Goal: Task Accomplishment & Management: Complete application form

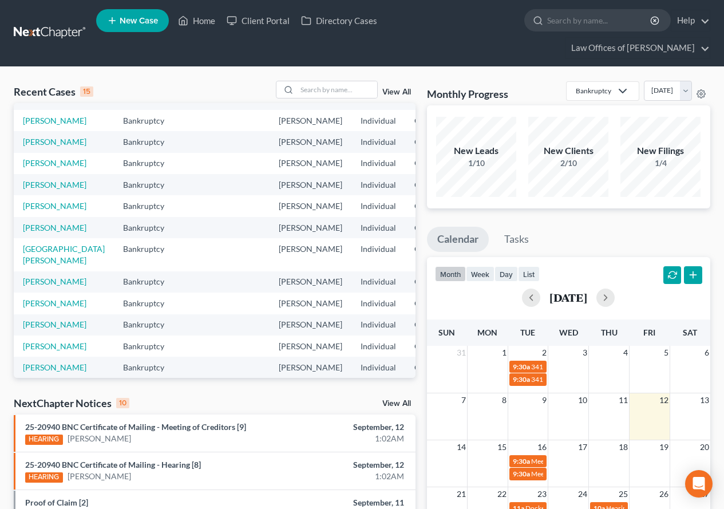
scroll to position [57, 0]
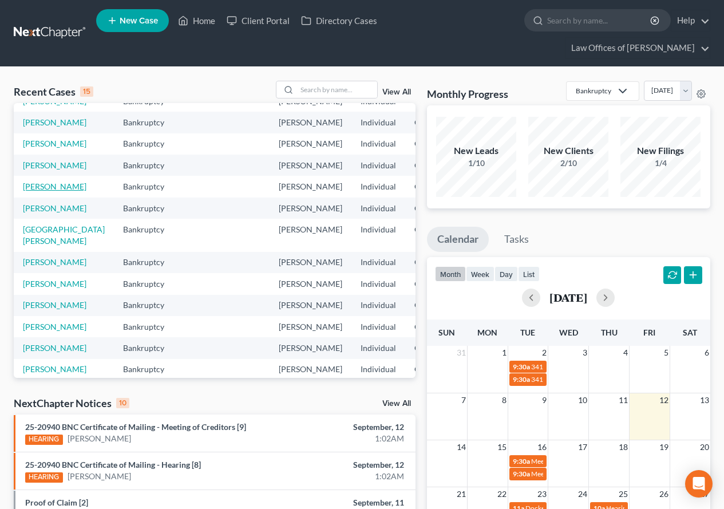
click at [44, 191] on link "[PERSON_NAME]" at bounding box center [55, 186] width 64 height 10
select select "2"
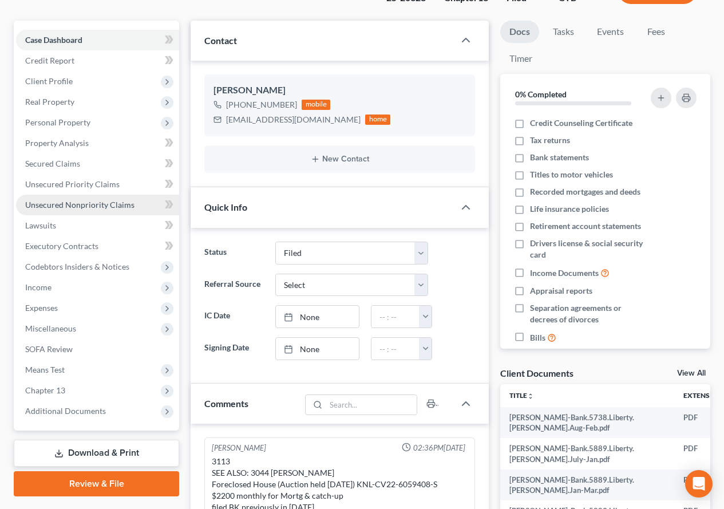
scroll to position [172, 0]
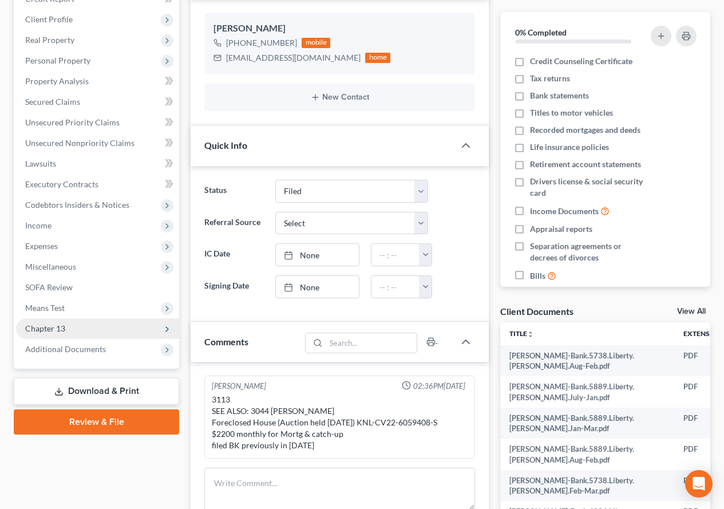
click at [49, 329] on span "Chapter 13" at bounding box center [45, 328] width 40 height 10
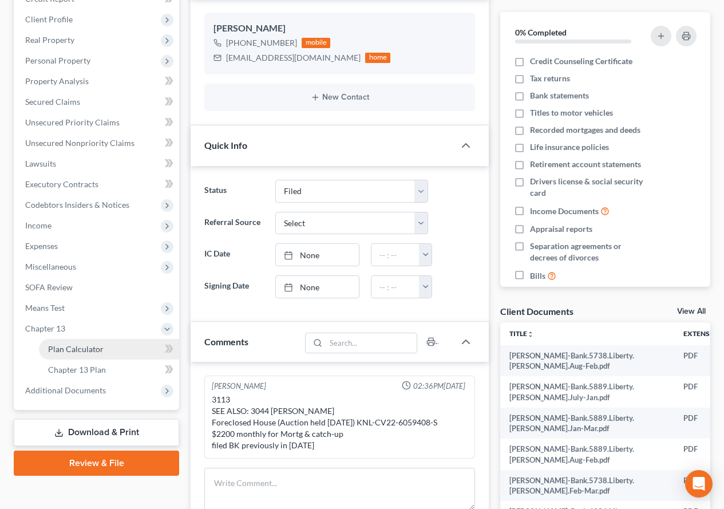
click at [82, 351] on span "Plan Calculator" at bounding box center [76, 349] width 56 height 10
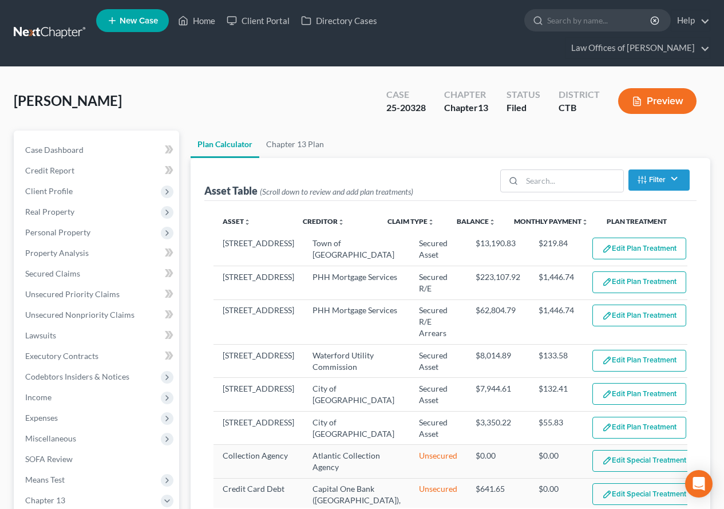
select select "59"
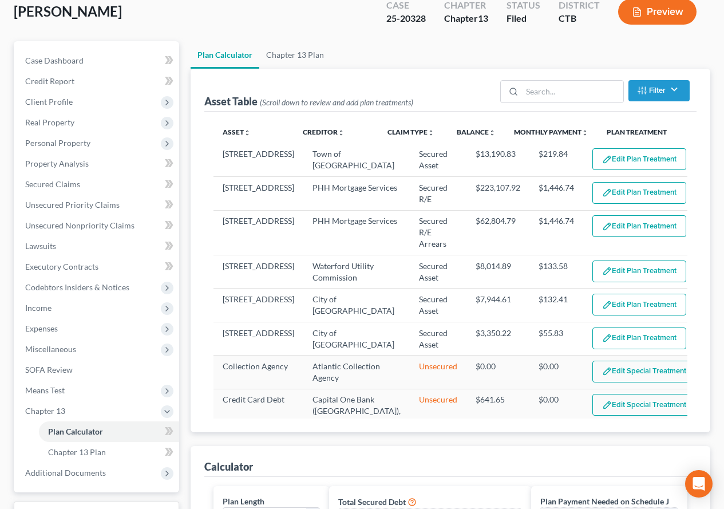
scroll to position [104, 0]
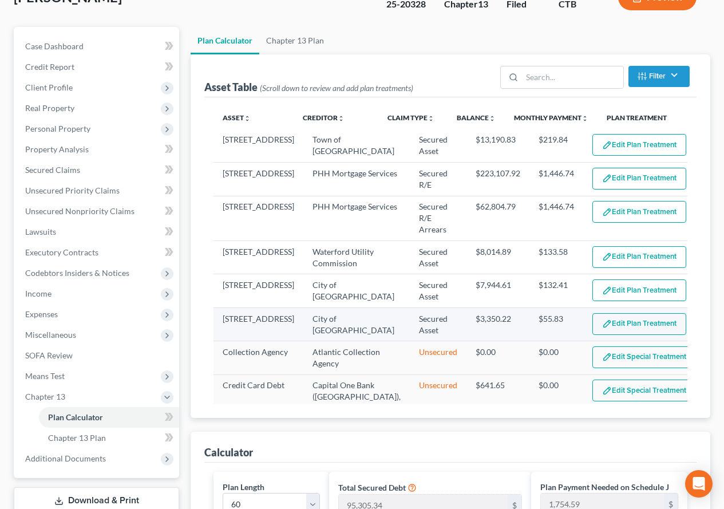
click at [599, 330] on button "Edit Plan Treatment" at bounding box center [639, 324] width 94 height 22
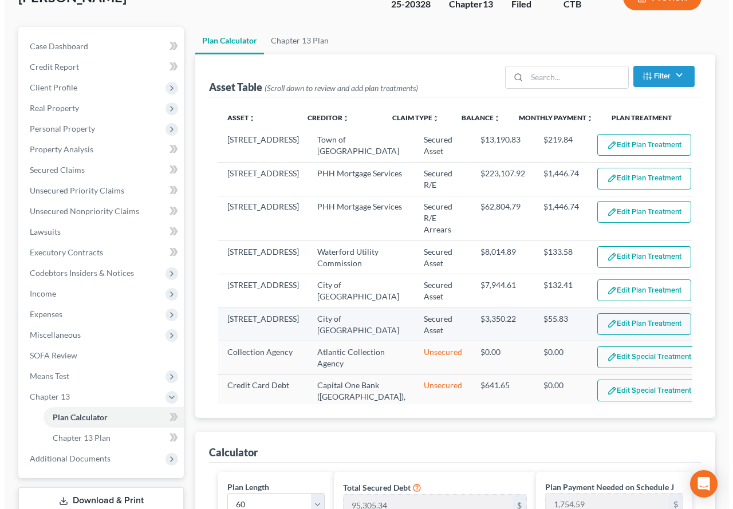
scroll to position [83, 0]
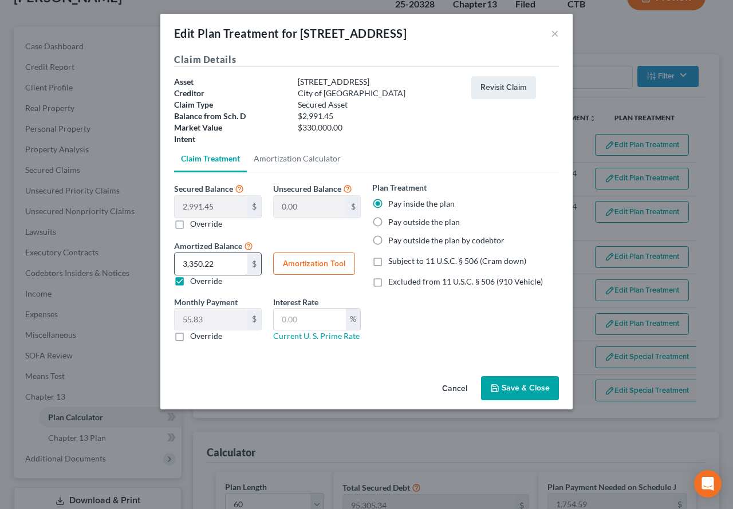
click at [224, 267] on input "3,350.22" at bounding box center [211, 264] width 73 height 22
type input "3"
type input "0.05"
type input "31"
type input "0.51"
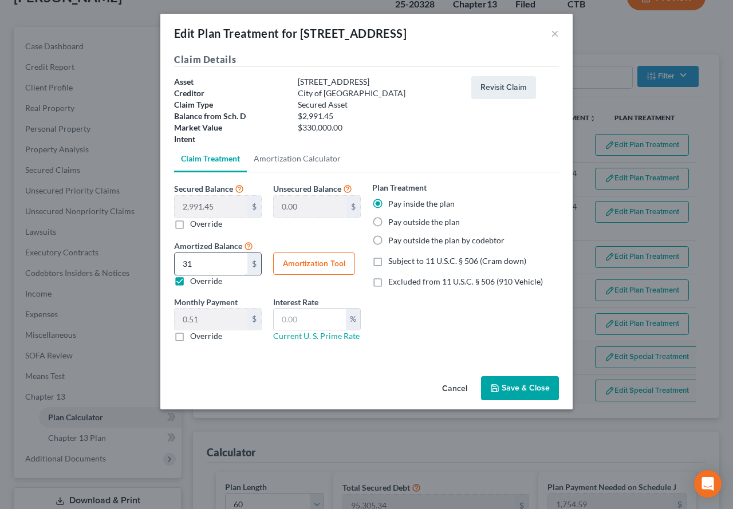
type input "311"
type input "5.18"
type input "3118"
type input "51.96"
type input "3,118.2"
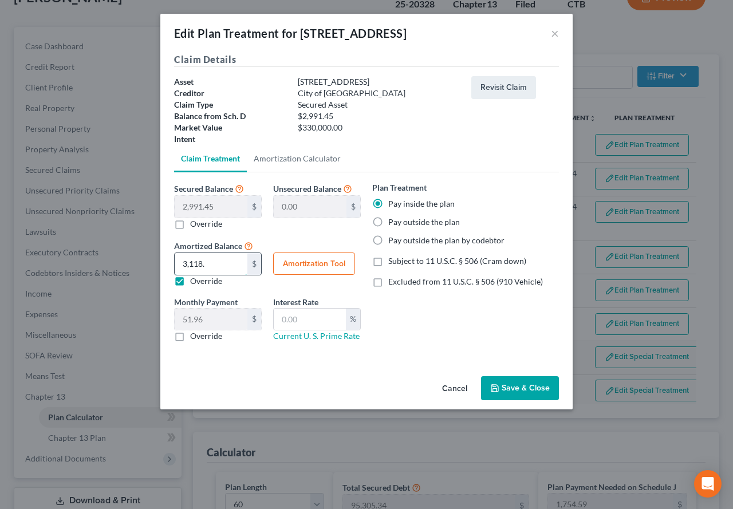
type input "51.97"
type input "3,118.25"
click at [292, 262] on button "Amortization Tool" at bounding box center [314, 263] width 82 height 23
type input "2,991.45"
type input "60"
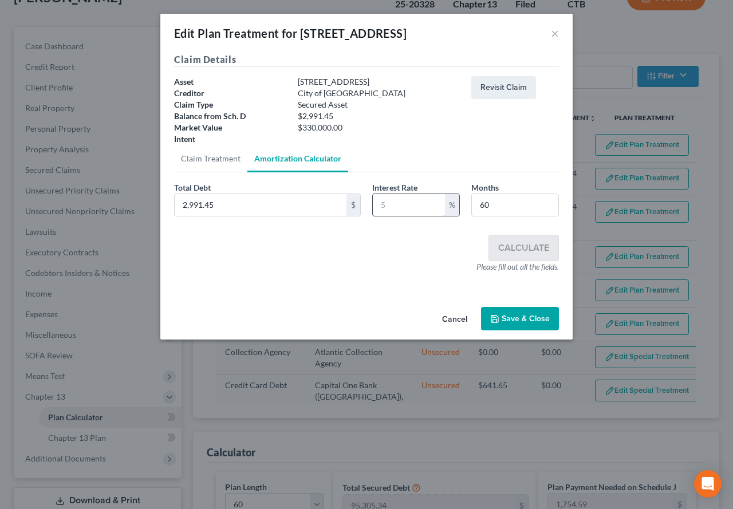
click at [394, 201] on input "text" at bounding box center [409, 205] width 72 height 22
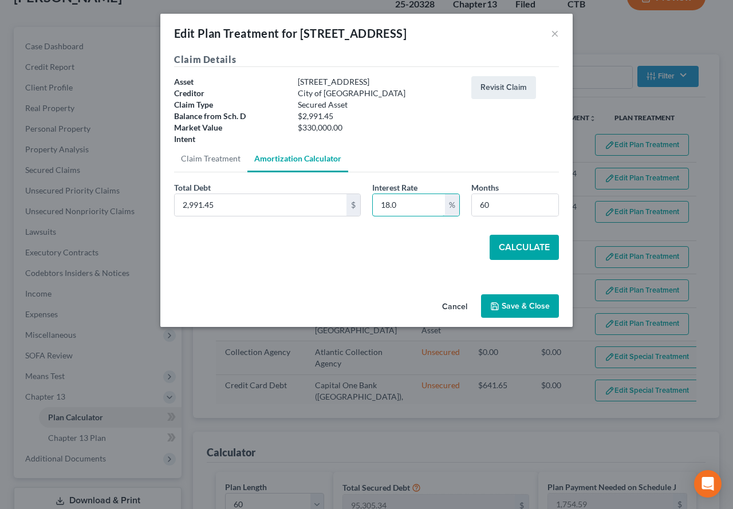
type input "18.0"
click at [513, 248] on button "Calculate" at bounding box center [523, 247] width 69 height 25
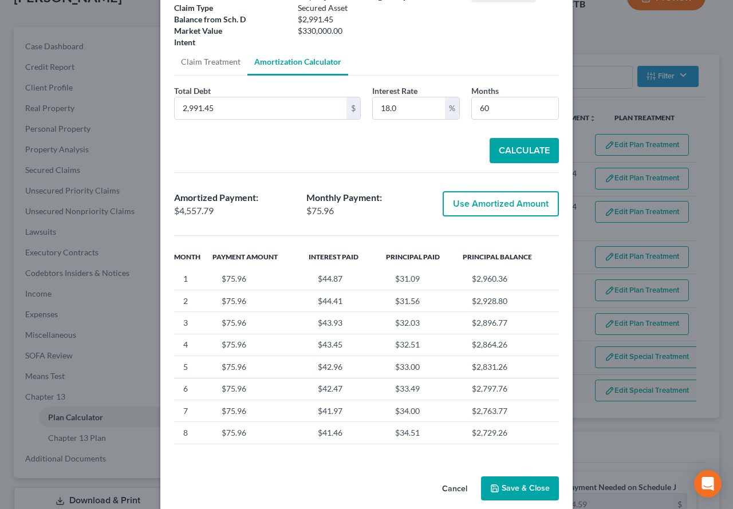
scroll to position [111, 0]
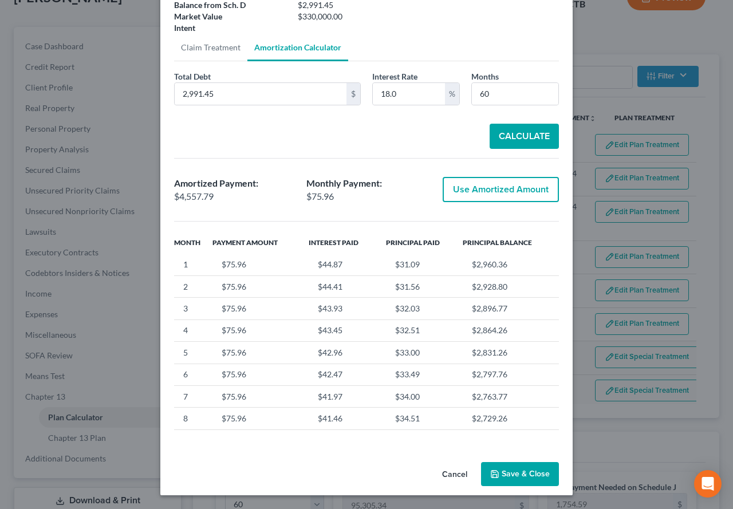
click at [515, 474] on button "Save & Close" at bounding box center [520, 474] width 78 height 24
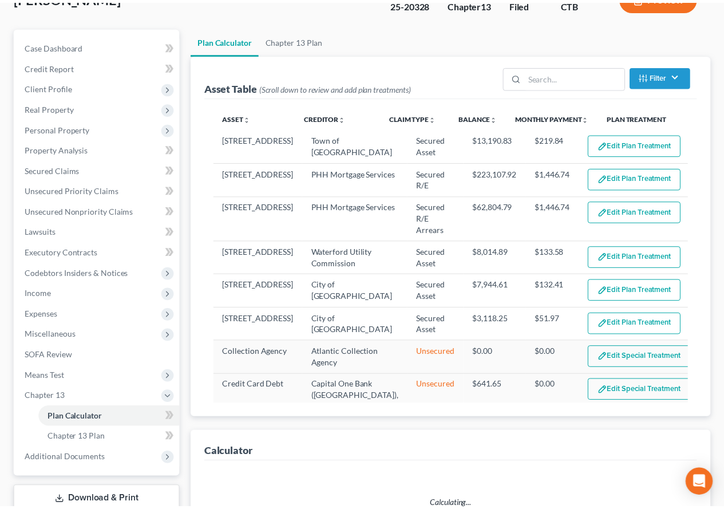
scroll to position [104, 0]
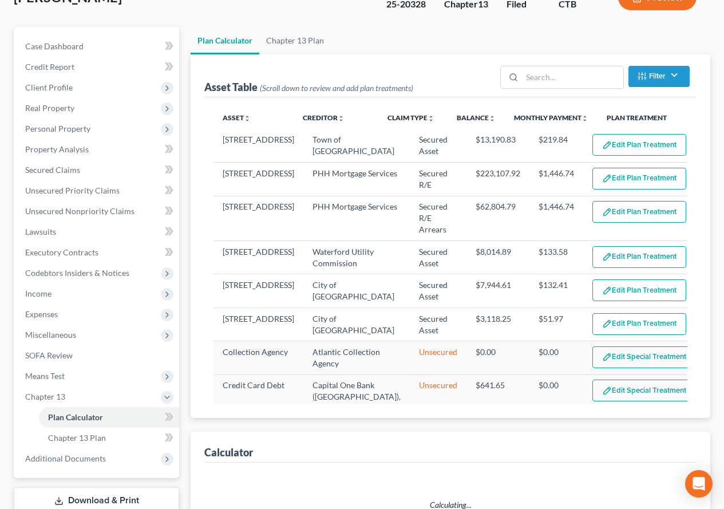
select select "59"
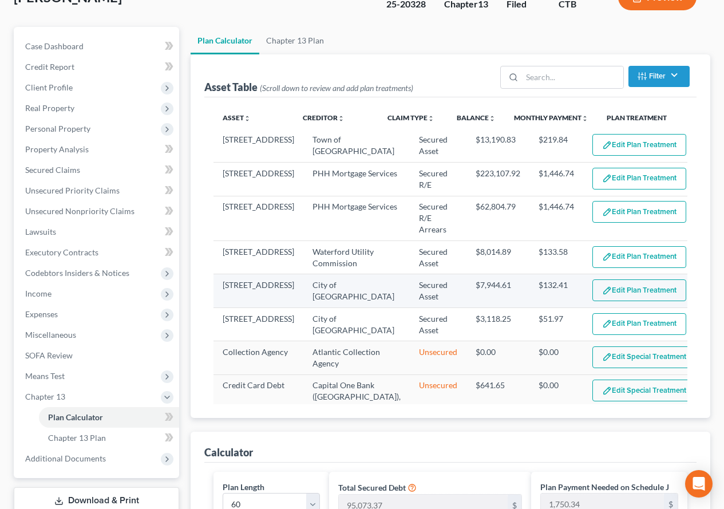
click at [599, 295] on button "Edit Plan Treatment" at bounding box center [639, 290] width 94 height 22
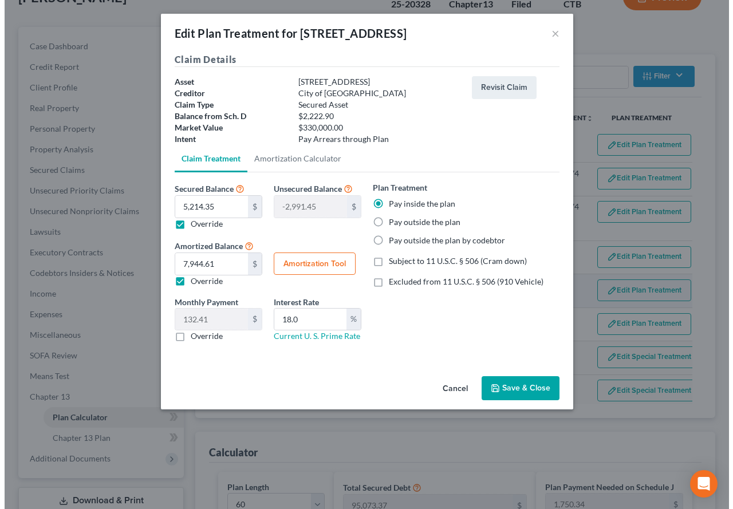
scroll to position [83, 0]
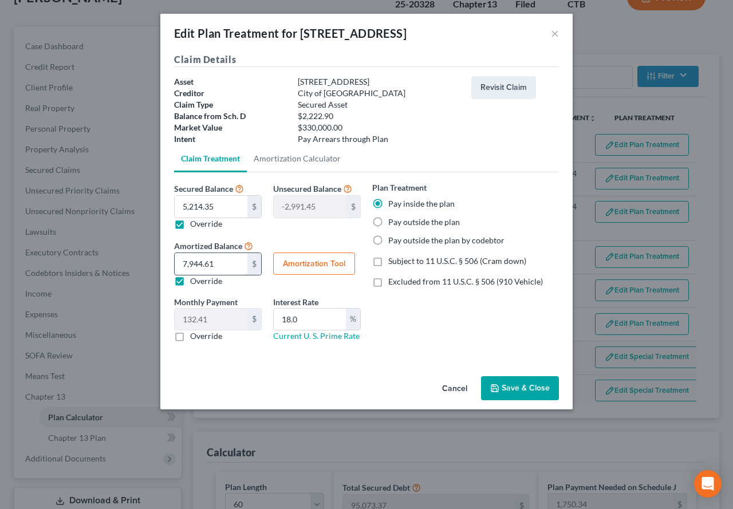
click at [220, 267] on input "7,944.61" at bounding box center [211, 264] width 73 height 22
type input "2"
type input "0.03"
type input "20"
type input "0.33"
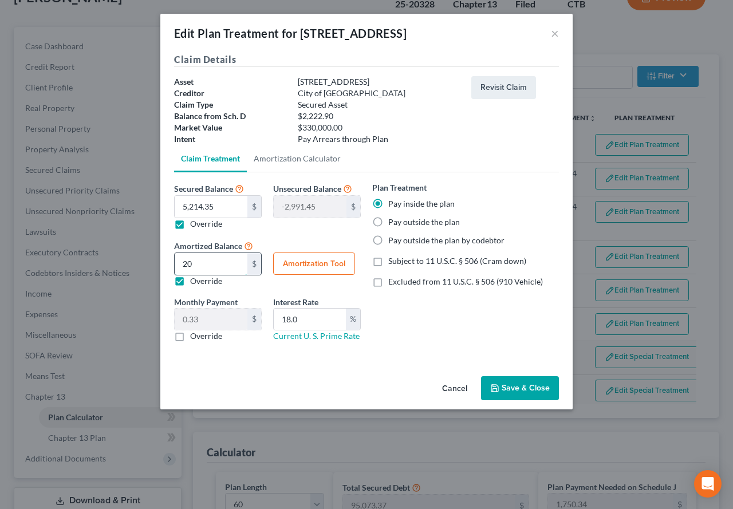
type input "209"
type input "3.48"
type input "2094"
type input "34.90"
type input "2,094.10"
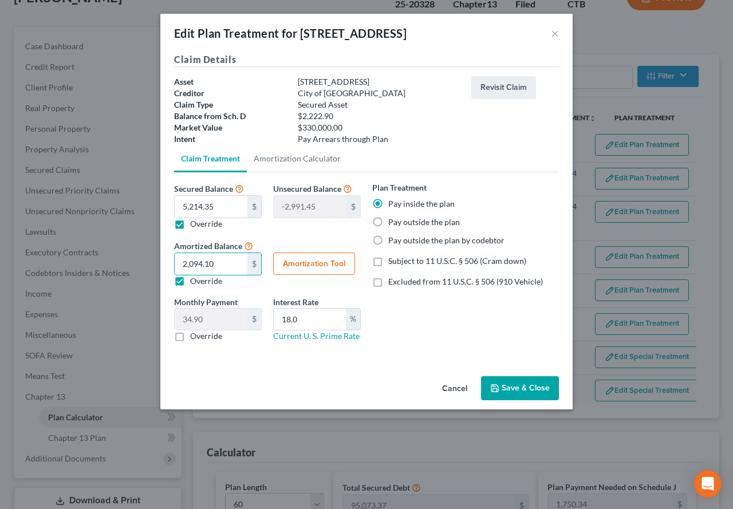
click at [296, 263] on button "Amortization Tool" at bounding box center [314, 263] width 82 height 23
type input "5,214.35"
type input "18.0"
type input "60"
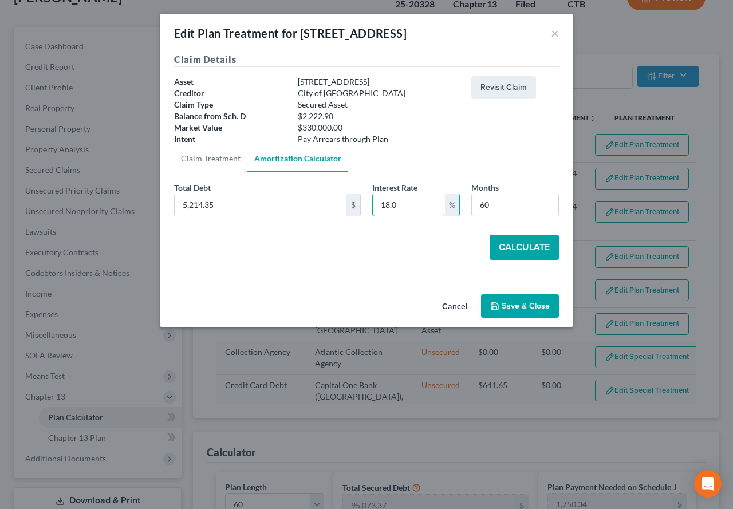
drag, startPoint x: 409, startPoint y: 211, endPoint x: 369, endPoint y: 204, distance: 40.7
click at [369, 204] on div "Interest Rate 18.0 %" at bounding box center [415, 198] width 99 height 35
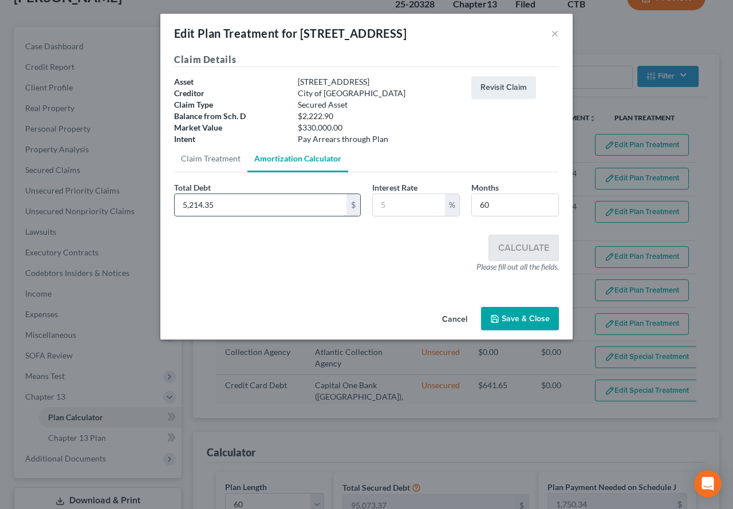
click at [244, 209] on input "5,214.35" at bounding box center [261, 205] width 172 height 22
type input "2,096.10"
click at [523, 320] on button "Save & Close" at bounding box center [520, 319] width 78 height 24
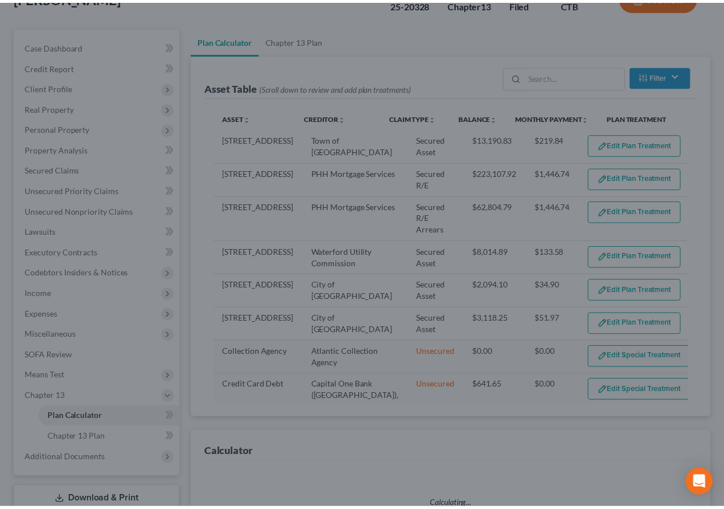
scroll to position [104, 0]
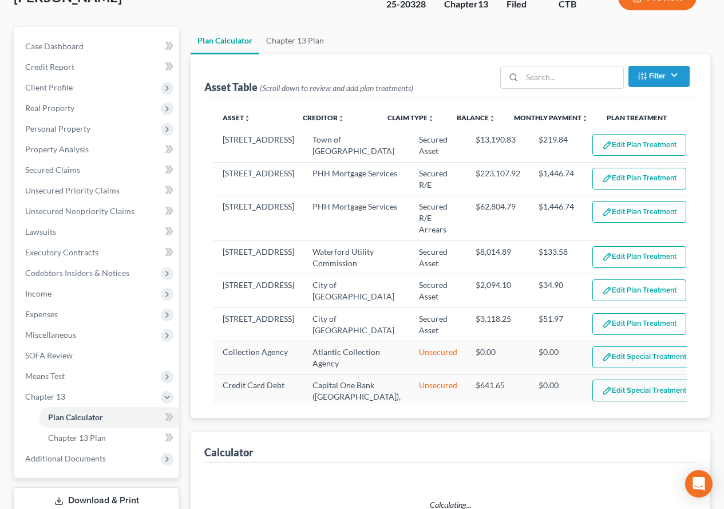
select select "59"
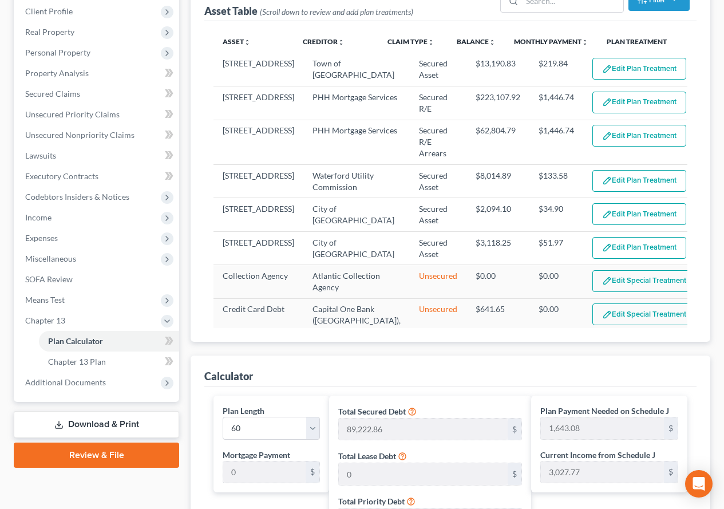
scroll to position [124, 0]
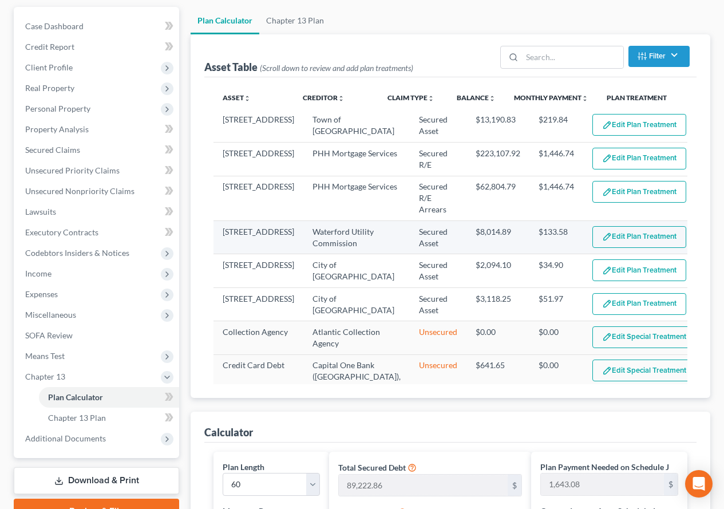
click at [610, 226] on button "Edit Plan Treatment" at bounding box center [639, 237] width 94 height 22
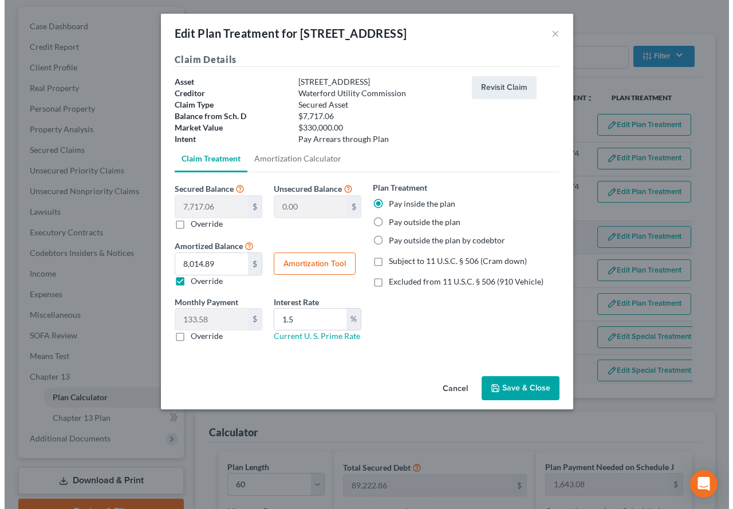
scroll to position [103, 0]
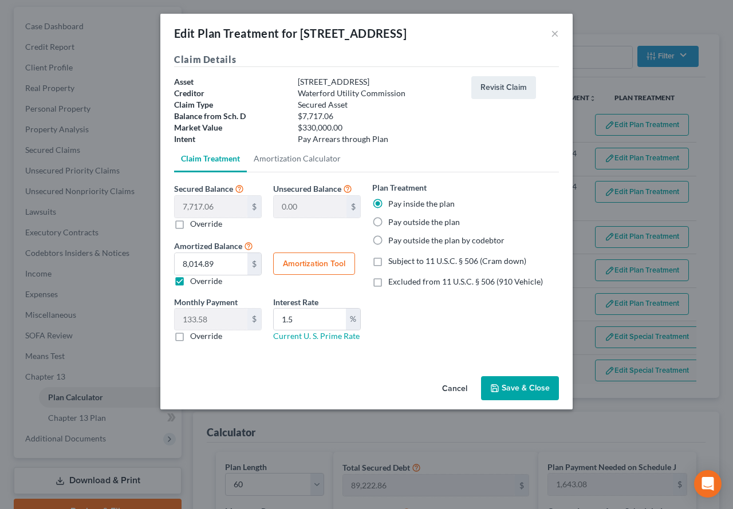
click at [310, 267] on button "Amortization Tool" at bounding box center [314, 263] width 82 height 23
type input "7,717.06"
type input "1.5"
type input "60"
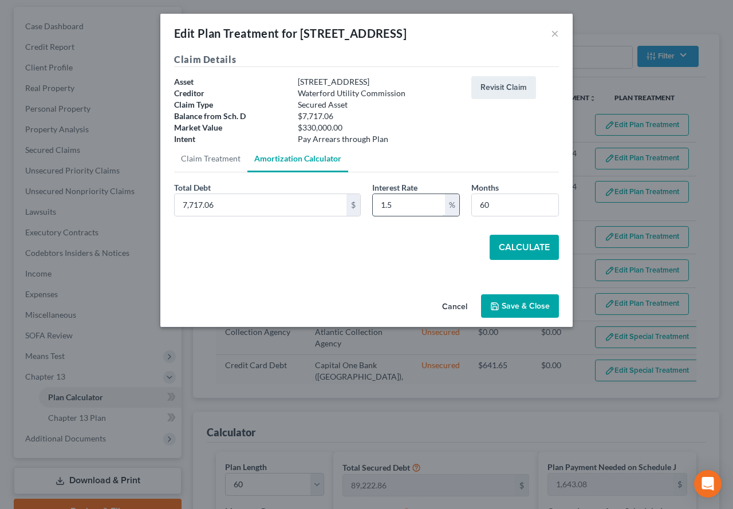
drag, startPoint x: 400, startPoint y: 203, endPoint x: 374, endPoint y: 203, distance: 25.2
click at [374, 203] on input "1.5" at bounding box center [409, 205] width 72 height 22
type input "18"
click at [397, 234] on div "Total Debt 7,717.06 $ Interest Rate 18 % Months 60 Calculate" at bounding box center [366, 220] width 385 height 78
click at [520, 252] on button "Calculate" at bounding box center [523, 247] width 69 height 25
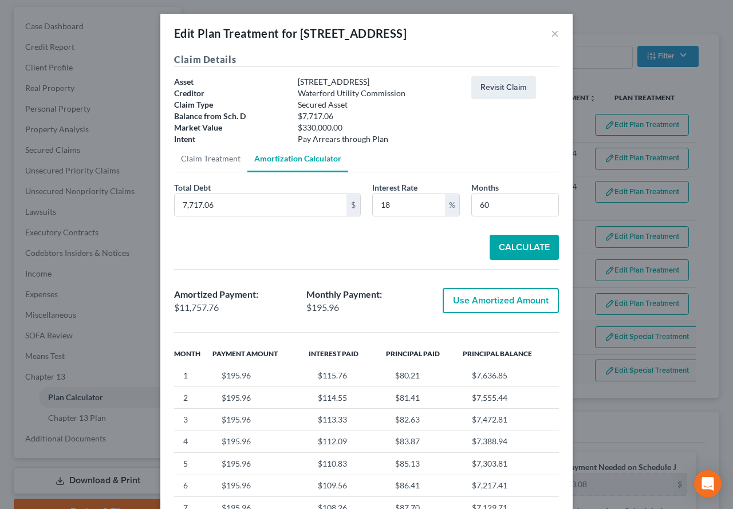
click at [490, 303] on button "Use Amortized Amount" at bounding box center [500, 300] width 116 height 25
type input "11,757.75"
type input "195.96"
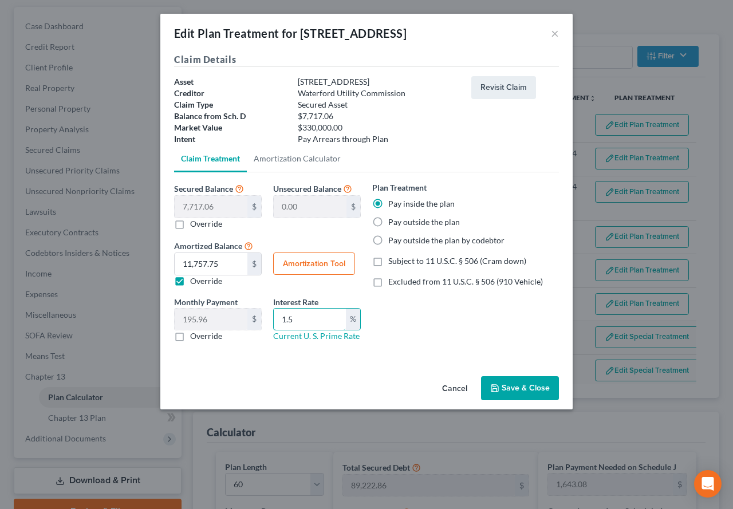
drag, startPoint x: 298, startPoint y: 325, endPoint x: 266, endPoint y: 320, distance: 32.5
click at [266, 320] on div "Monthly Payment 195.96 $ 0.00 $ Override Interest Rate 1.5 % Current U. S. Prim…" at bounding box center [267, 324] width 198 height 56
click at [260, 377] on div "Cancel Save & Close" at bounding box center [366, 390] width 412 height 38
click at [291, 338] on link "Current U. S. Prime Rate" at bounding box center [316, 336] width 86 height 10
drag, startPoint x: 299, startPoint y: 319, endPoint x: 275, endPoint y: 316, distance: 23.7
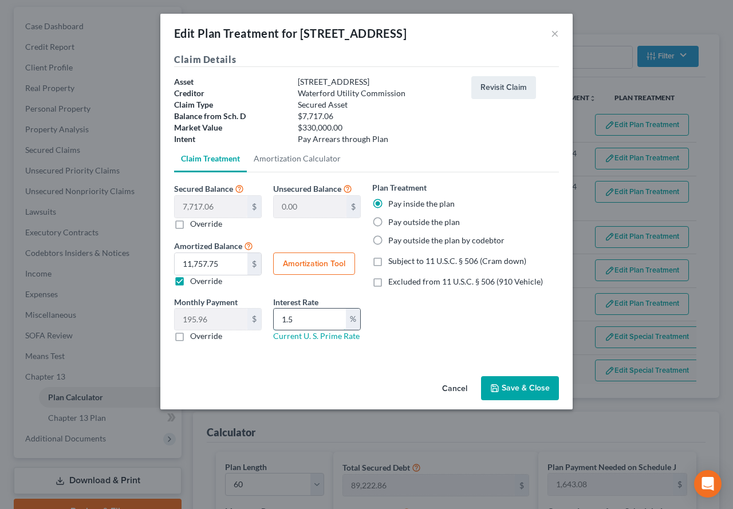
click at [275, 316] on input "1.5" at bounding box center [310, 320] width 72 height 22
type input "18.0"
click at [239, 351] on div "Secured Balance 7,717.06 $ 20,907.89 $ Override Unsecured Balance 0.00 $ Amorti…" at bounding box center [366, 266] width 385 height 188
click at [321, 268] on button "Amortization Tool" at bounding box center [314, 263] width 82 height 23
type input "18.0"
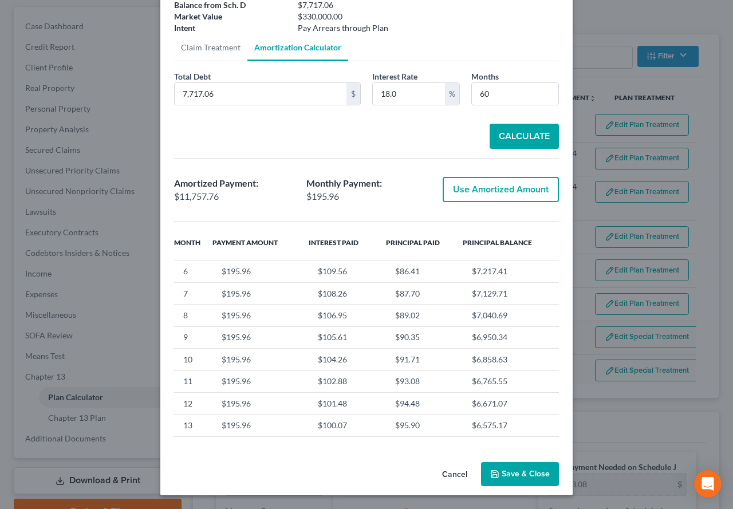
scroll to position [114, 0]
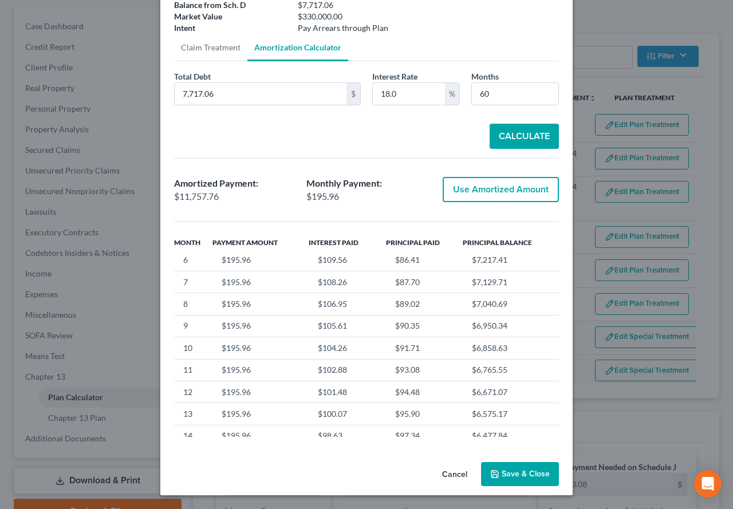
click at [520, 474] on button "Save & Close" at bounding box center [520, 474] width 78 height 24
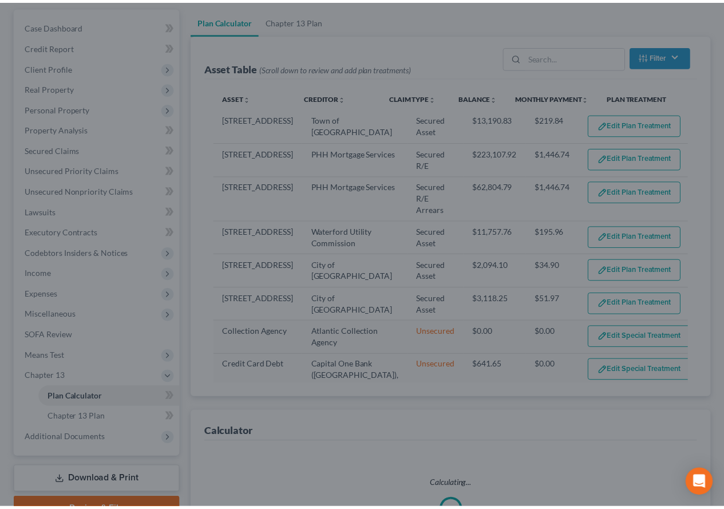
scroll to position [124, 0]
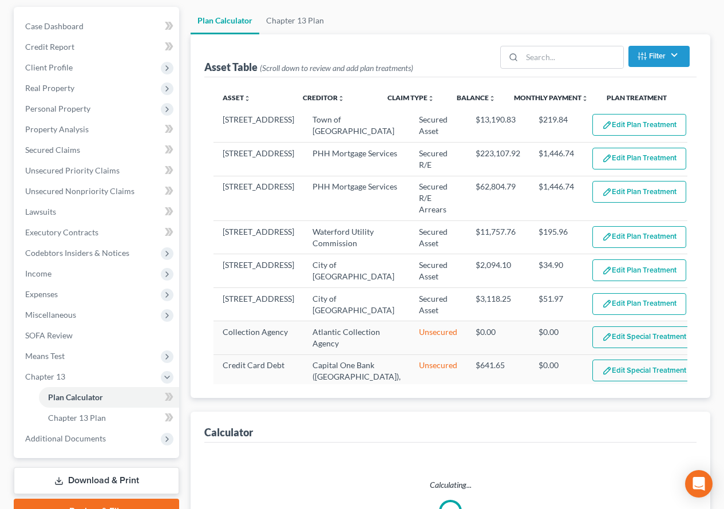
select select "59"
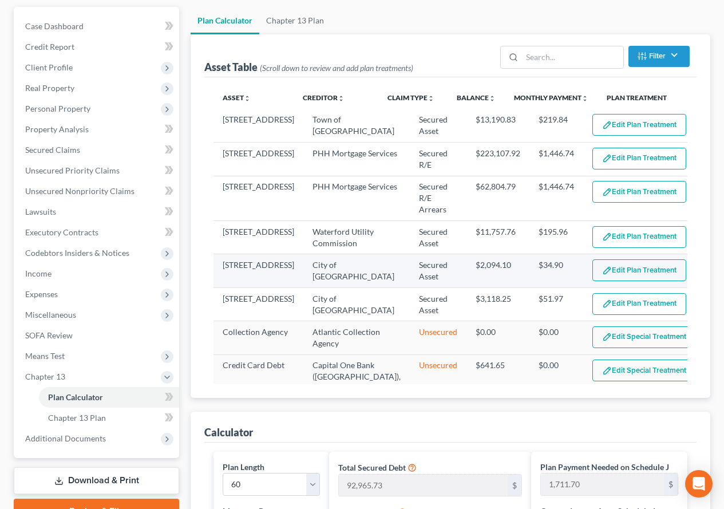
click at [602, 274] on button "Edit Plan Treatment" at bounding box center [639, 270] width 94 height 22
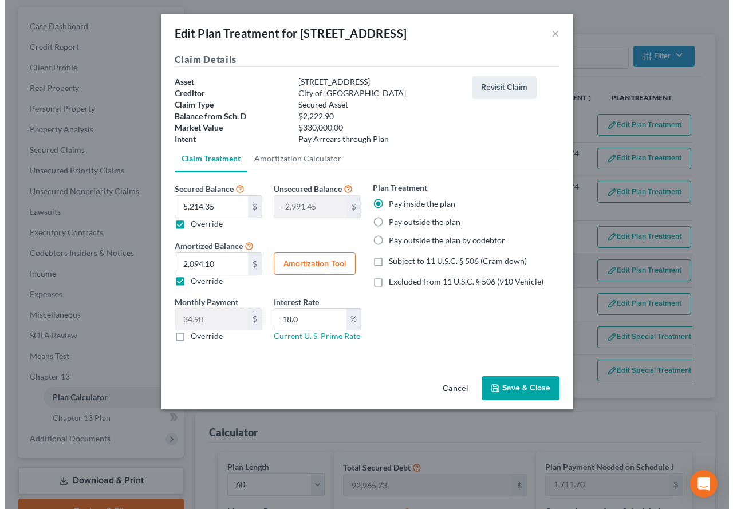
scroll to position [103, 0]
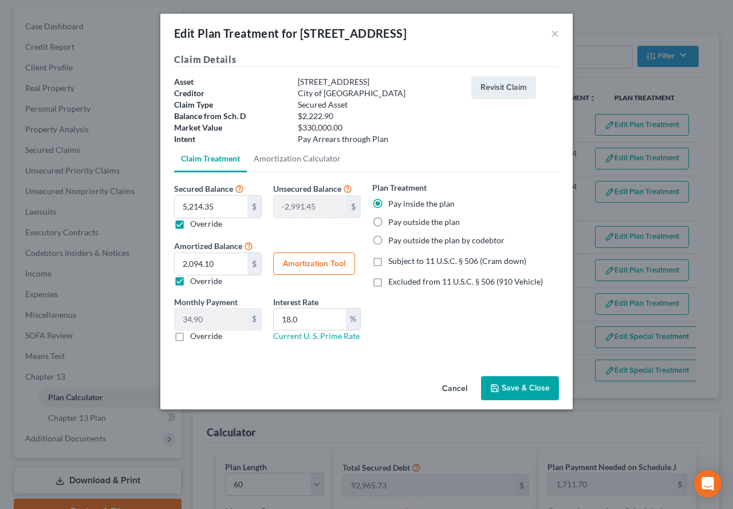
click at [319, 267] on button "Amortization Tool" at bounding box center [314, 263] width 82 height 23
type input "5,214.35"
type input "18.0"
type input "60"
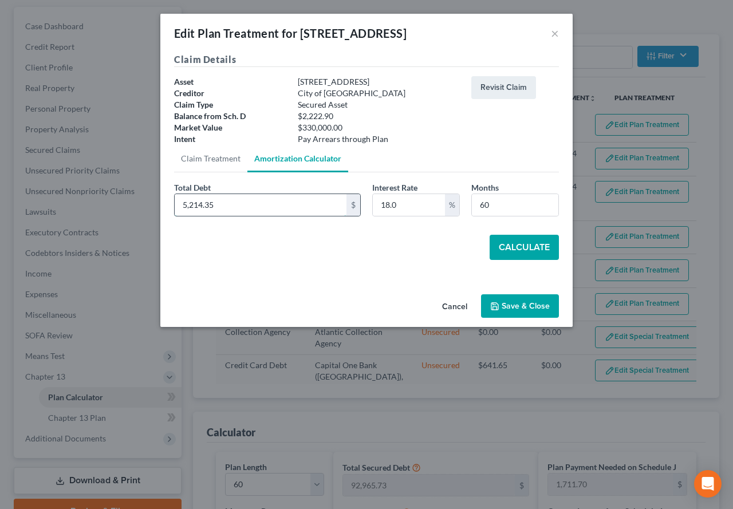
click at [230, 199] on input "5,214.35" at bounding box center [261, 205] width 172 height 22
type input "2,897.45"
click at [504, 243] on button "Calculate" at bounding box center [523, 247] width 69 height 25
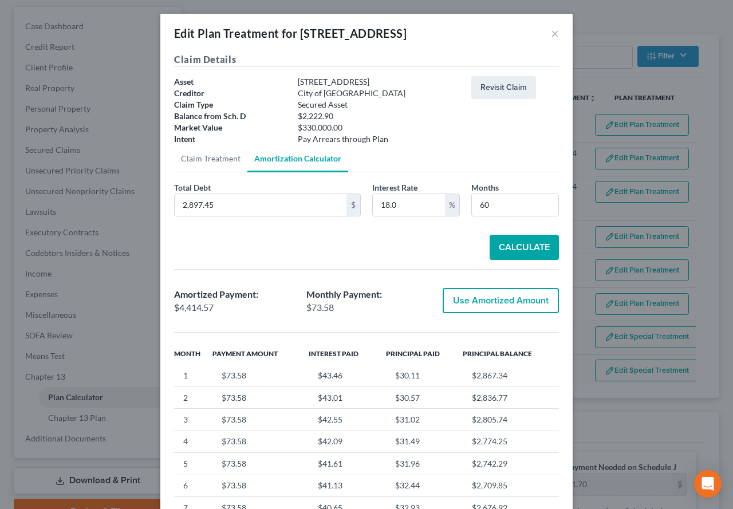
click at [481, 306] on button "Use Amortized Amount" at bounding box center [500, 300] width 116 height 25
type input "4,414.57"
type input "73.57"
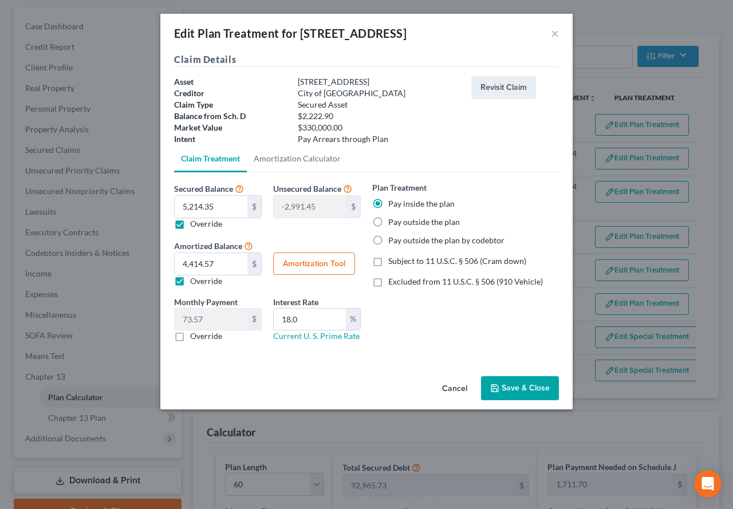
click at [517, 389] on button "Save & Close" at bounding box center [520, 388] width 78 height 24
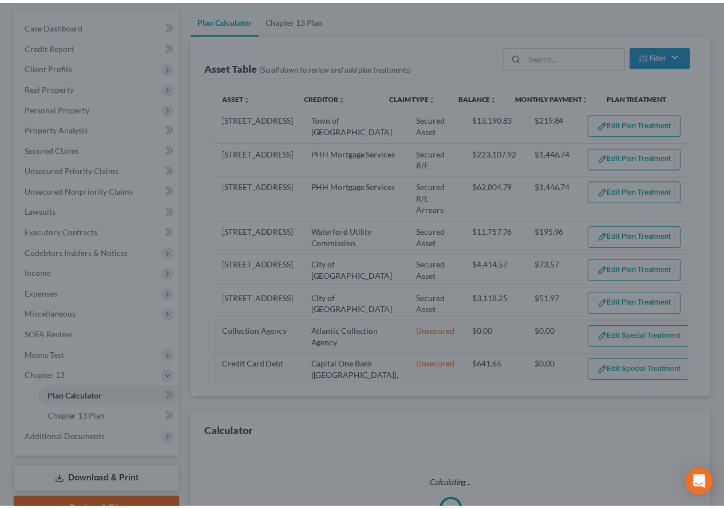
scroll to position [124, 0]
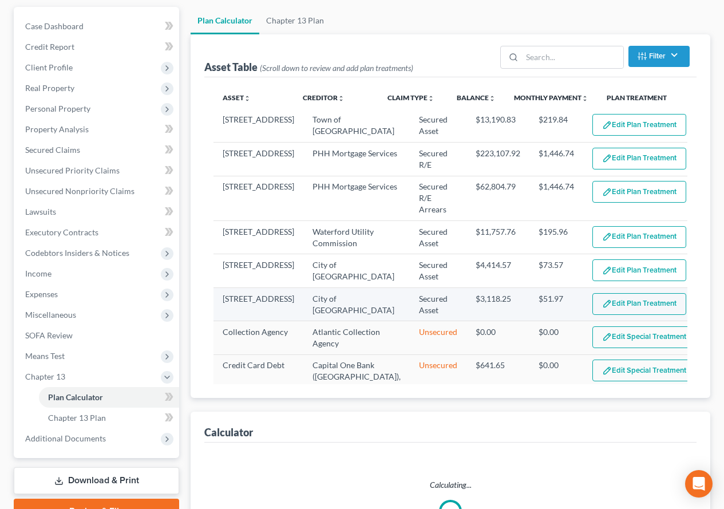
select select "59"
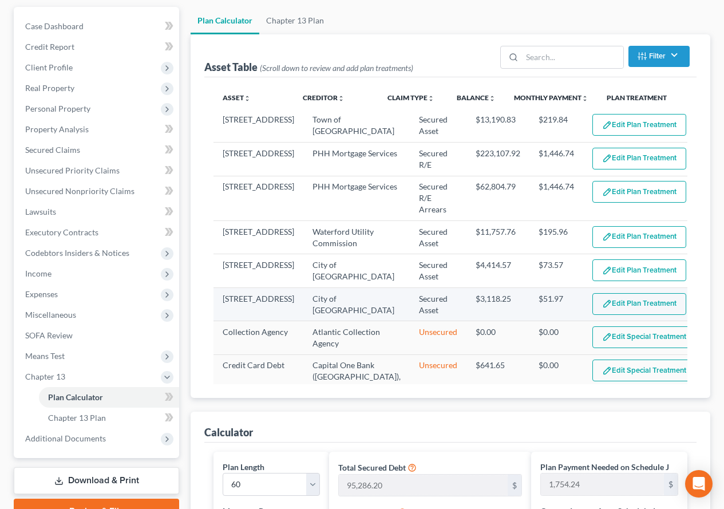
click at [602, 307] on img "button" at bounding box center [607, 304] width 10 height 10
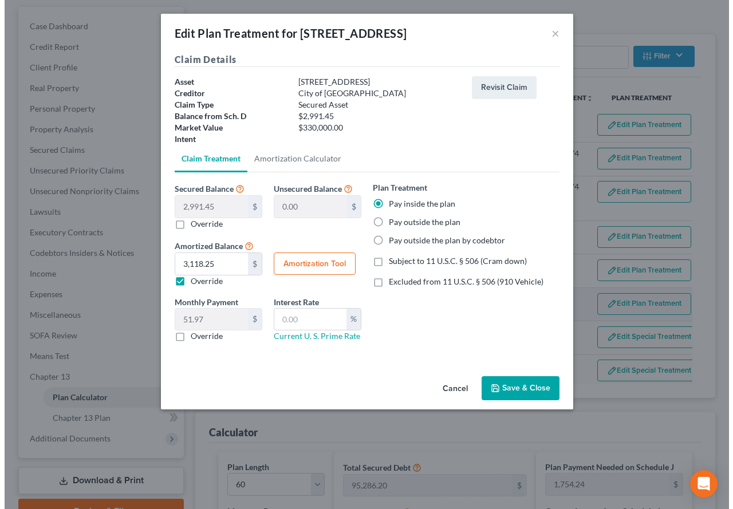
scroll to position [103, 0]
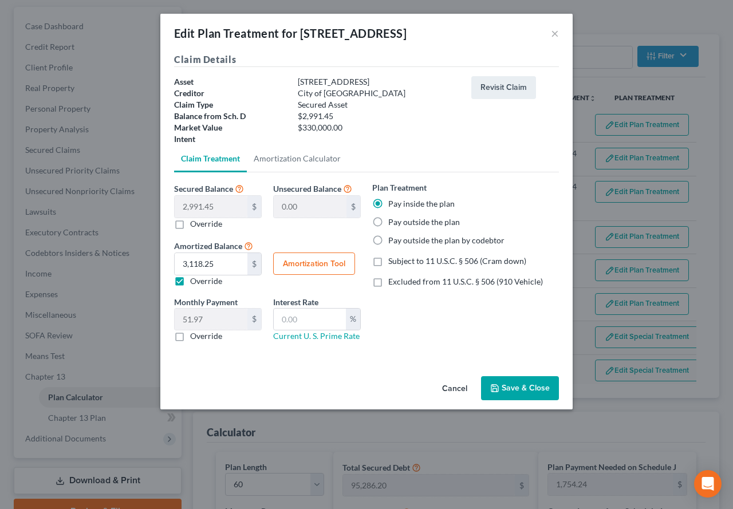
click at [283, 263] on button "Amortization Tool" at bounding box center [314, 263] width 82 height 23
type input "2,991.45"
type input "60"
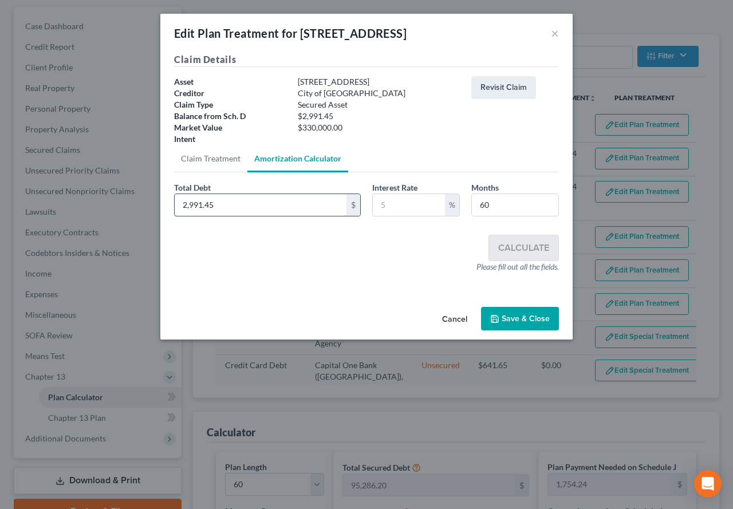
click at [227, 204] on input "2,991.45" at bounding box center [261, 205] width 172 height 22
type input "2,316.90"
click at [391, 201] on input "text" at bounding box center [409, 205] width 72 height 22
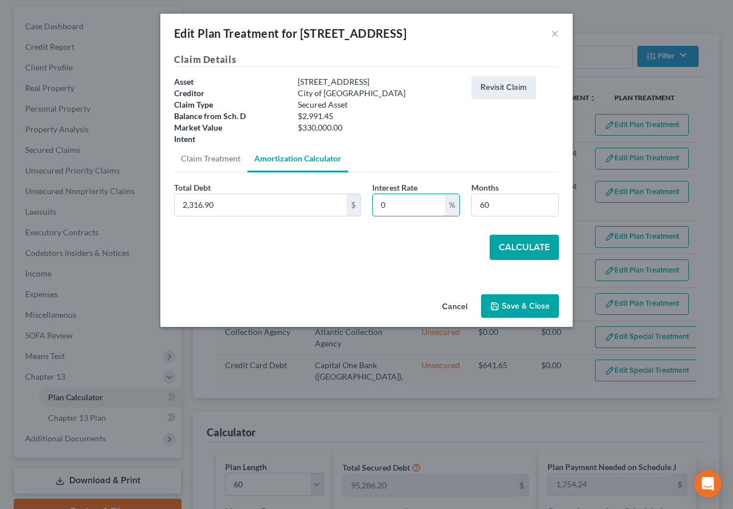
type input "0"
click at [517, 305] on button "Save & Close" at bounding box center [520, 306] width 78 height 24
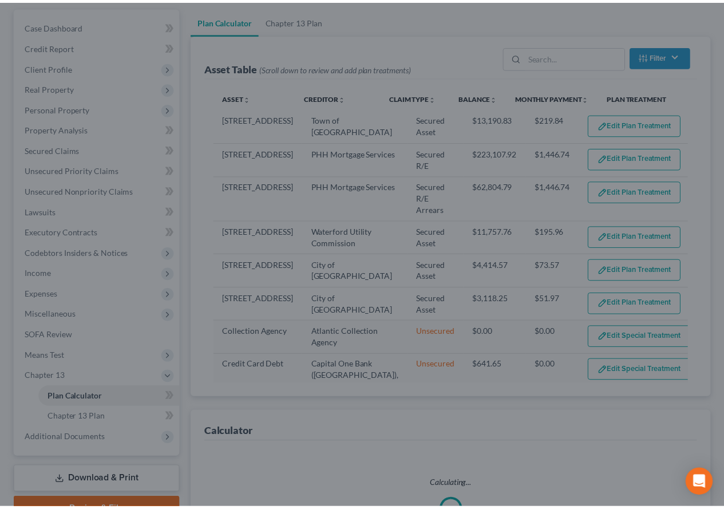
scroll to position [124, 0]
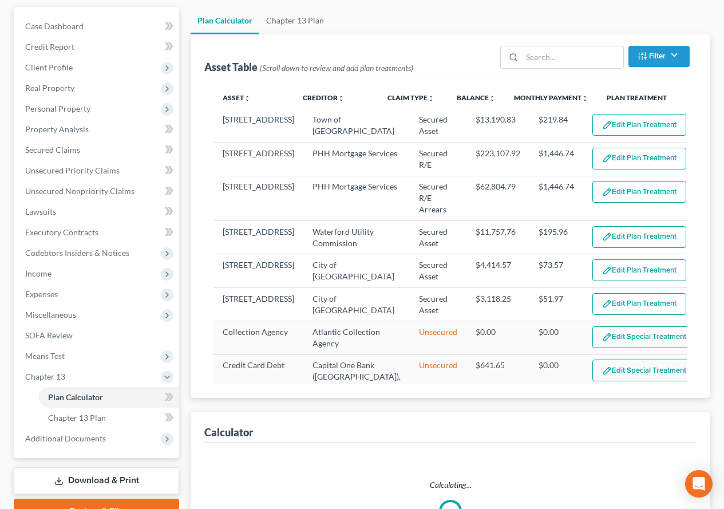
select select "59"
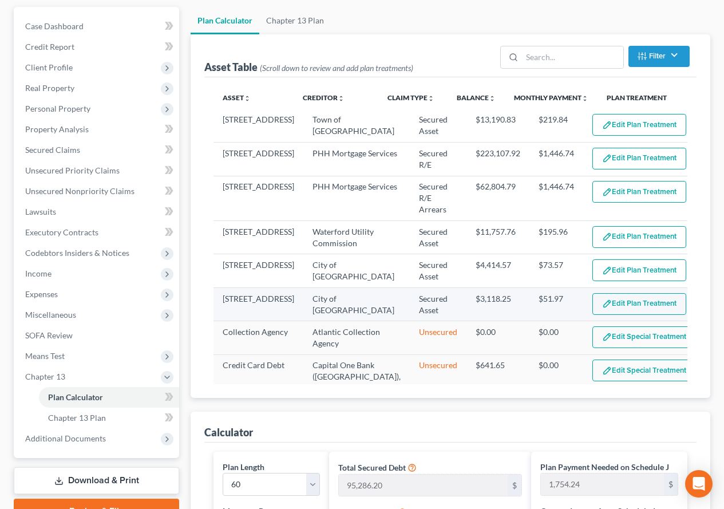
click at [626, 310] on button "Edit Plan Treatment" at bounding box center [639, 304] width 94 height 22
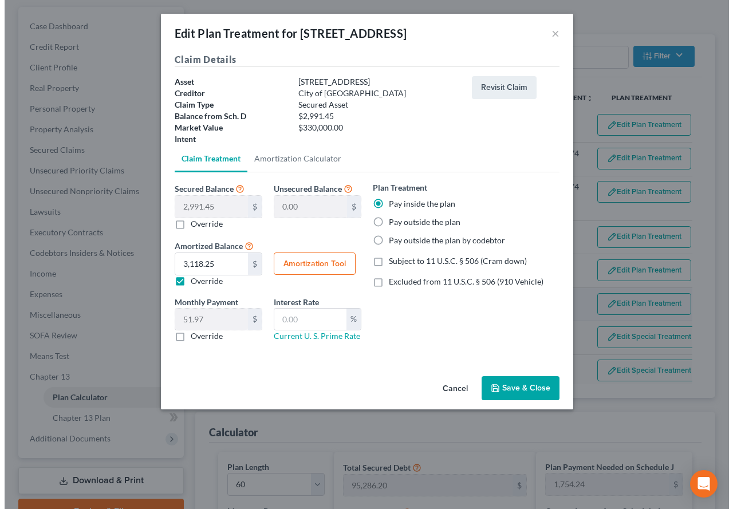
scroll to position [103, 0]
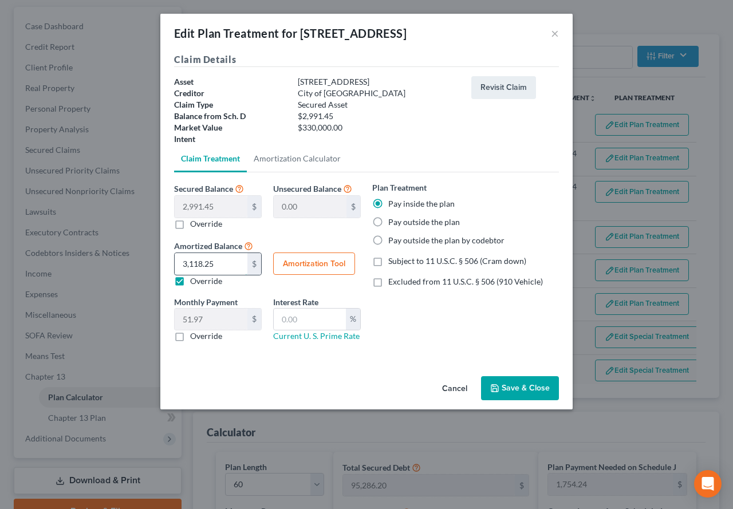
click at [216, 263] on input "3,118.25" at bounding box center [211, 264] width 73 height 22
click at [322, 263] on button "Amortization Tool" at bounding box center [314, 263] width 82 height 23
type input "2,991.45"
type input "60"
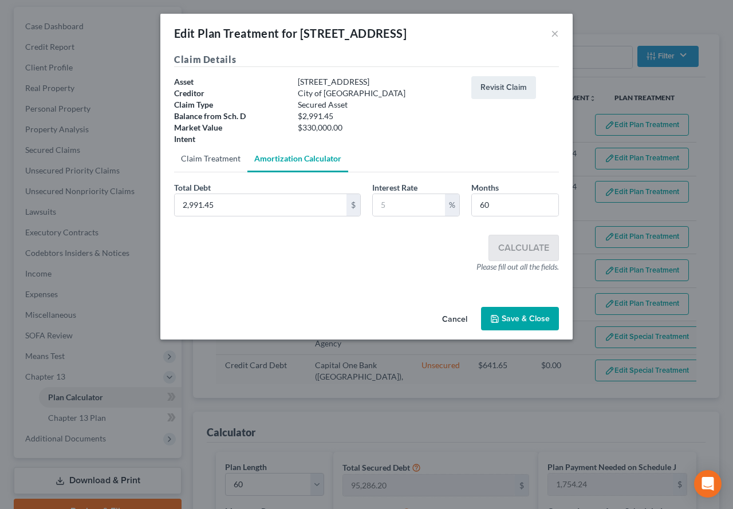
click at [203, 157] on link "Claim Treatment" at bounding box center [210, 158] width 73 height 27
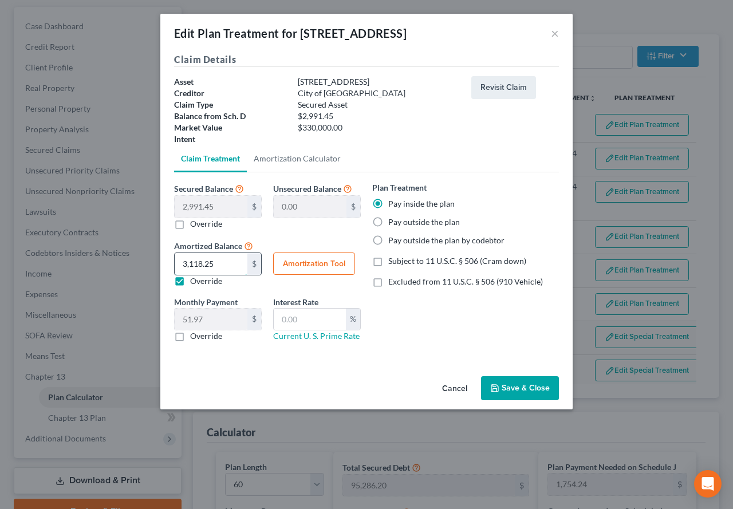
click at [216, 267] on input "3,118.25" at bounding box center [211, 264] width 73 height 22
type input "3,118.25"
click at [227, 266] on input "3,118.25" at bounding box center [211, 264] width 73 height 22
click at [190, 282] on label "Override" at bounding box center [206, 280] width 32 height 11
click at [195, 282] on input "Override" at bounding box center [198, 278] width 7 height 7
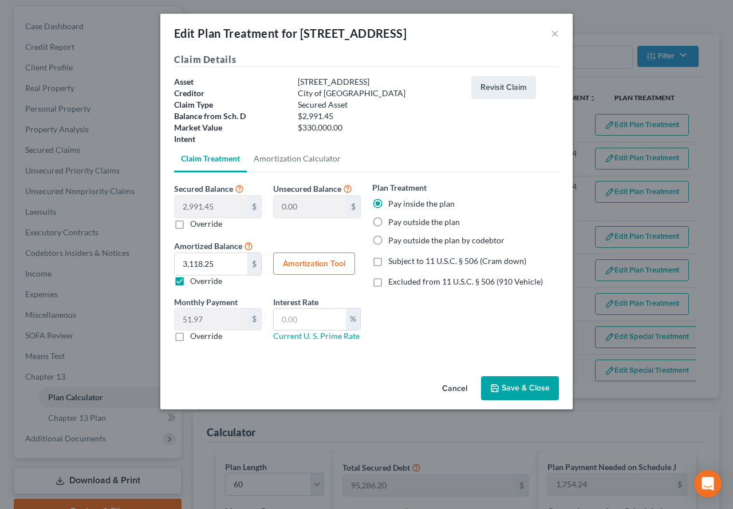
checkbox input "false"
type input "49.85"
click at [190, 224] on label "Override" at bounding box center [206, 223] width 32 height 11
click at [195, 224] on input "Override" at bounding box center [198, 221] width 7 height 7
checkbox input "true"
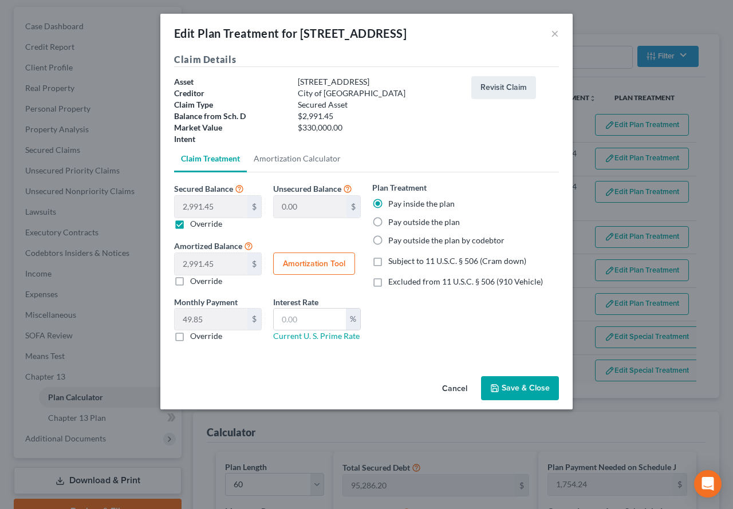
type input "2,991.45"
type input "0.00"
type input "0"
click at [205, 204] on input "0.00" at bounding box center [211, 207] width 73 height 22
type input "2"
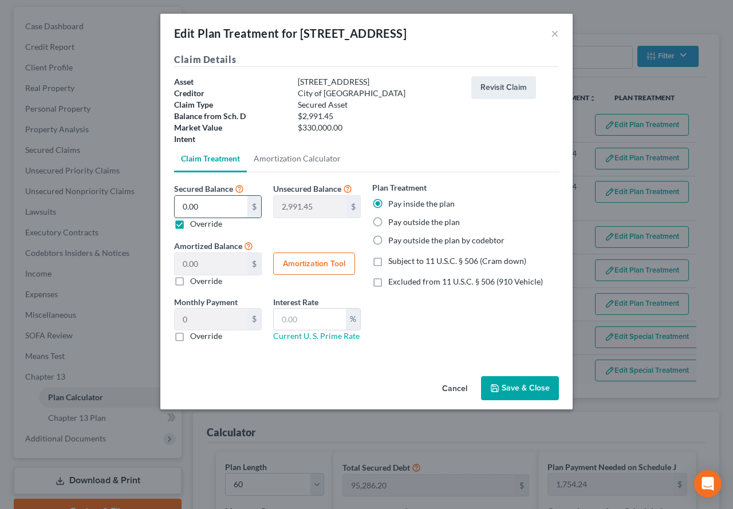
type input "2,989.45"
type input "2.00"
type input "0.03"
type input "23"
type input "2,968.45"
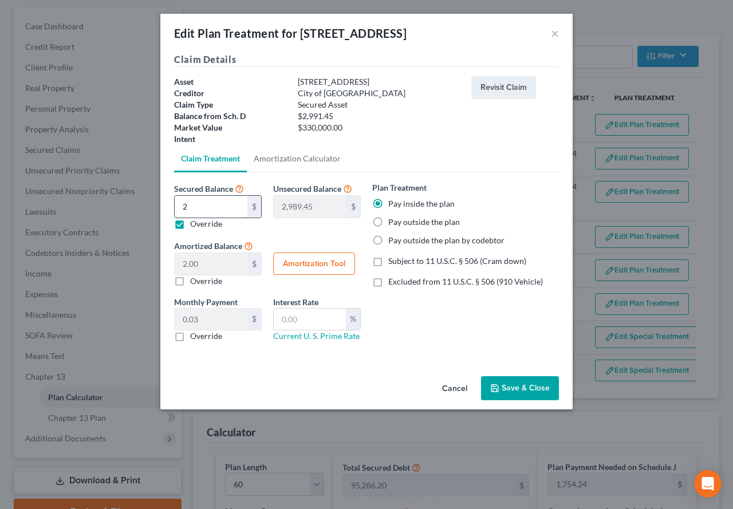
type input "23.00"
type input "0.38"
type input "231"
type input "2,760.45"
type input "231.00"
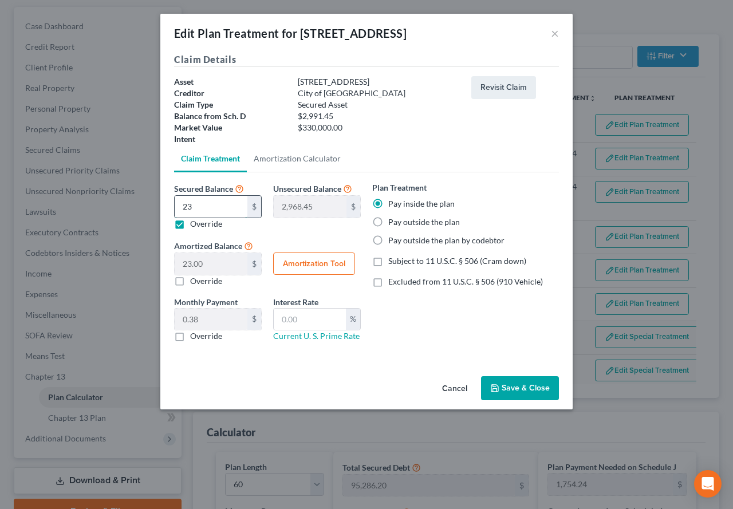
type input "3.85"
type input "2316"
type input "675.44"
type input "2,316.00"
type input "38.60"
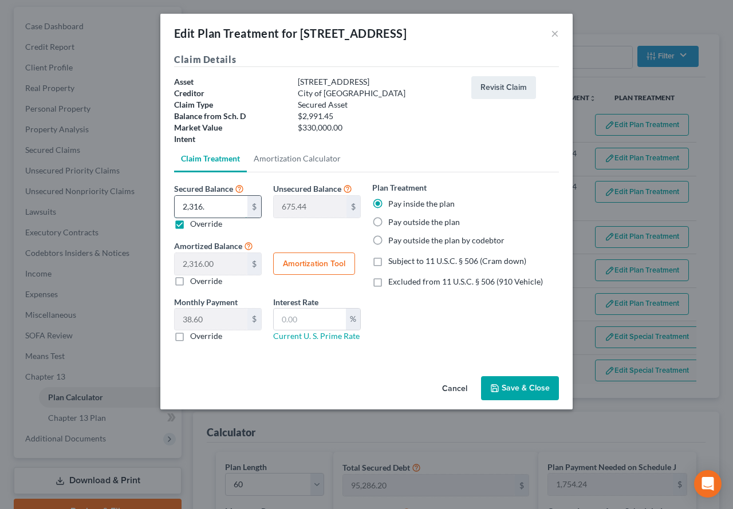
type input "2,316.9"
type input "674.54"
type input "2,316.90"
type input "38.61"
type input "2,316.90"
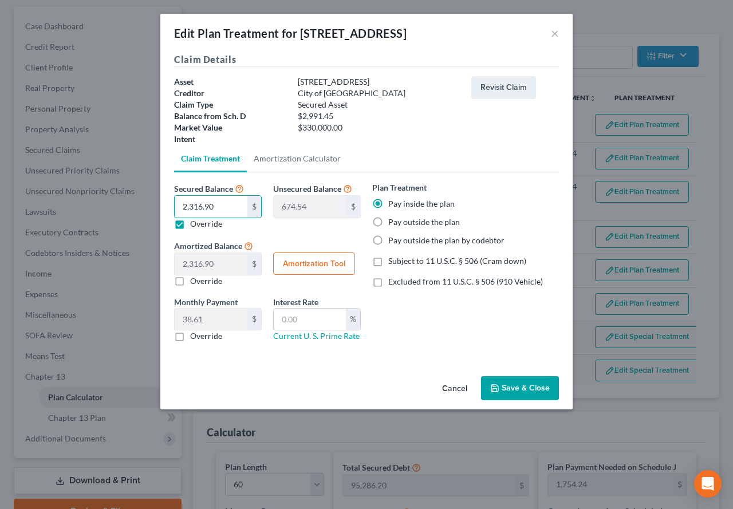
click at [242, 369] on div "Claim Details Asset [STREET_ADDRESS] Claim Type Secured Asset Balance from Sch.…" at bounding box center [366, 212] width 412 height 319
click at [512, 392] on button "Save & Close" at bounding box center [520, 388] width 78 height 24
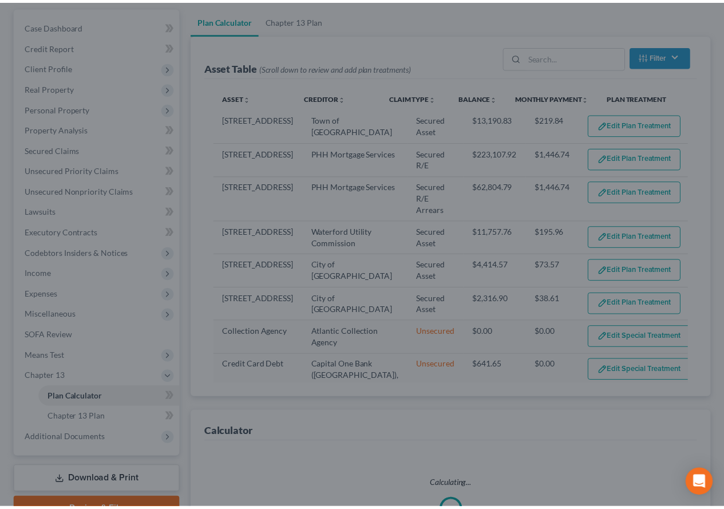
scroll to position [124, 0]
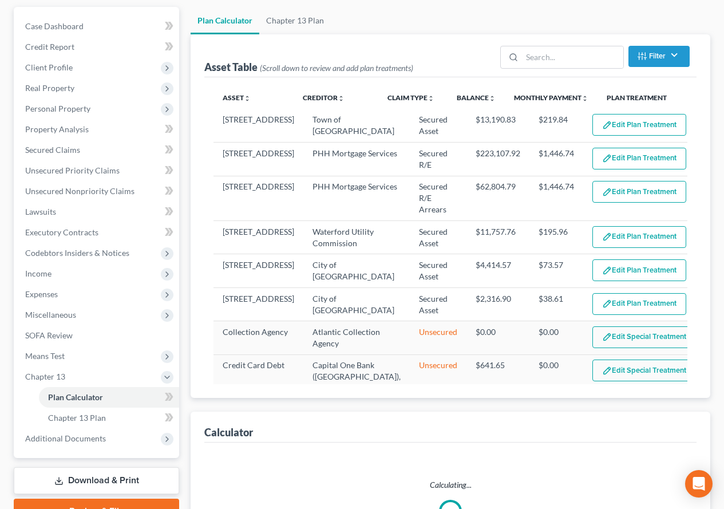
select select "59"
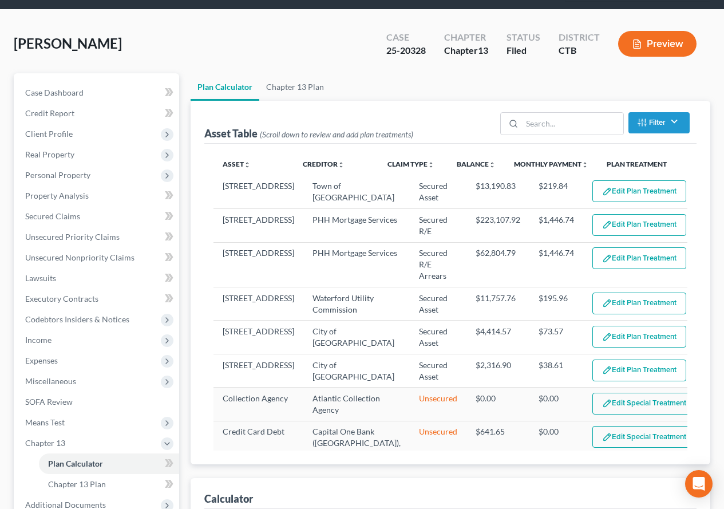
scroll to position [0, 0]
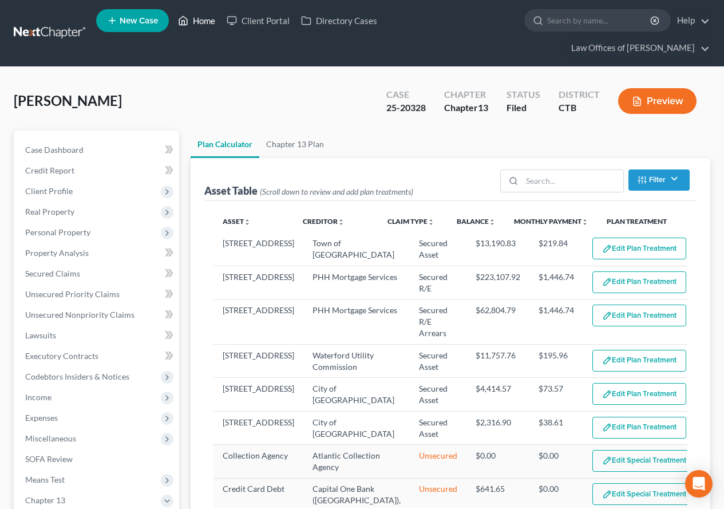
click at [209, 23] on link "Home" at bounding box center [196, 20] width 49 height 21
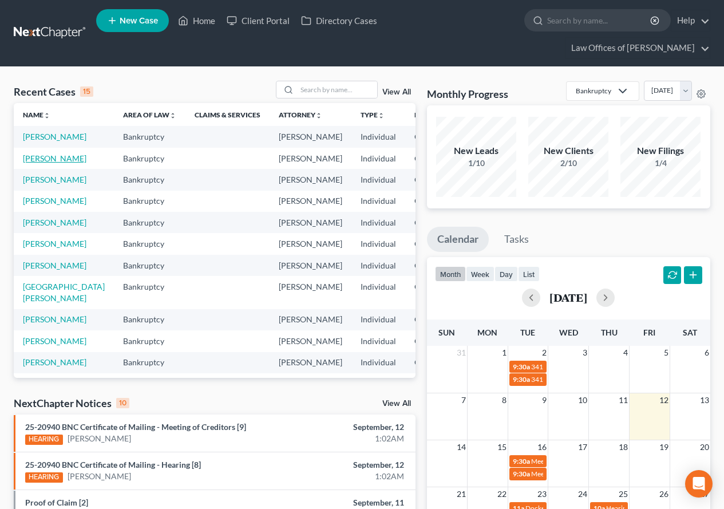
click at [29, 163] on link "[PERSON_NAME]" at bounding box center [55, 158] width 64 height 10
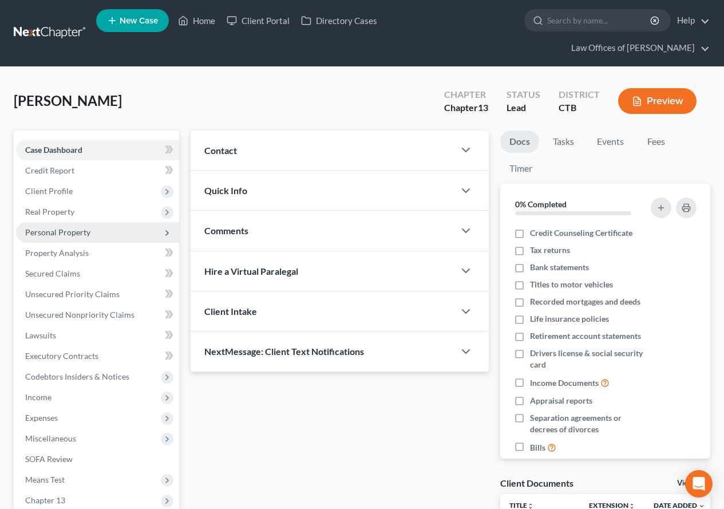
click at [61, 237] on span "Personal Property" at bounding box center [97, 232] width 163 height 21
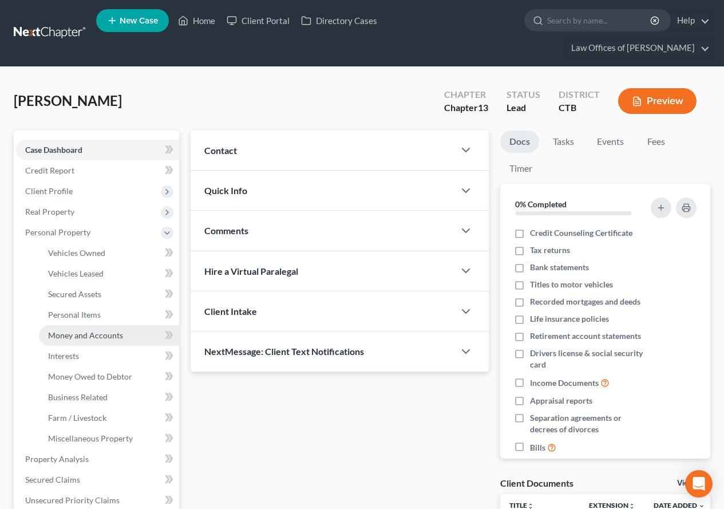
click at [99, 337] on span "Money and Accounts" at bounding box center [85, 335] width 75 height 10
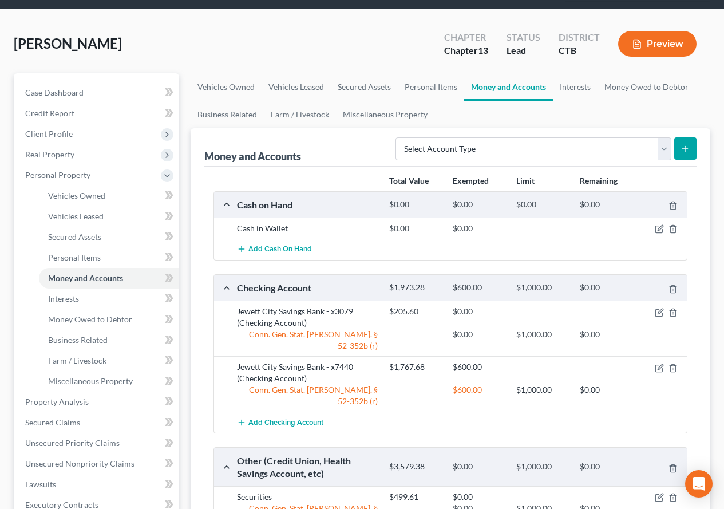
scroll to position [114, 0]
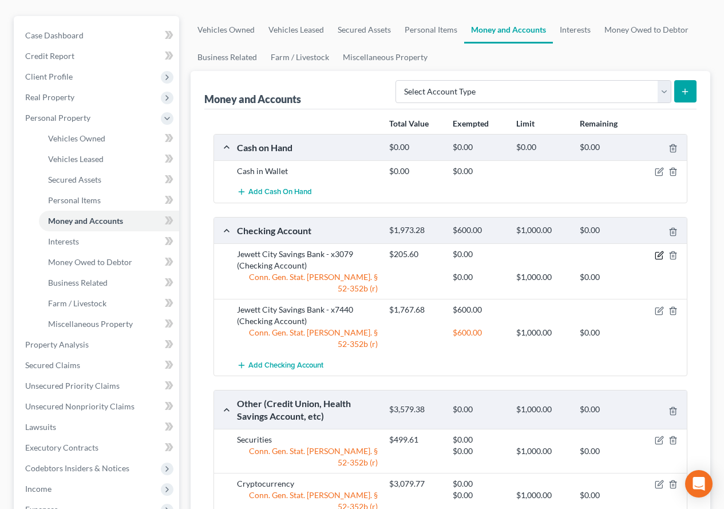
click at [658, 257] on icon "button" at bounding box center [659, 255] width 9 height 9
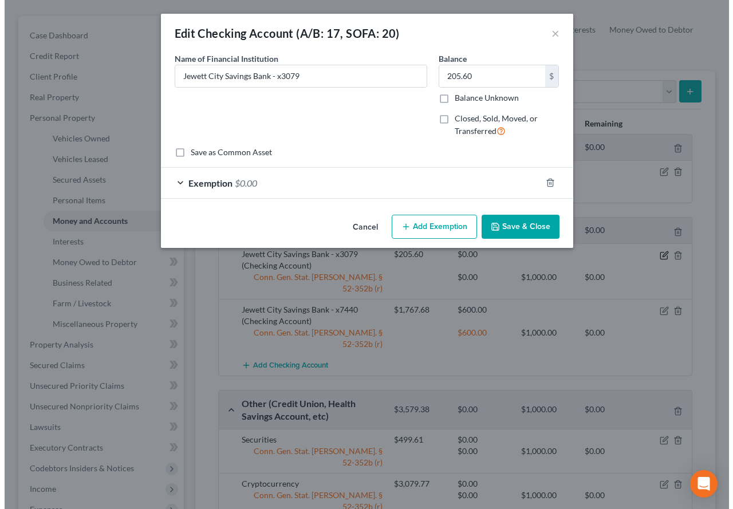
scroll to position [94, 0]
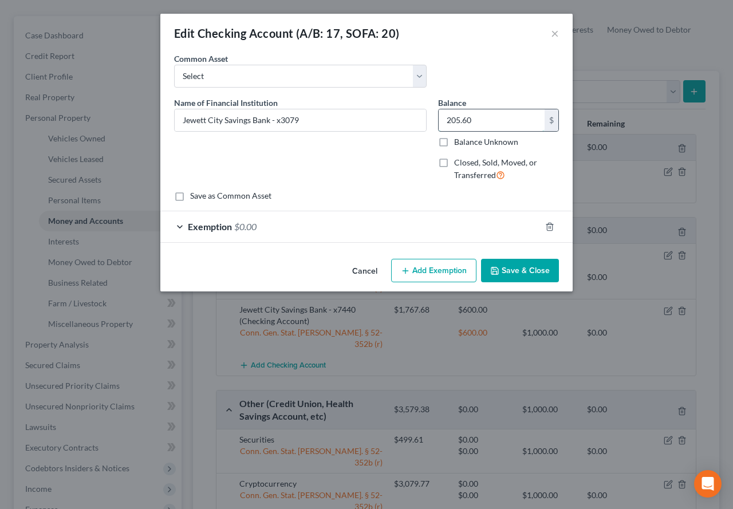
click at [483, 121] on input "205.60" at bounding box center [491, 120] width 106 height 22
type input "20,157.53"
click at [321, 115] on input "Jewett City Savings Bank - x3079" at bounding box center [300, 120] width 251 height 22
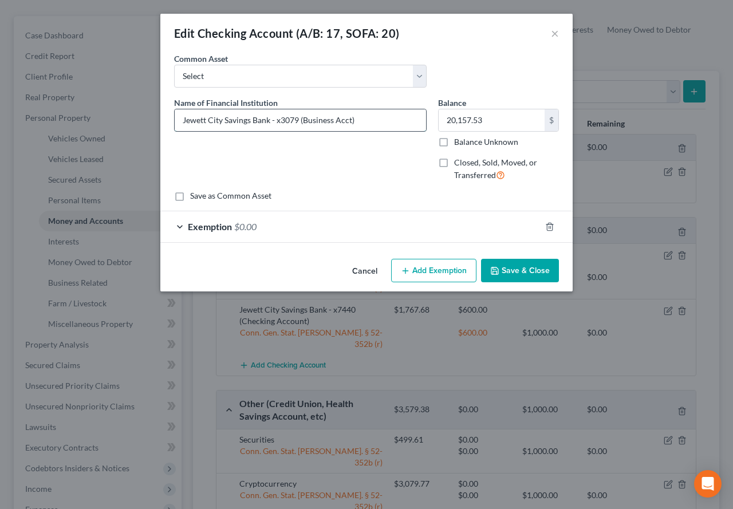
drag, startPoint x: 276, startPoint y: 122, endPoint x: 299, endPoint y: 121, distance: 22.9
click at [299, 121] on input "Jewett City Savings Bank - x3079 (Business Acct)" at bounding box center [300, 120] width 251 height 22
click at [338, 119] on input "Jewett City Savings Bank - (Business Acct)" at bounding box center [300, 120] width 251 height 22
paste input "x3079"
click at [328, 122] on input "Jewett City Savings Bank - (Business Acct)x3079" at bounding box center [300, 120] width 251 height 22
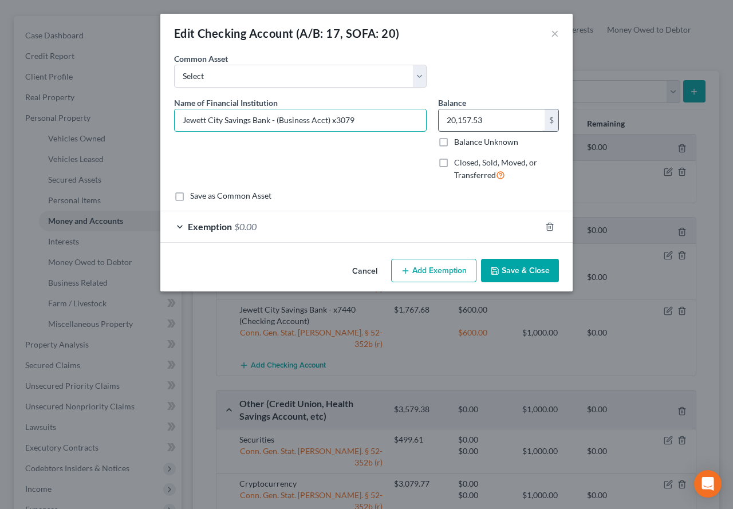
type input "Jewett City Savings Bank - (Business Acct) x3079"
click at [491, 118] on input "20,157.53" at bounding box center [491, 120] width 106 height 22
type input "2,157.53"
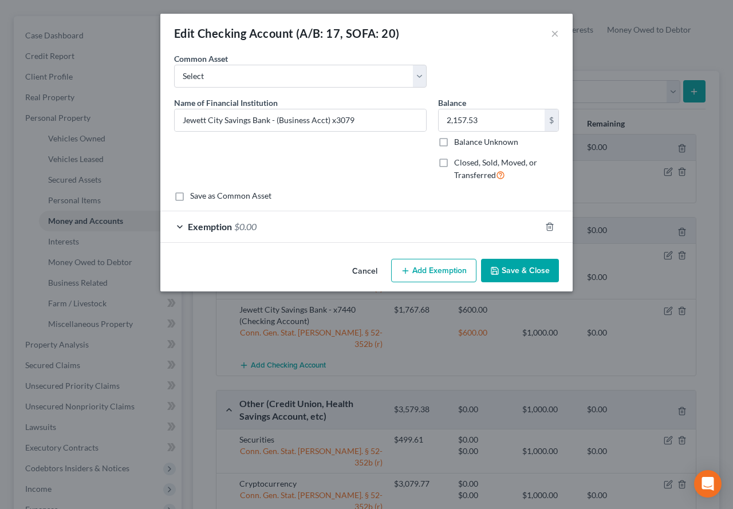
click at [393, 170] on div "Name of Financial Institution * Jewett City Savings Bank - (Business Acct) x3079" at bounding box center [300, 144] width 264 height 94
click at [527, 272] on button "Save & Close" at bounding box center [520, 271] width 78 height 24
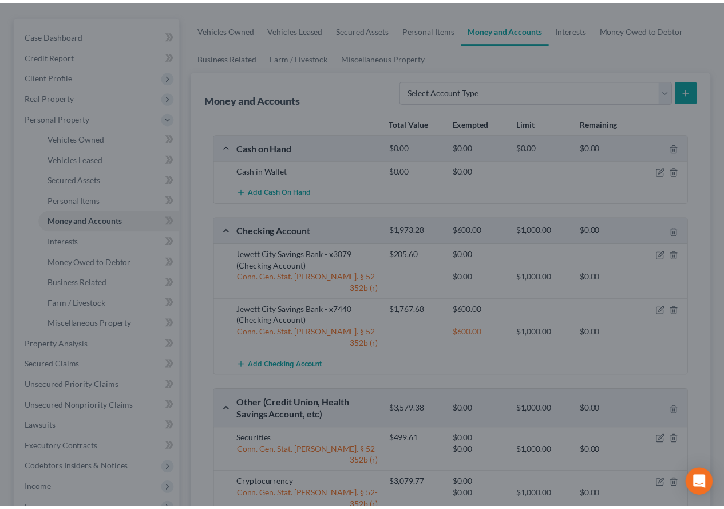
scroll to position [114, 0]
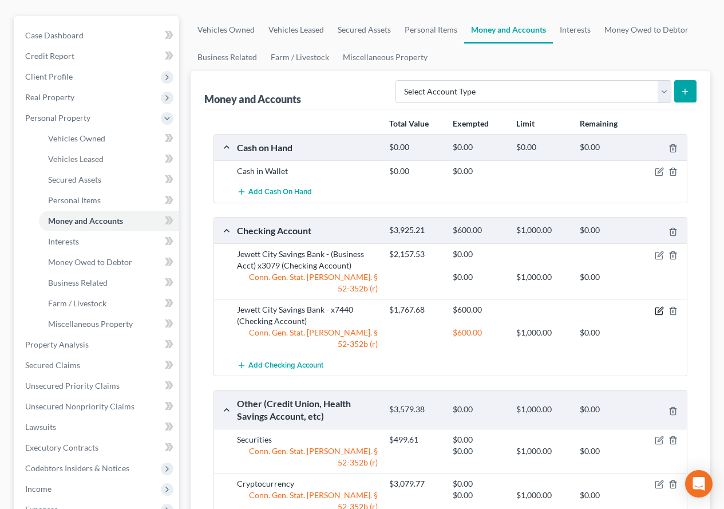
click at [656, 306] on icon "button" at bounding box center [659, 310] width 9 height 9
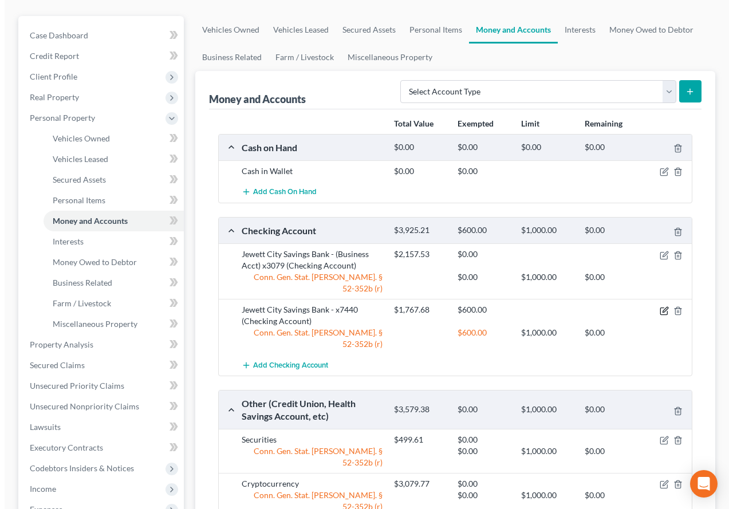
scroll to position [94, 0]
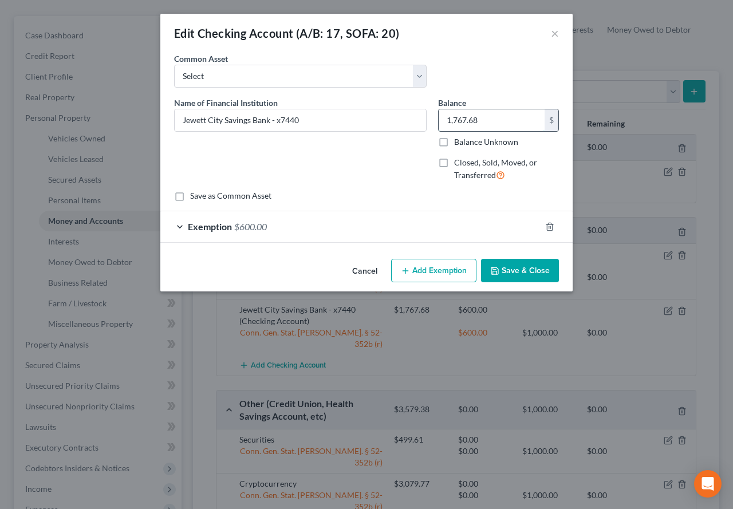
click at [504, 127] on input "1,767.68" at bounding box center [491, 120] width 106 height 22
type input "983.53"
click at [547, 225] on icon "button" at bounding box center [549, 226] width 5 height 7
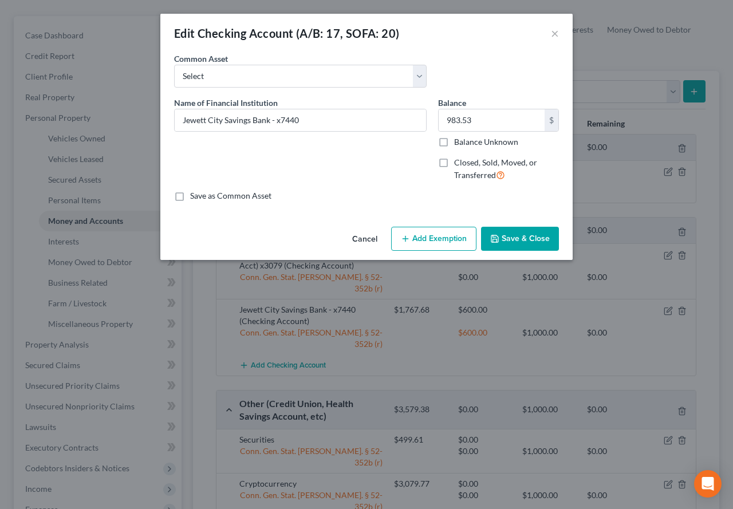
click at [519, 236] on button "Save & Close" at bounding box center [520, 239] width 78 height 24
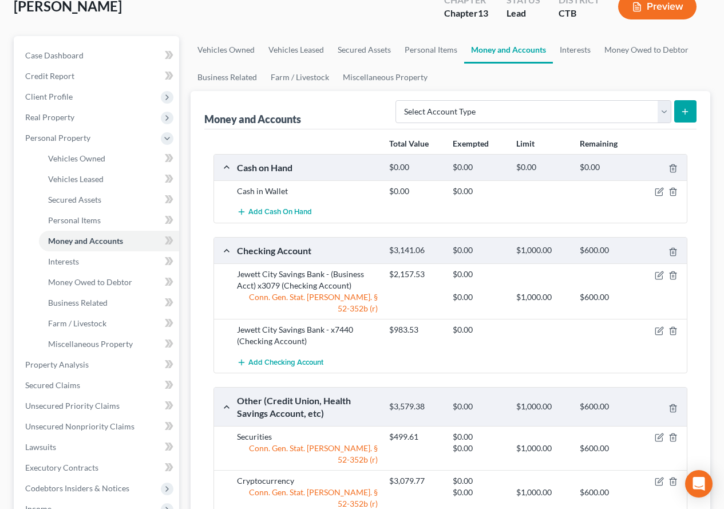
scroll to position [114, 0]
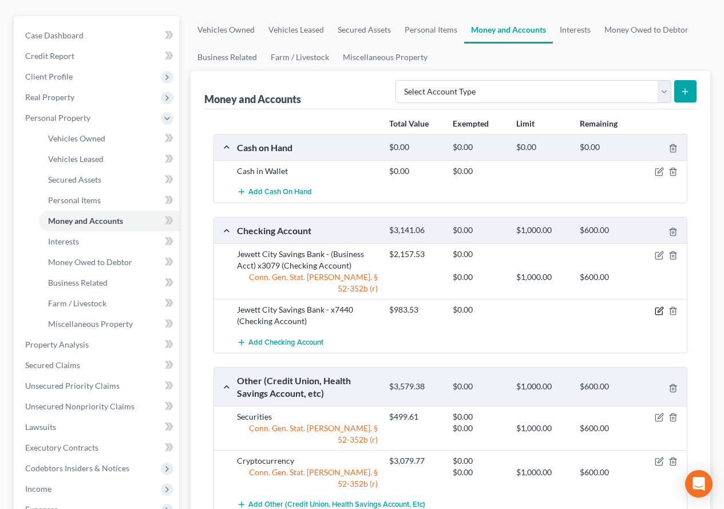
click at [658, 307] on icon "button" at bounding box center [660, 309] width 5 height 5
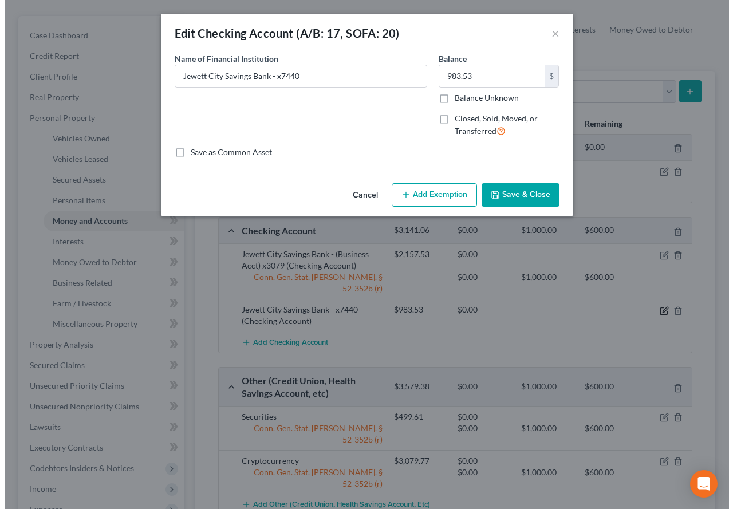
scroll to position [94, 0]
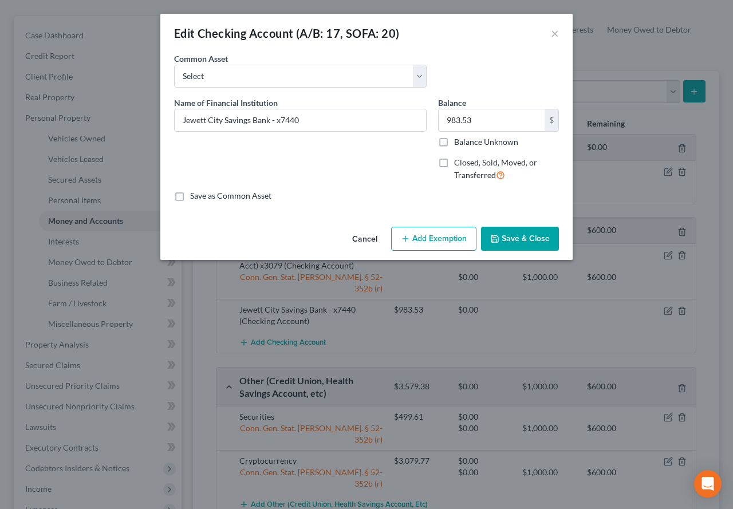
click at [444, 246] on button "Add Exemption" at bounding box center [433, 239] width 85 height 24
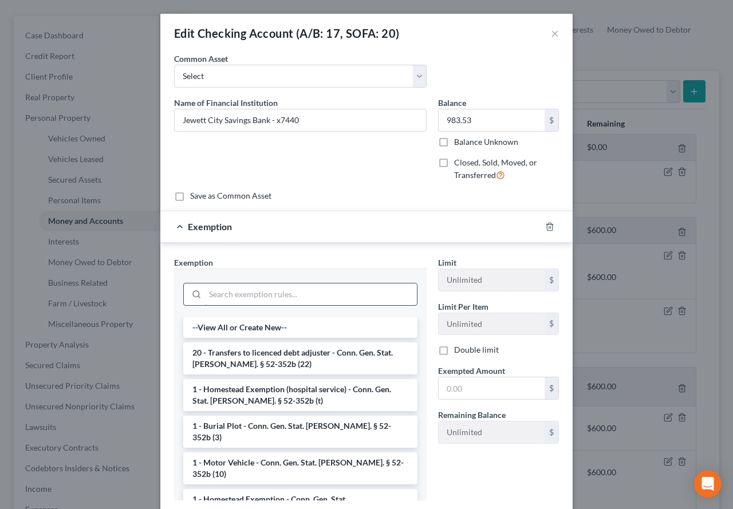
click at [275, 299] on input "search" at bounding box center [311, 294] width 212 height 22
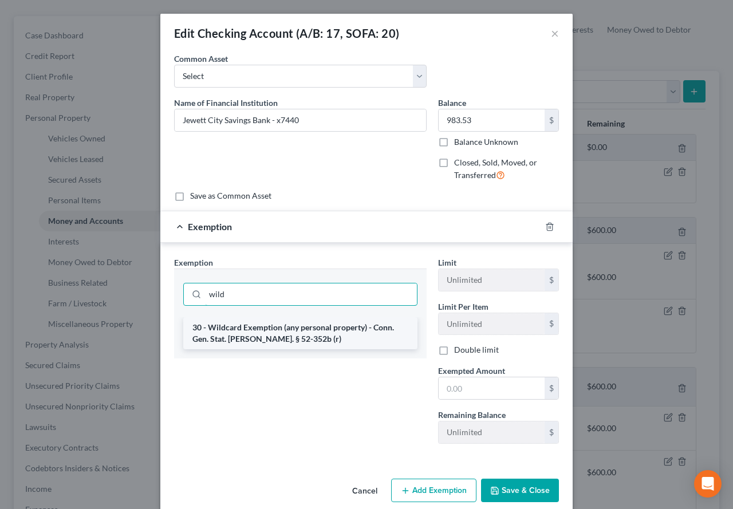
type input "wild"
click at [255, 341] on li "30 - Wildcard Exemption (any personal property) - Conn. Gen. Stat. [PERSON_NAME…" at bounding box center [300, 333] width 234 height 32
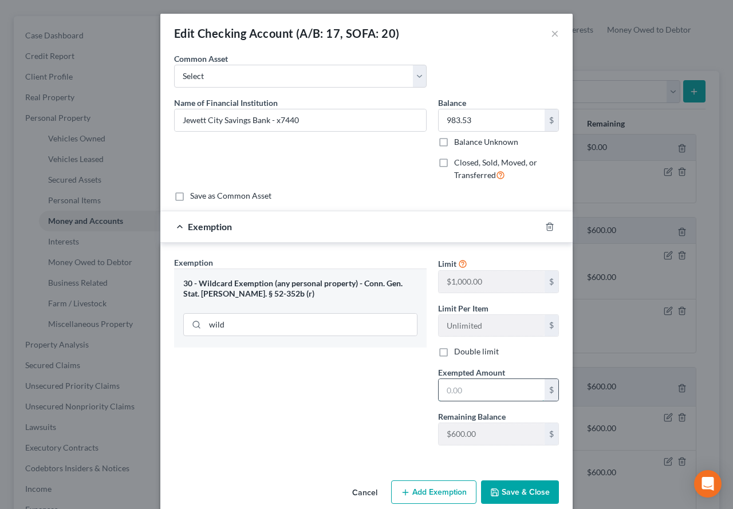
click at [483, 400] on input "text" at bounding box center [491, 390] width 106 height 22
type input "600.00"
click at [499, 493] on button "Save & Close" at bounding box center [520, 492] width 78 height 24
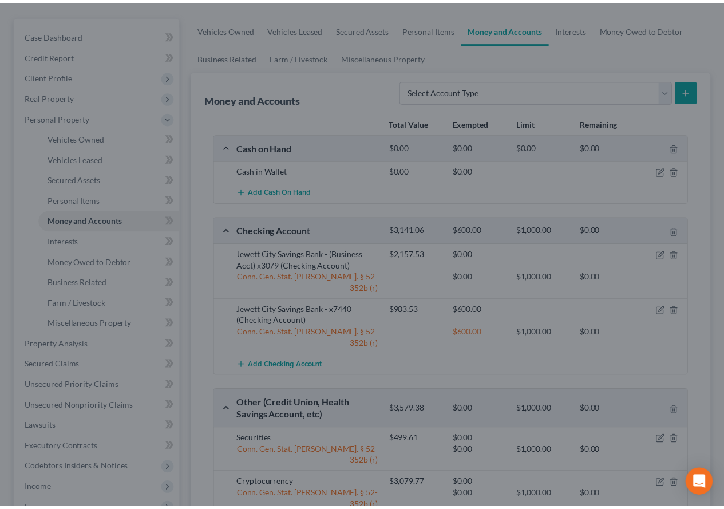
scroll to position [114, 0]
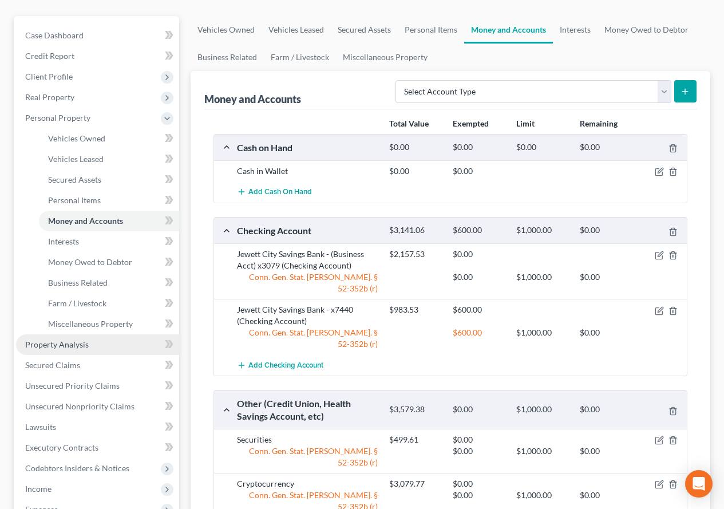
click at [70, 346] on span "Property Analysis" at bounding box center [57, 344] width 64 height 10
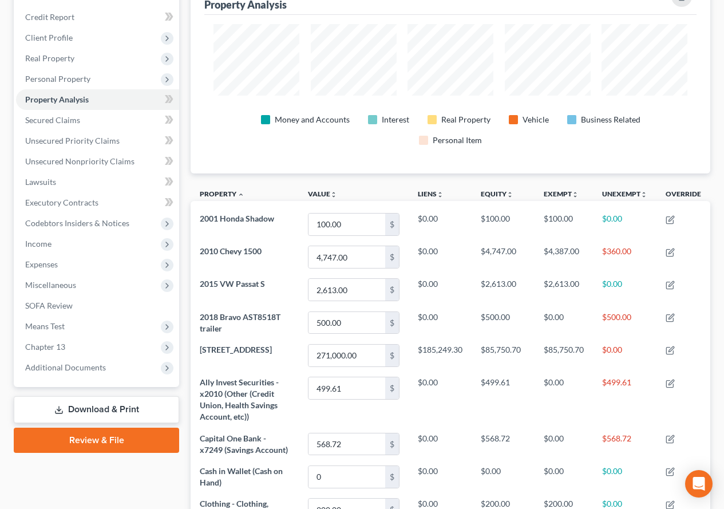
scroll to position [104, 0]
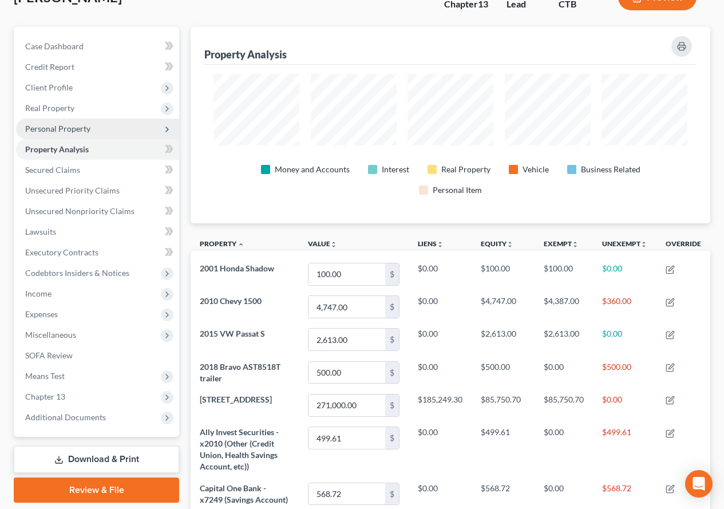
click at [70, 133] on span "Personal Property" at bounding box center [97, 128] width 163 height 21
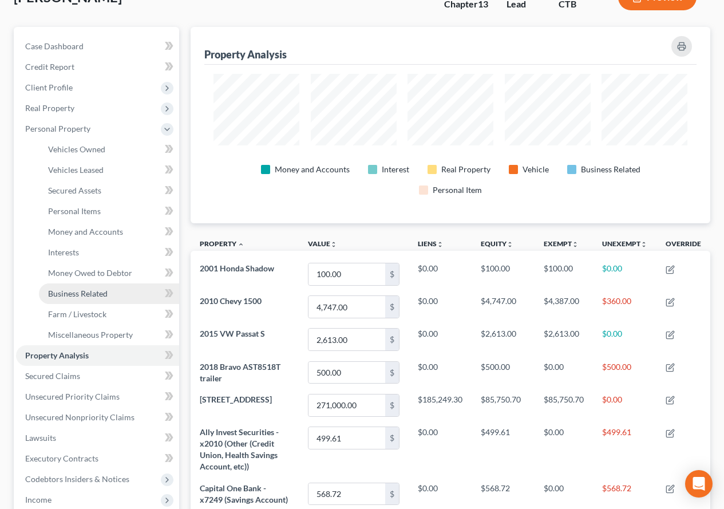
click at [62, 295] on span "Business Related" at bounding box center [78, 293] width 60 height 10
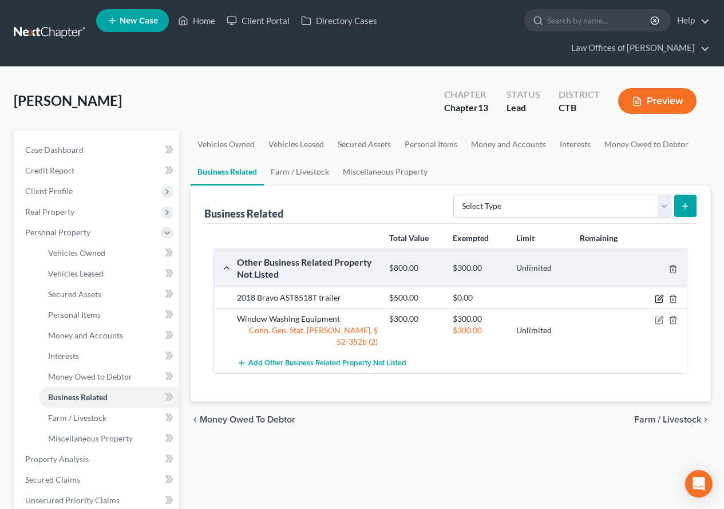
click at [656, 296] on icon "button" at bounding box center [659, 298] width 9 height 9
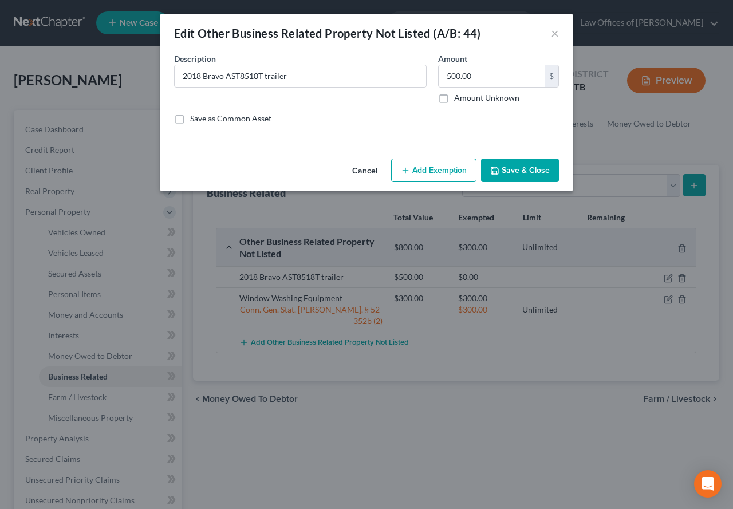
click at [425, 172] on button "Add Exemption" at bounding box center [433, 171] width 85 height 24
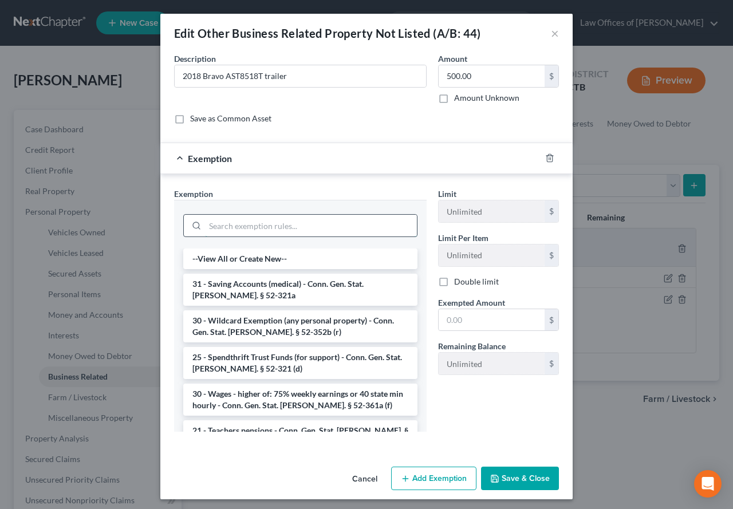
click at [290, 228] on input "search" at bounding box center [311, 226] width 212 height 22
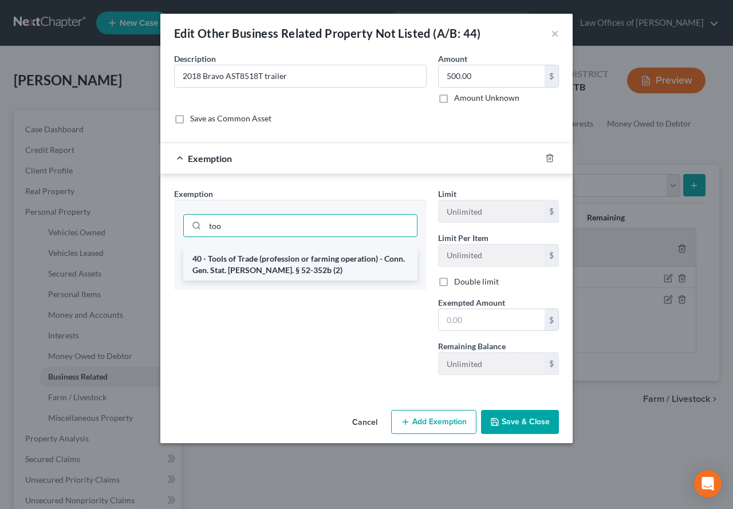
type input "too"
click at [260, 270] on li "40 - Tools of Trade (profession or farming operation) - Conn. Gen. Stat. [PERSO…" at bounding box center [300, 264] width 234 height 32
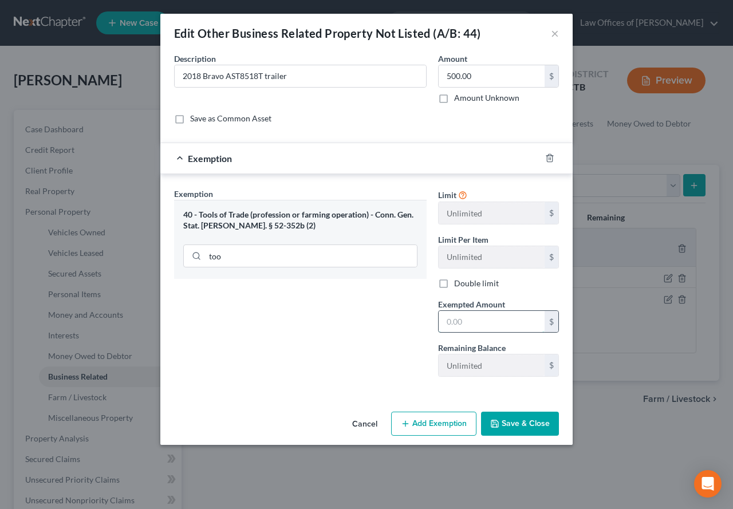
click at [461, 321] on input "text" at bounding box center [491, 322] width 106 height 22
type input "500.00"
click at [507, 422] on button "Save & Close" at bounding box center [520, 424] width 78 height 24
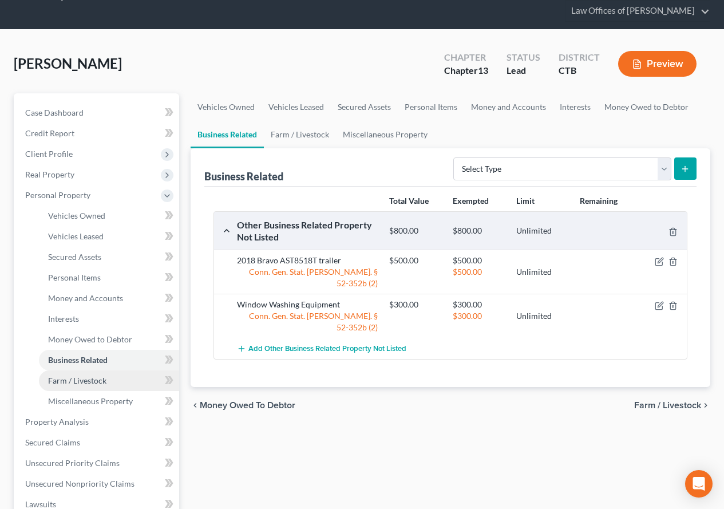
scroll to position [57, 0]
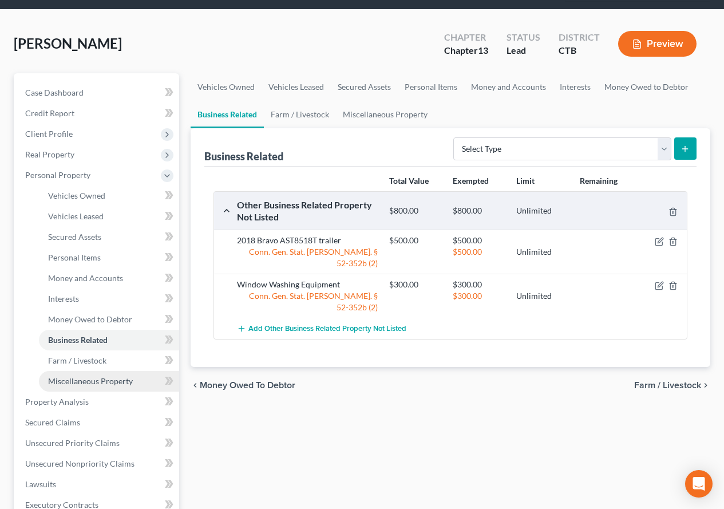
click at [102, 382] on span "Miscellaneous Property" at bounding box center [90, 381] width 85 height 10
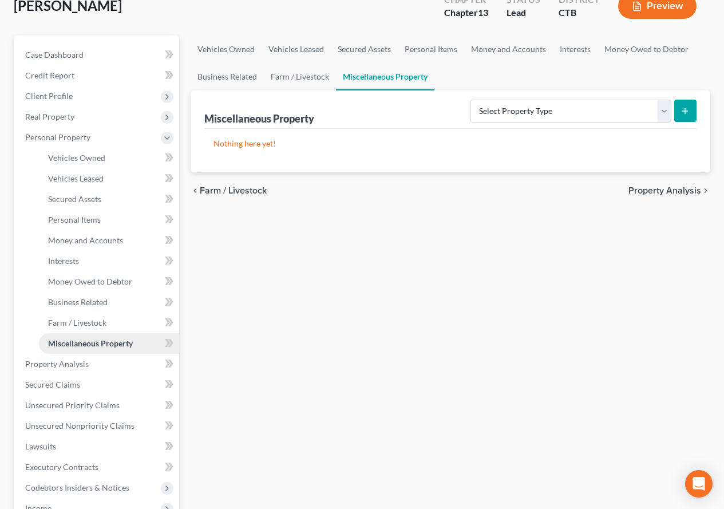
scroll to position [114, 0]
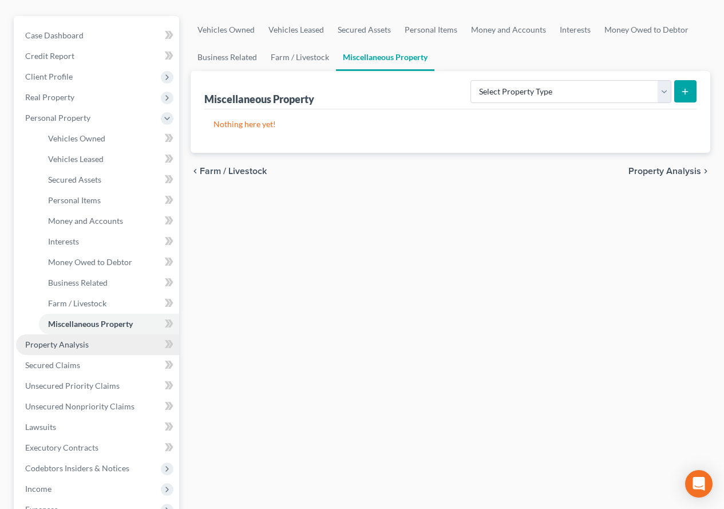
click at [49, 342] on span "Property Analysis" at bounding box center [57, 344] width 64 height 10
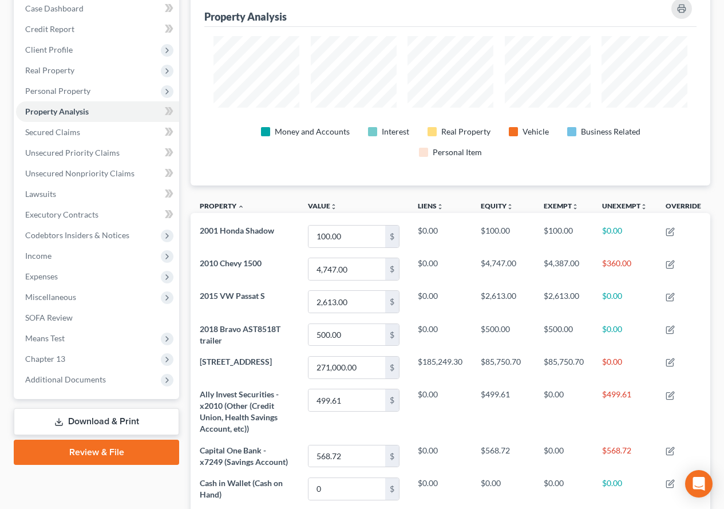
scroll to position [191, 0]
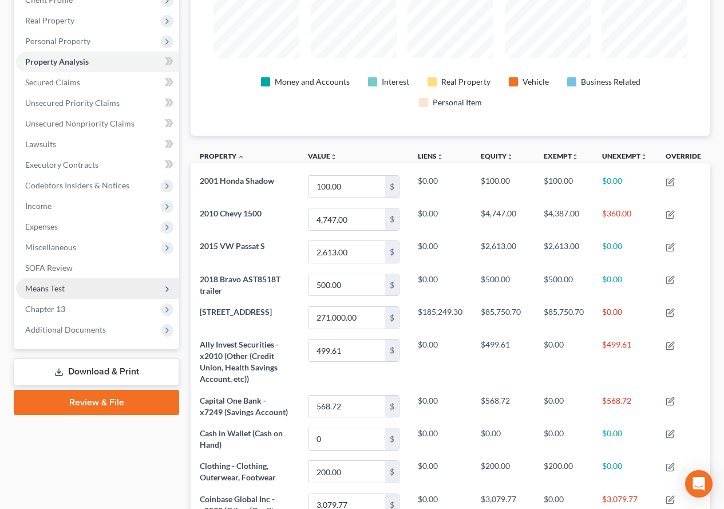
click at [37, 283] on span "Means Test" at bounding box center [44, 288] width 39 height 10
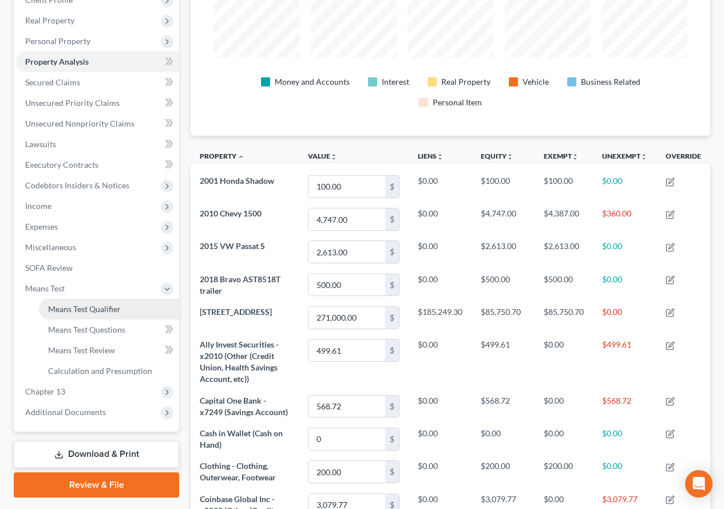
click at [62, 309] on span "Means Test Qualifier" at bounding box center [84, 309] width 73 height 10
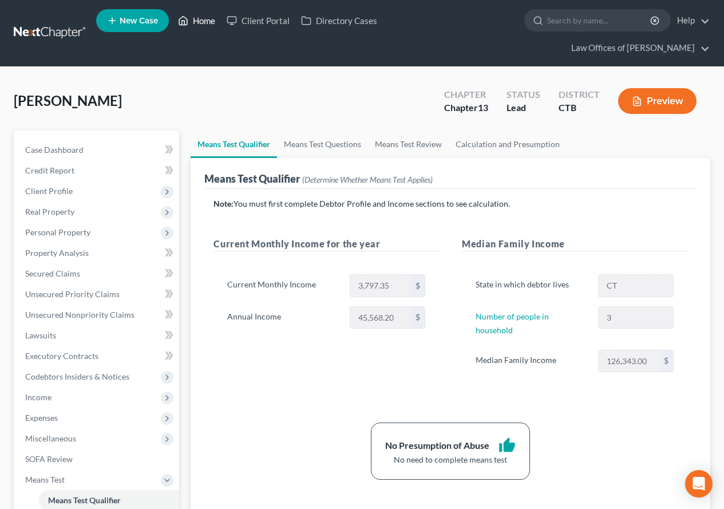
click at [208, 18] on link "Home" at bounding box center [196, 20] width 49 height 21
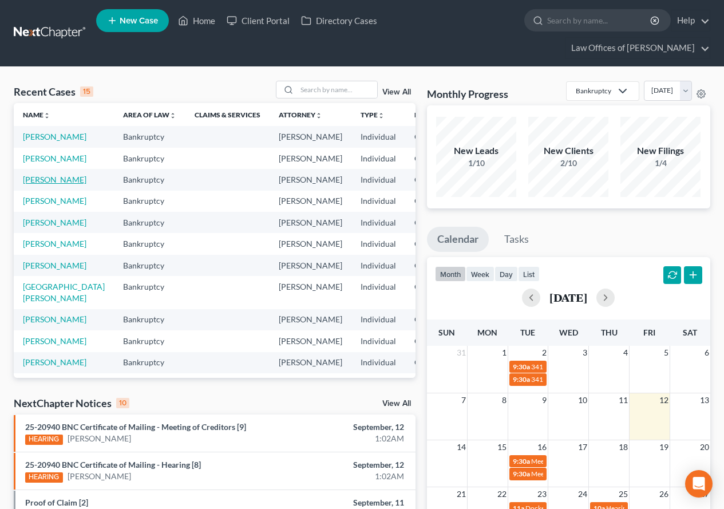
click at [25, 184] on link "[PERSON_NAME]" at bounding box center [55, 180] width 64 height 10
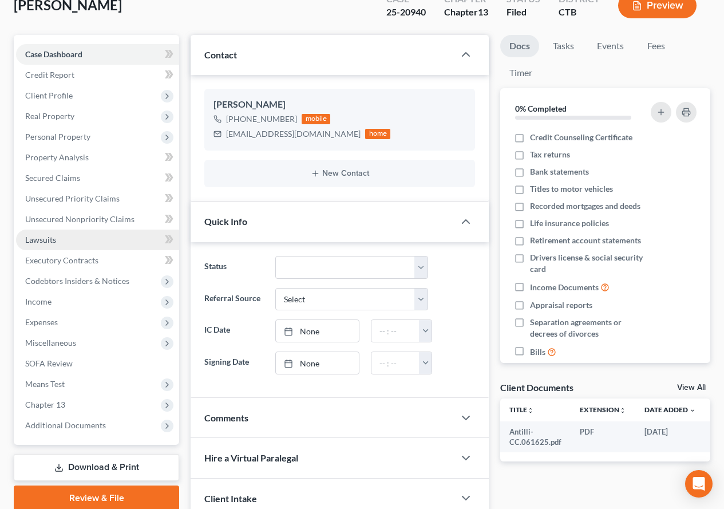
scroll to position [114, 0]
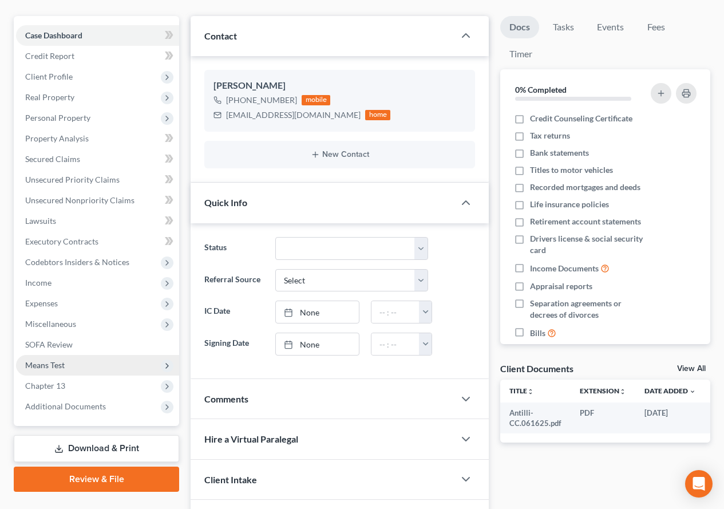
click at [42, 366] on span "Means Test" at bounding box center [44, 365] width 39 height 10
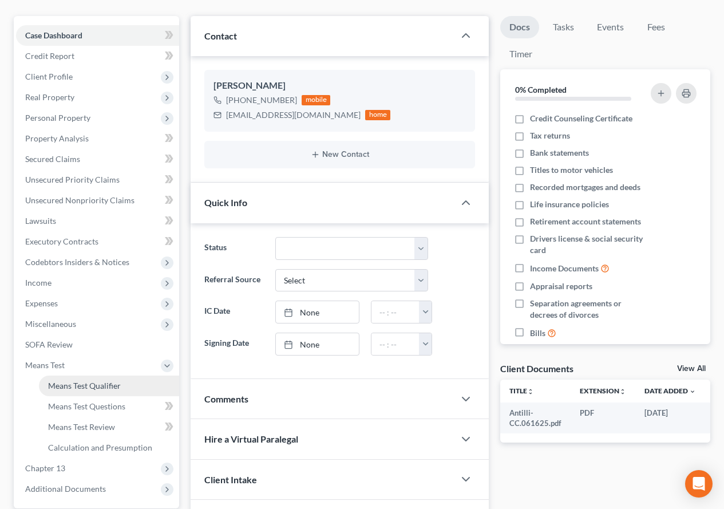
click at [66, 386] on span "Means Test Qualifier" at bounding box center [84, 386] width 73 height 10
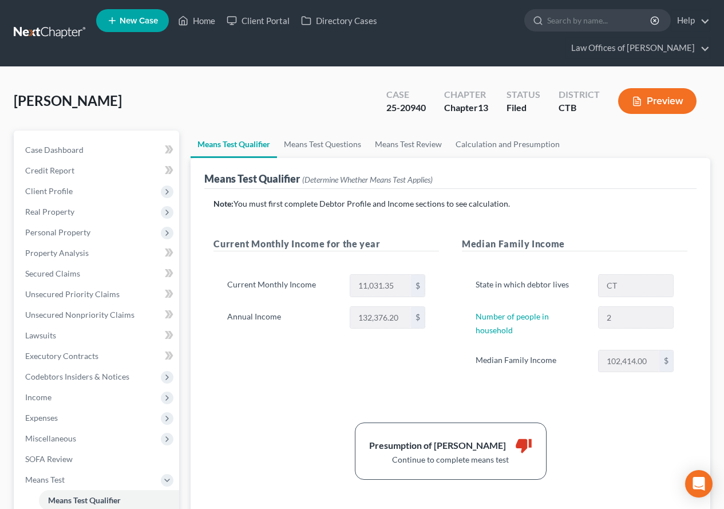
click at [669, 102] on button "Preview" at bounding box center [657, 101] width 78 height 26
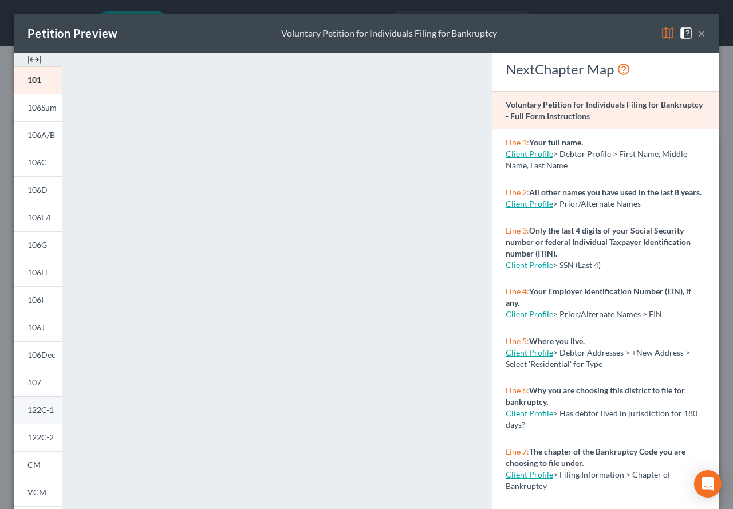
click at [38, 412] on span "122C-1" at bounding box center [40, 410] width 26 height 10
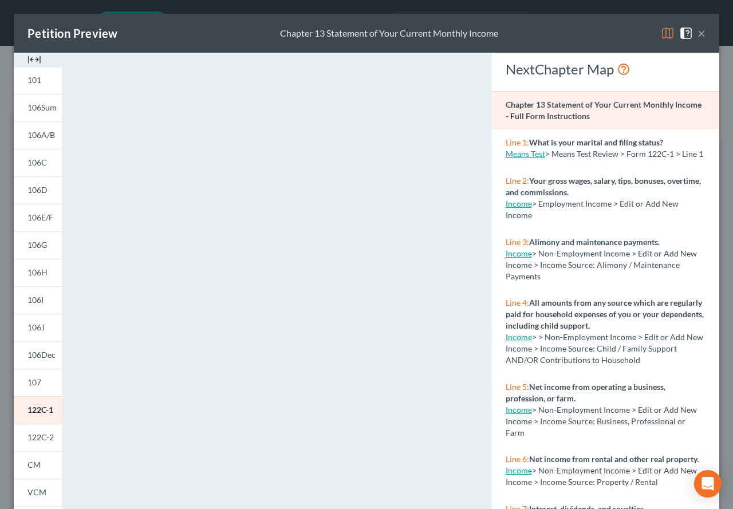
click at [661, 33] on img at bounding box center [668, 33] width 14 height 14
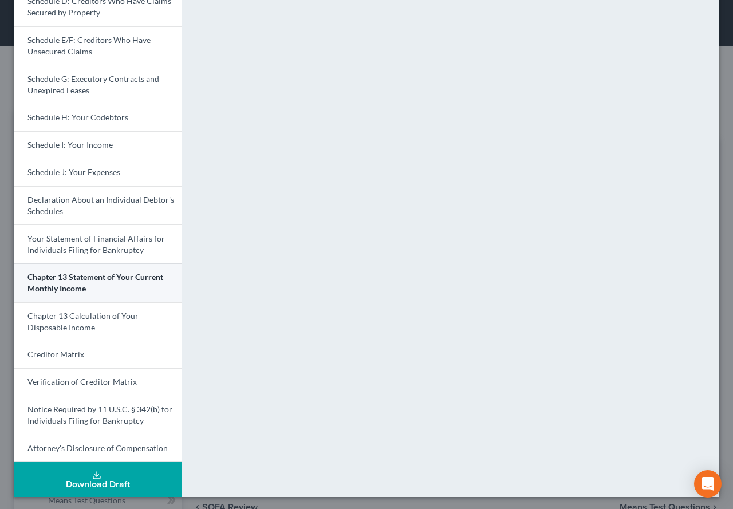
scroll to position [213, 0]
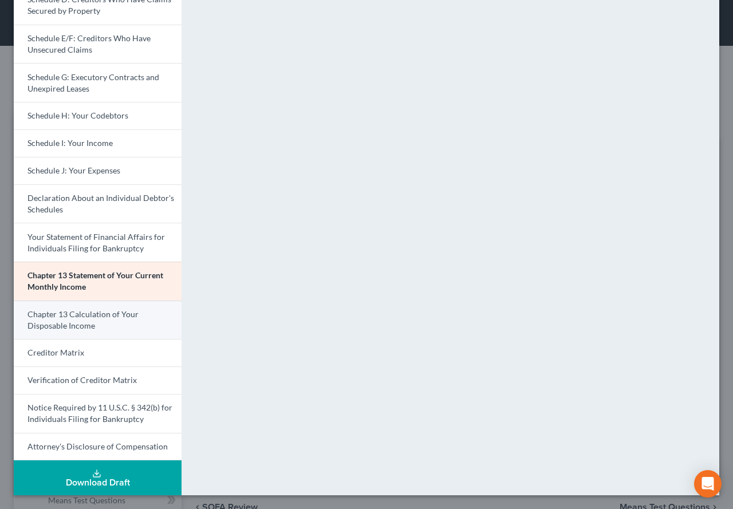
click at [105, 317] on span "Chapter 13 Calculation of Your Disposable Income" at bounding box center [82, 319] width 111 height 21
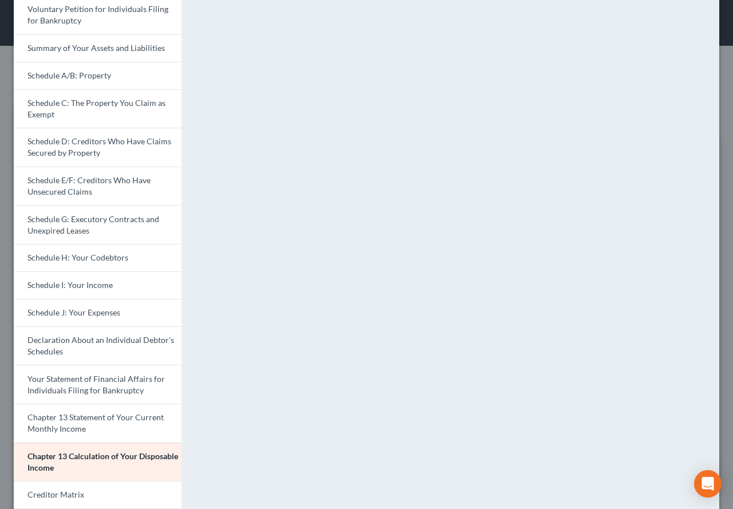
scroll to position [51, 0]
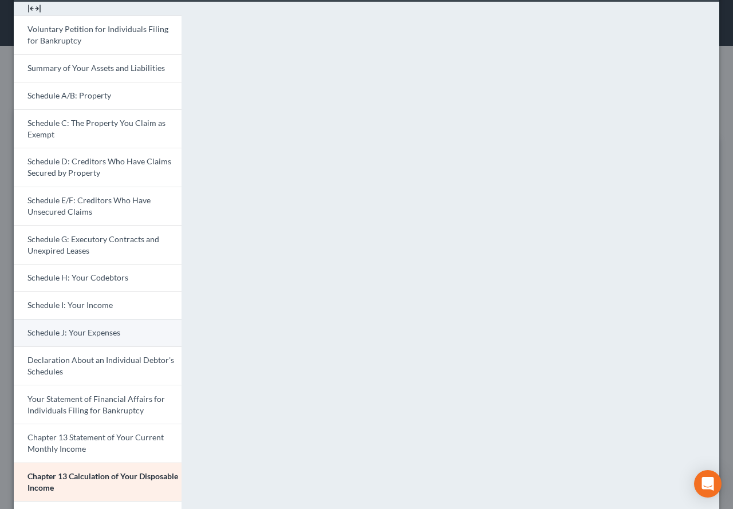
click at [49, 333] on span "Schedule J: Your Expenses" at bounding box center [73, 332] width 93 height 10
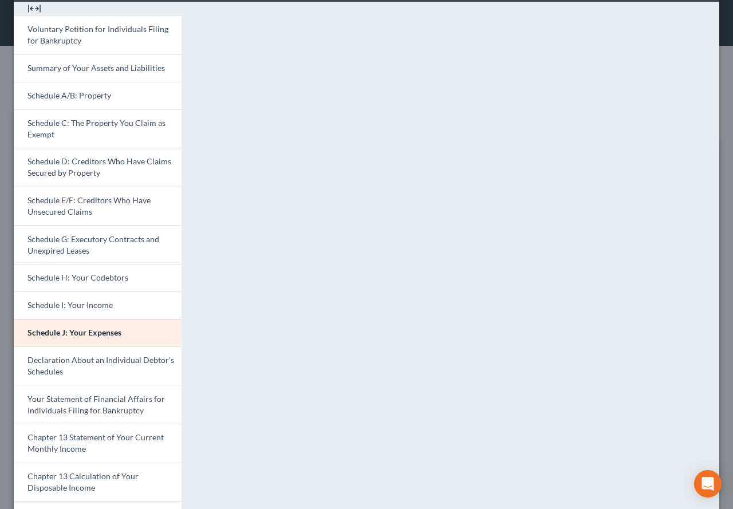
select select "2"
click at [36, 8] on img at bounding box center [34, 9] width 14 height 14
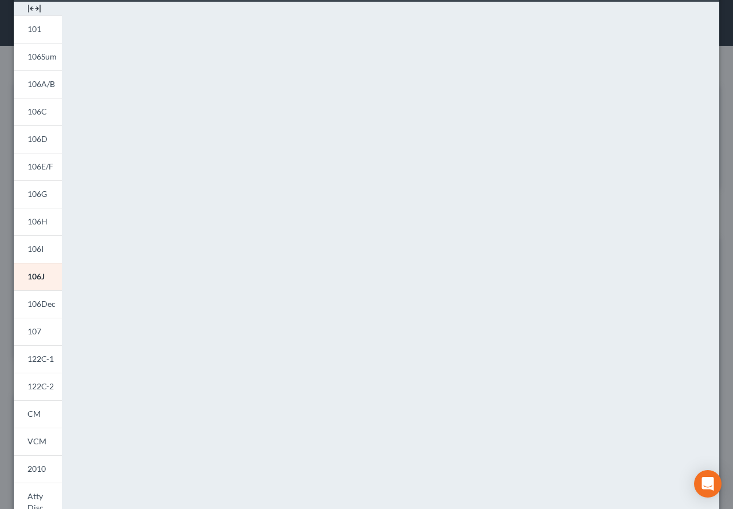
click at [36, 8] on img at bounding box center [34, 9] width 14 height 14
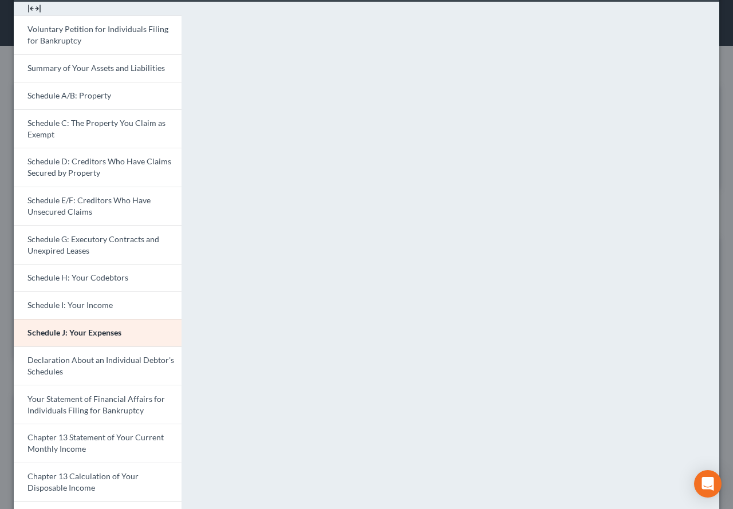
click at [36, 8] on img at bounding box center [34, 9] width 14 height 14
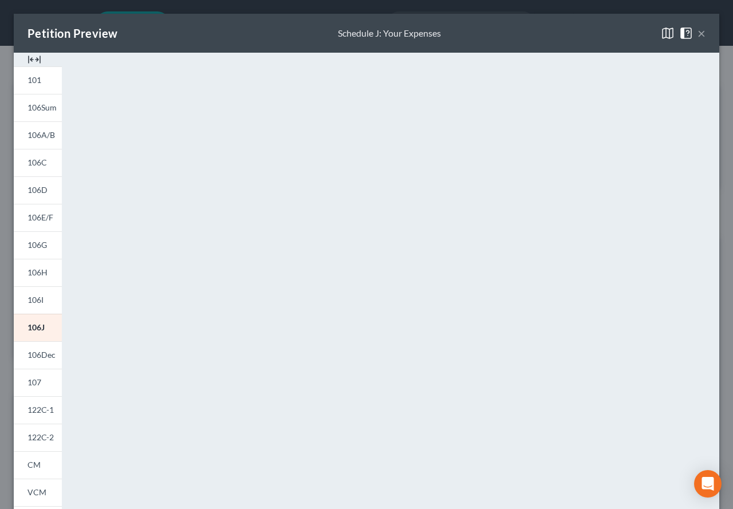
click at [697, 33] on button "×" at bounding box center [701, 33] width 8 height 14
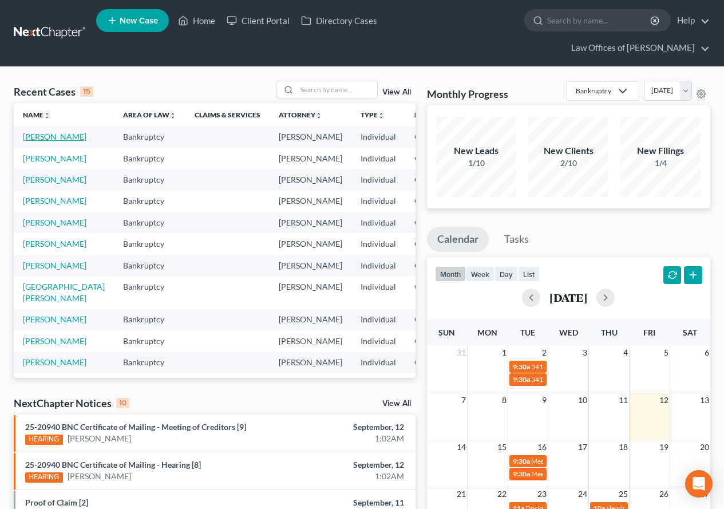
click at [37, 141] on link "[PERSON_NAME]" at bounding box center [55, 137] width 64 height 10
select select "2"
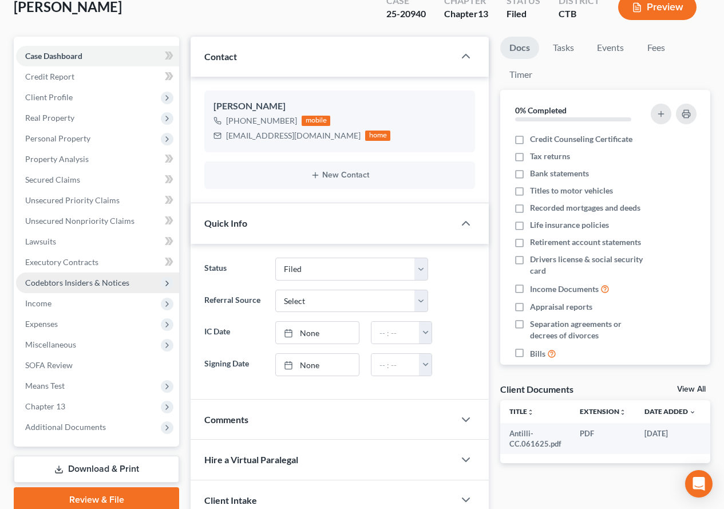
scroll to position [172, 0]
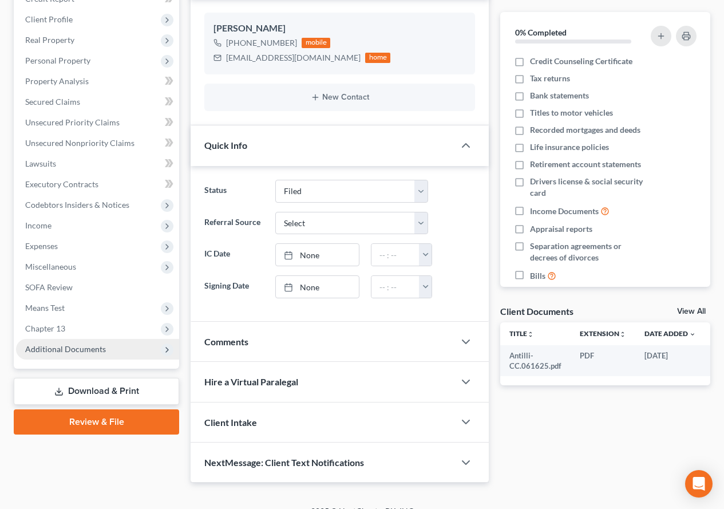
click at [95, 352] on span "Additional Documents" at bounding box center [65, 349] width 81 height 10
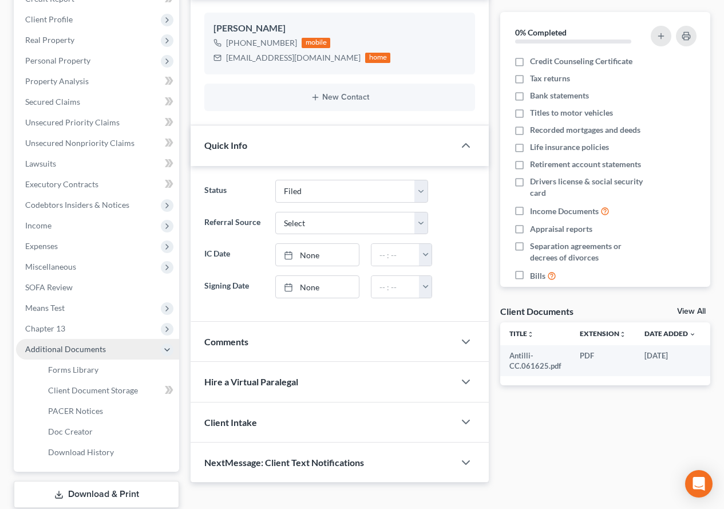
scroll to position [229, 0]
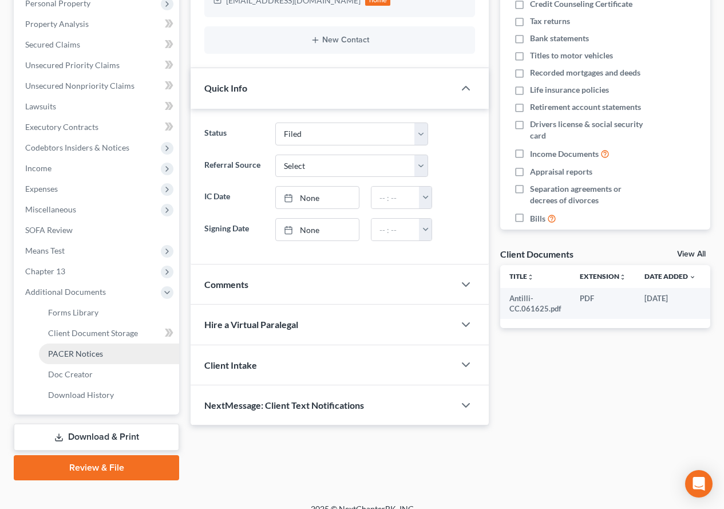
click at [88, 354] on span "PACER Notices" at bounding box center [75, 354] width 55 height 10
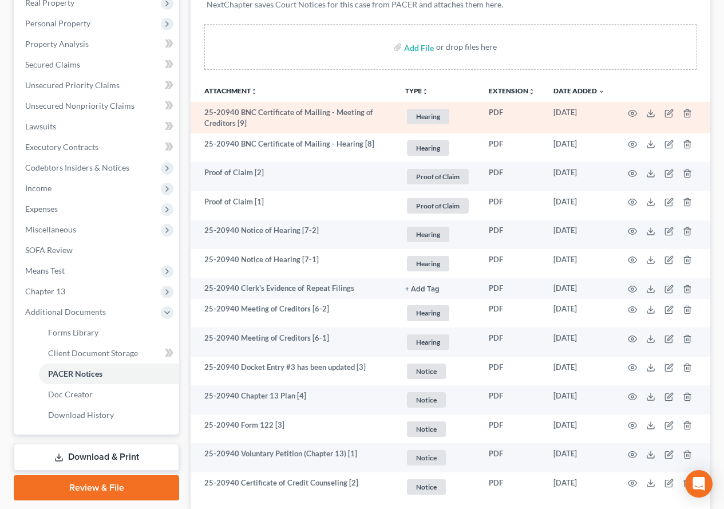
scroll to position [229, 0]
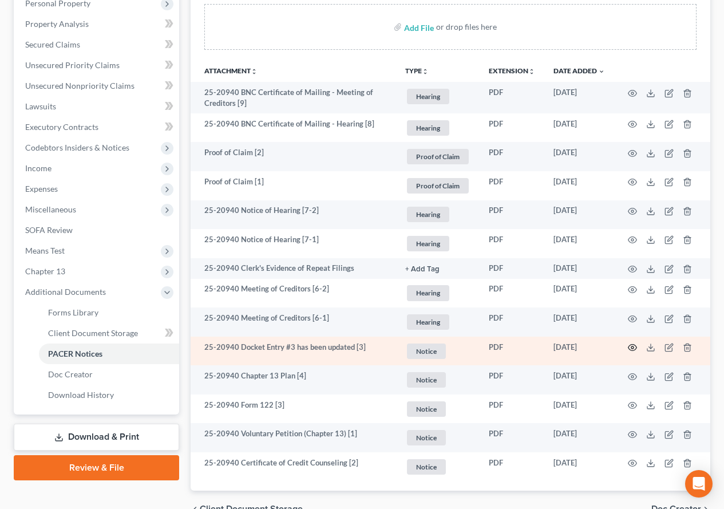
click at [634, 348] on circle "button" at bounding box center [632, 347] width 2 height 2
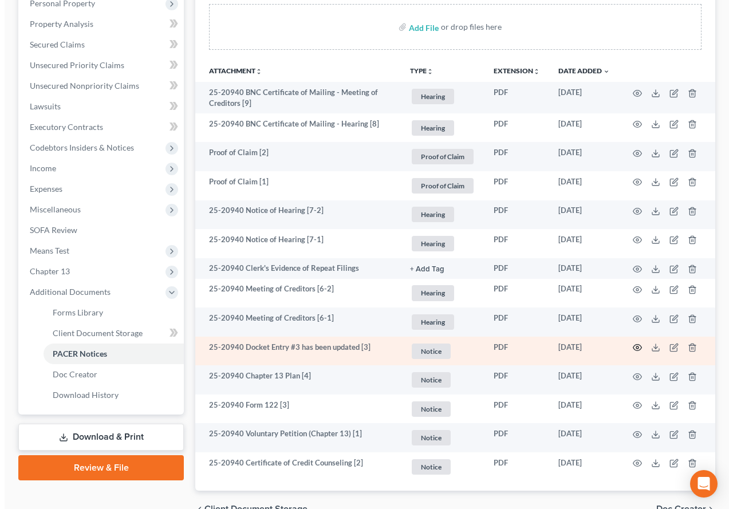
scroll to position [208, 0]
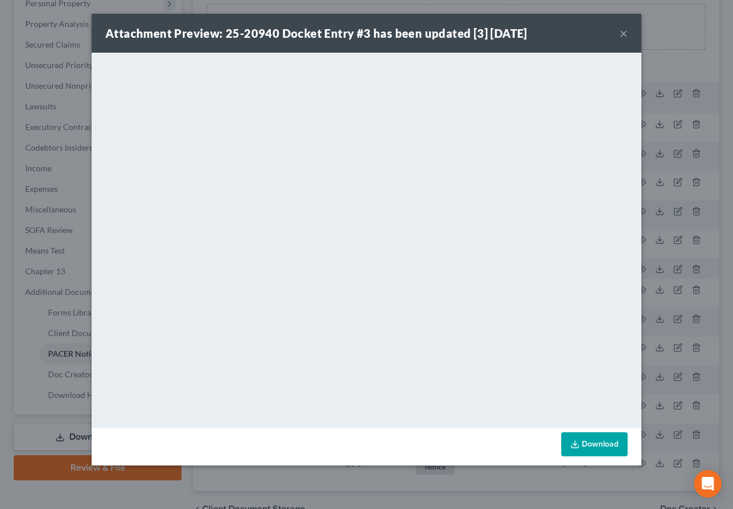
click at [619, 34] on button "×" at bounding box center [623, 33] width 8 height 14
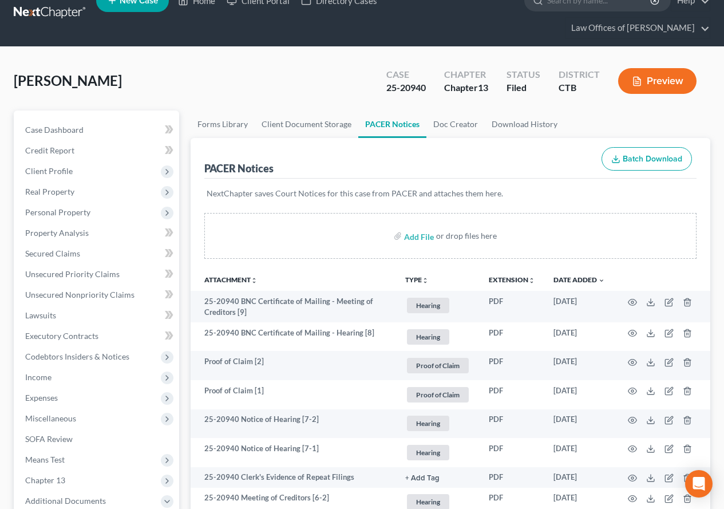
scroll to position [0, 0]
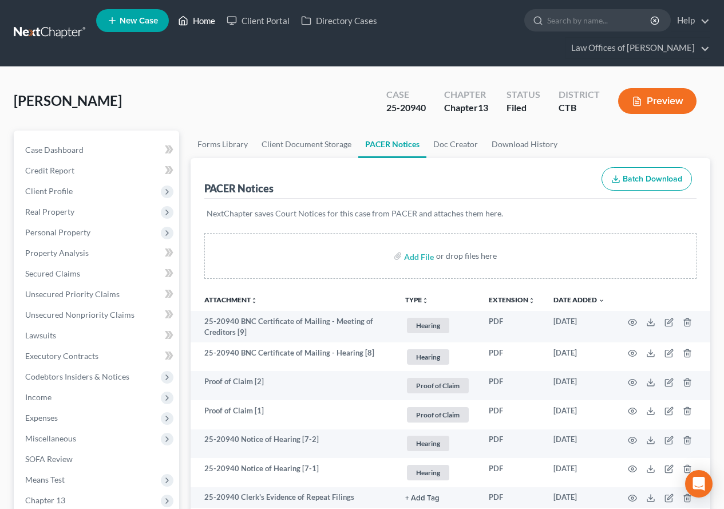
click at [204, 22] on link "Home" at bounding box center [196, 20] width 49 height 21
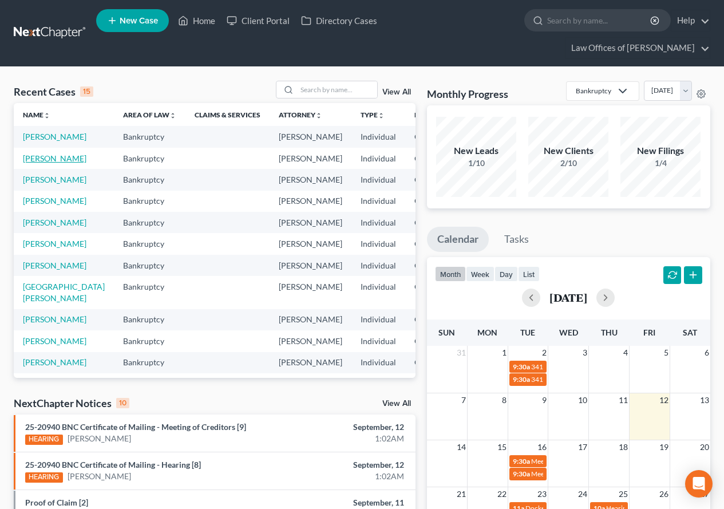
click at [34, 163] on link "[PERSON_NAME]" at bounding box center [55, 158] width 64 height 10
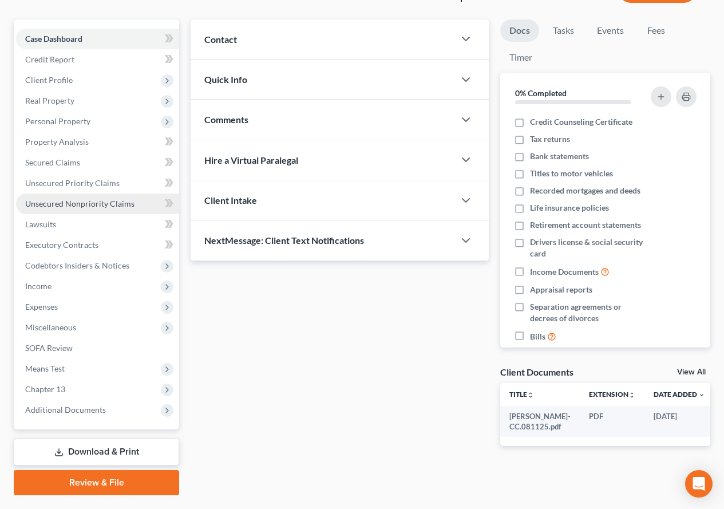
scroll to position [114, 0]
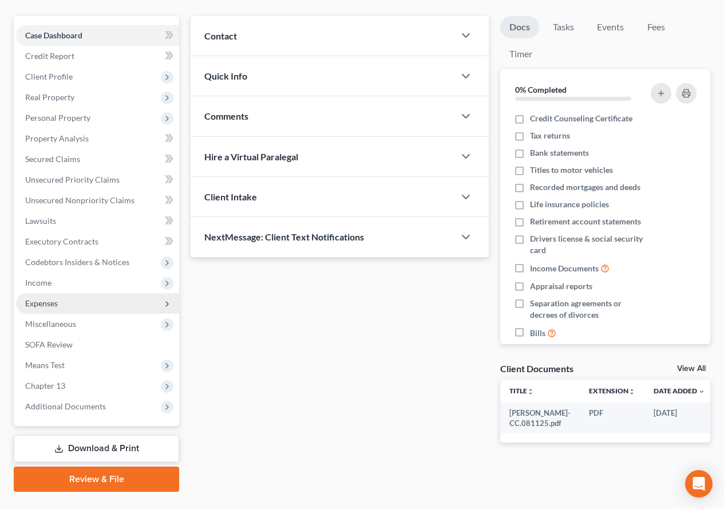
click at [41, 303] on span "Expenses" at bounding box center [41, 303] width 33 height 10
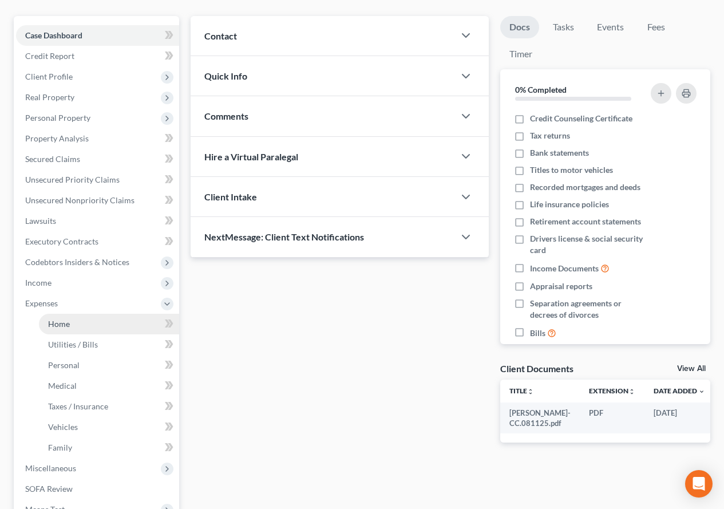
click at [56, 327] on span "Home" at bounding box center [59, 324] width 22 height 10
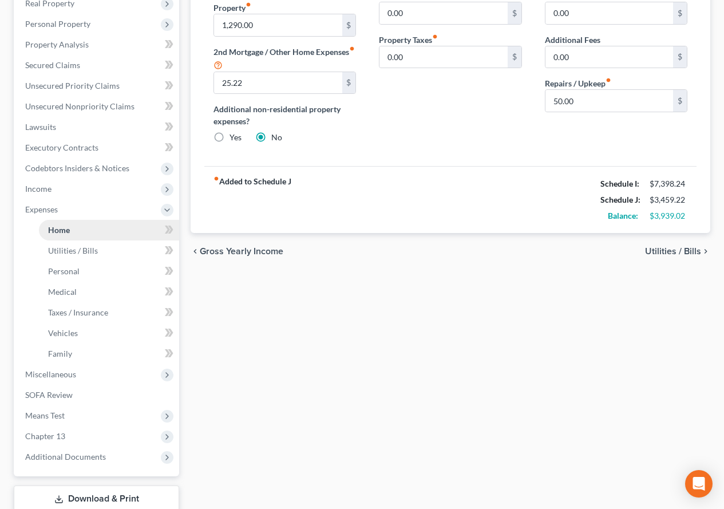
scroll to position [229, 0]
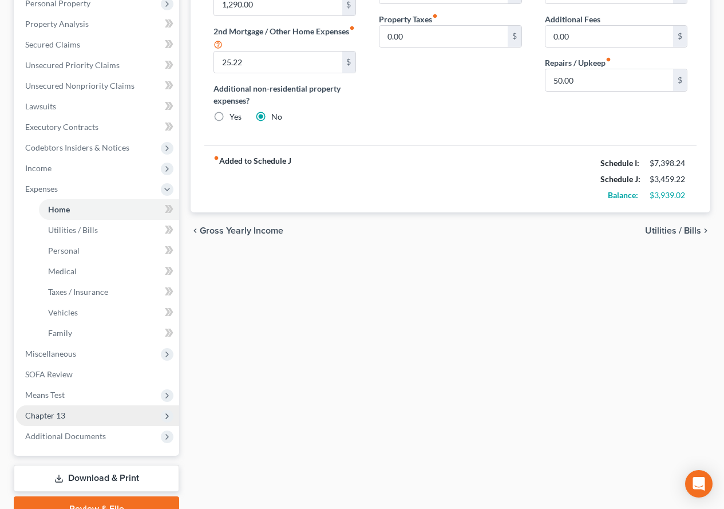
click at [57, 415] on span "Chapter 13" at bounding box center [45, 415] width 40 height 10
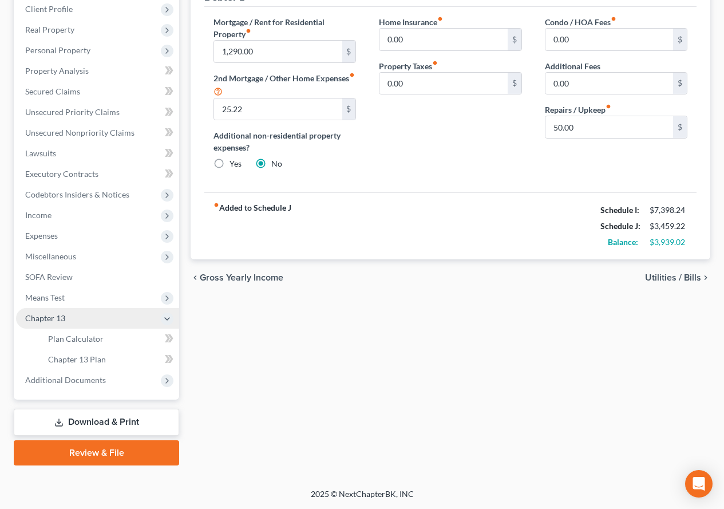
scroll to position [182, 0]
click at [70, 341] on span "Plan Calculator" at bounding box center [76, 339] width 56 height 10
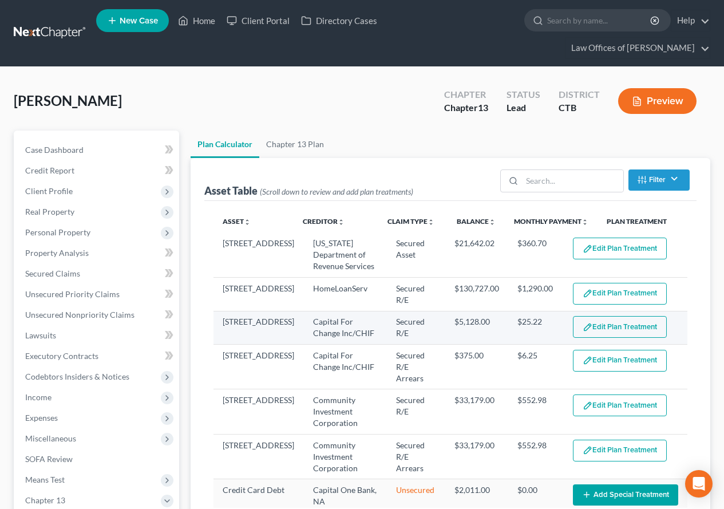
select select "59"
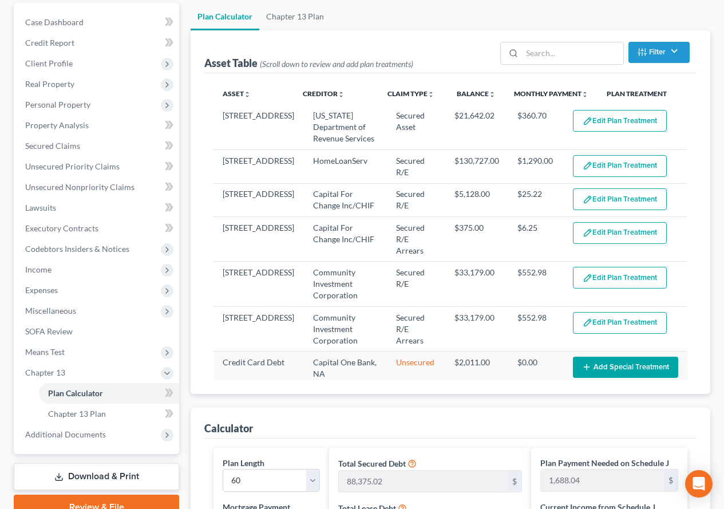
scroll to position [135, 0]
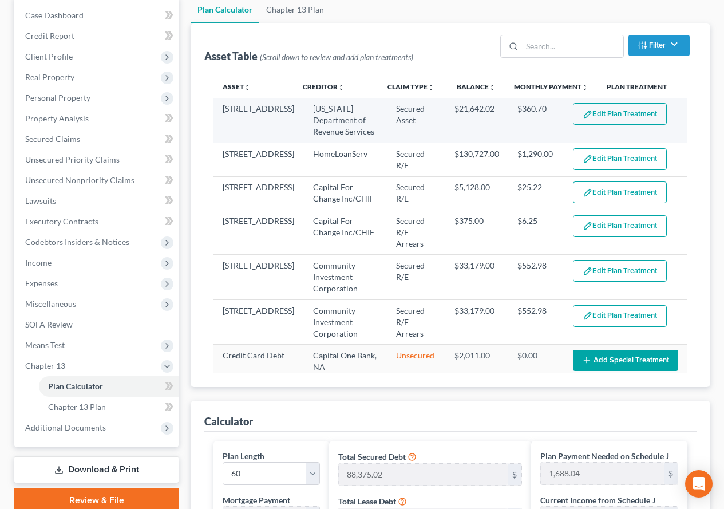
click at [596, 112] on button "Edit Plan Treatment" at bounding box center [620, 114] width 94 height 22
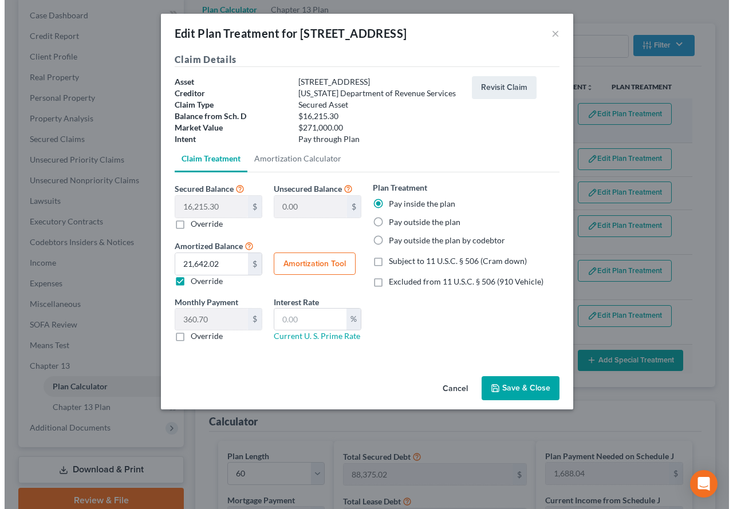
scroll to position [114, 0]
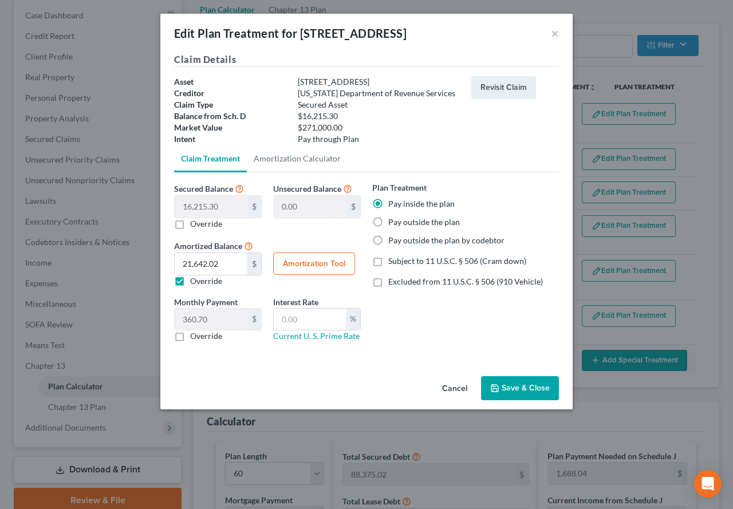
click at [306, 268] on button "Amortization Tool" at bounding box center [314, 263] width 82 height 23
type input "16,215.30"
type input "60"
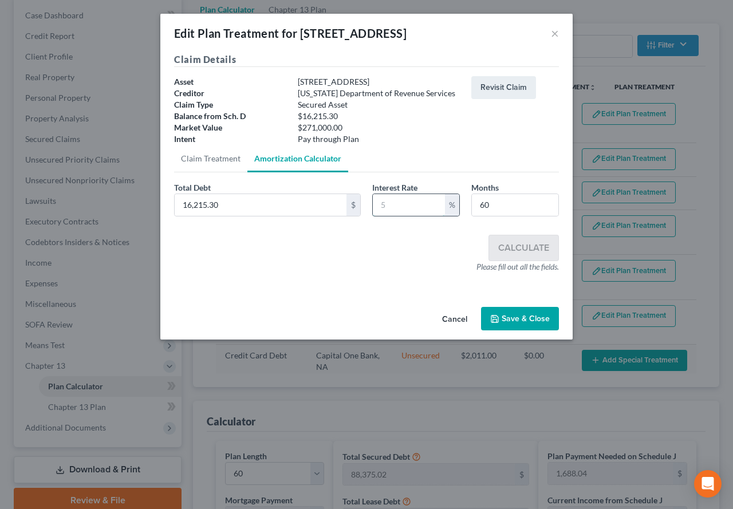
click at [401, 211] on input "text" at bounding box center [409, 205] width 72 height 22
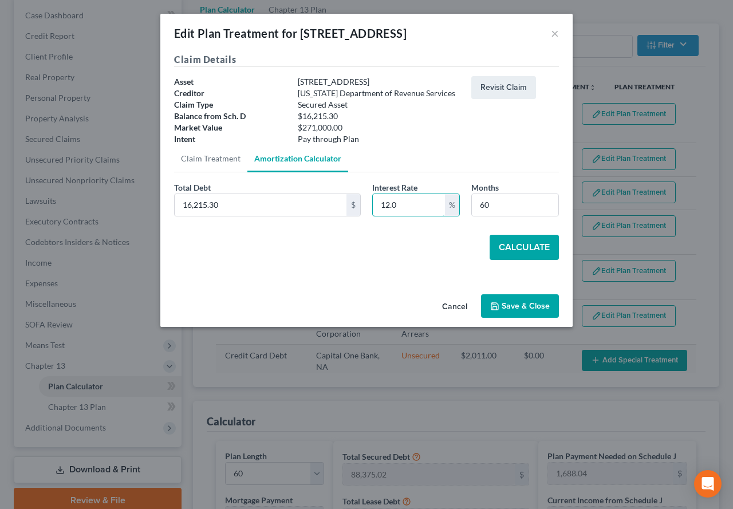
type input "12.0"
click at [509, 254] on button "Calculate" at bounding box center [523, 247] width 69 height 25
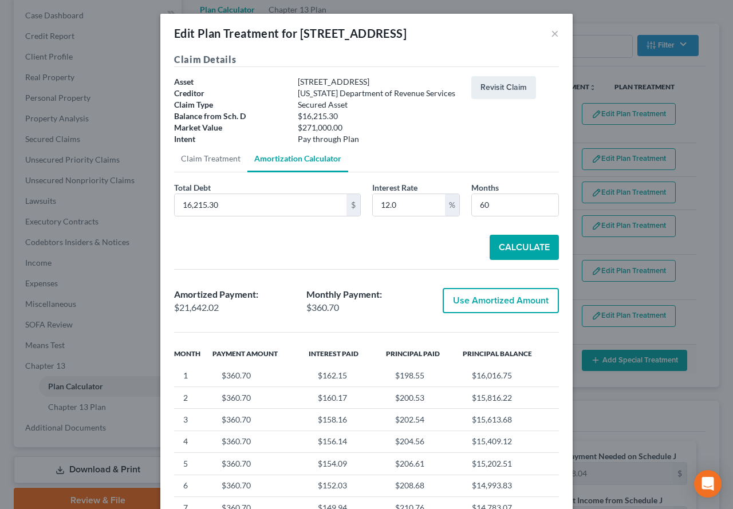
click at [489, 302] on button "Use Amortized Amount" at bounding box center [500, 300] width 116 height 25
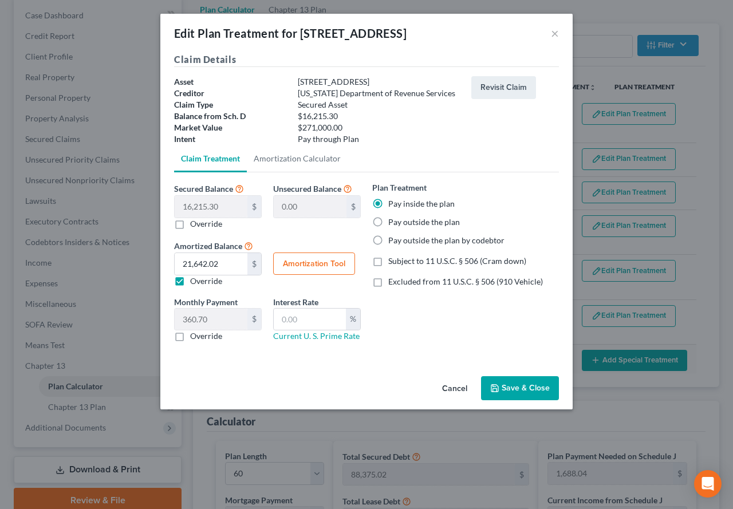
click at [518, 394] on button "Save & Close" at bounding box center [520, 388] width 78 height 24
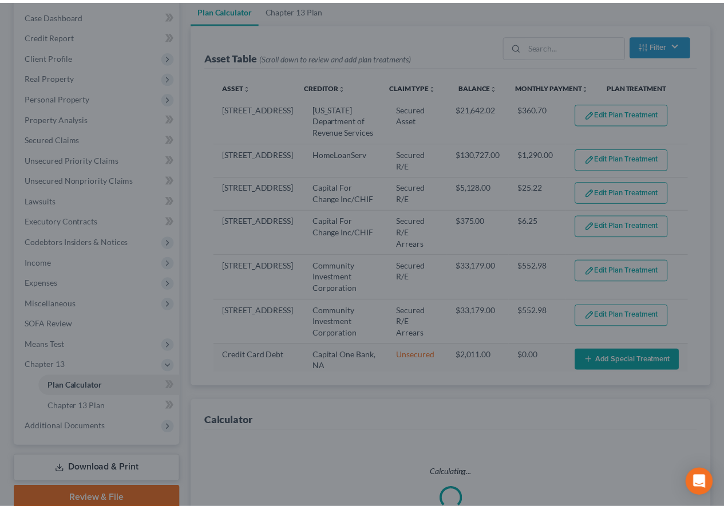
scroll to position [135, 0]
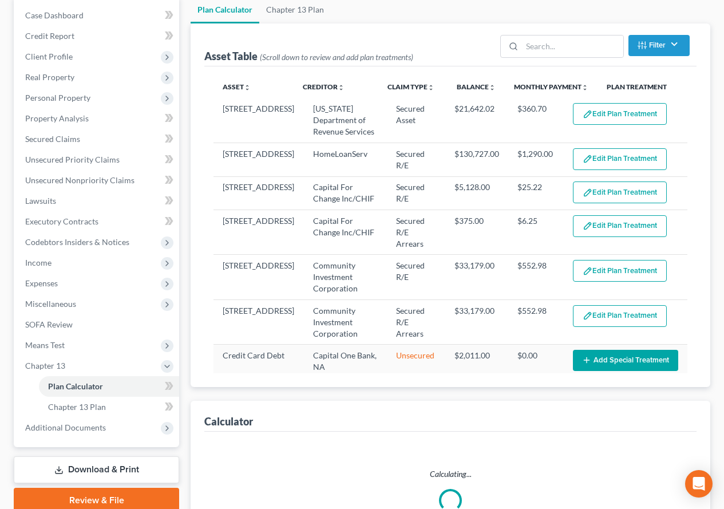
select select "59"
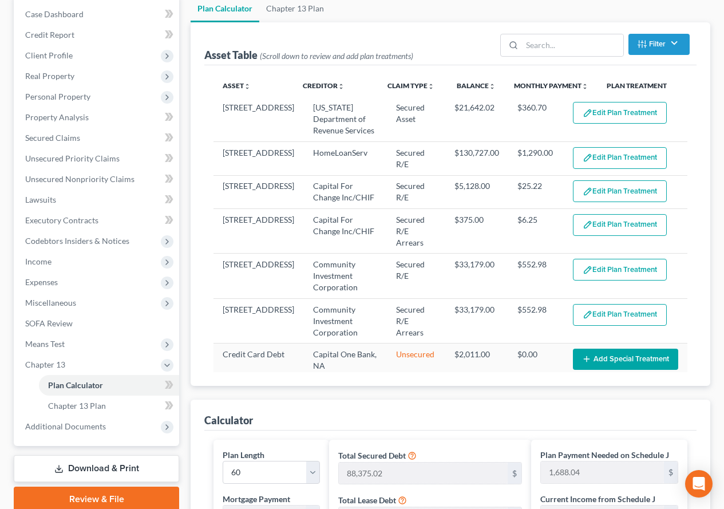
scroll to position [156, 0]
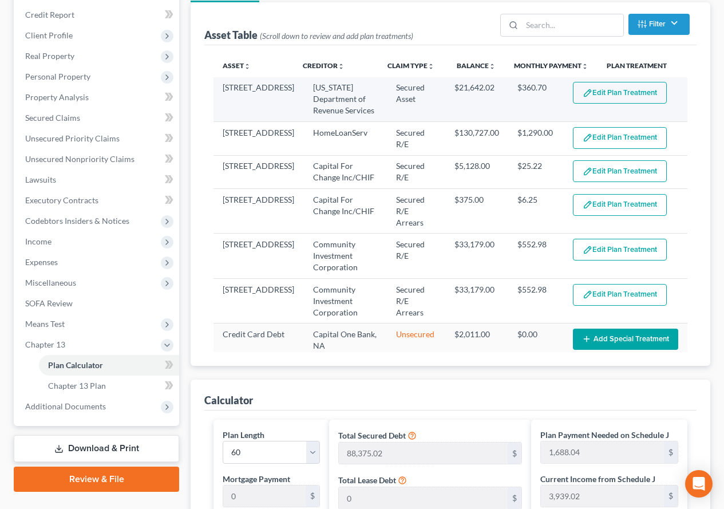
click at [599, 90] on button "Edit Plan Treatment" at bounding box center [620, 93] width 94 height 22
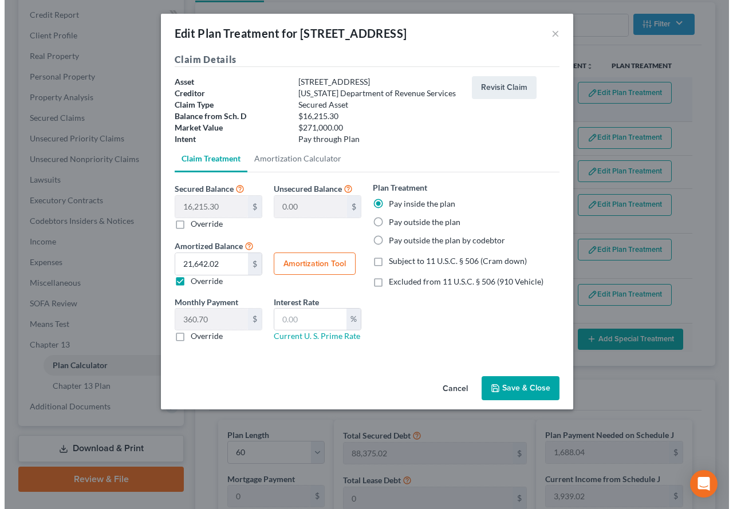
scroll to position [135, 0]
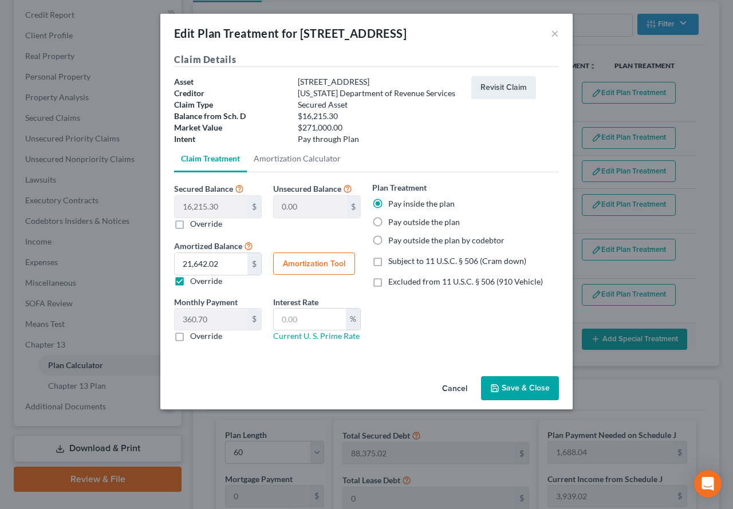
click at [388, 201] on label "Pay inside the plan" at bounding box center [421, 203] width 66 height 11
click at [393, 201] on input "Pay inside the plan" at bounding box center [396, 201] width 7 height 7
click at [508, 391] on button "Save & Close" at bounding box center [520, 388] width 78 height 24
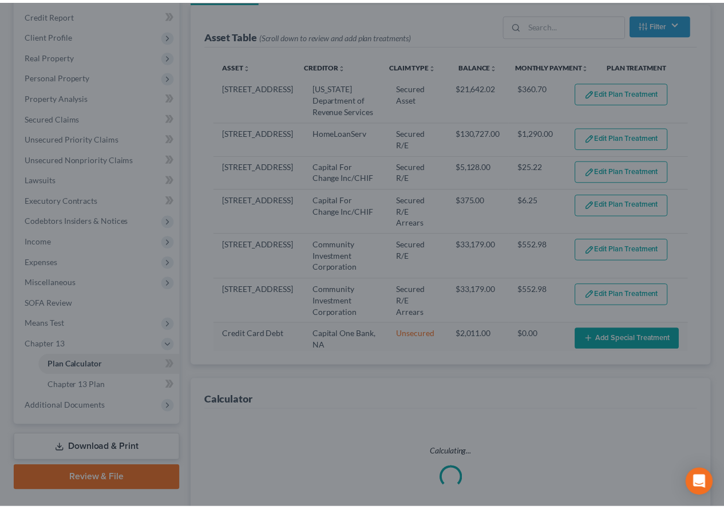
scroll to position [156, 0]
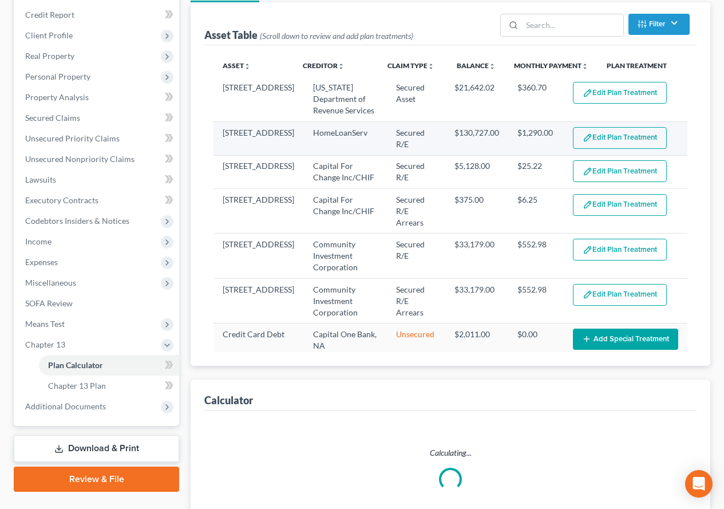
click at [602, 141] on button "Edit Plan Treatment" at bounding box center [620, 138] width 94 height 22
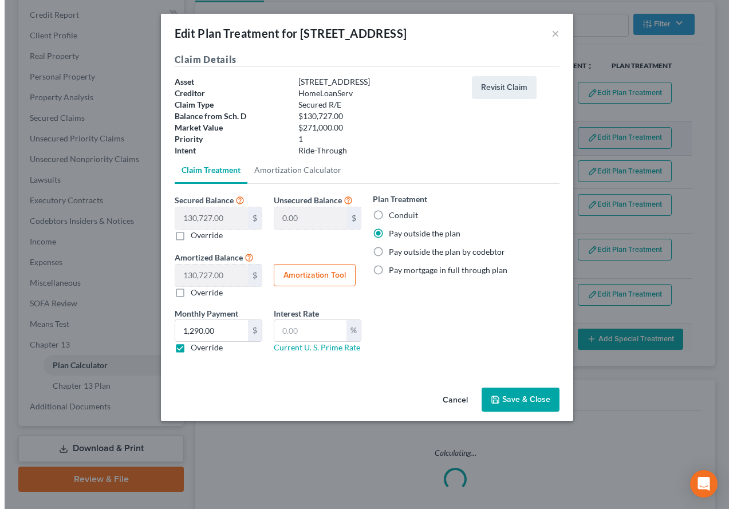
scroll to position [135, 0]
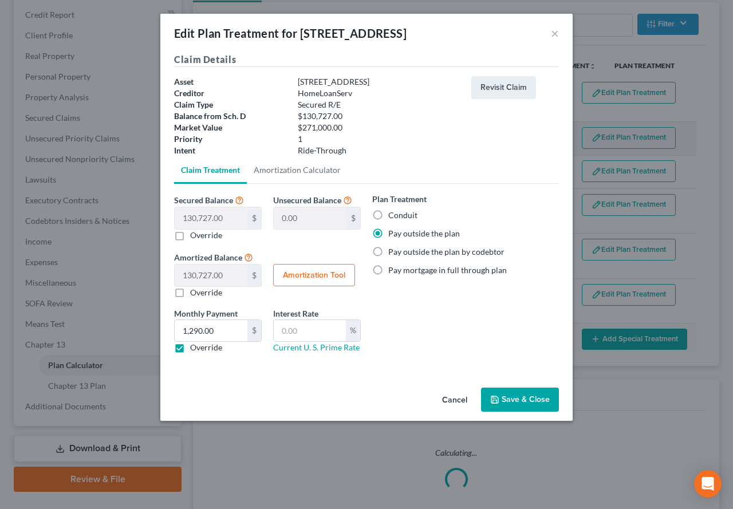
select select "59"
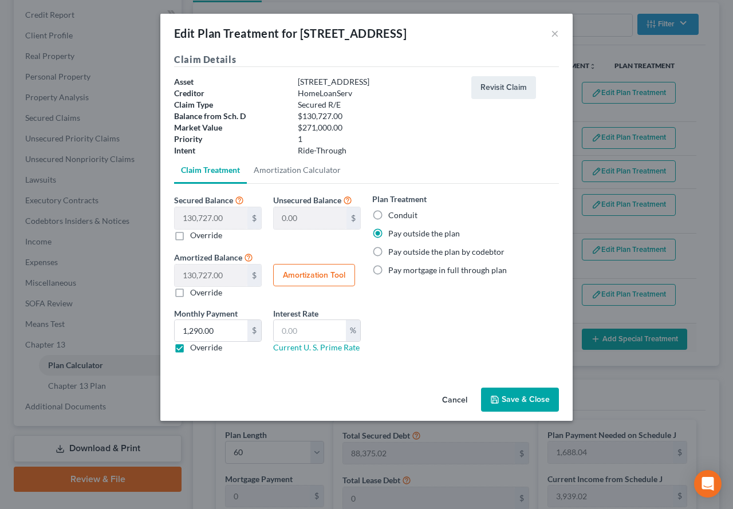
click at [508, 405] on button "Save & Close" at bounding box center [520, 399] width 78 height 24
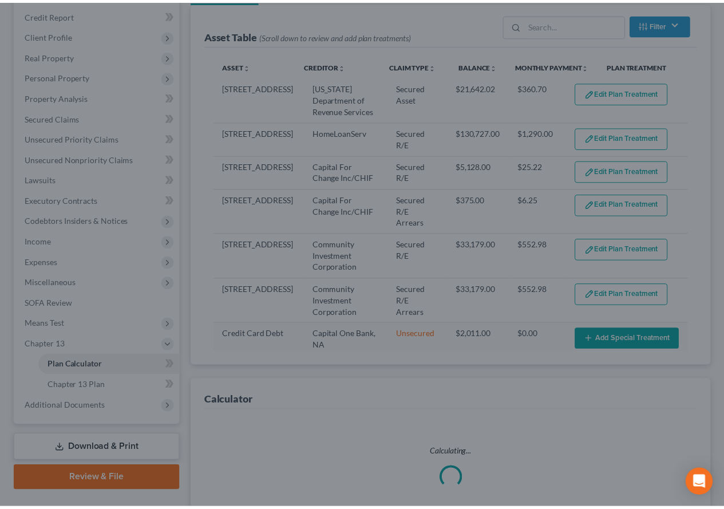
scroll to position [156, 0]
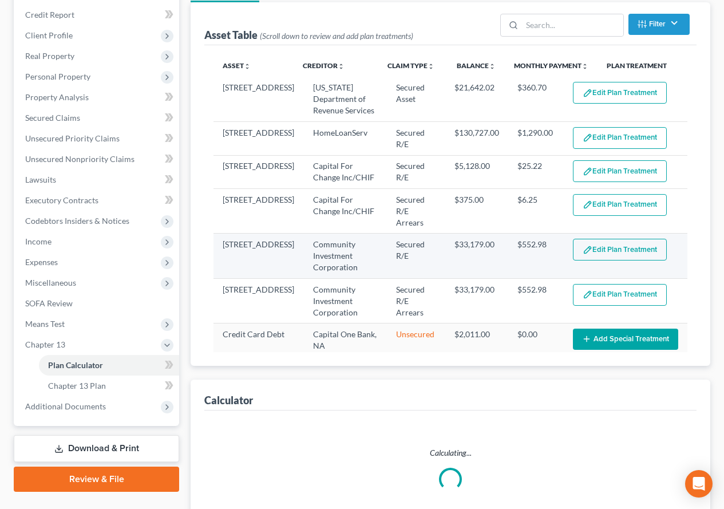
select select "59"
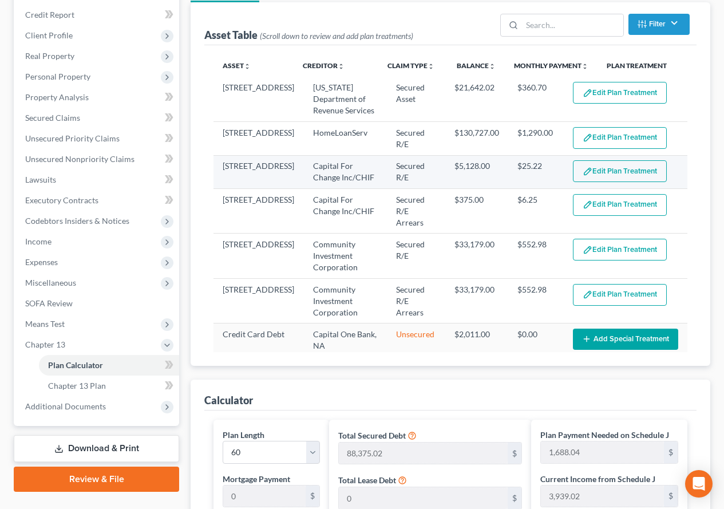
click at [600, 175] on button "Edit Plan Treatment" at bounding box center [620, 171] width 94 height 22
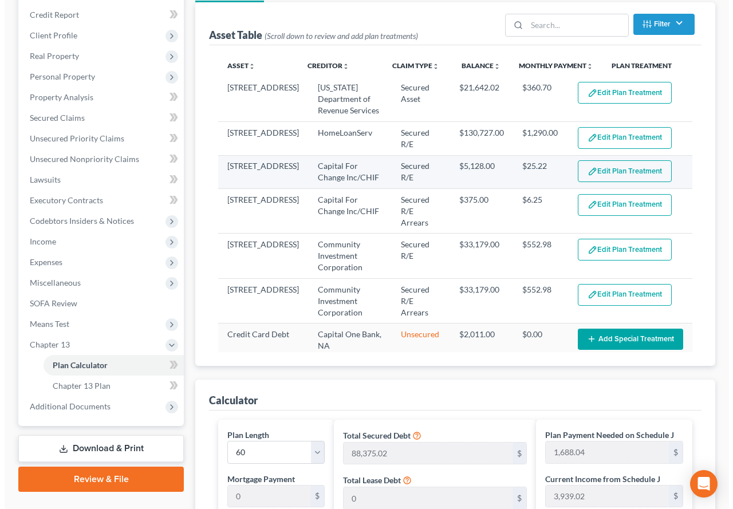
scroll to position [135, 0]
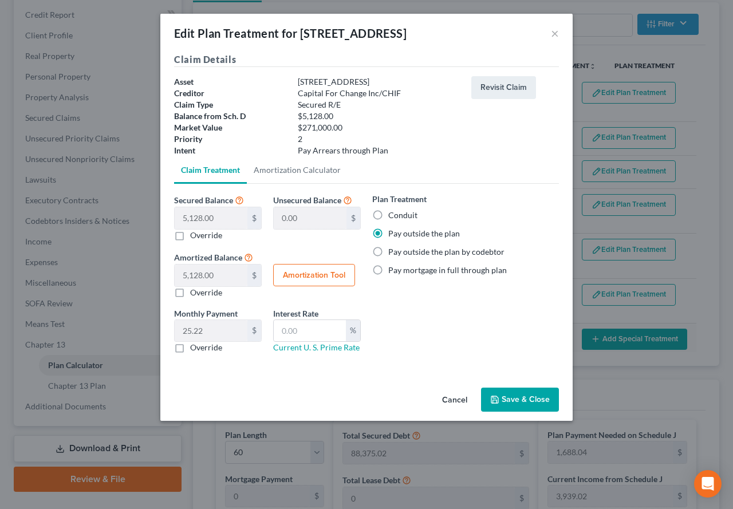
click at [508, 401] on button "Save & Close" at bounding box center [520, 399] width 78 height 24
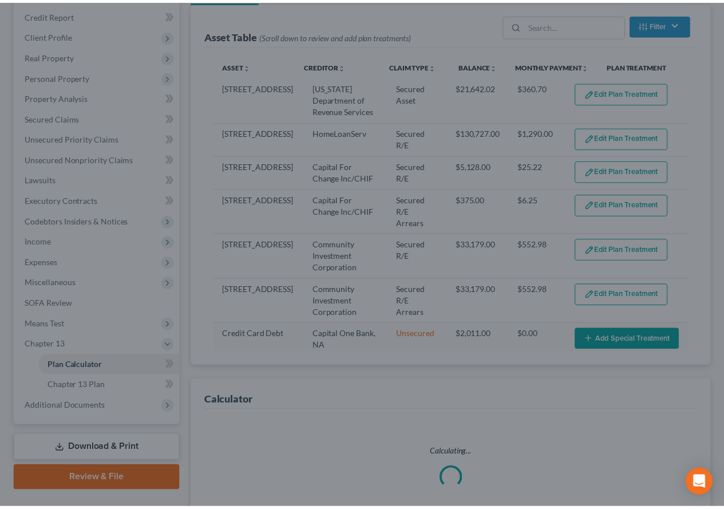
scroll to position [156, 0]
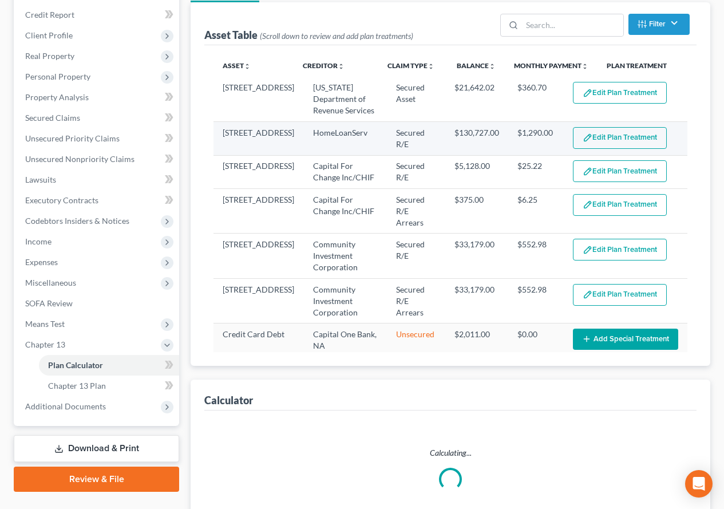
select select "59"
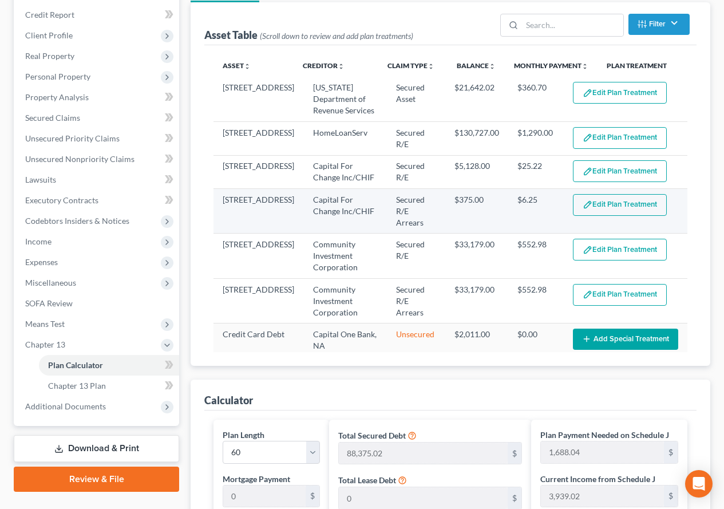
click at [602, 205] on button "Edit Plan Treatment" at bounding box center [620, 205] width 94 height 22
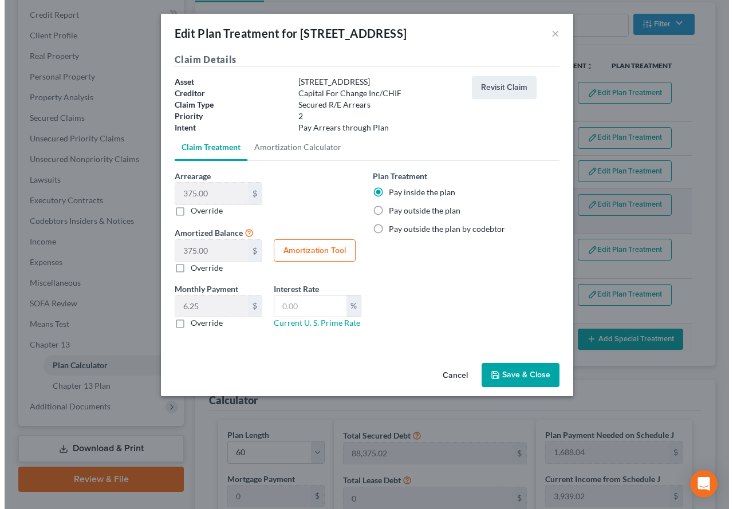
scroll to position [135, 0]
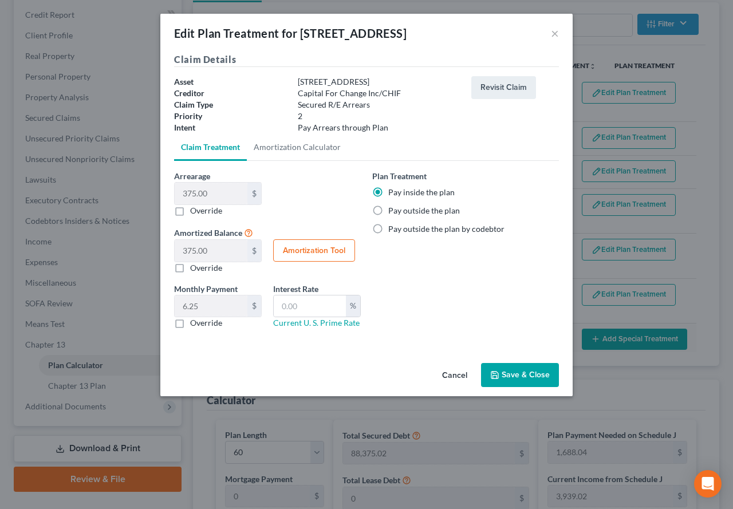
click at [510, 375] on button "Save & Close" at bounding box center [520, 375] width 78 height 24
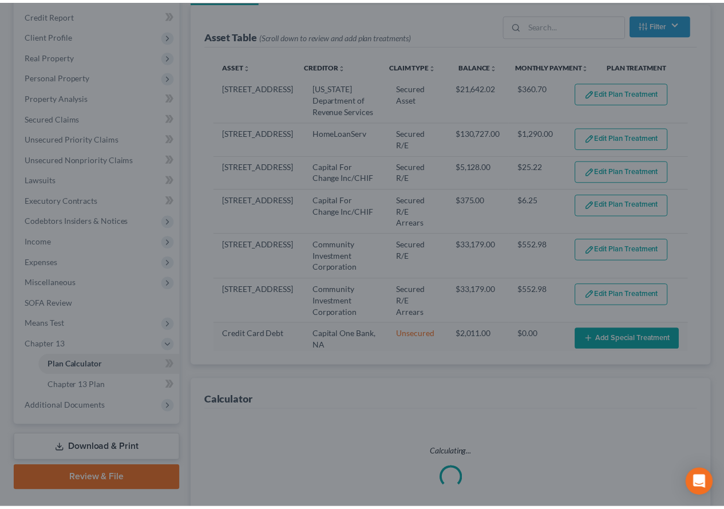
scroll to position [156, 0]
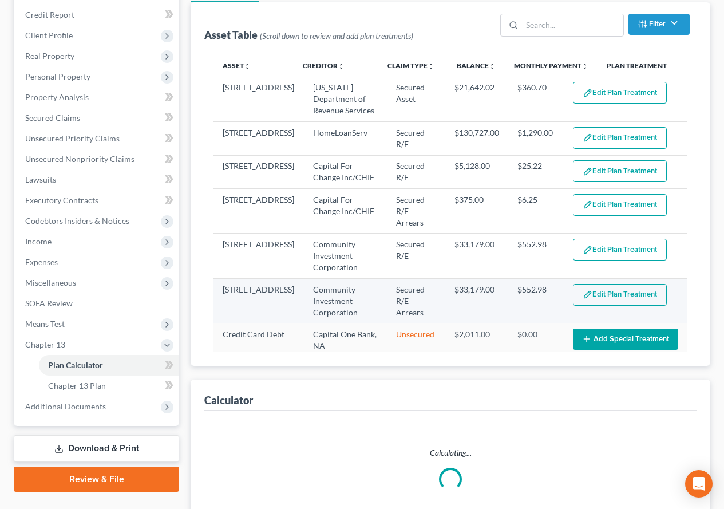
select select "59"
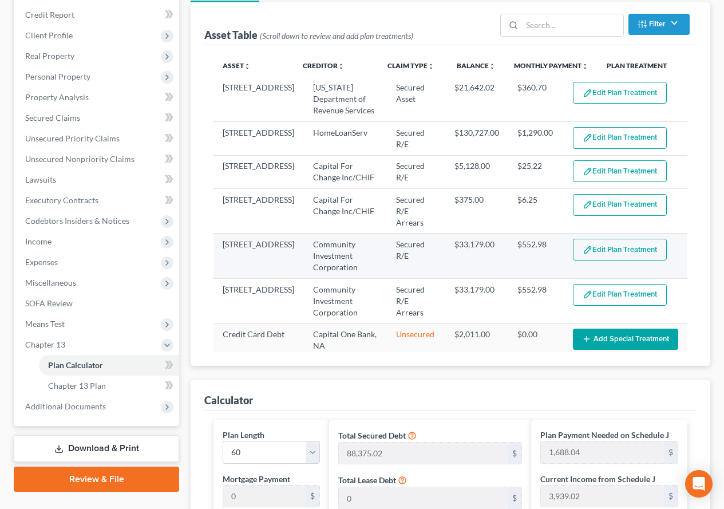
click at [614, 239] on button "Edit Plan Treatment" at bounding box center [620, 250] width 94 height 22
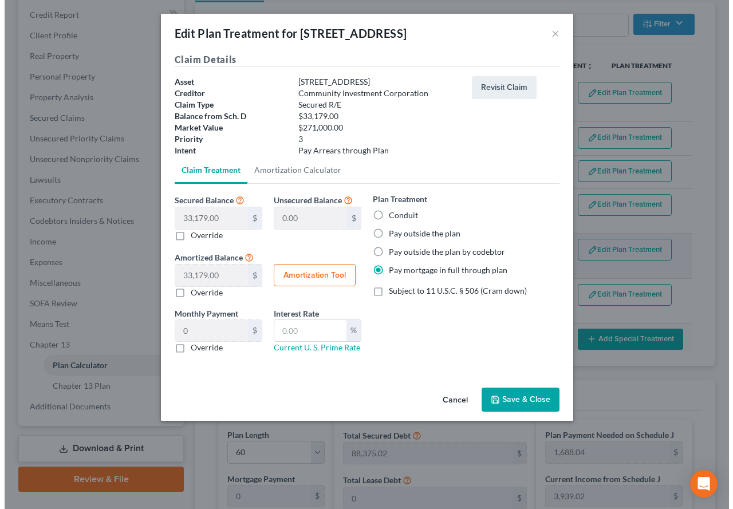
scroll to position [135, 0]
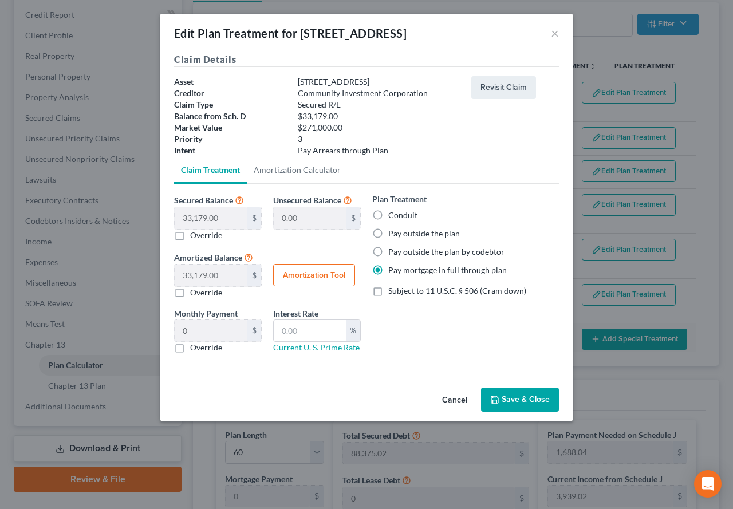
click at [496, 398] on polyline "button" at bounding box center [494, 397] width 3 height 2
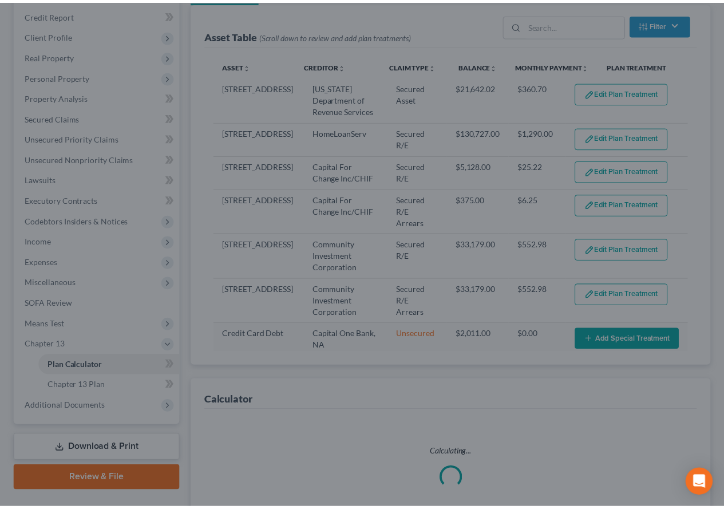
scroll to position [156, 0]
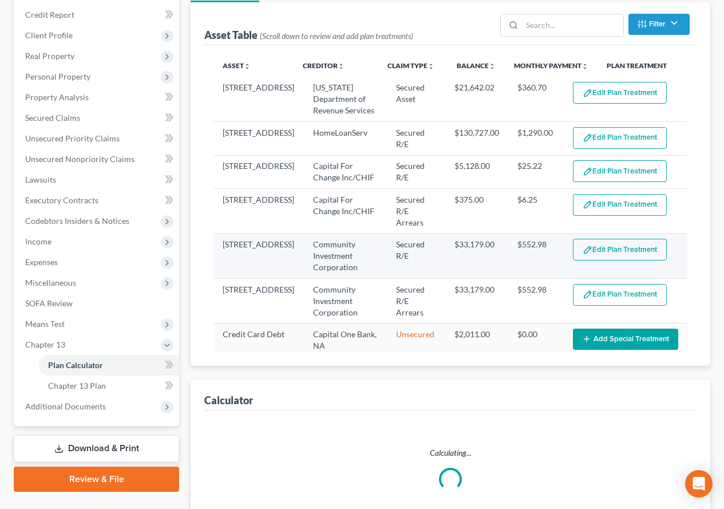
select select "59"
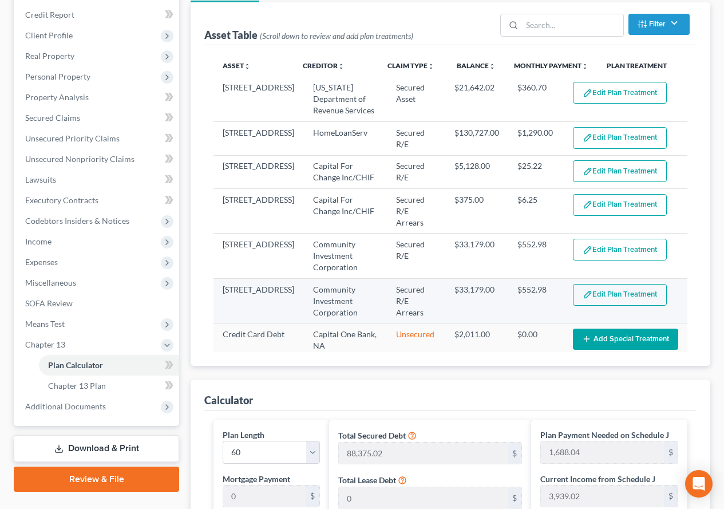
click at [587, 285] on button "Edit Plan Treatment" at bounding box center [620, 295] width 94 height 22
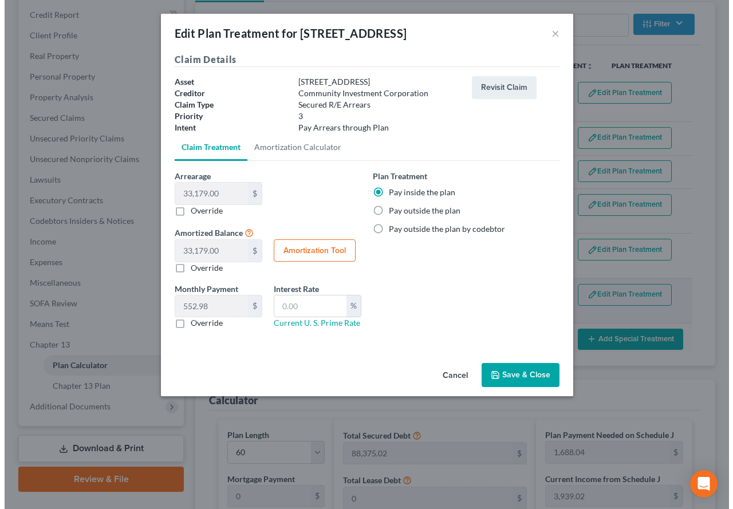
scroll to position [135, 0]
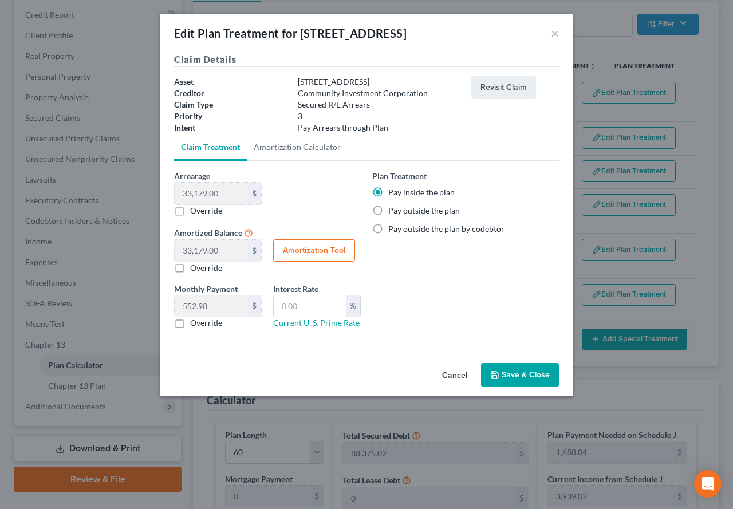
click at [190, 213] on label "Override" at bounding box center [206, 210] width 32 height 11
click at [195, 212] on input "Override" at bounding box center [198, 208] width 7 height 7
checkbox input "true"
type input "0.00"
type input "0"
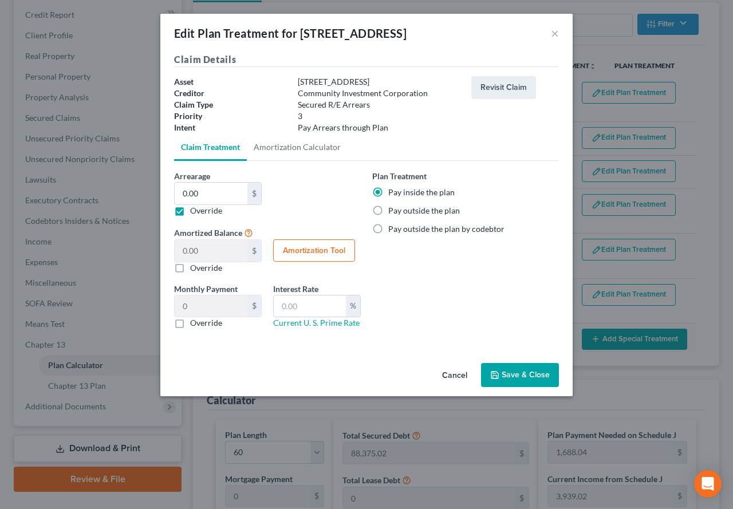
click at [190, 213] on label "Override" at bounding box center [206, 210] width 32 height 11
click at [195, 212] on input "Override" at bounding box center [198, 208] width 7 height 7
checkbox input "false"
type input "33,179.00"
type input "552.98"
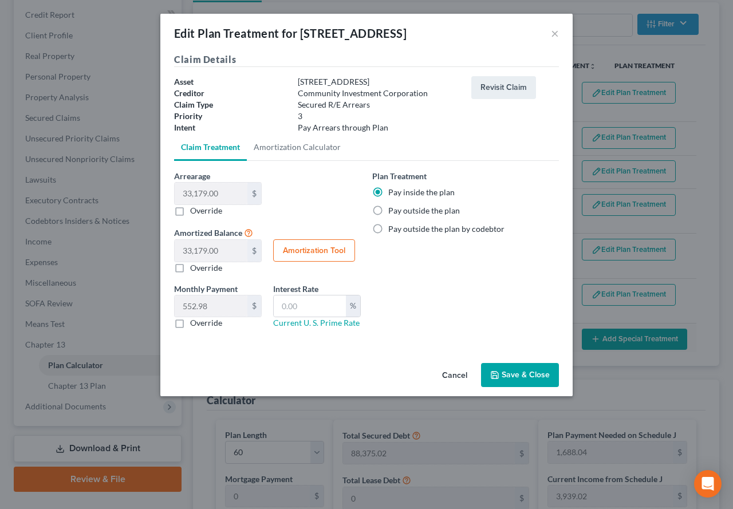
click at [502, 373] on button "Save & Close" at bounding box center [520, 375] width 78 height 24
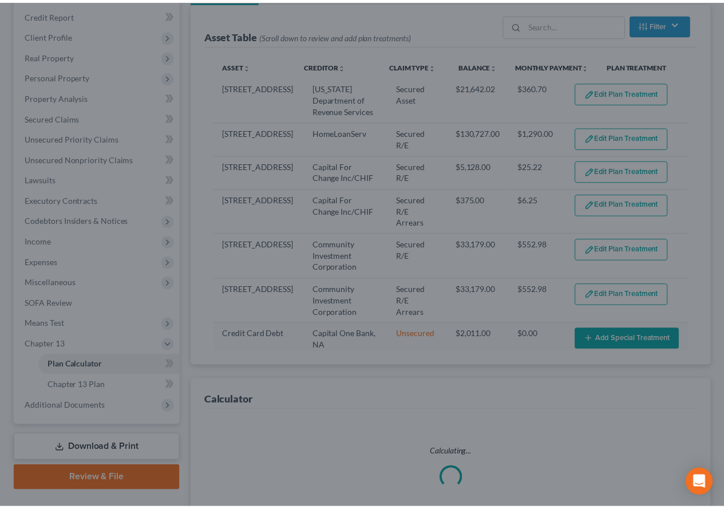
scroll to position [156, 0]
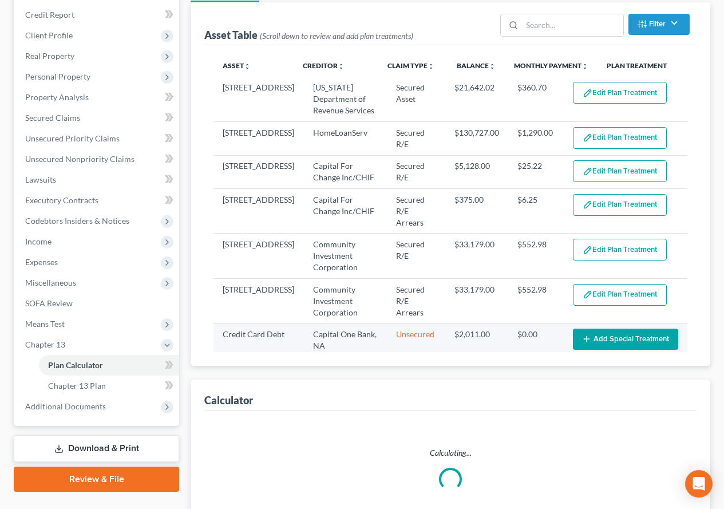
select select "59"
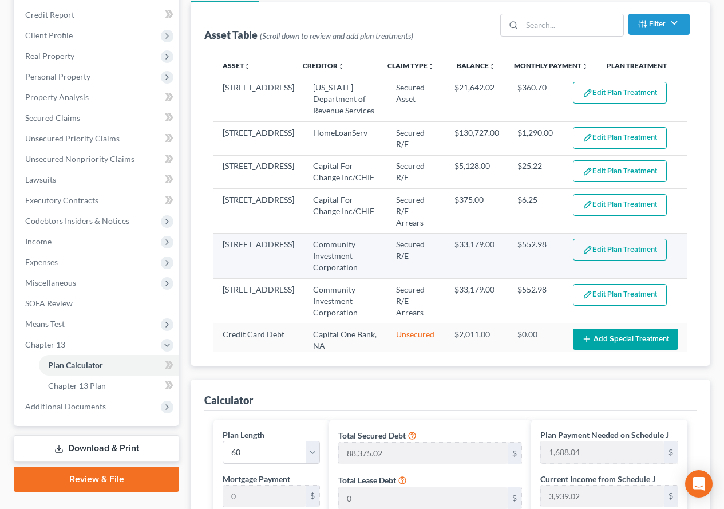
click at [595, 242] on button "Edit Plan Treatment" at bounding box center [620, 250] width 94 height 22
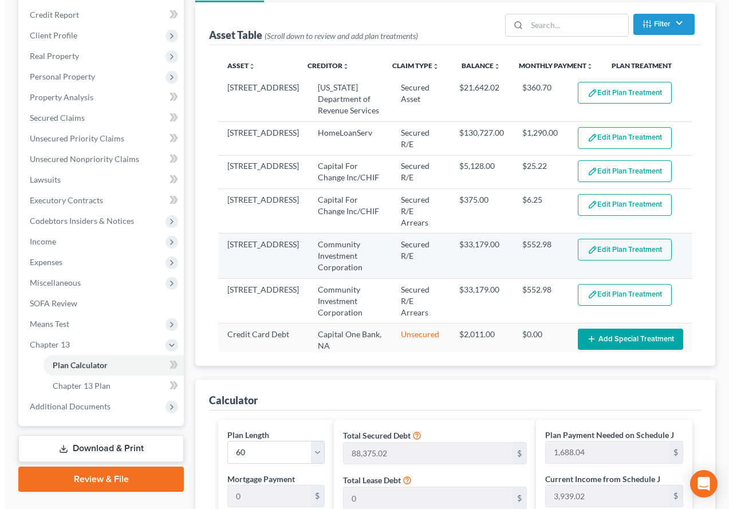
scroll to position [135, 0]
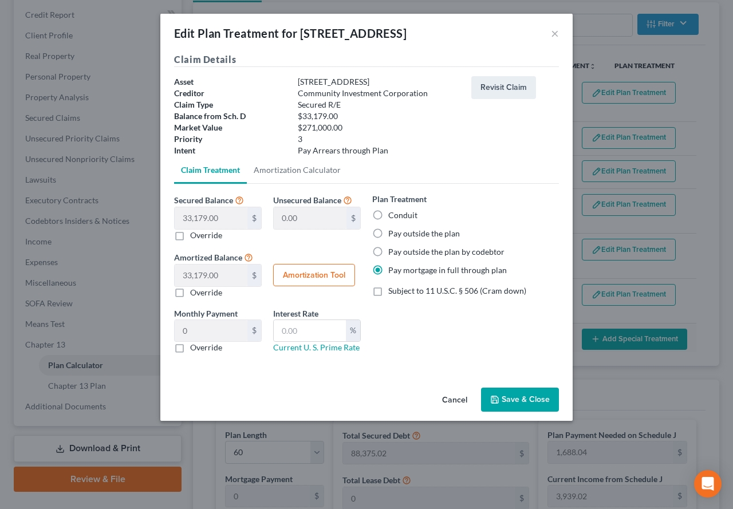
click at [190, 238] on label "Override" at bounding box center [206, 235] width 32 height 11
click at [195, 237] on input "Override" at bounding box center [198, 233] width 7 height 7
checkbox input "true"
type input "33,179.00"
type input "0.00"
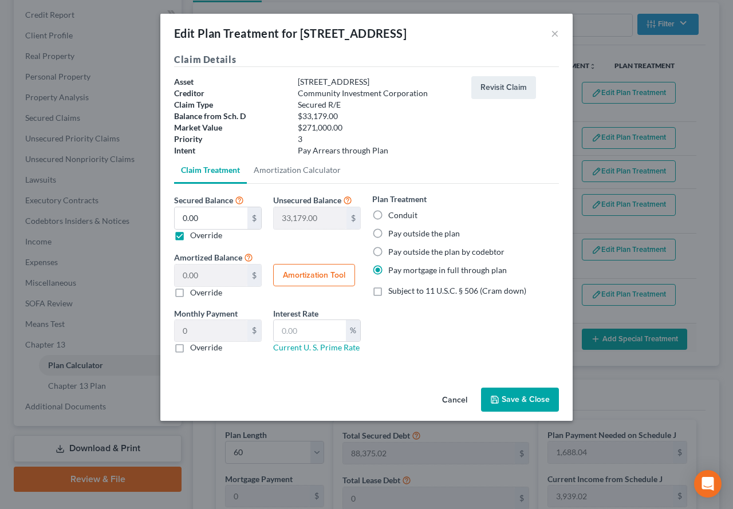
click at [388, 230] on label "Pay outside the plan" at bounding box center [424, 233] width 72 height 11
click at [393, 230] on input "Pay outside the plan" at bounding box center [396, 231] width 7 height 7
radio input "true"
click at [508, 399] on button "Save & Close" at bounding box center [520, 399] width 78 height 24
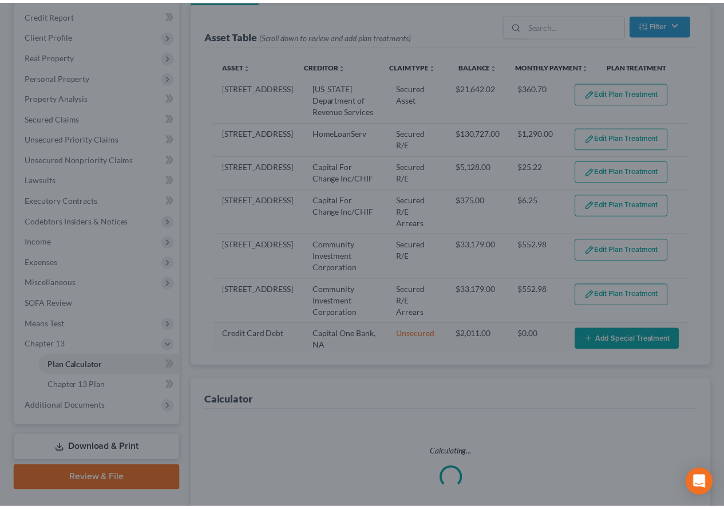
scroll to position [156, 0]
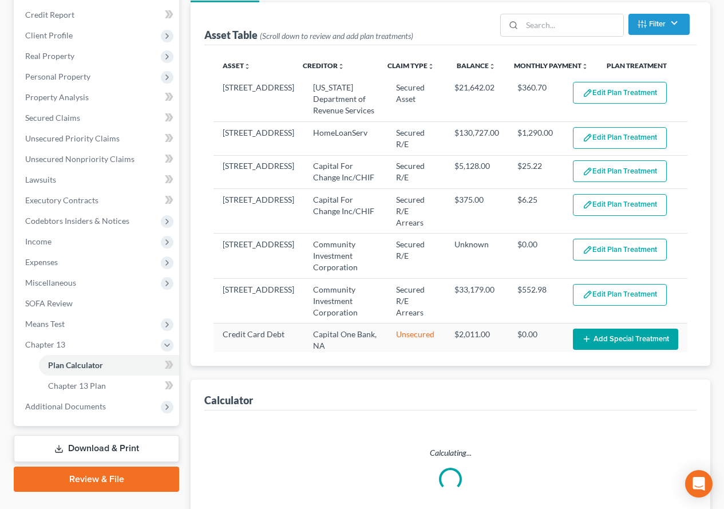
select select "59"
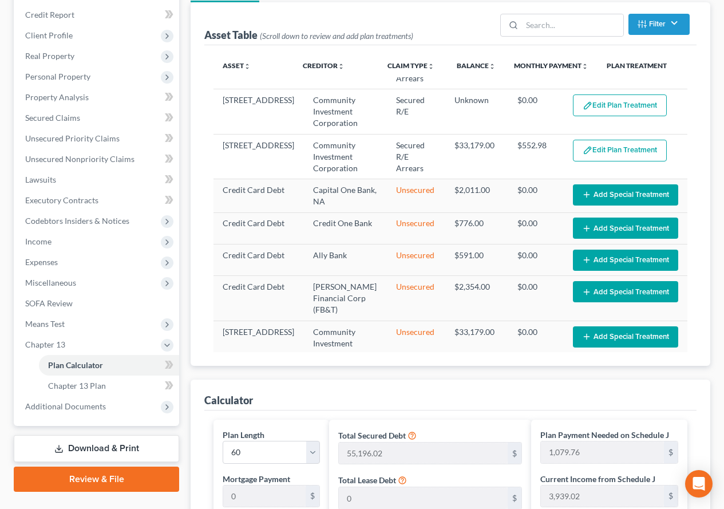
scroll to position [146, 0]
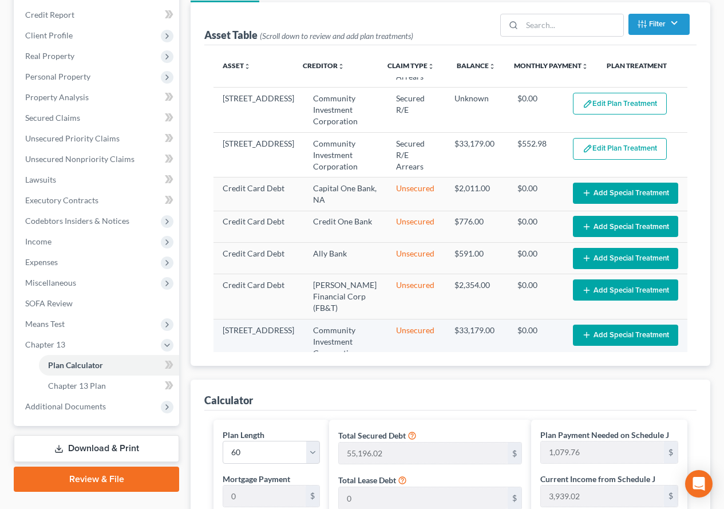
click at [612, 325] on button "Add Special Treatment" at bounding box center [625, 335] width 105 height 21
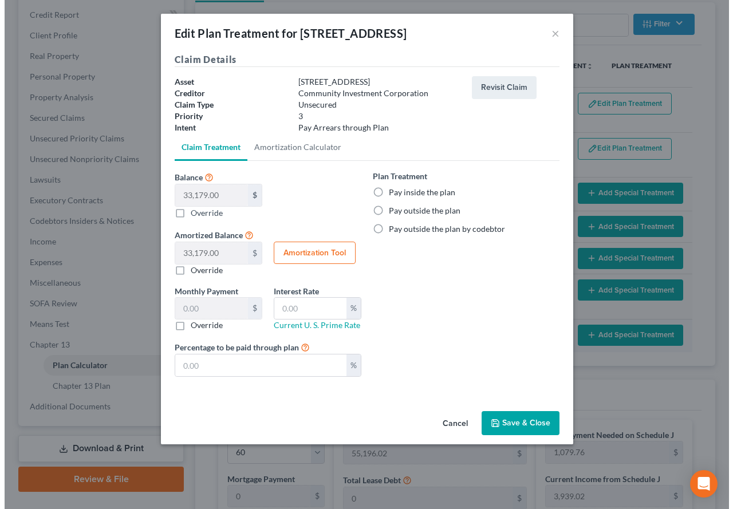
scroll to position [135, 0]
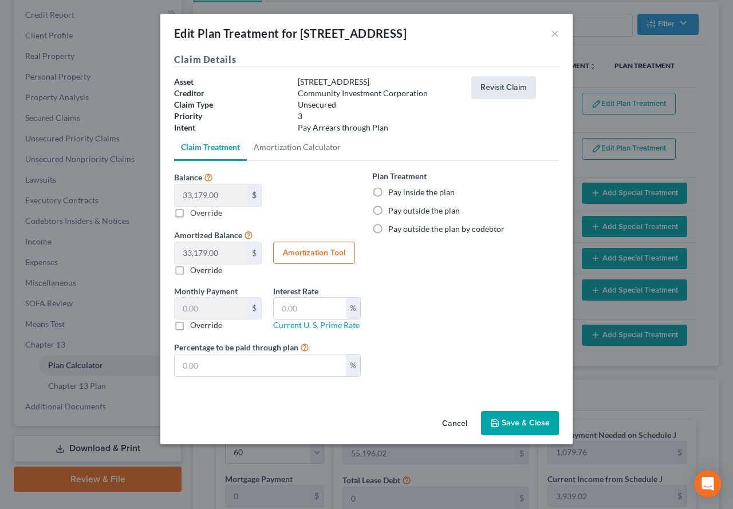
click at [504, 89] on button "Revisit Claim" at bounding box center [503, 87] width 65 height 23
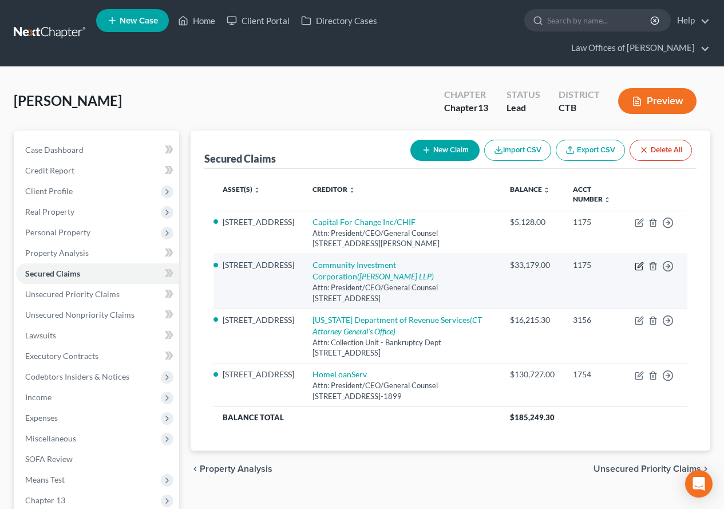
click at [638, 264] on icon "button" at bounding box center [639, 266] width 9 height 9
select select "6"
select select "4"
select select "3"
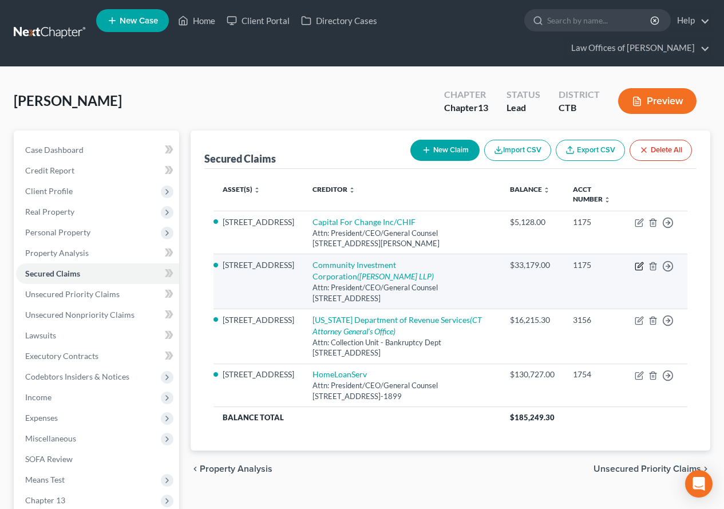
select select "0"
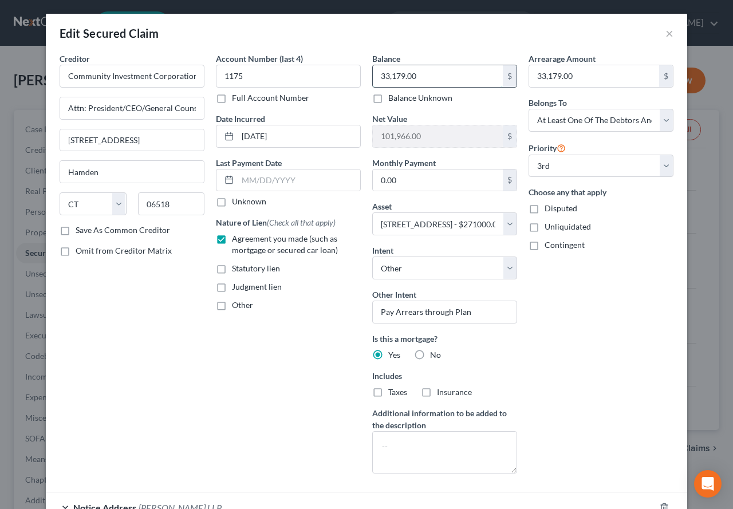
click at [420, 77] on input "33,179.00" at bounding box center [438, 76] width 130 height 22
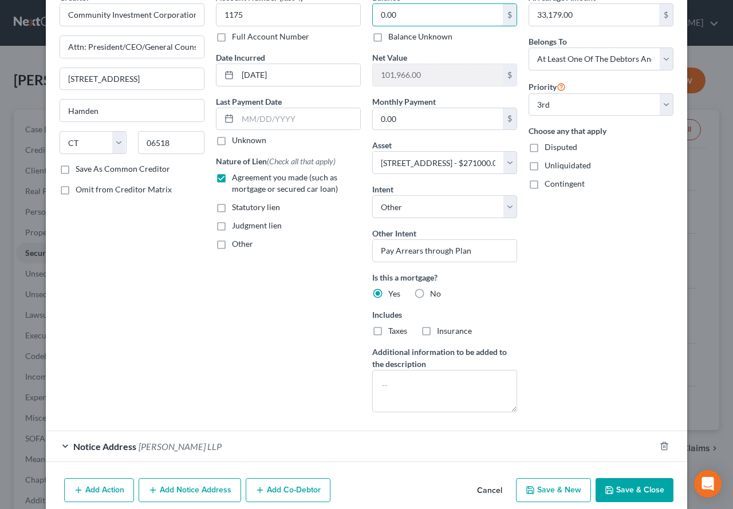
scroll to position [110, 0]
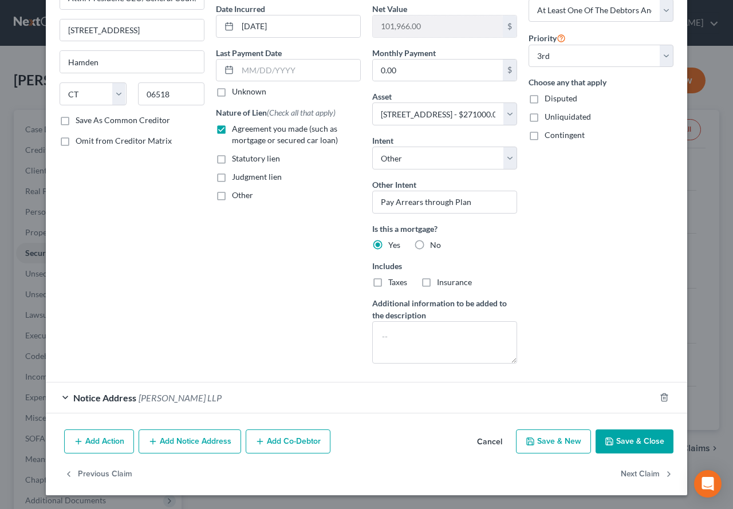
type input "0.00"
click at [626, 438] on button "Save & Close" at bounding box center [634, 441] width 78 height 24
select select
select select "2"
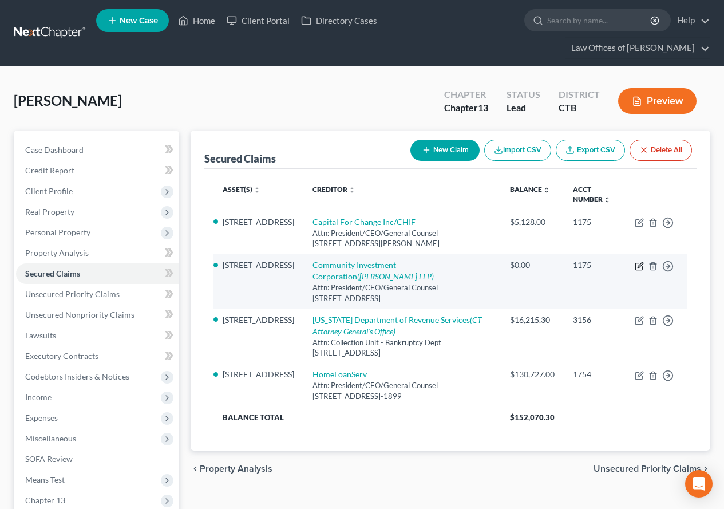
click at [642, 266] on icon "button" at bounding box center [639, 266] width 9 height 9
select select "6"
select select "4"
select select "3"
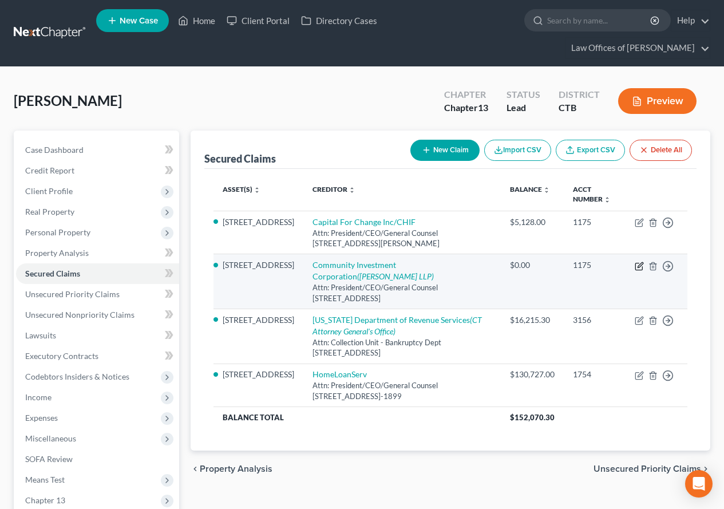
select select "0"
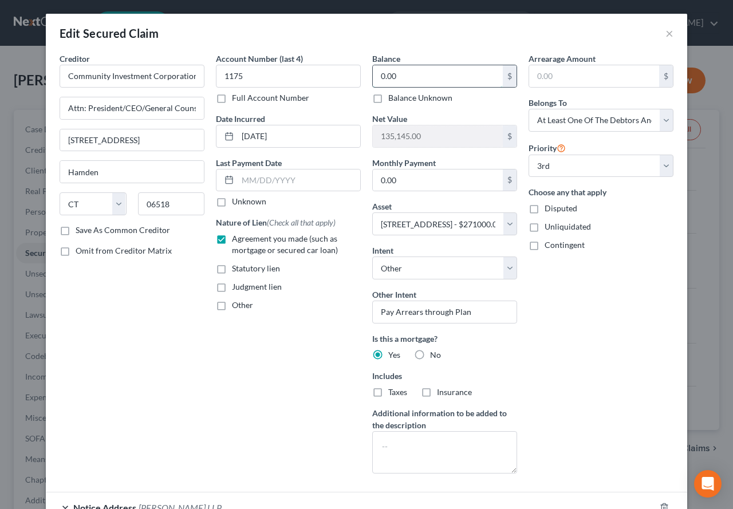
click at [403, 76] on input "0.00" at bounding box center [438, 76] width 130 height 22
paste input "33,179"
type input "33,179.00"
click at [579, 327] on div "Arrearage Amount $ Belongs To * Select Debtor 1 Only Debtor 2 Only Debtor 1 And…" at bounding box center [601, 268] width 156 height 430
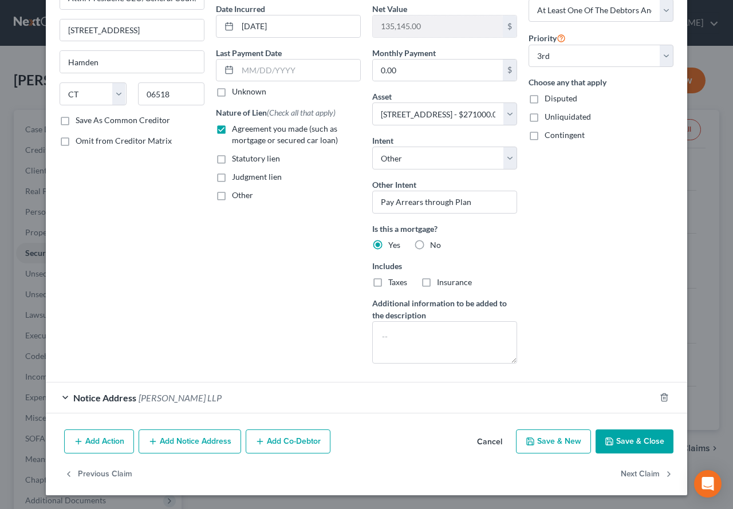
click at [619, 441] on button "Save & Close" at bounding box center [634, 441] width 78 height 24
select select
select select "2"
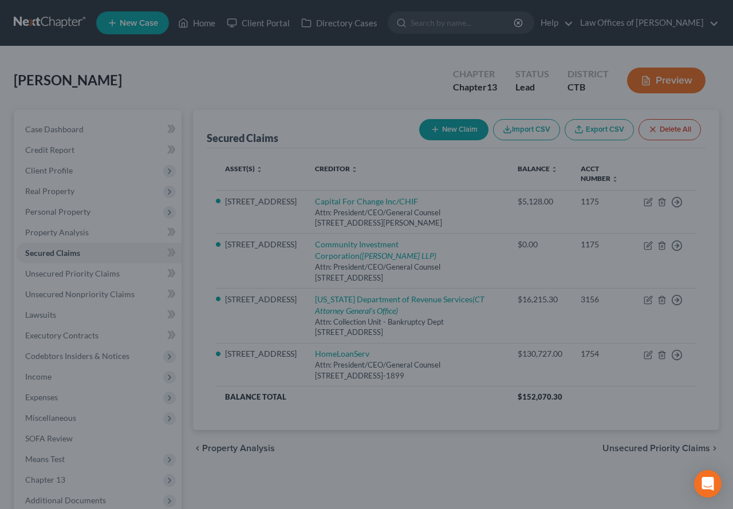
type input "101,966.00"
select select "6"
type input "0"
select select "0"
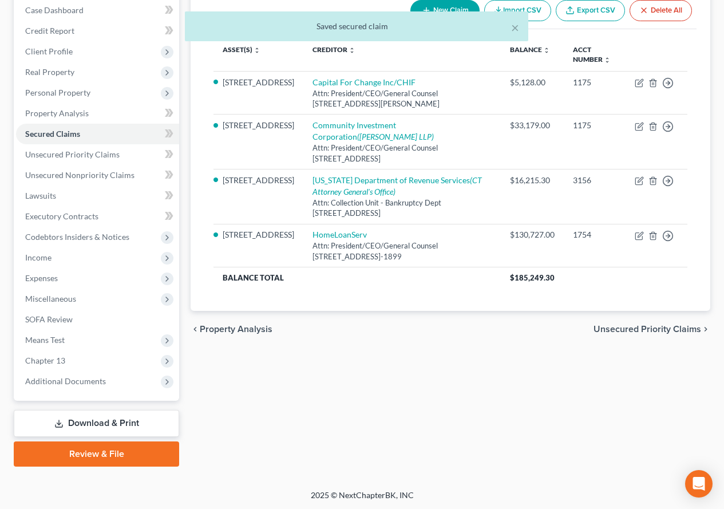
scroll to position [141, 0]
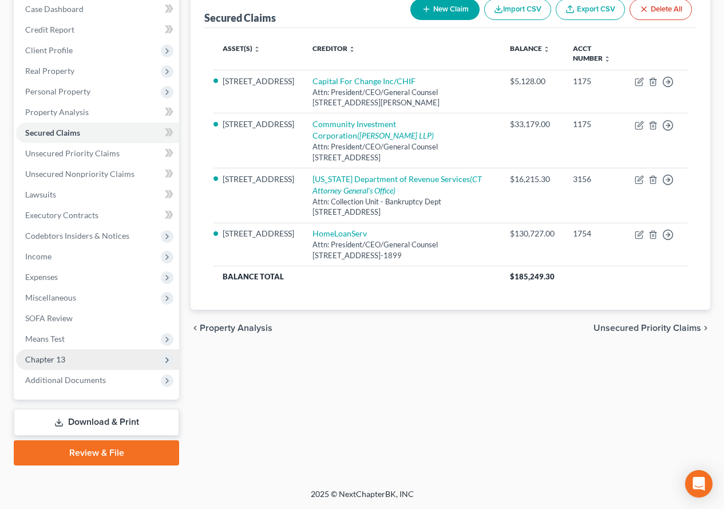
click at [45, 357] on span "Chapter 13" at bounding box center [45, 359] width 40 height 10
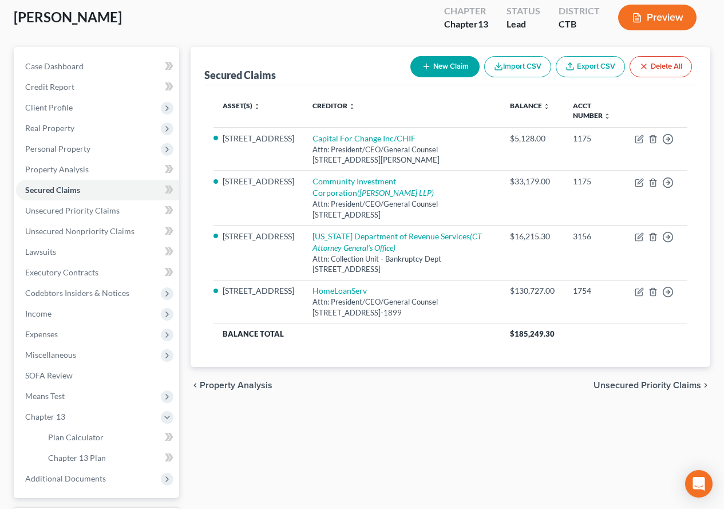
scroll to position [26, 0]
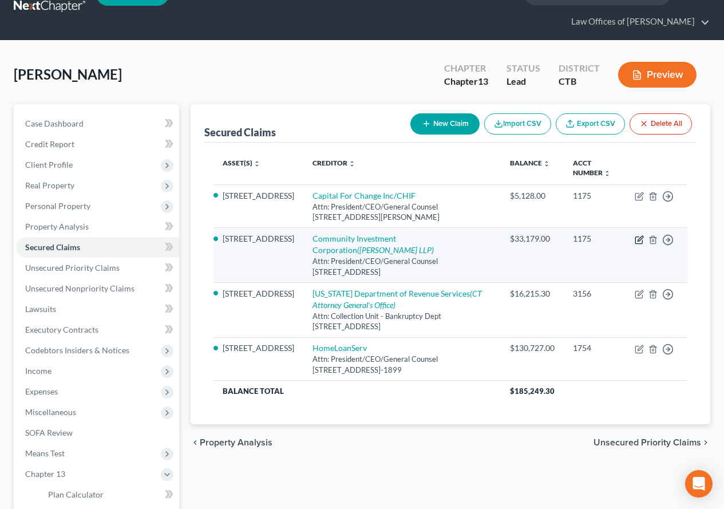
click at [637, 239] on icon "button" at bounding box center [639, 239] width 9 height 9
select select "6"
select select "4"
select select "3"
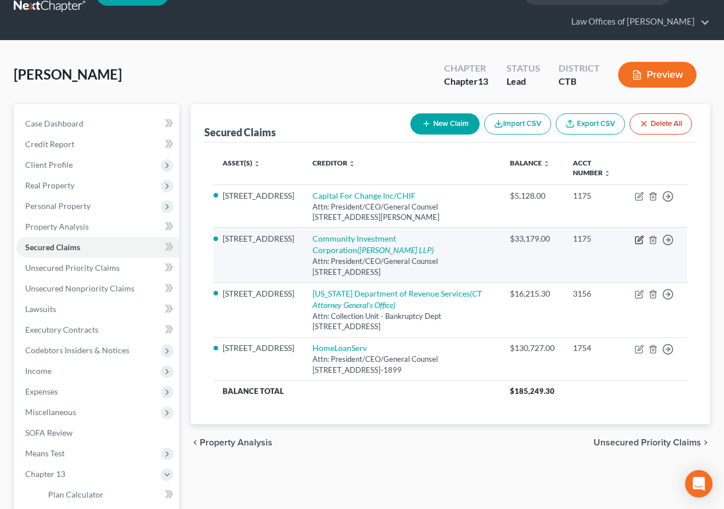
select select "0"
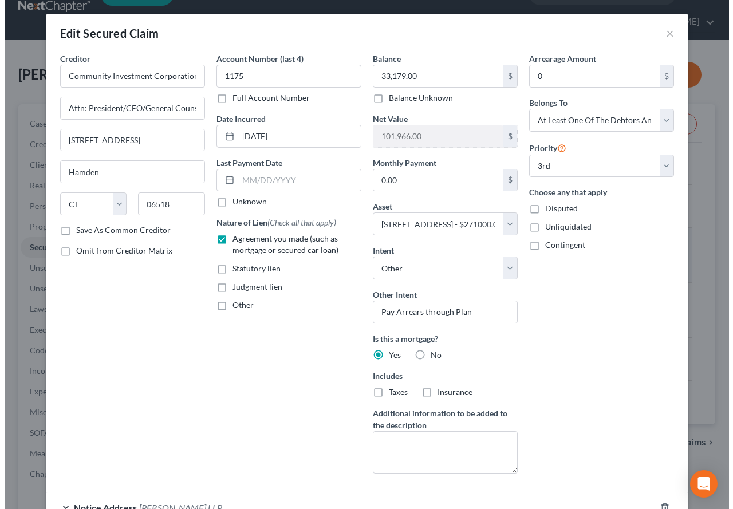
scroll to position [16, 0]
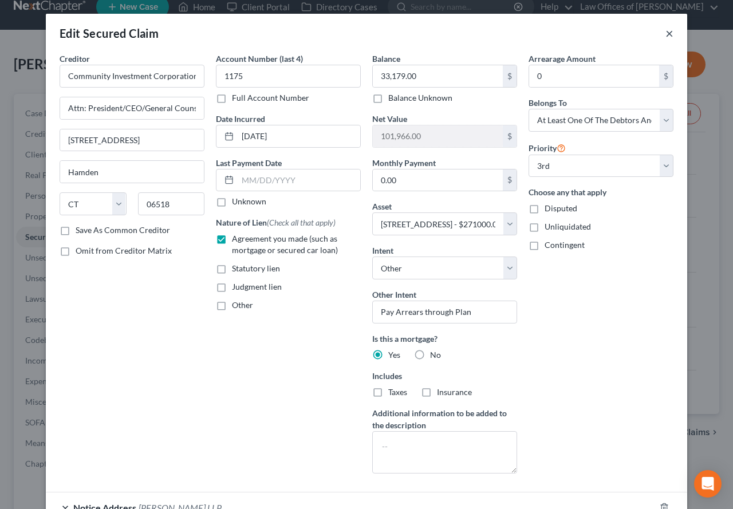
click at [666, 34] on button "×" at bounding box center [669, 33] width 8 height 14
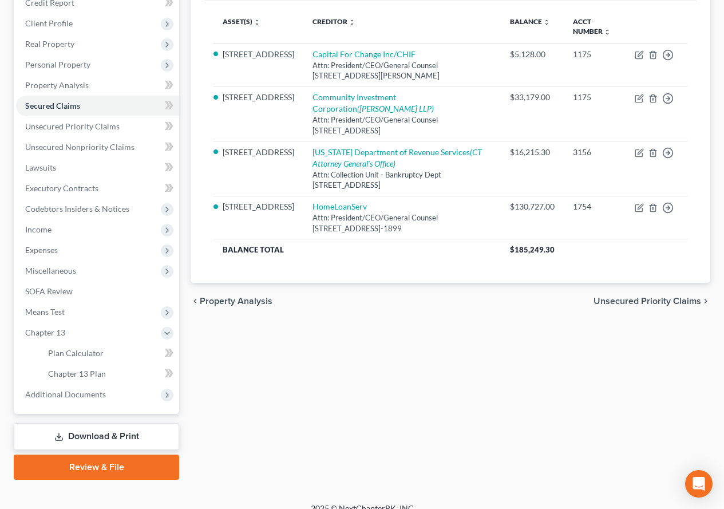
scroll to position [182, 0]
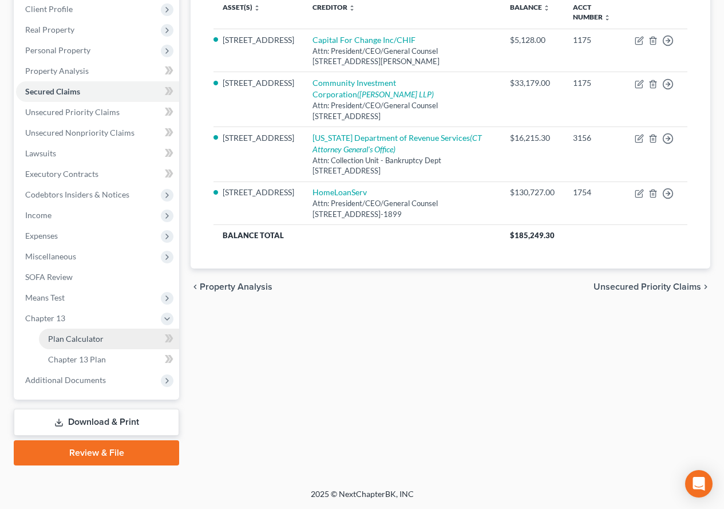
click at [69, 343] on span "Plan Calculator" at bounding box center [76, 339] width 56 height 10
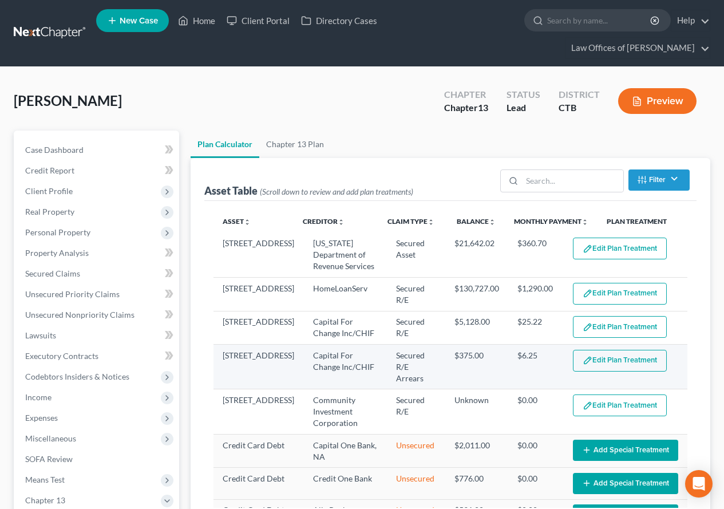
select select "59"
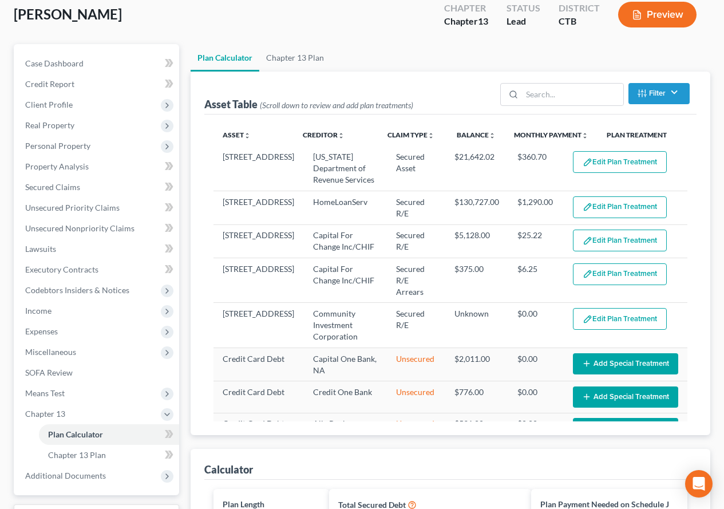
scroll to position [124, 0]
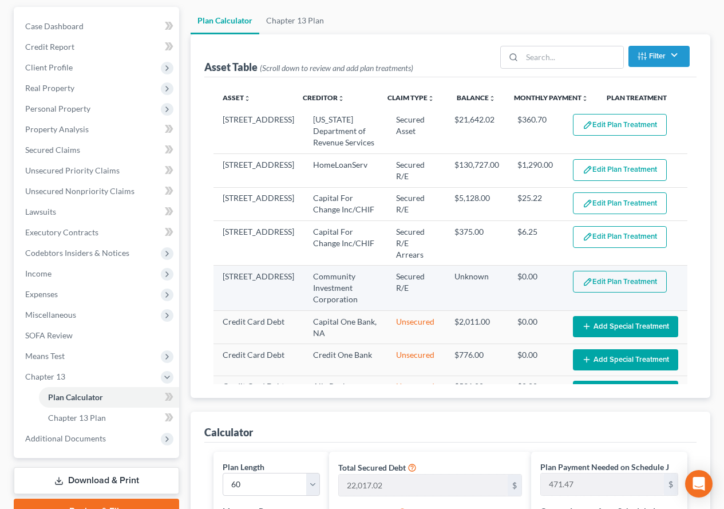
click at [631, 274] on button "Edit Plan Treatment" at bounding box center [620, 282] width 94 height 22
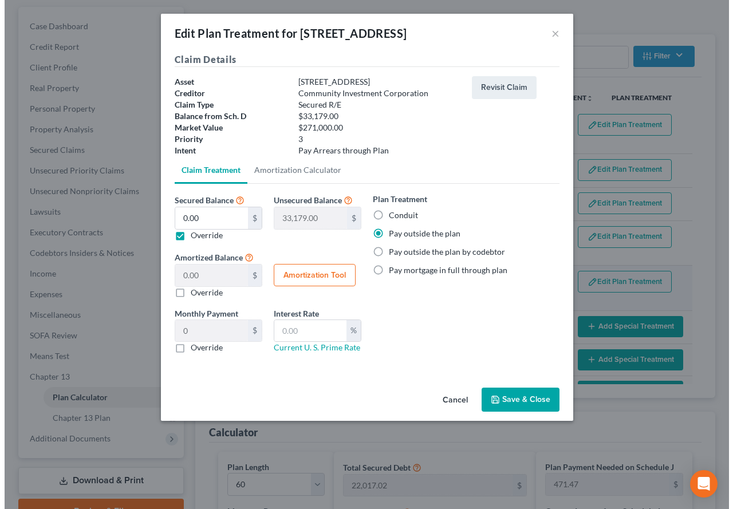
scroll to position [103, 0]
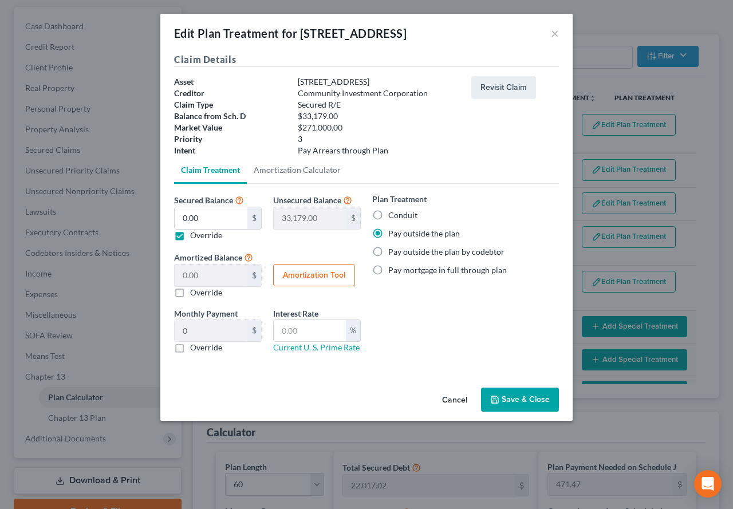
click at [190, 234] on label "Override" at bounding box center [206, 235] width 32 height 11
click at [195, 234] on input "Override" at bounding box center [198, 233] width 7 height 7
checkbox input "false"
type input "0.00"
type input "33,179.00"
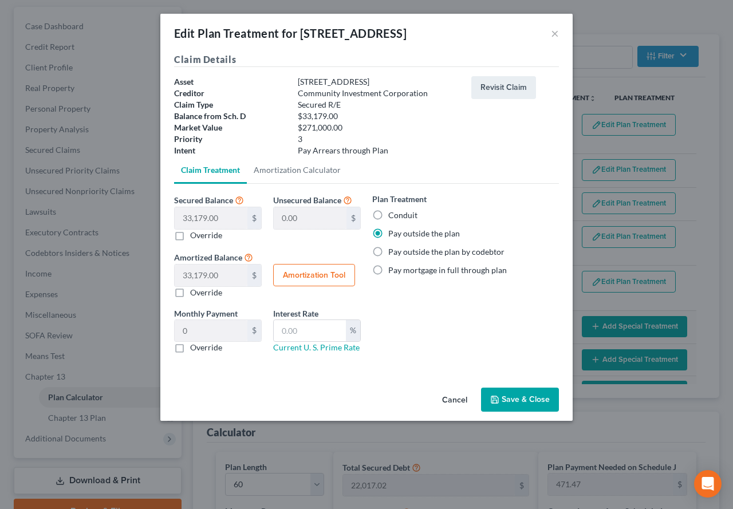
click at [388, 271] on label "Pay mortgage in full through plan" at bounding box center [447, 269] width 118 height 11
click at [393, 271] on input "Pay mortgage in full through plan" at bounding box center [396, 267] width 7 height 7
radio input "true"
click at [501, 396] on button "Save & Close" at bounding box center [520, 399] width 78 height 24
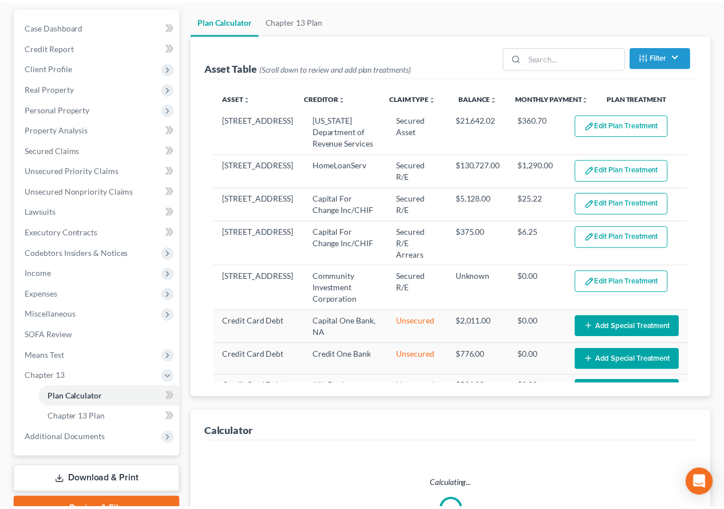
scroll to position [124, 0]
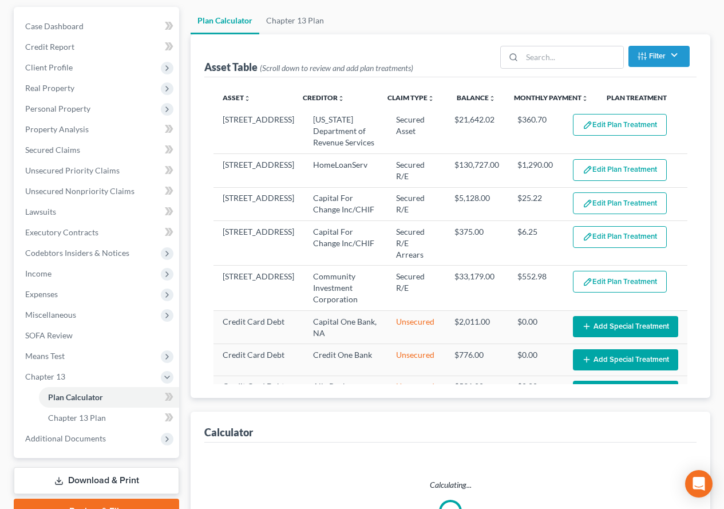
select select "59"
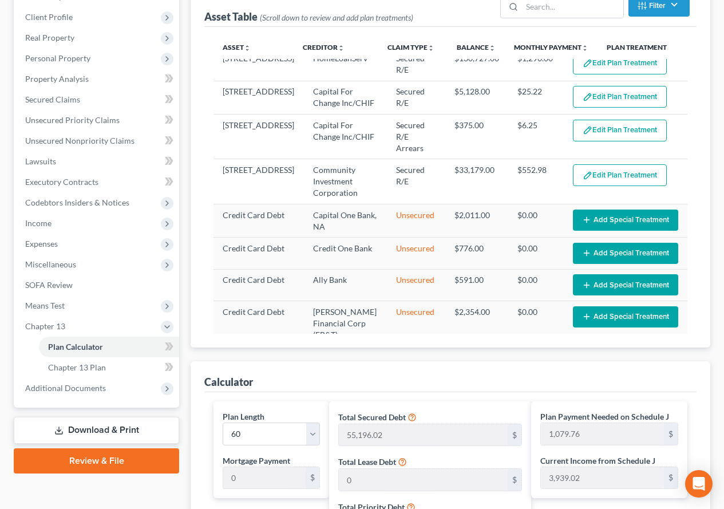
scroll to position [176, 0]
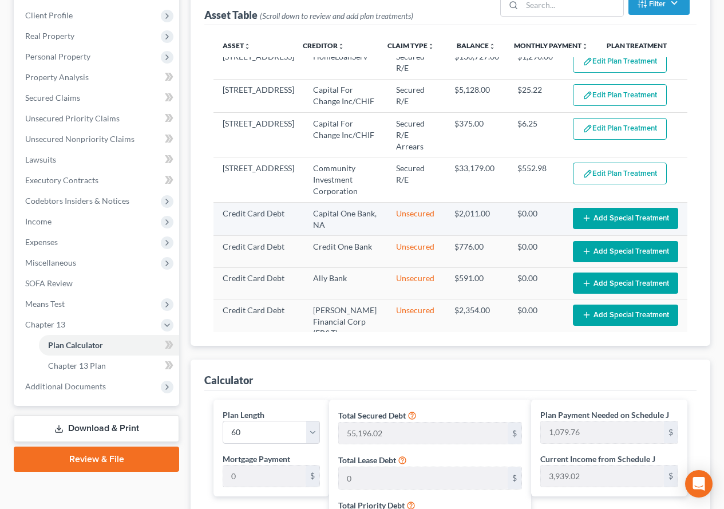
click at [619, 211] on button "Add Special Treatment" at bounding box center [625, 218] width 105 height 21
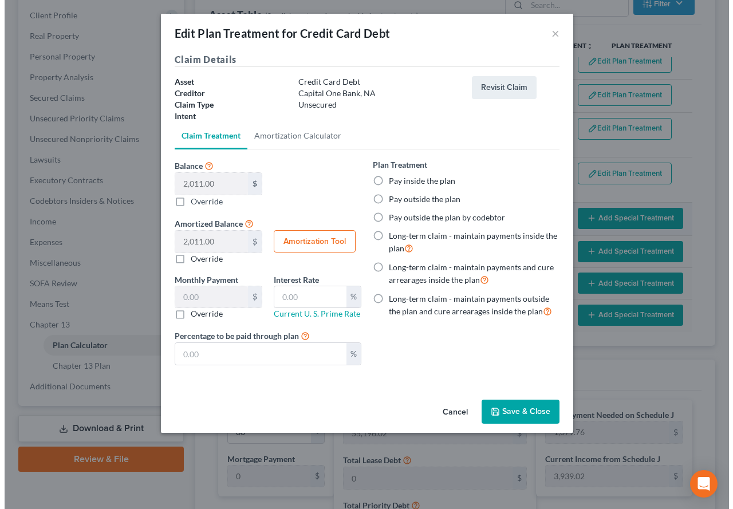
scroll to position [155, 0]
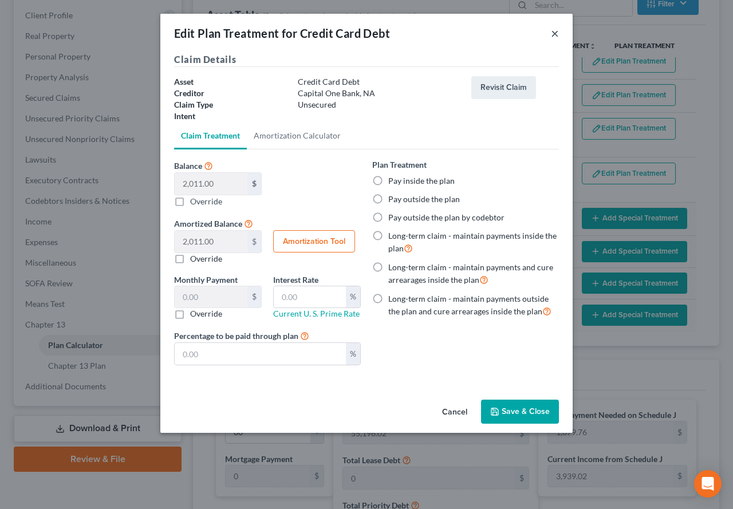
click at [554, 34] on button "×" at bounding box center [555, 33] width 8 height 14
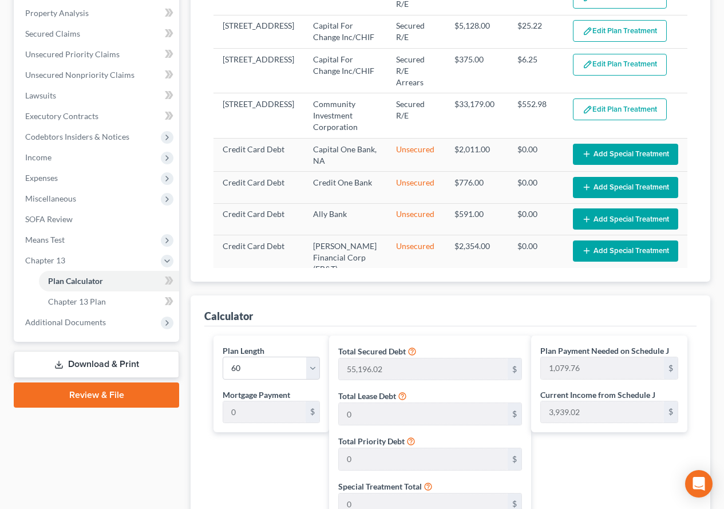
scroll to position [154, 0]
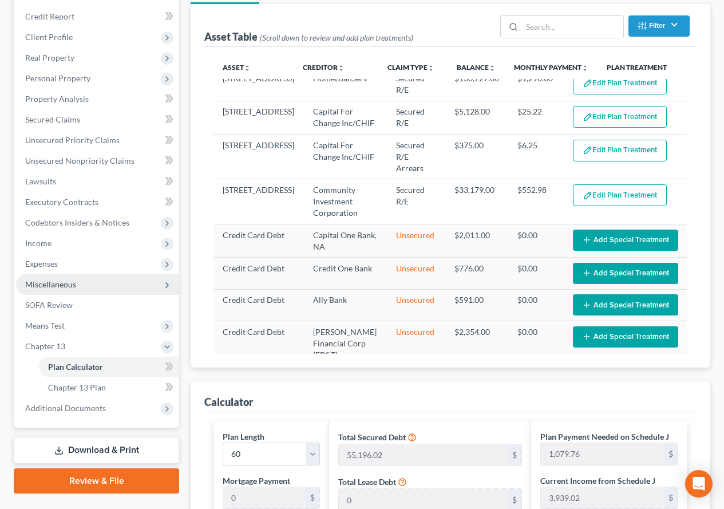
click at [42, 285] on span "Miscellaneous" at bounding box center [50, 284] width 51 height 10
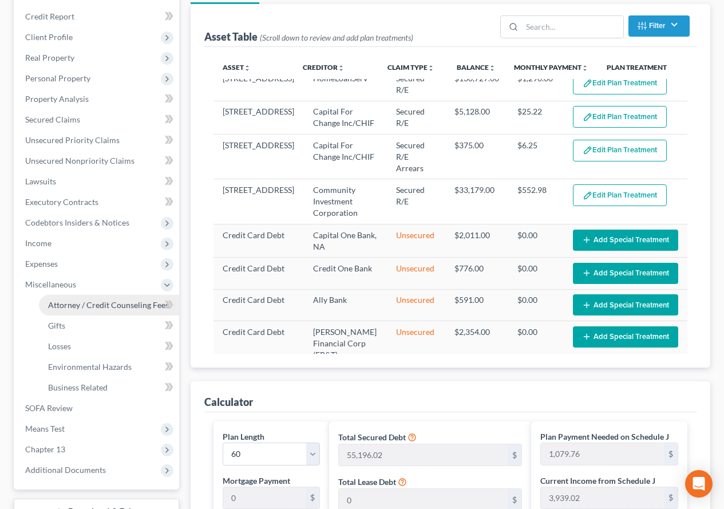
click at [65, 307] on span "Attorney / Credit Counseling Fees" at bounding box center [108, 305] width 121 height 10
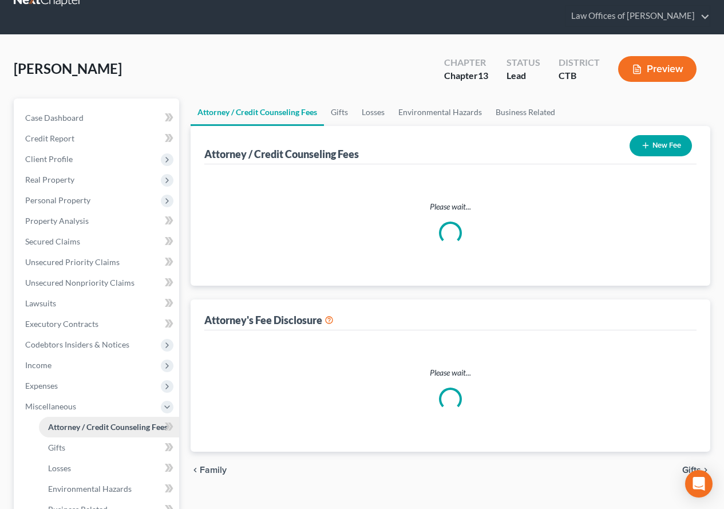
scroll to position [1, 0]
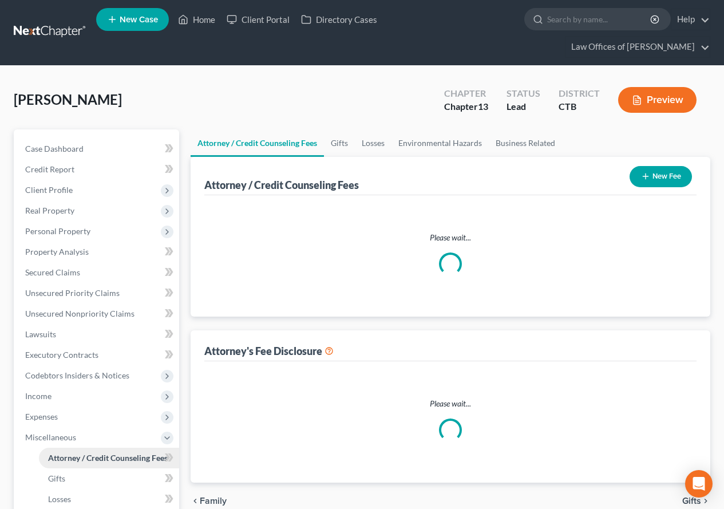
select select "0"
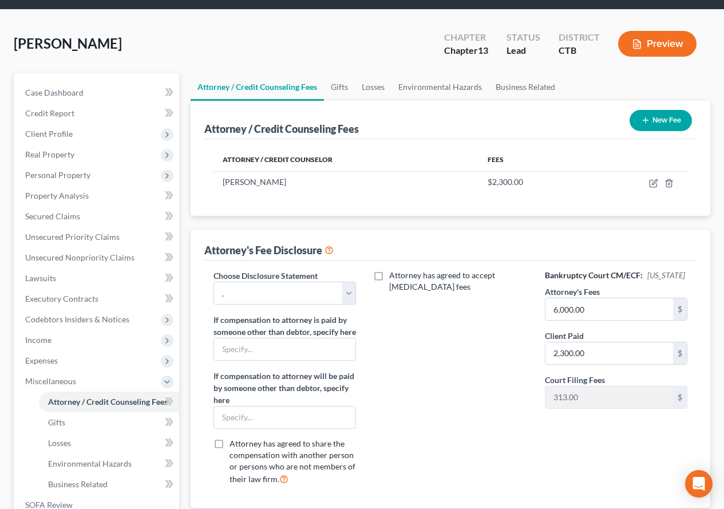
scroll to position [114, 0]
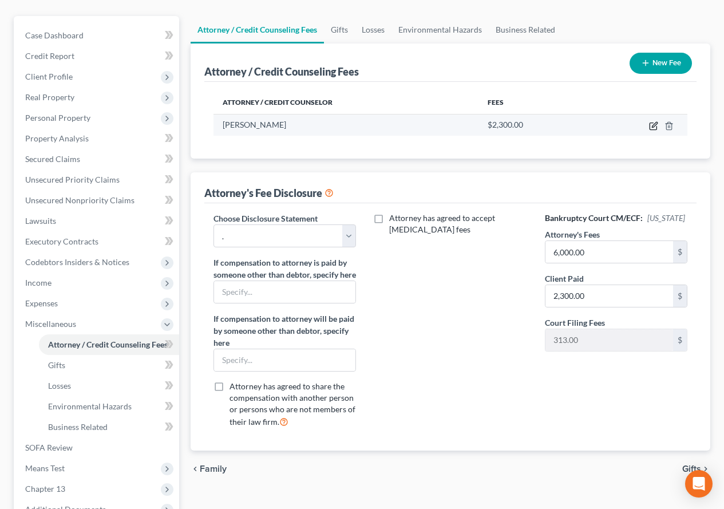
click at [654, 126] on icon "button" at bounding box center [654, 124] width 5 height 5
select select "6"
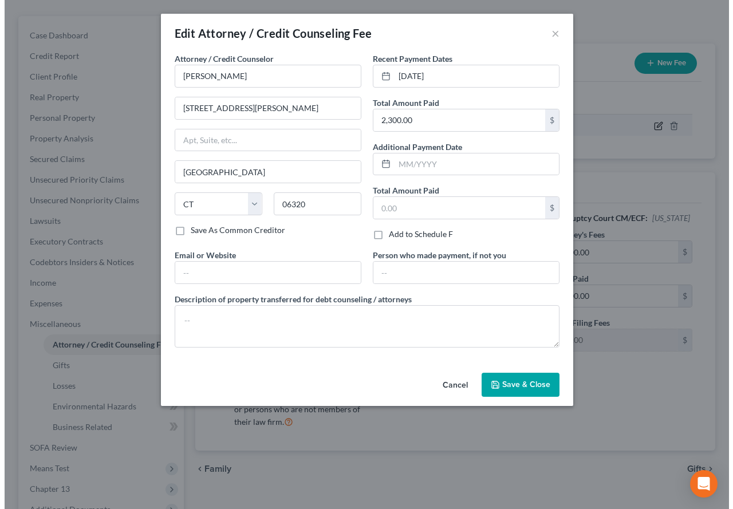
scroll to position [94, 0]
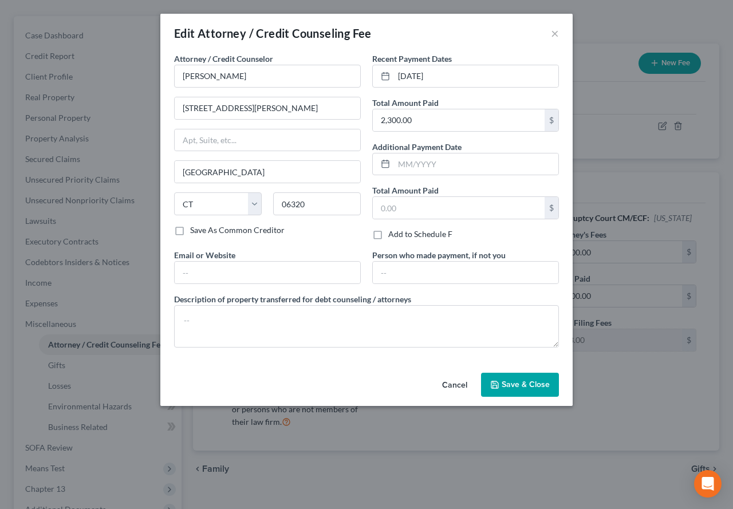
click at [519, 386] on span "Save & Close" at bounding box center [525, 384] width 48 height 10
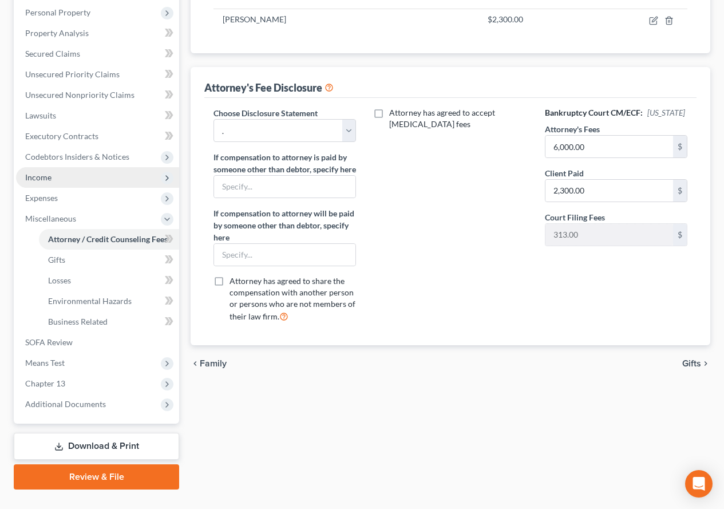
scroll to position [244, 0]
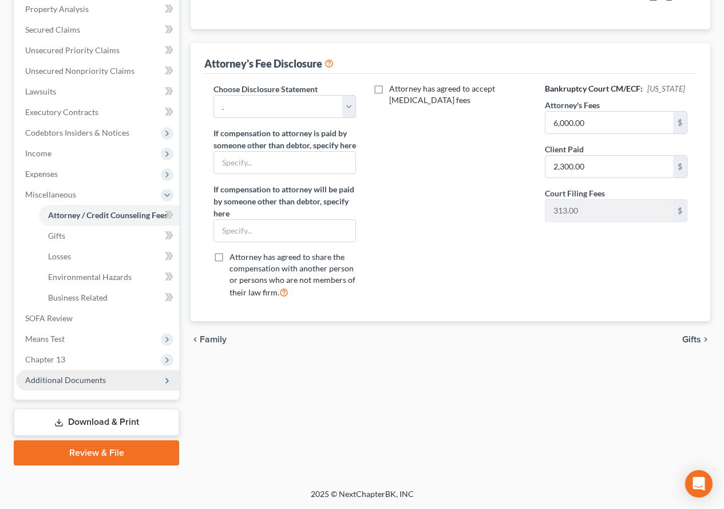
click at [41, 380] on span "Additional Documents" at bounding box center [65, 380] width 81 height 10
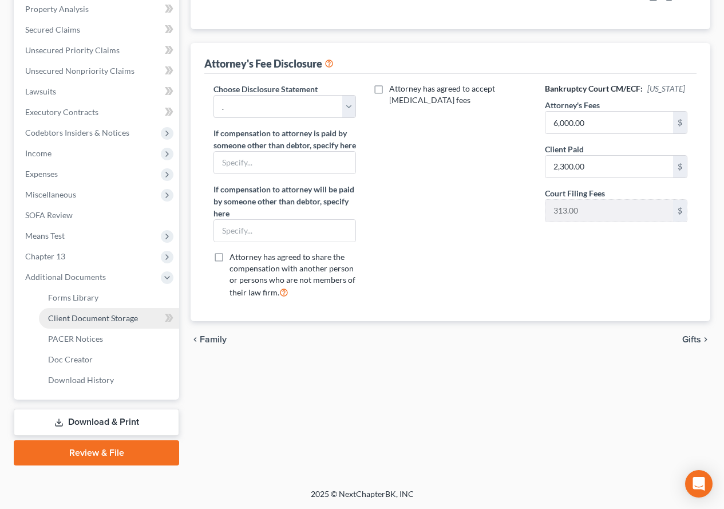
click at [69, 322] on span "Client Document Storage" at bounding box center [93, 318] width 90 height 10
select select "0"
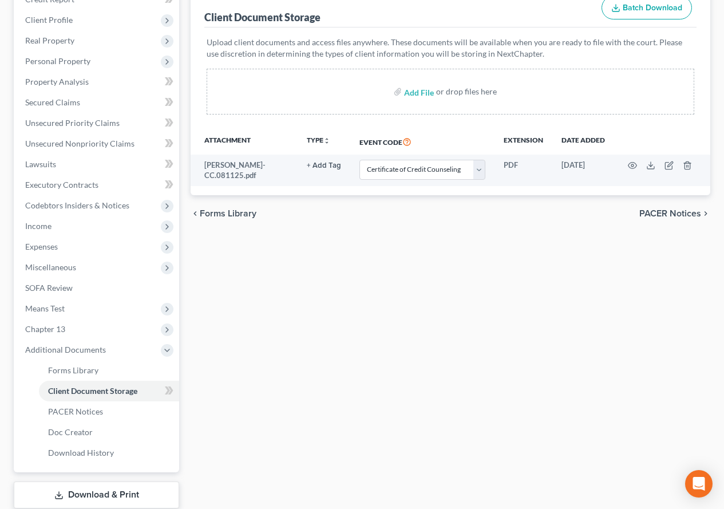
scroll to position [172, 0]
click at [67, 263] on span "Miscellaneous" at bounding box center [50, 267] width 51 height 10
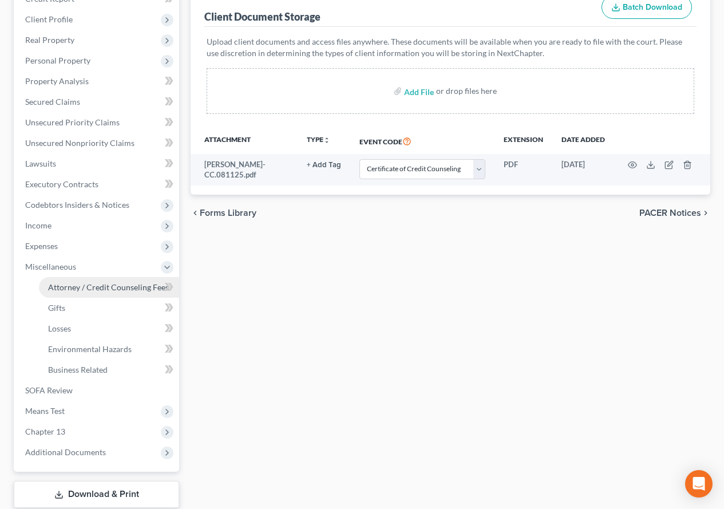
click at [73, 285] on span "Attorney / Credit Counseling Fees" at bounding box center [108, 287] width 121 height 10
select select "0"
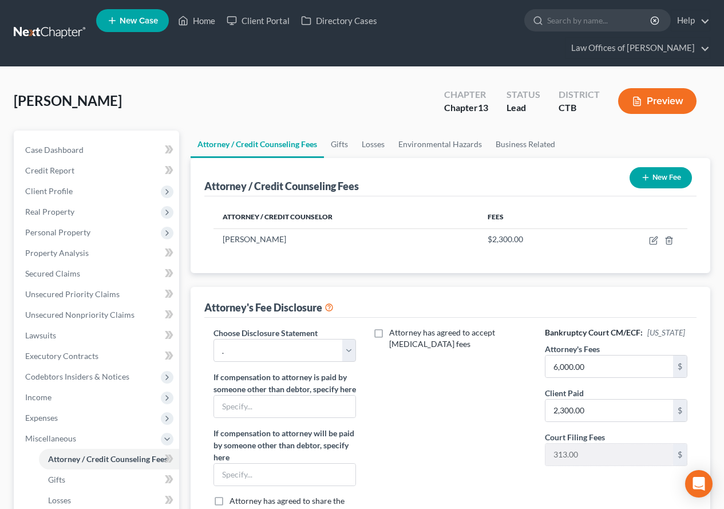
click at [646, 177] on icon "button" at bounding box center [645, 177] width 9 height 9
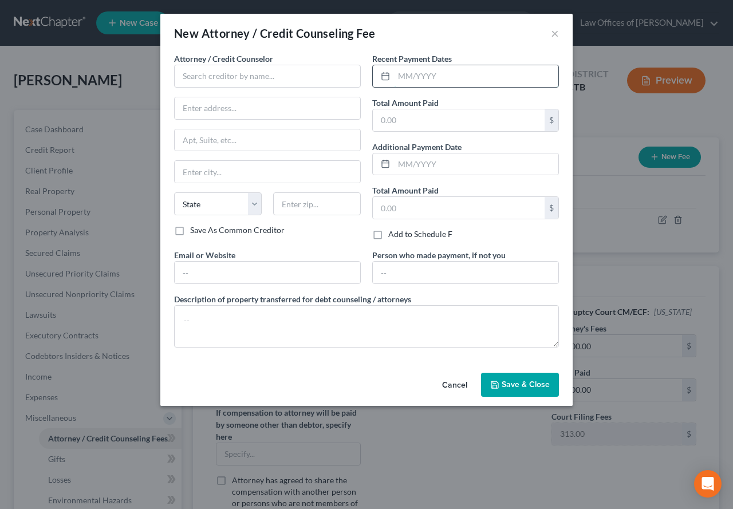
click at [400, 80] on input "text" at bounding box center [476, 76] width 164 height 22
type input "[DATE]"
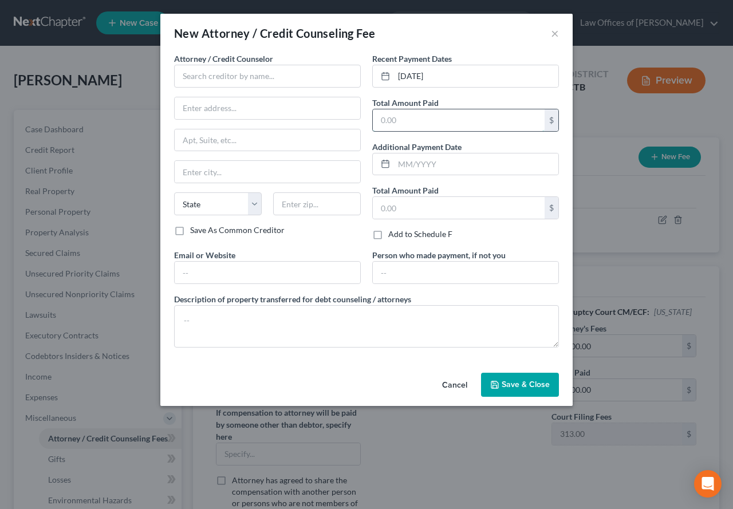
click at [401, 121] on input "text" at bounding box center [459, 120] width 172 height 22
type input "25.00"
click at [266, 73] on input "text" at bounding box center [267, 76] width 187 height 23
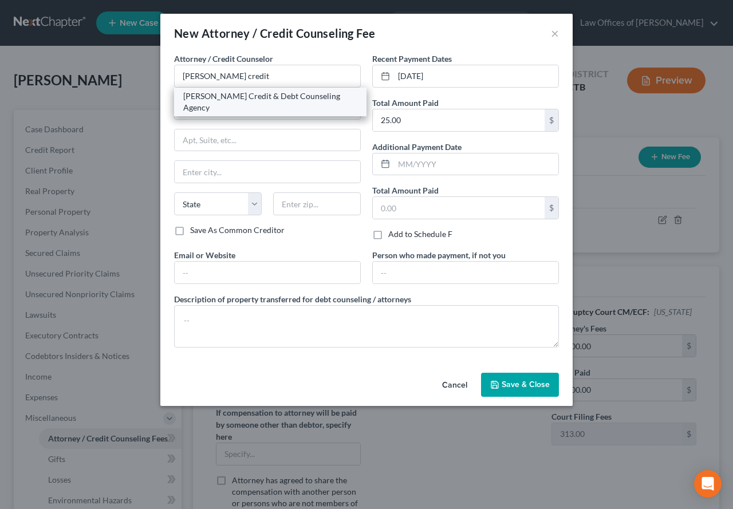
click at [265, 93] on div "[PERSON_NAME] Credit & Debt Counseling Agency" at bounding box center [270, 101] width 174 height 23
type input "[PERSON_NAME] Credit & Debt Counseling Agency"
type input "Attn: President/CEO/General Counsel"
type input "[STREET_ADDRESS] S"
type input "Huron"
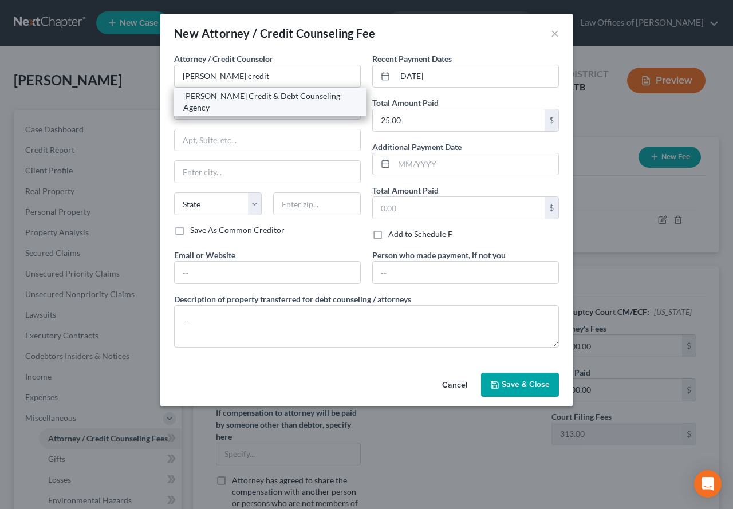
select select "43"
type input "57350-4024"
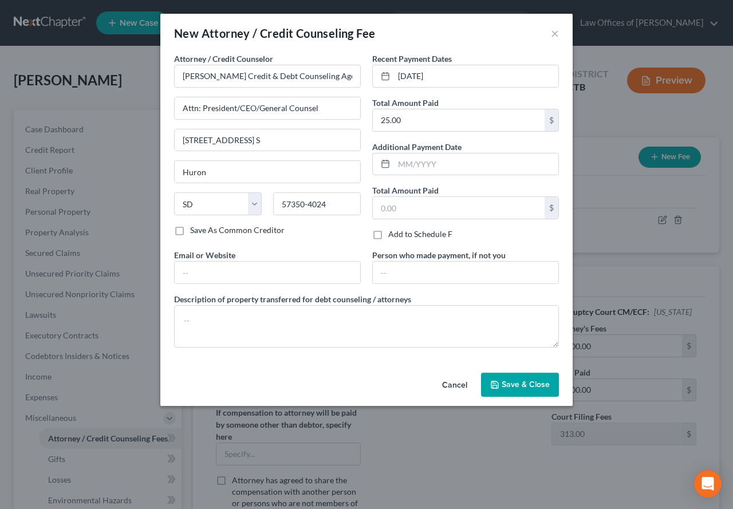
click at [511, 381] on span "Save & Close" at bounding box center [525, 384] width 48 height 10
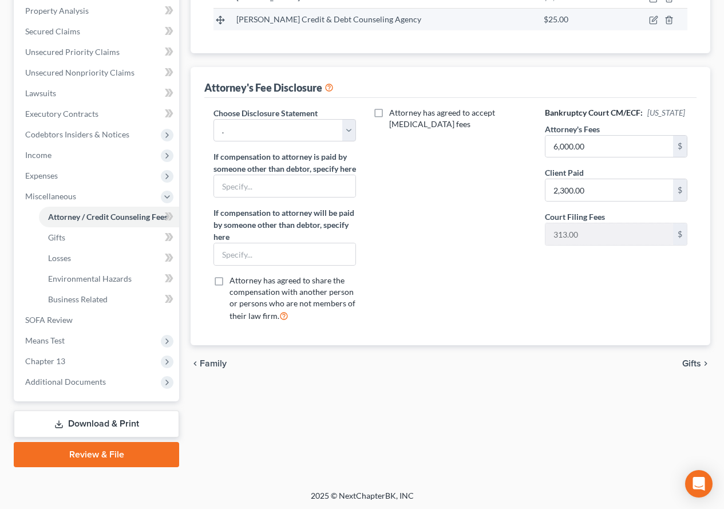
scroll to position [244, 0]
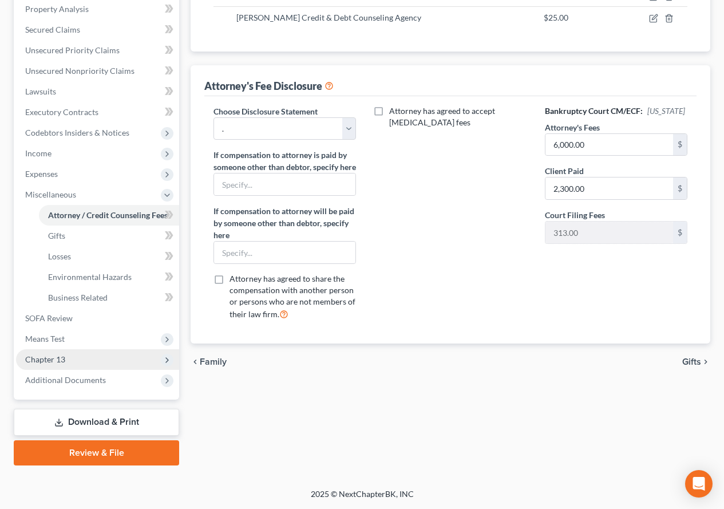
click at [38, 363] on span "Chapter 13" at bounding box center [45, 359] width 40 height 10
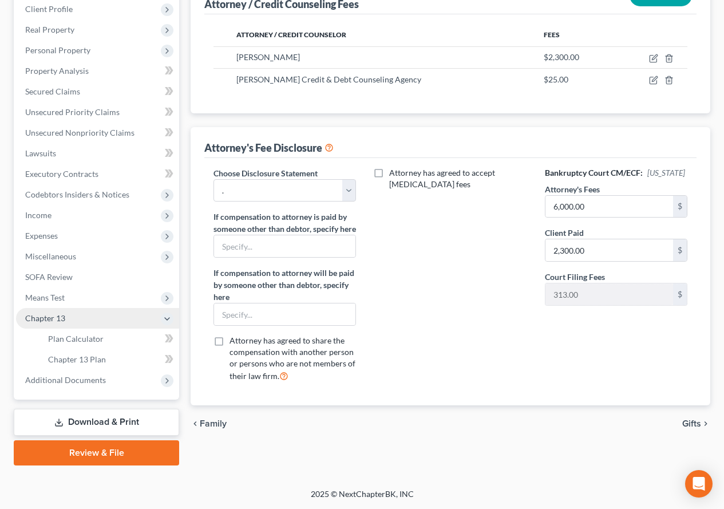
scroll to position [182, 0]
click at [64, 341] on span "Plan Calculator" at bounding box center [76, 339] width 56 height 10
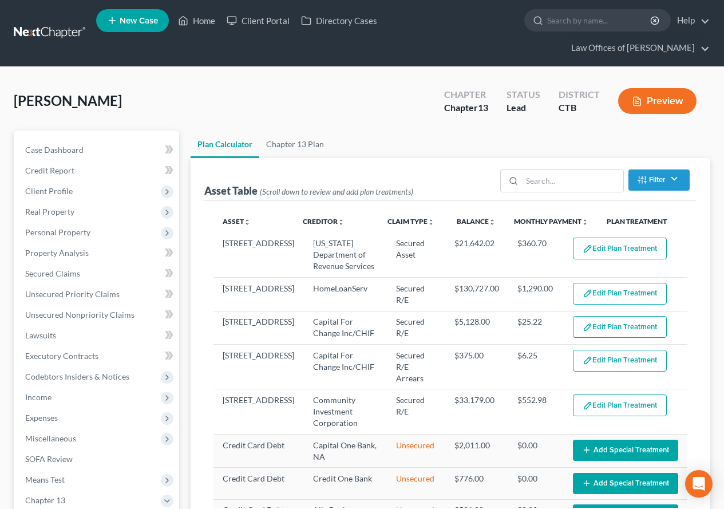
select select "59"
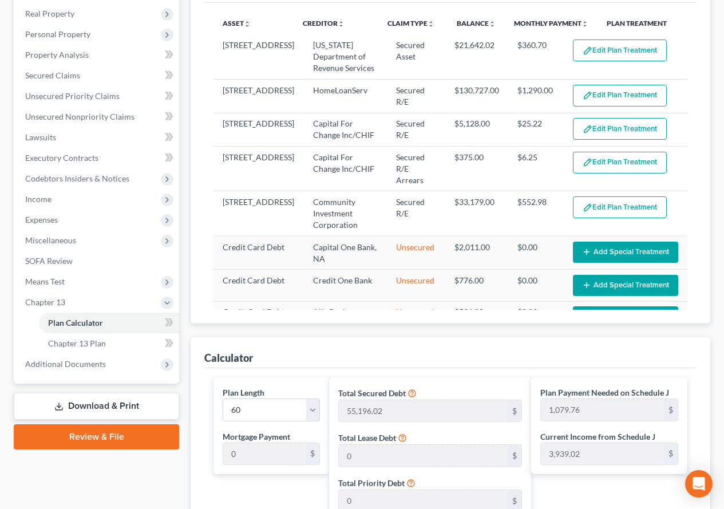
scroll to position [153, 0]
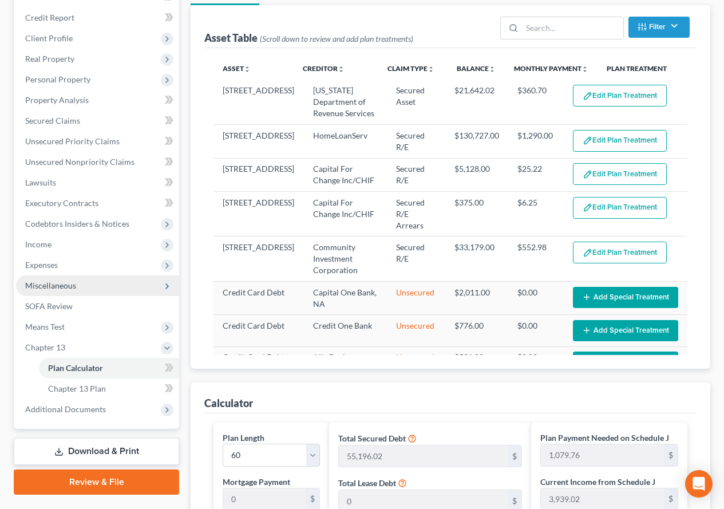
click at [39, 288] on span "Miscellaneous" at bounding box center [50, 285] width 51 height 10
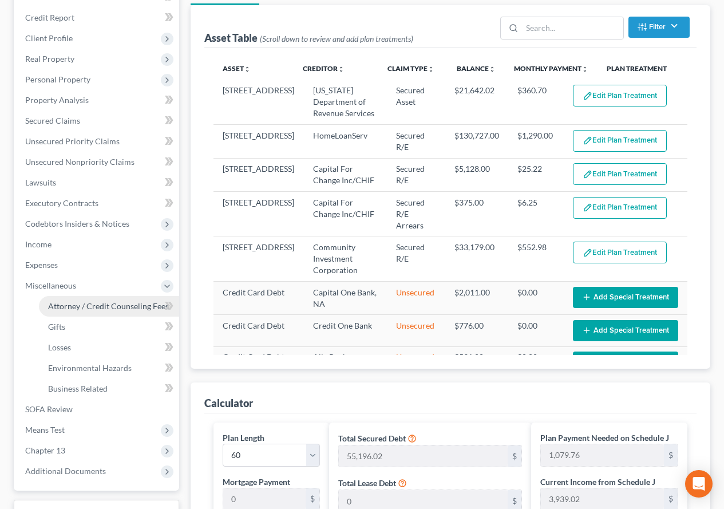
click at [54, 306] on span "Attorney / Credit Counseling Fees" at bounding box center [108, 306] width 121 height 10
select select "0"
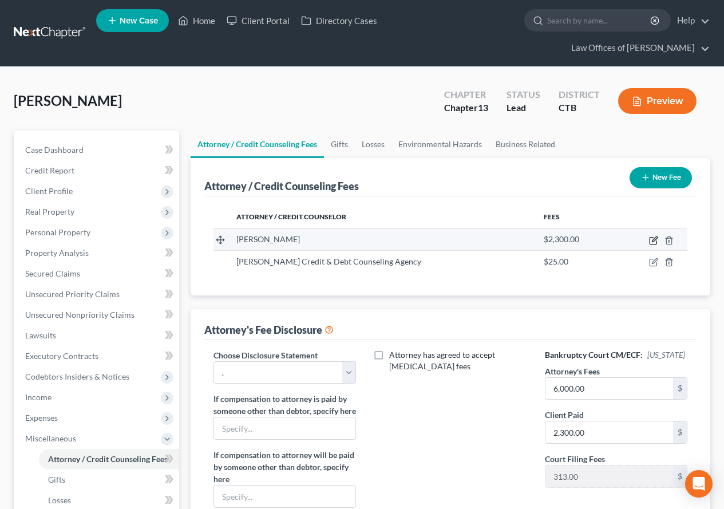
click at [652, 242] on icon "button" at bounding box center [653, 240] width 9 height 9
select select "6"
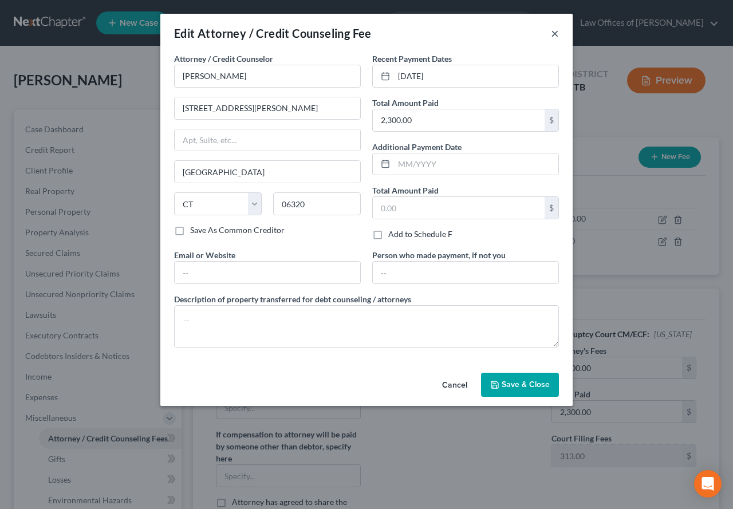
click at [555, 31] on button "×" at bounding box center [555, 33] width 8 height 14
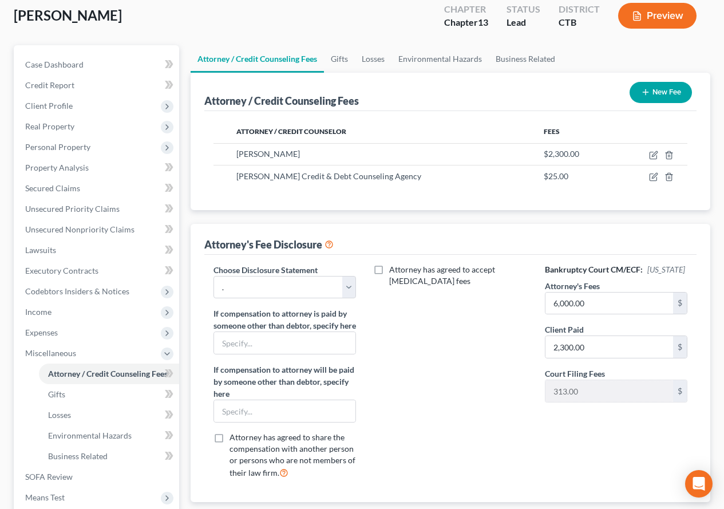
scroll to position [114, 0]
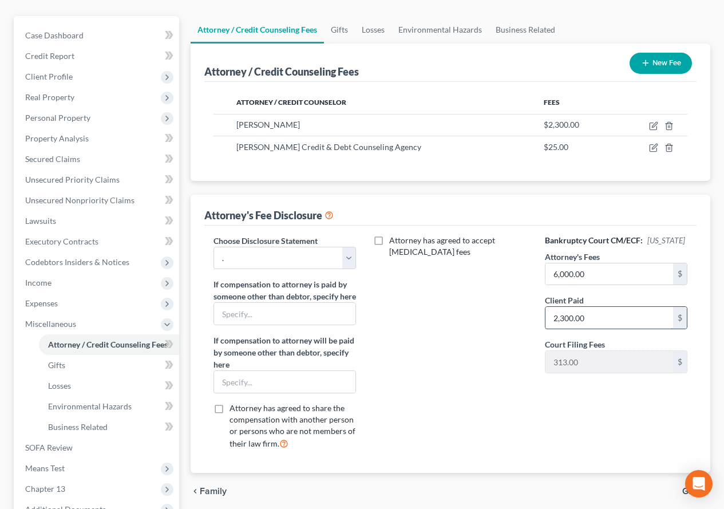
click at [591, 329] on input "2,300.00" at bounding box center [609, 318] width 128 height 22
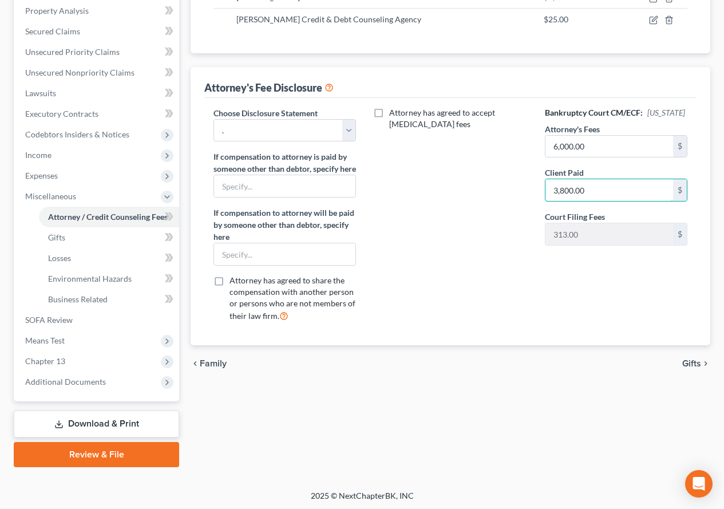
scroll to position [244, 0]
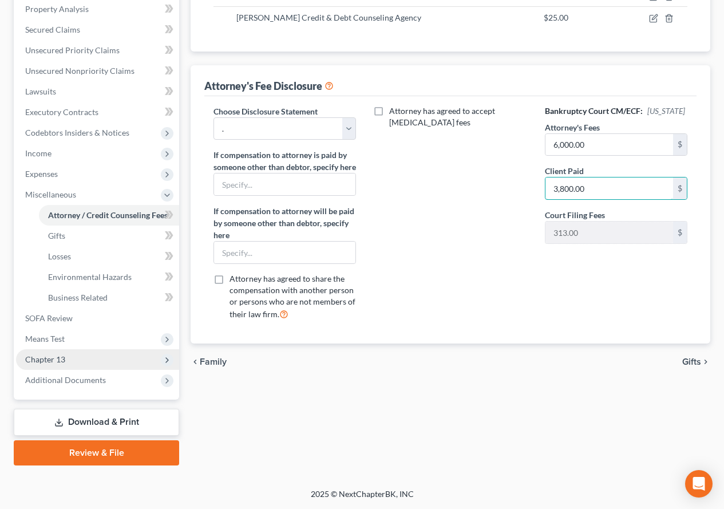
type input "3,800.00"
click at [58, 361] on span "Chapter 13" at bounding box center [45, 359] width 40 height 10
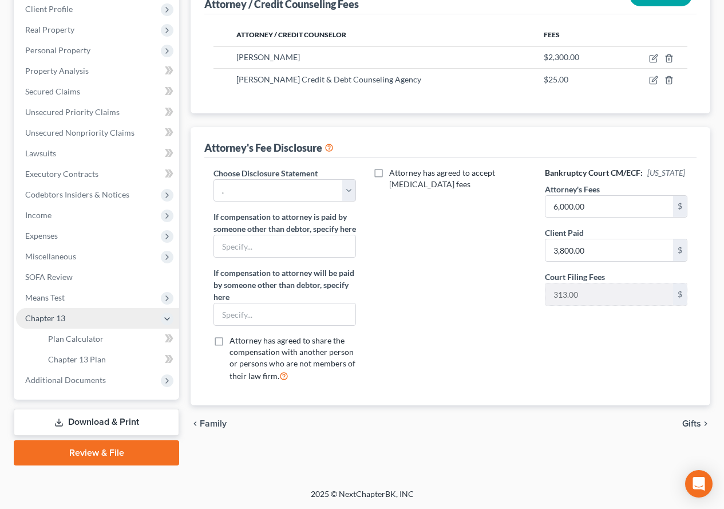
scroll to position [182, 0]
click at [72, 337] on span "Plan Calculator" at bounding box center [76, 339] width 56 height 10
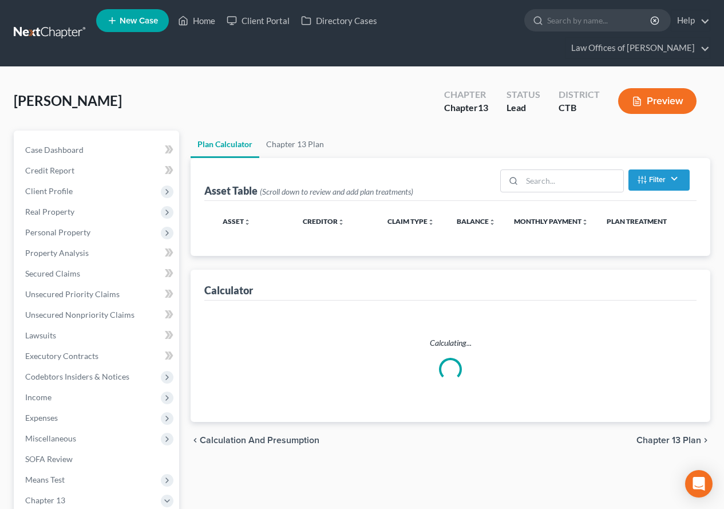
select select "59"
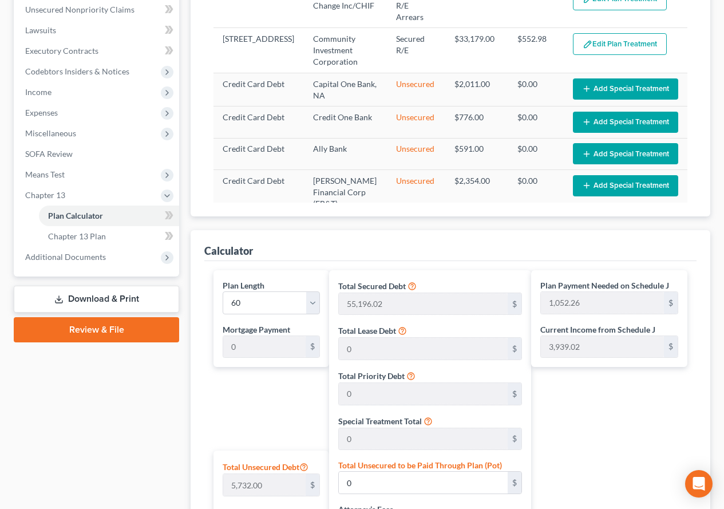
scroll to position [291, 0]
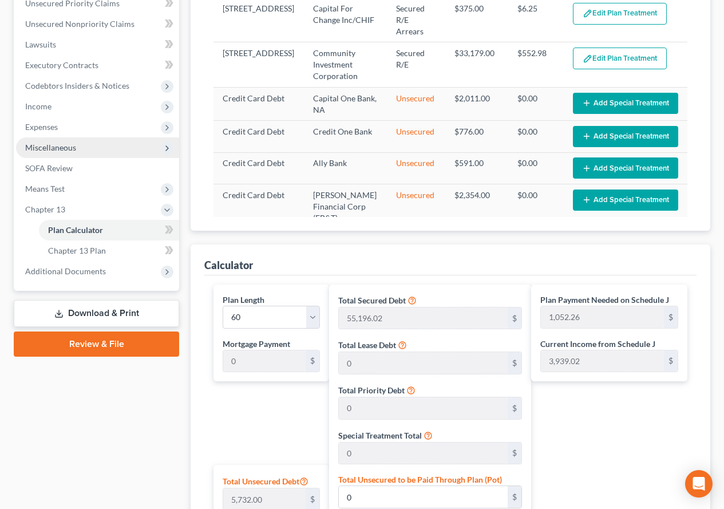
click at [47, 147] on span "Miscellaneous" at bounding box center [50, 148] width 51 height 10
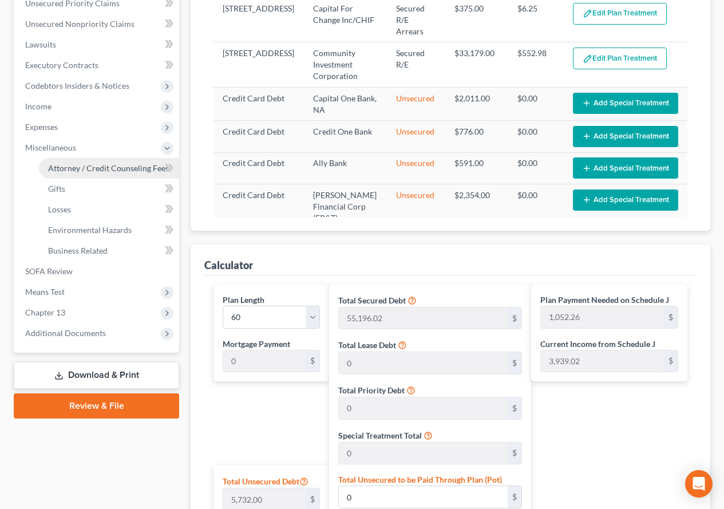
click at [80, 168] on span "Attorney / Credit Counseling Fees" at bounding box center [108, 168] width 121 height 10
select select "0"
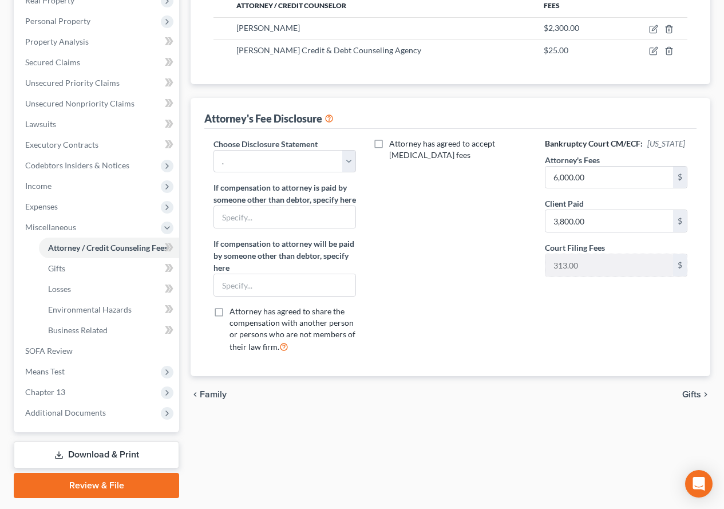
scroll to position [215, 0]
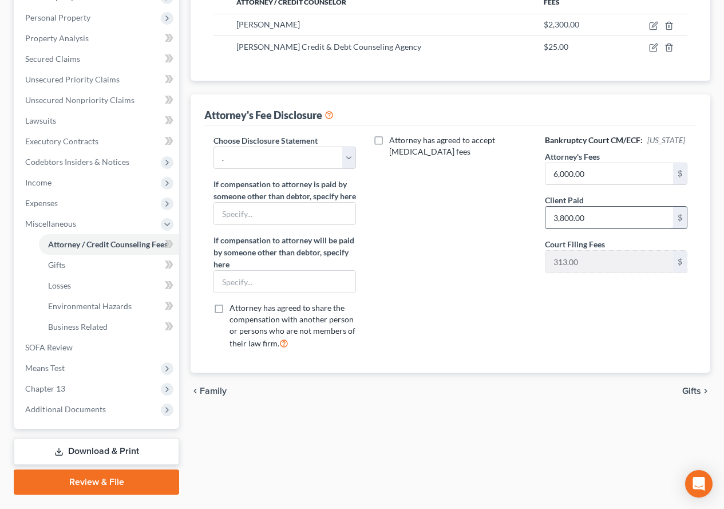
click at [595, 228] on input "3,800.00" at bounding box center [609, 218] width 128 height 22
type input "2,300.00"
click at [496, 207] on div "Attorney has agreed to accept [MEDICAL_DATA] fees" at bounding box center [449, 247] width 165 height 224
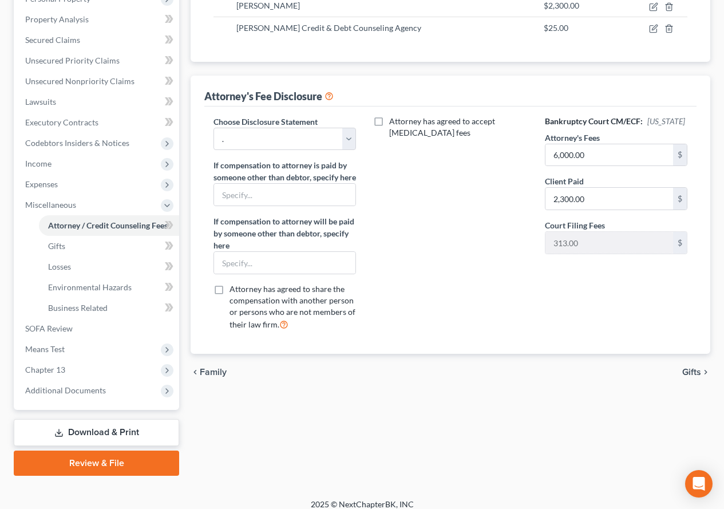
scroll to position [244, 0]
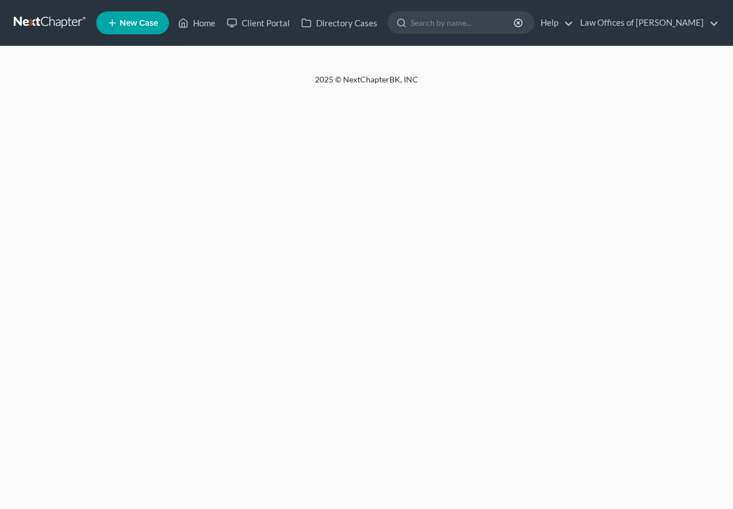
select select "0"
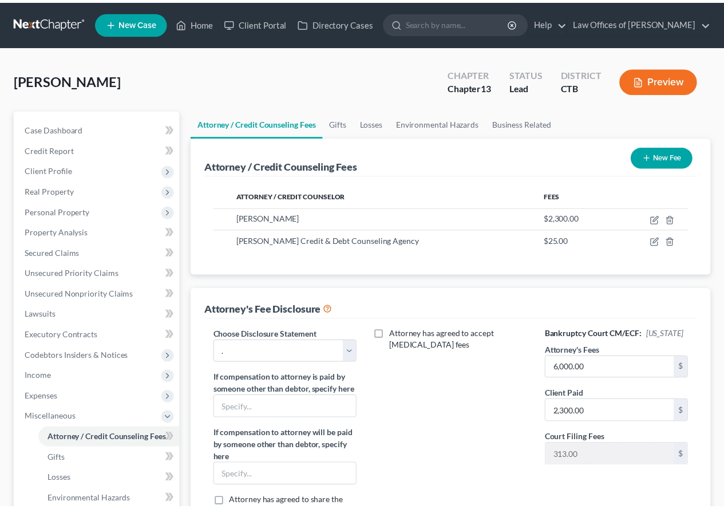
scroll to position [244, 0]
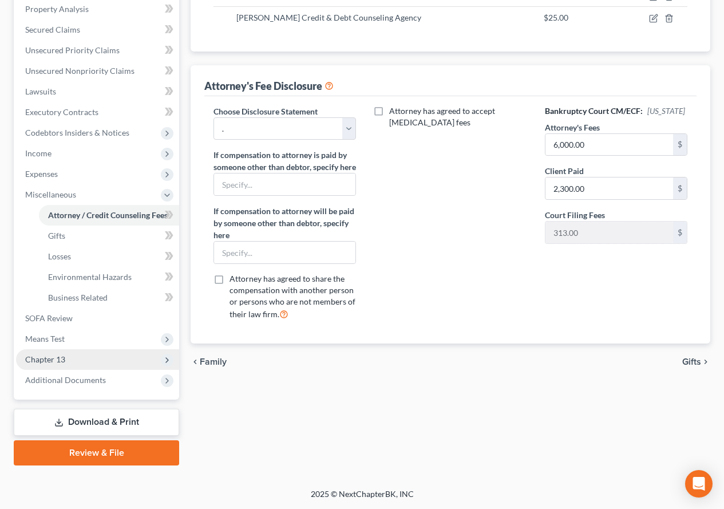
click at [70, 363] on span "Chapter 13" at bounding box center [97, 359] width 163 height 21
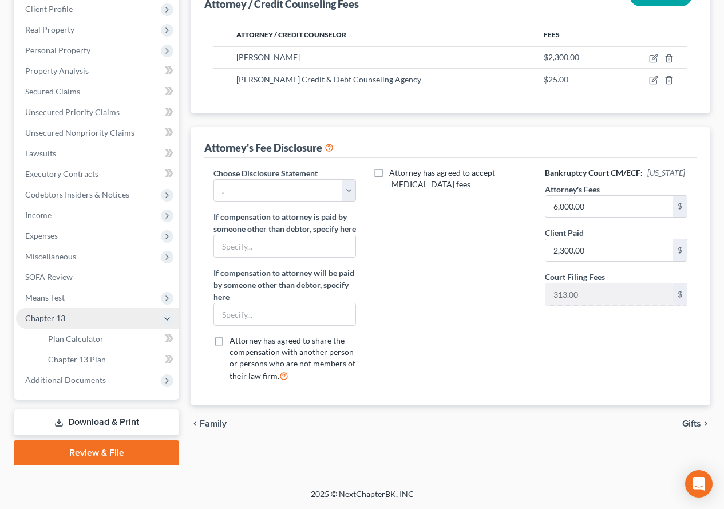
scroll to position [182, 0]
click at [64, 362] on span "Chapter 13 Plan" at bounding box center [77, 359] width 58 height 10
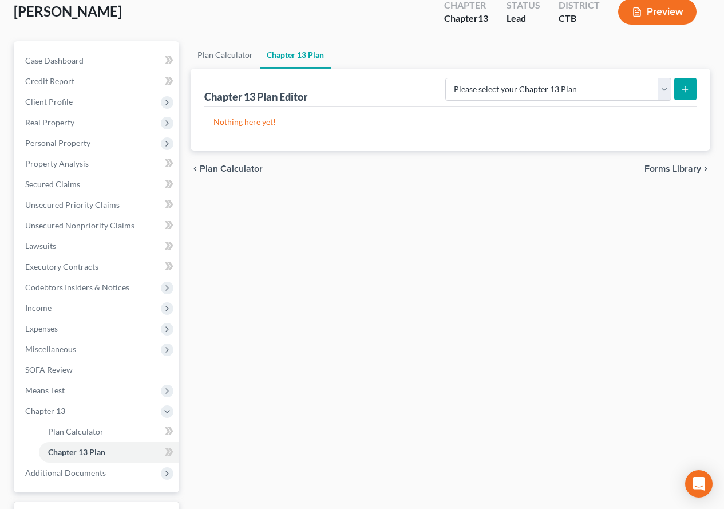
scroll to position [114, 0]
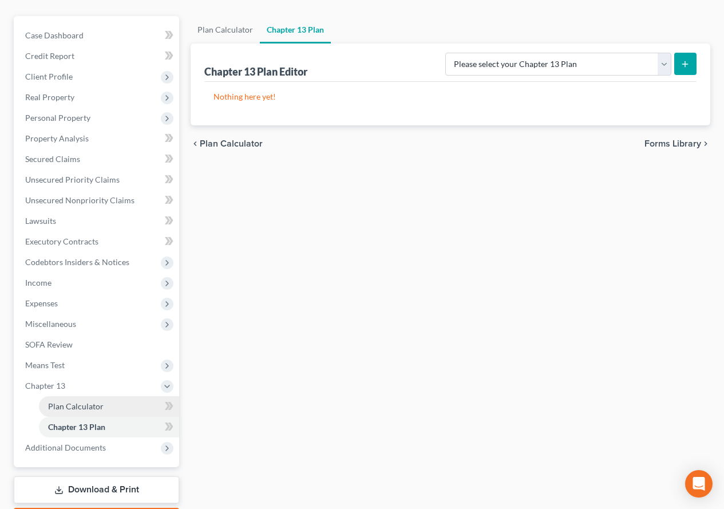
click at [83, 410] on span "Plan Calculator" at bounding box center [76, 406] width 56 height 10
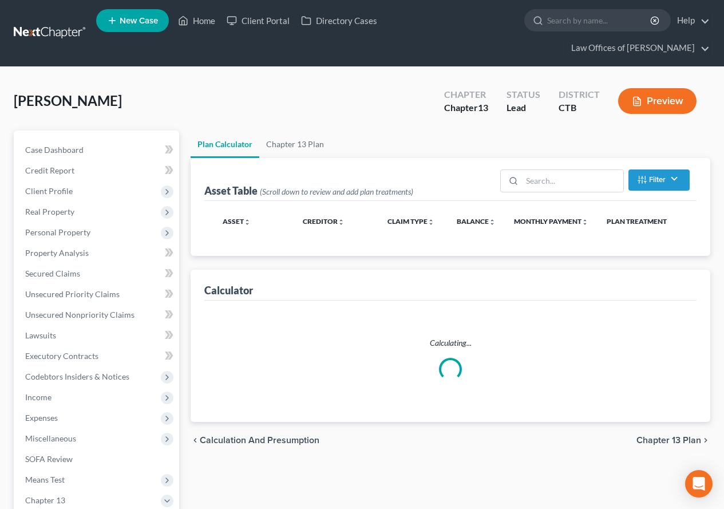
select select "59"
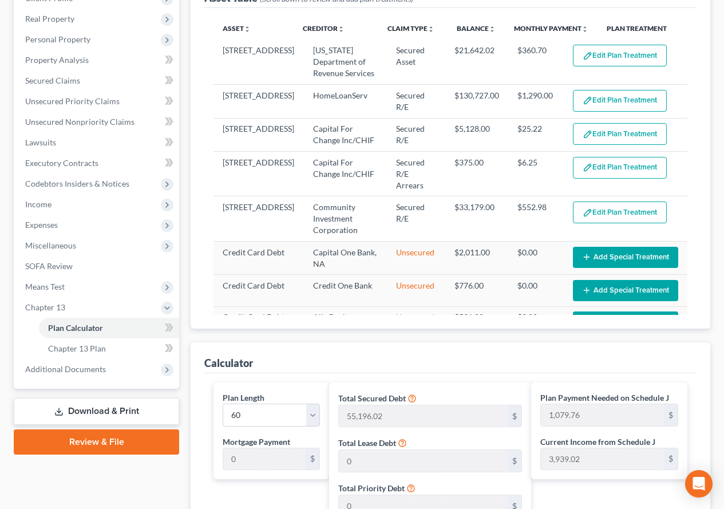
scroll to position [206, 0]
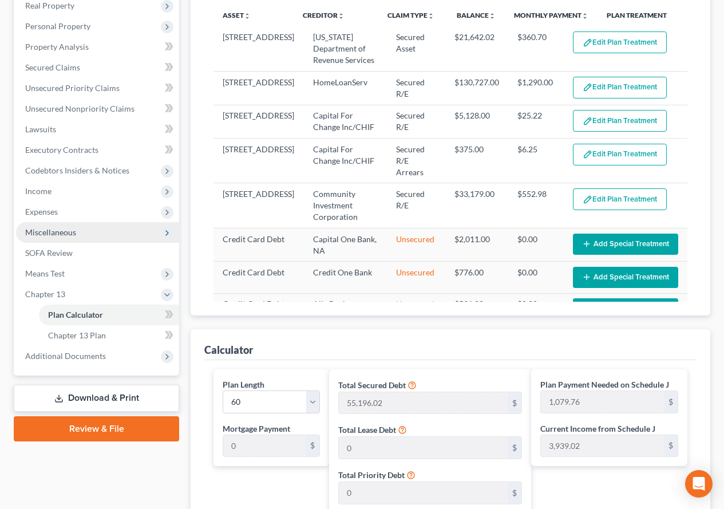
click at [48, 236] on span "Miscellaneous" at bounding box center [50, 232] width 51 height 10
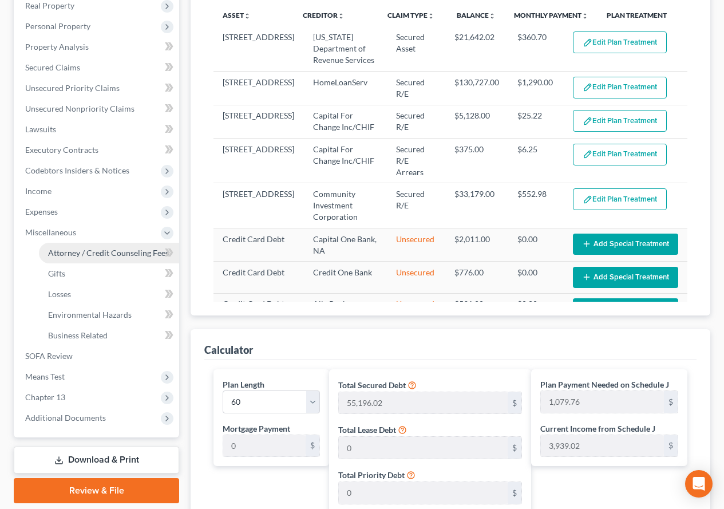
click at [69, 258] on link "Attorney / Credit Counseling Fees" at bounding box center [109, 253] width 140 height 21
select select "0"
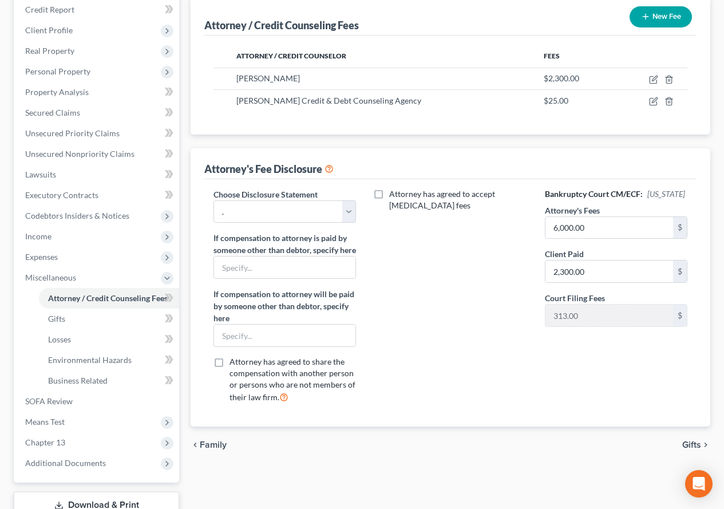
scroll to position [172, 0]
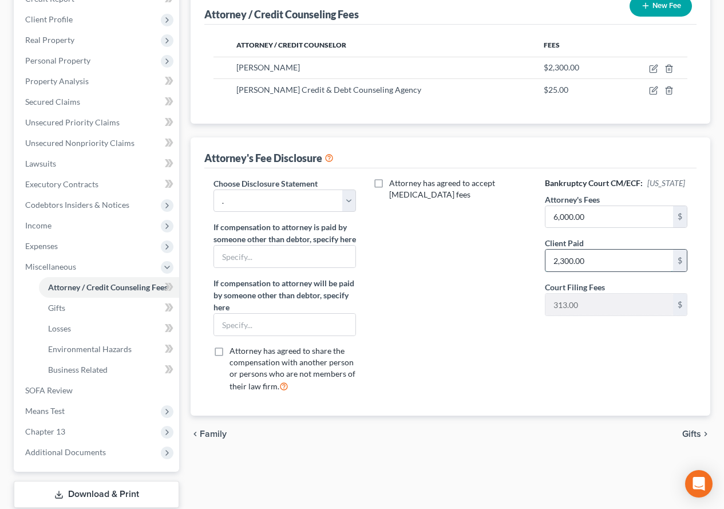
click at [586, 271] on input "2,300.00" at bounding box center [609, 261] width 128 height 22
type input "6,000.00"
click at [39, 433] on span "Chapter 13" at bounding box center [45, 431] width 40 height 10
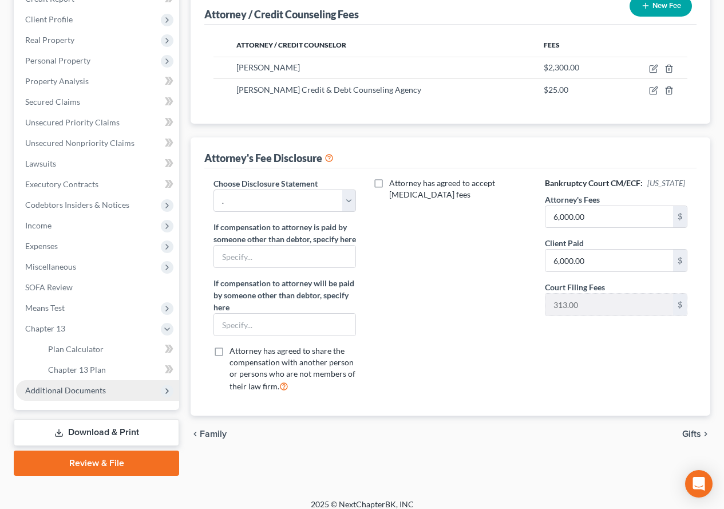
click at [64, 391] on span "Additional Documents" at bounding box center [65, 390] width 81 height 10
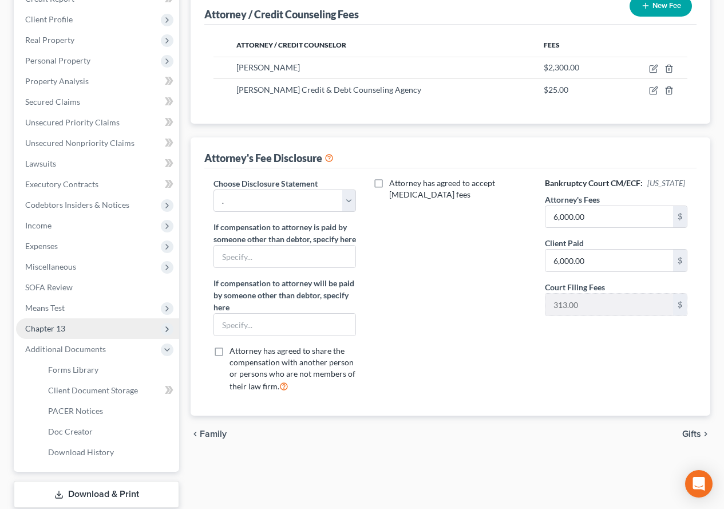
click at [89, 320] on span "Chapter 13" at bounding box center [97, 328] width 163 height 21
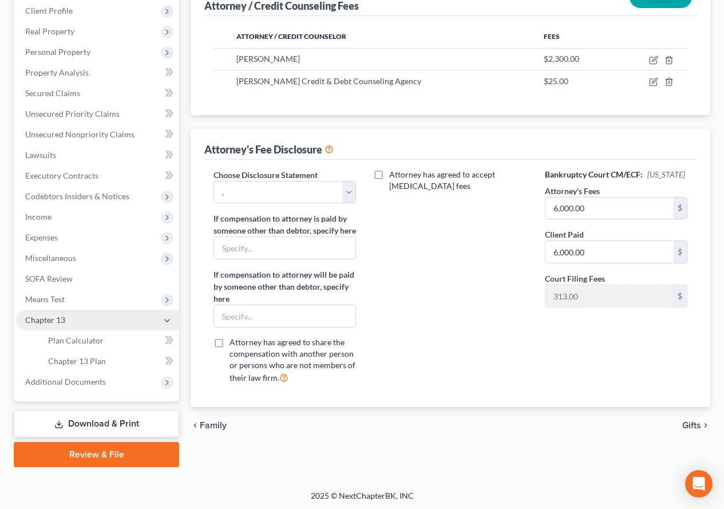
scroll to position [182, 0]
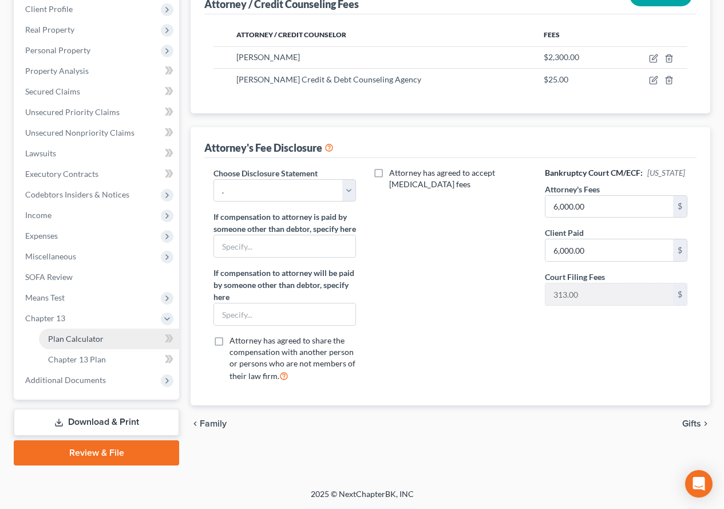
click at [74, 335] on span "Plan Calculator" at bounding box center [76, 339] width 56 height 10
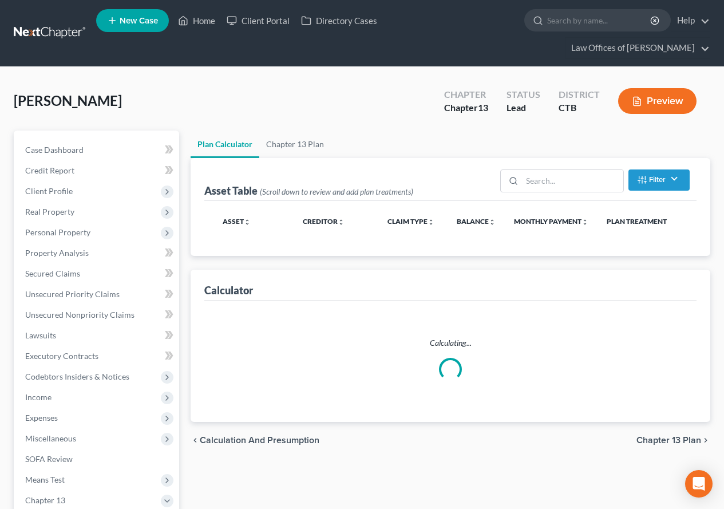
select select "59"
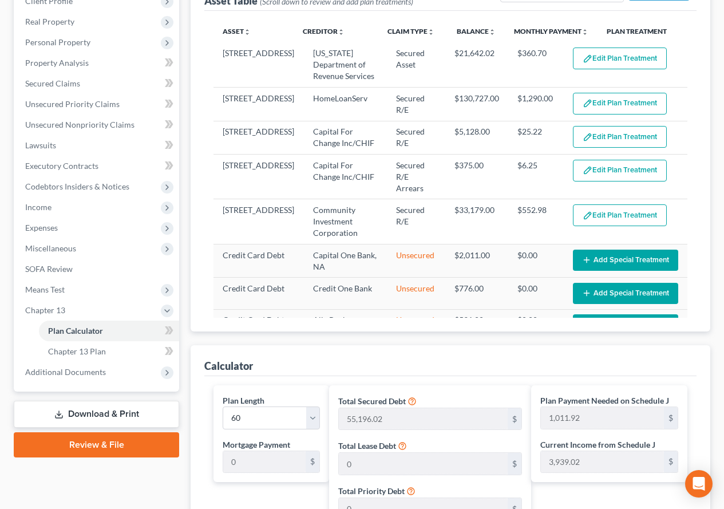
scroll to position [196, 0]
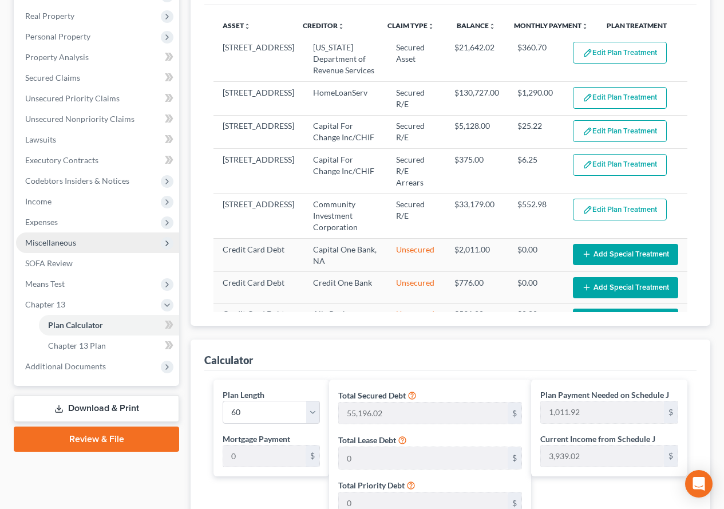
click at [30, 248] on span "Miscellaneous" at bounding box center [97, 242] width 163 height 21
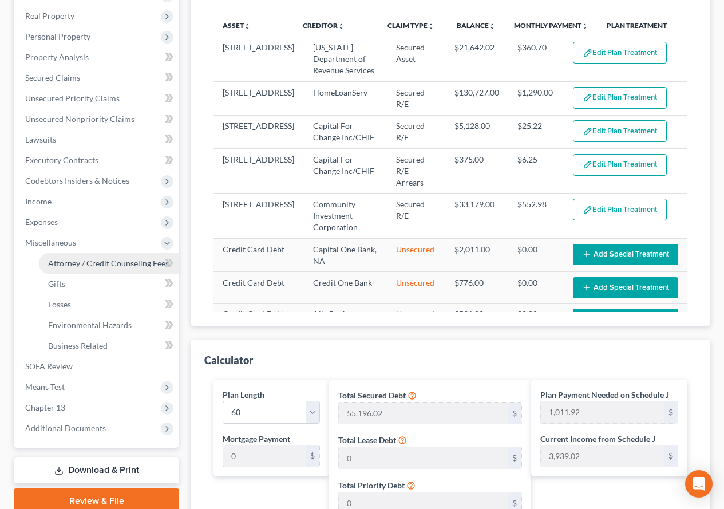
click at [77, 264] on span "Attorney / Credit Counseling Fees" at bounding box center [108, 263] width 121 height 10
select select "0"
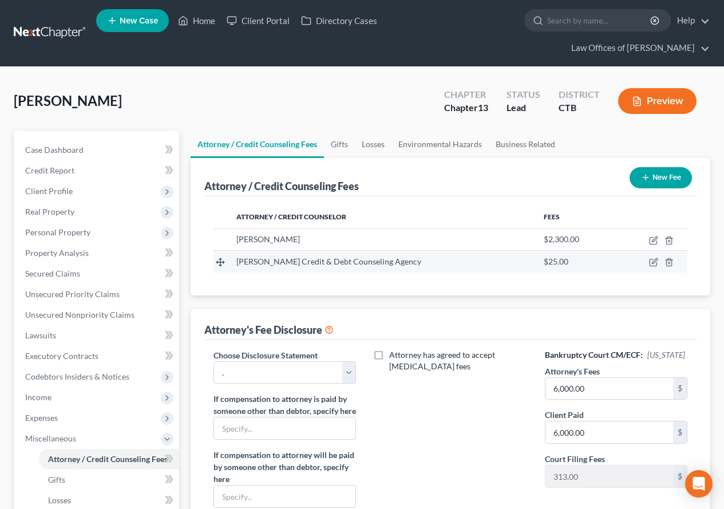
scroll to position [57, 0]
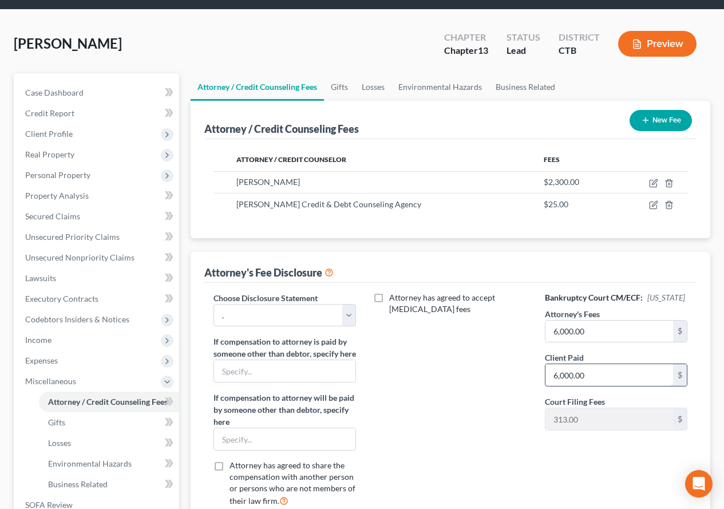
click at [604, 383] on input "6,000.00" at bounding box center [609, 375] width 128 height 22
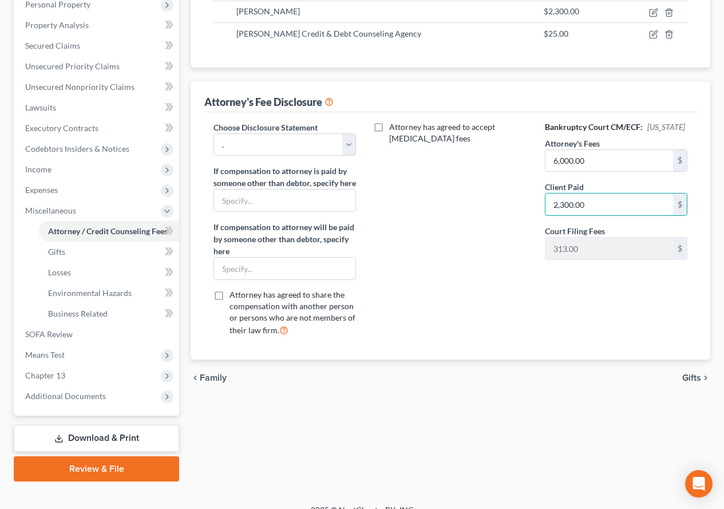
scroll to position [229, 0]
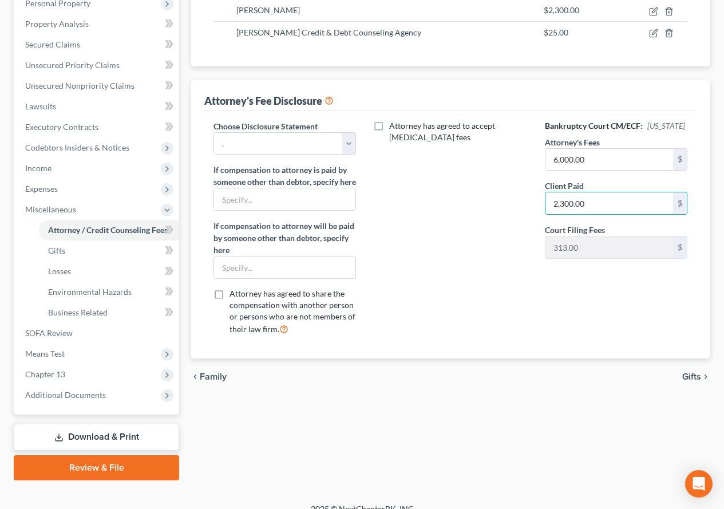
type input "2,300.00"
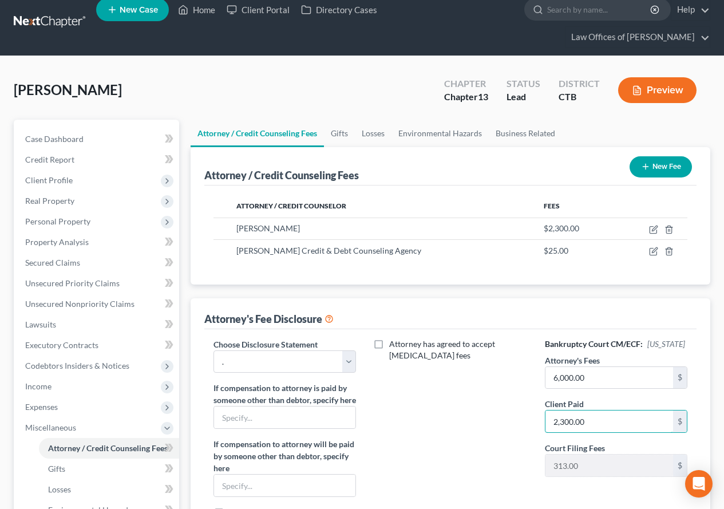
scroll to position [0, 0]
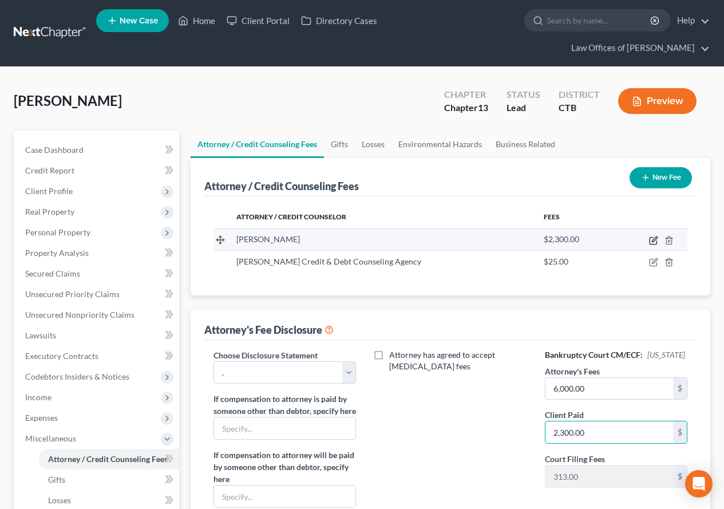
click at [656, 240] on icon "button" at bounding box center [653, 240] width 9 height 9
select select "6"
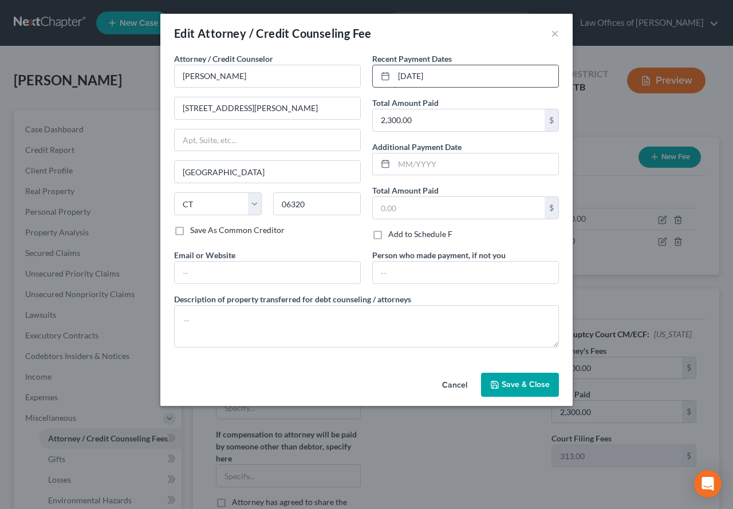
drag, startPoint x: 440, startPoint y: 74, endPoint x: 392, endPoint y: 70, distance: 48.9
click at [392, 70] on div "[DATE]" at bounding box center [465, 76] width 187 height 23
click at [420, 168] on input "text" at bounding box center [476, 164] width 164 height 22
paste input "[DATE]"
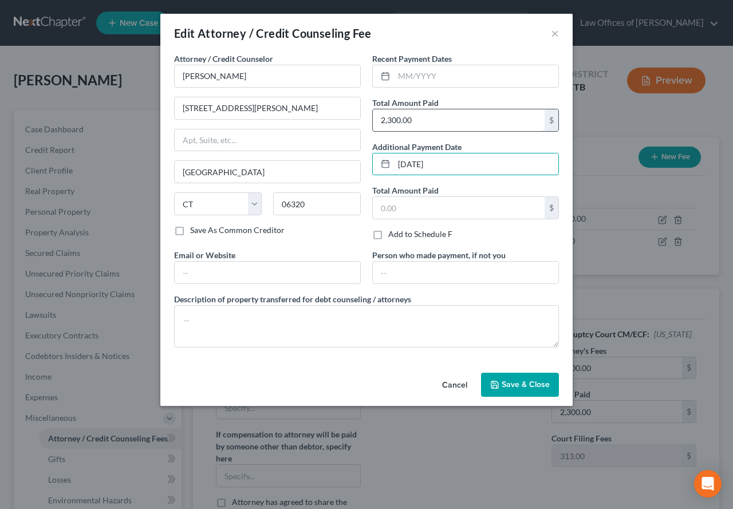
type input "[DATE]"
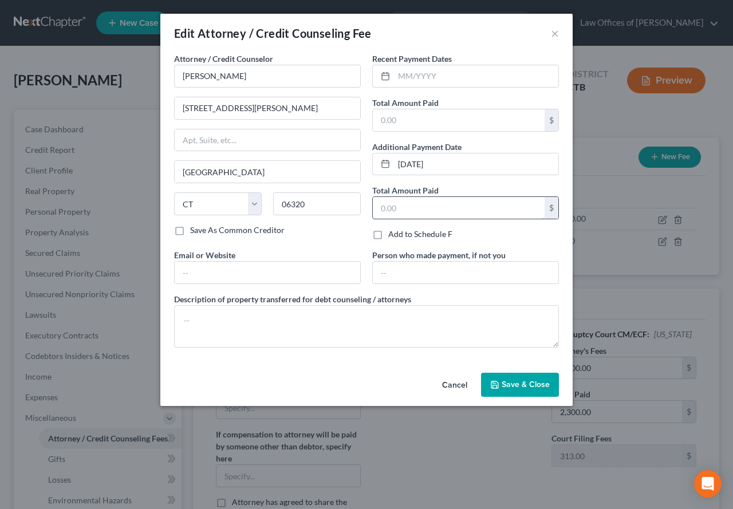
click at [403, 212] on input "text" at bounding box center [459, 208] width 172 height 22
paste input "2,300.00"
type input "2,300.00"
click at [393, 118] on input "text" at bounding box center [459, 120] width 172 height 22
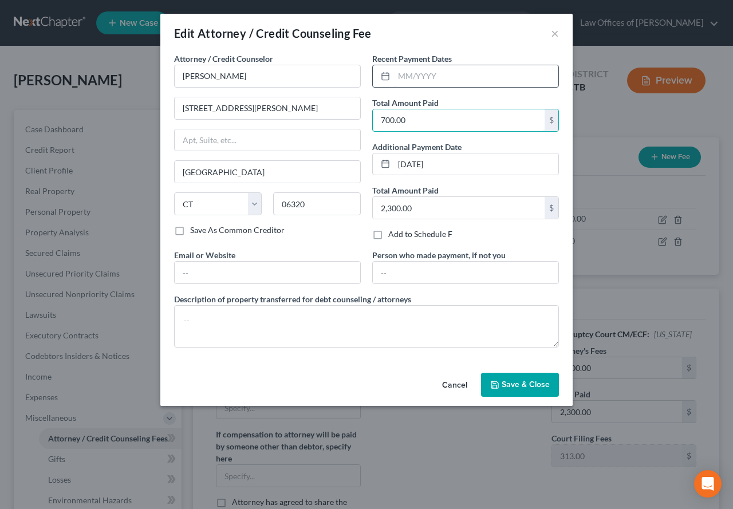
type input "700.00"
click at [421, 76] on input "text" at bounding box center [476, 76] width 164 height 22
type input "09/19/2025"
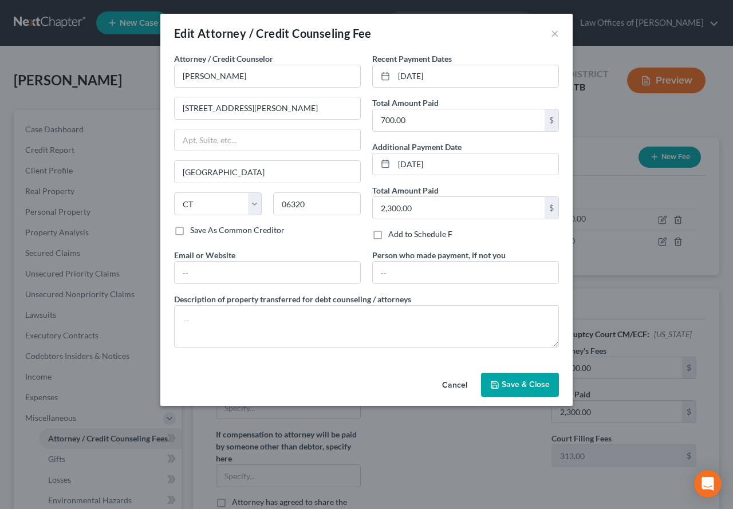
click at [511, 389] on span "Save & Close" at bounding box center [525, 384] width 48 height 10
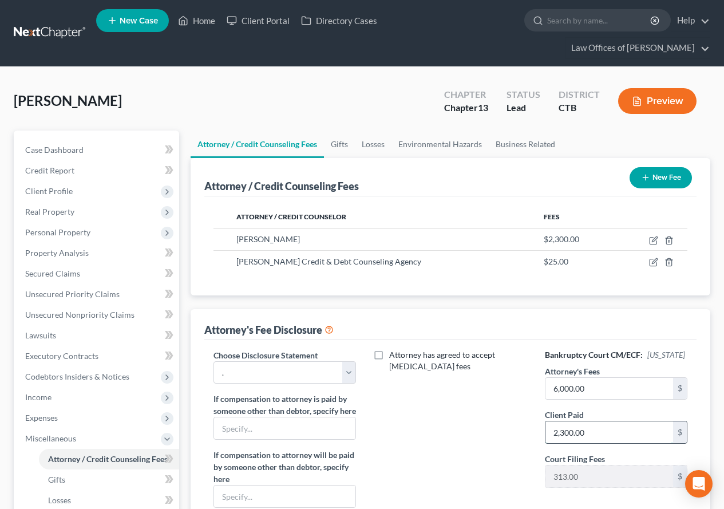
click at [601, 443] on input "2,300.00" at bounding box center [609, 432] width 128 height 22
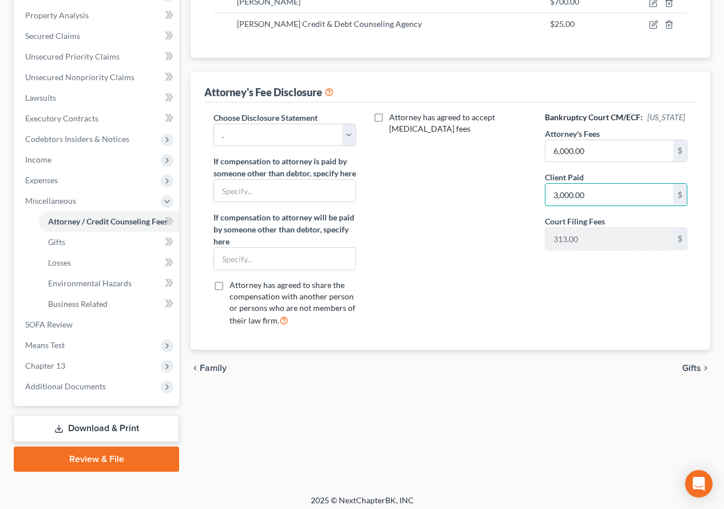
scroll to position [244, 0]
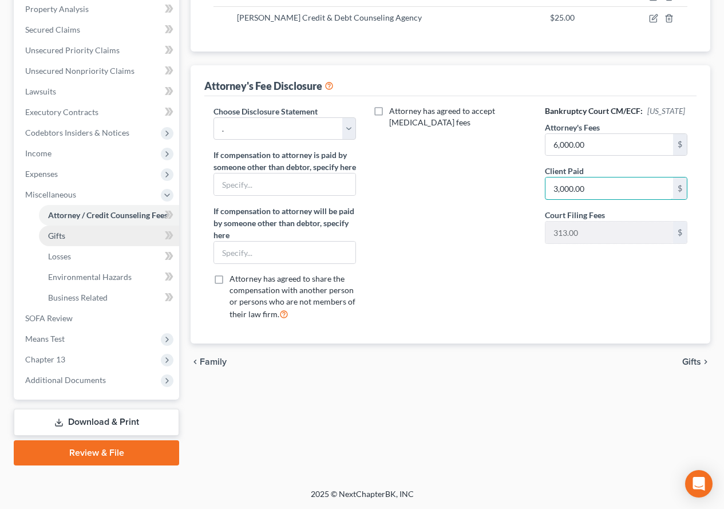
type input "3,000.00"
click at [48, 237] on span "Gifts" at bounding box center [56, 236] width 17 height 10
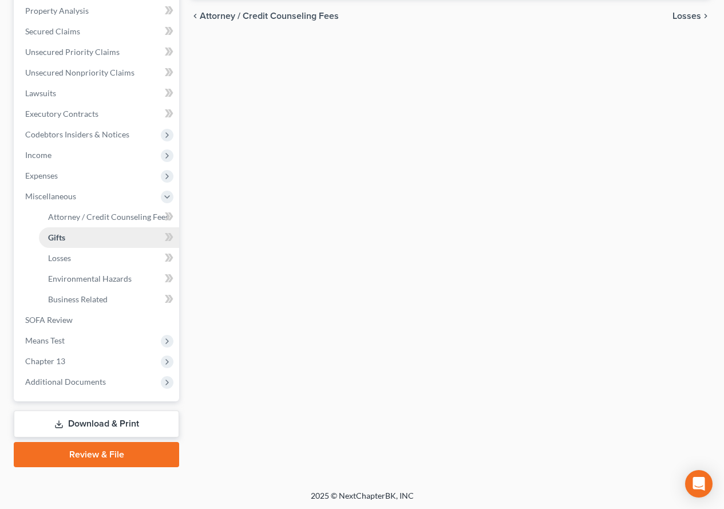
scroll to position [244, 0]
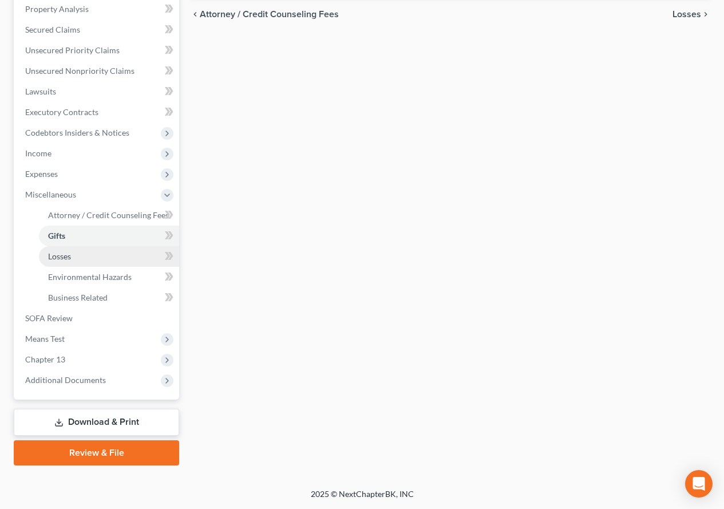
click at [58, 257] on span "Losses" at bounding box center [59, 256] width 23 height 10
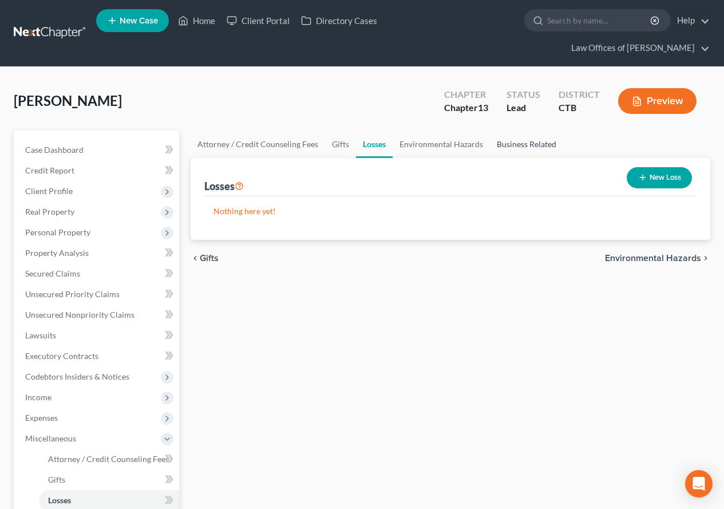
click at [506, 145] on link "Business Related" at bounding box center [526, 144] width 73 height 27
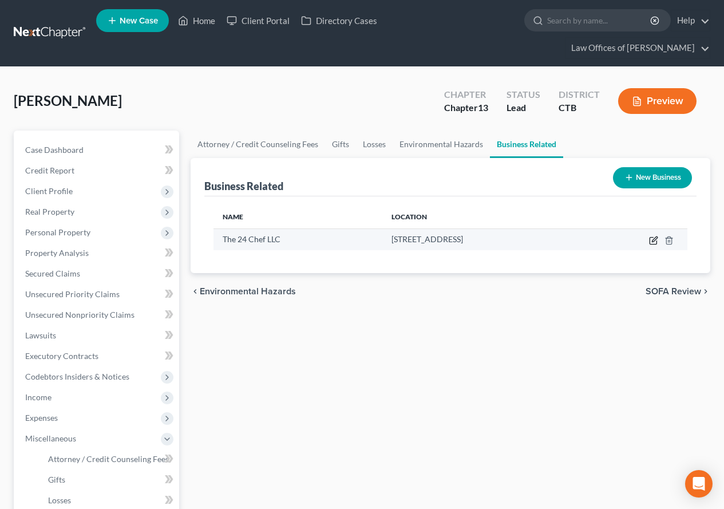
click at [650, 241] on icon "button" at bounding box center [653, 241] width 7 height 7
select select "member"
select select "6"
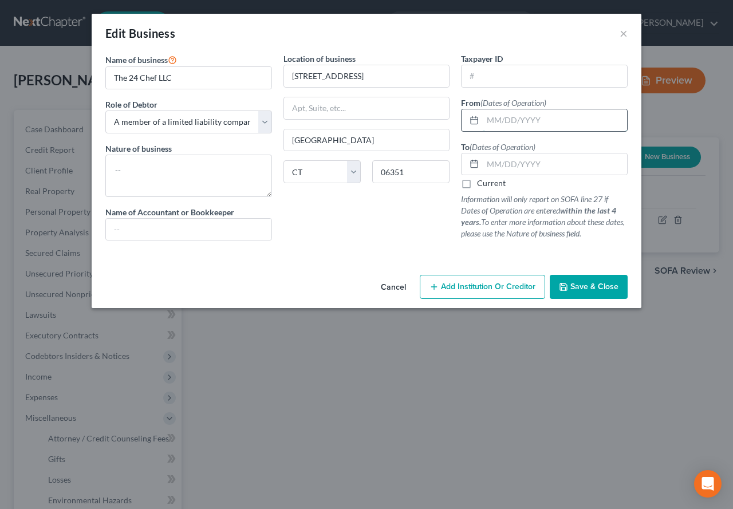
click at [493, 122] on input "text" at bounding box center [555, 120] width 144 height 22
type input "2017"
click at [516, 160] on input "text" at bounding box center [555, 164] width 144 height 22
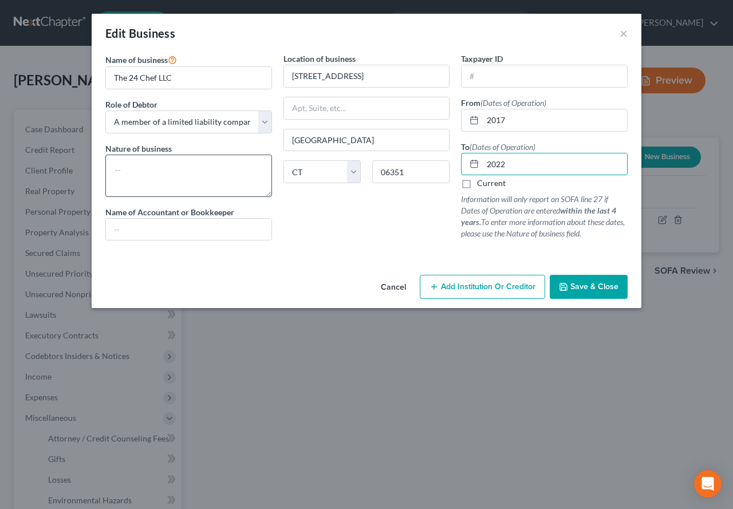
type input "2022"
click at [139, 165] on textarea at bounding box center [188, 176] width 167 height 42
type textarea "Restaurant"
click at [564, 287] on icon "button" at bounding box center [563, 286] width 9 height 9
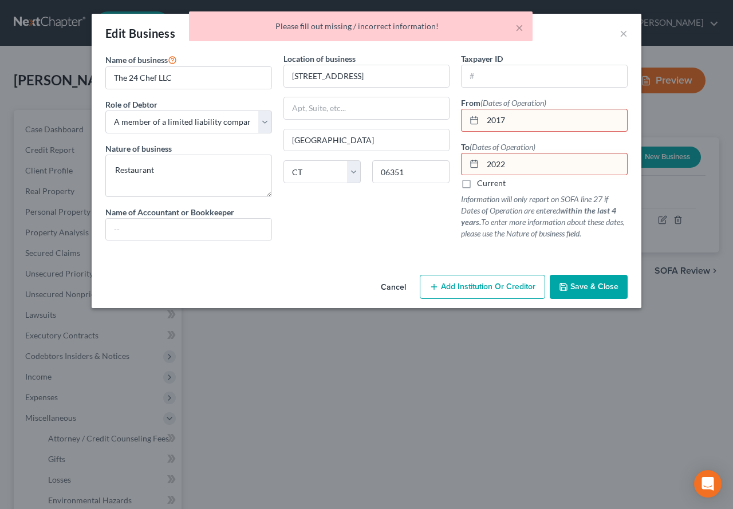
click at [484, 121] on input "2017" at bounding box center [555, 120] width 144 height 22
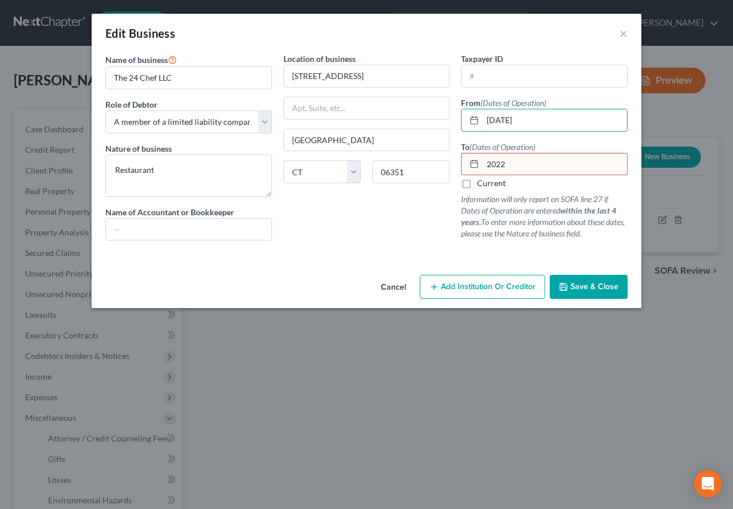
type input "01/01/2017"
click at [484, 166] on input "2022" at bounding box center [555, 164] width 144 height 22
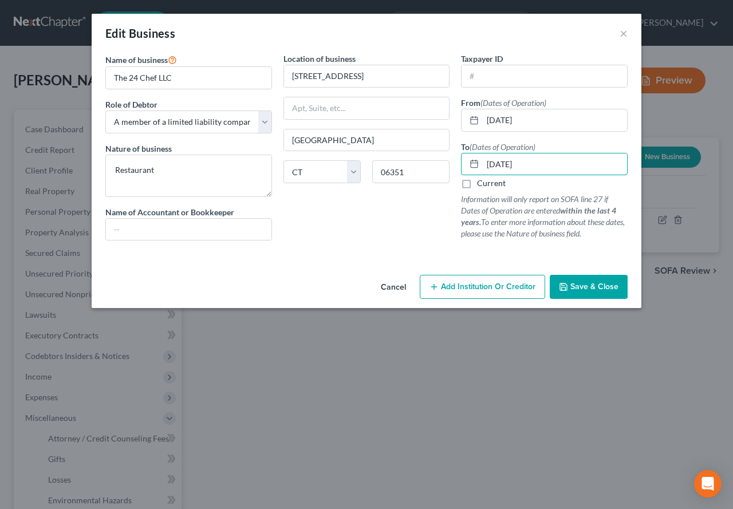
type input "12/31/2022"
click at [578, 290] on span "Save & Close" at bounding box center [594, 287] width 48 height 10
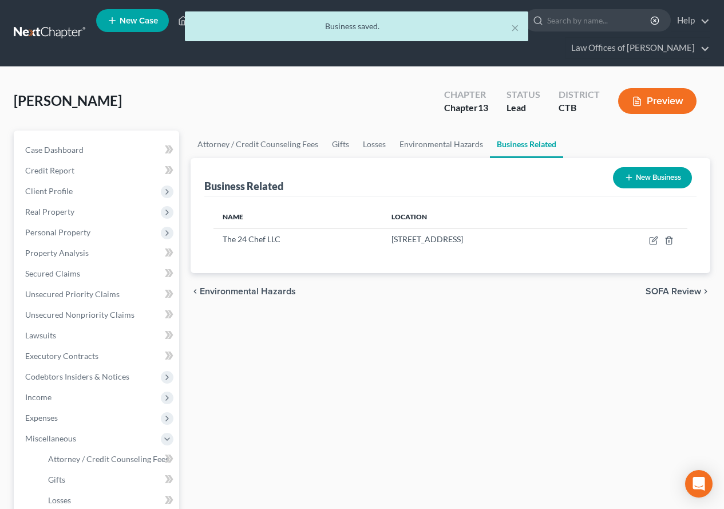
click at [653, 178] on button "New Business" at bounding box center [652, 177] width 79 height 21
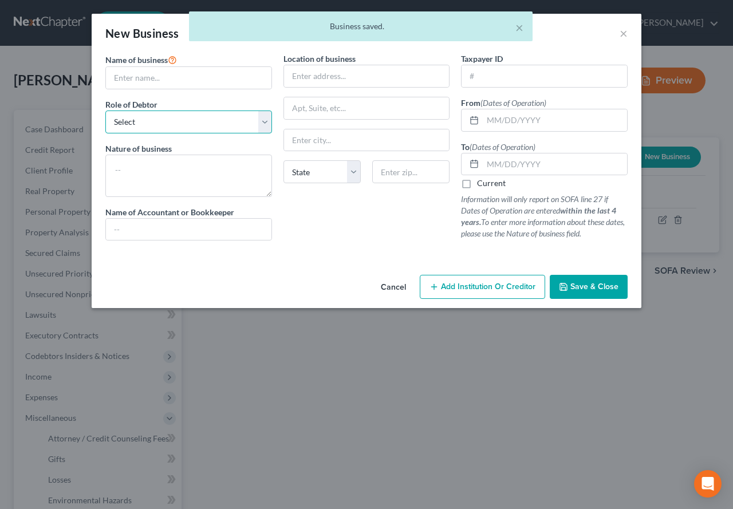
click at [262, 120] on select "Select A member of a limited liability company (LLC) or limited liability partn…" at bounding box center [188, 121] width 167 height 23
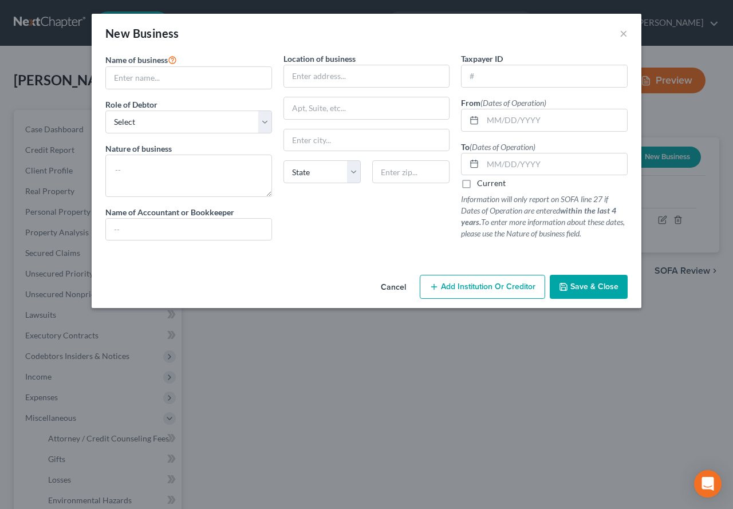
drag, startPoint x: 422, startPoint y: 31, endPoint x: 432, endPoint y: 33, distance: 9.2
click at [422, 31] on div "New Business ×" at bounding box center [366, 33] width 549 height 39
click at [624, 35] on button "×" at bounding box center [623, 33] width 8 height 14
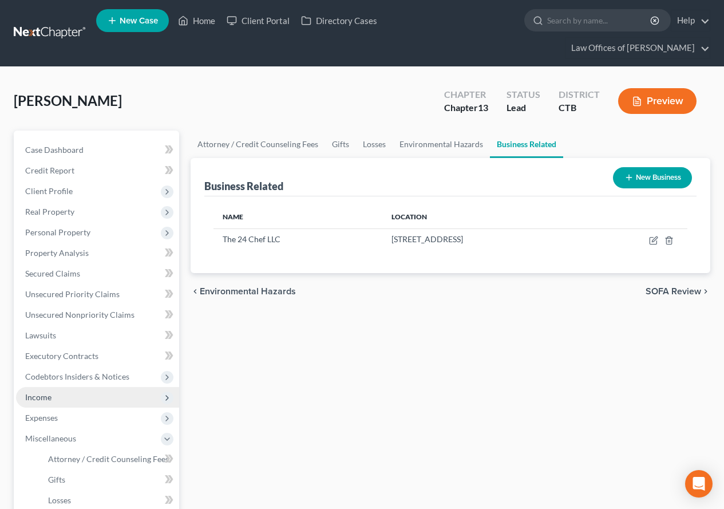
click at [34, 397] on span "Income" at bounding box center [38, 397] width 26 height 10
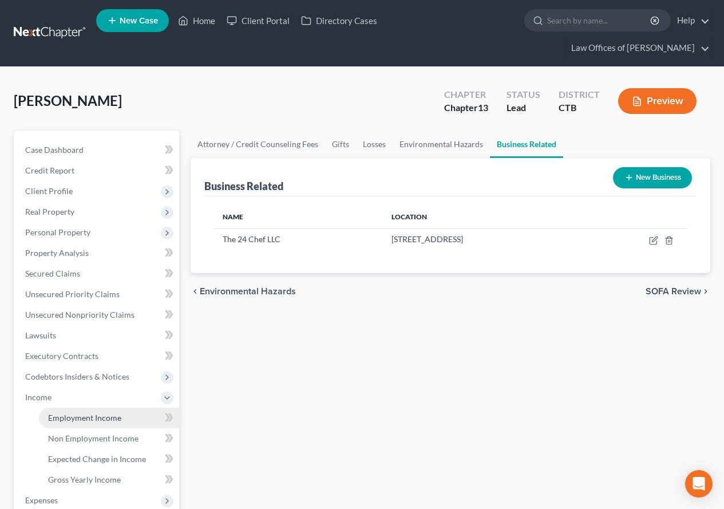
click at [60, 421] on span "Employment Income" at bounding box center [84, 418] width 73 height 10
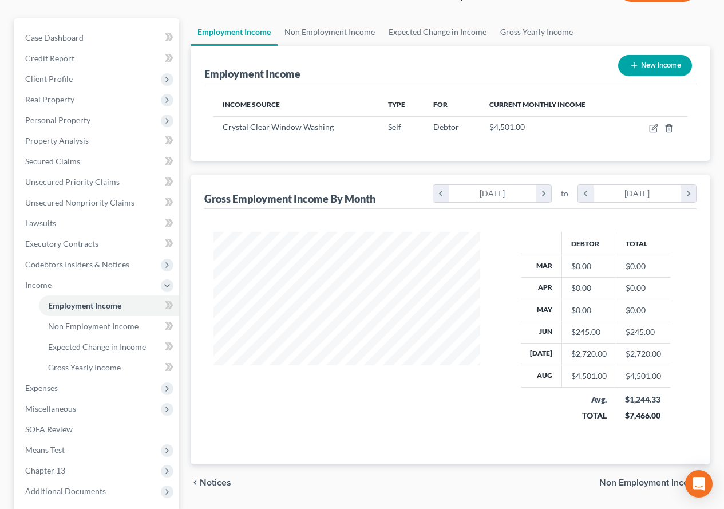
scroll to position [114, 0]
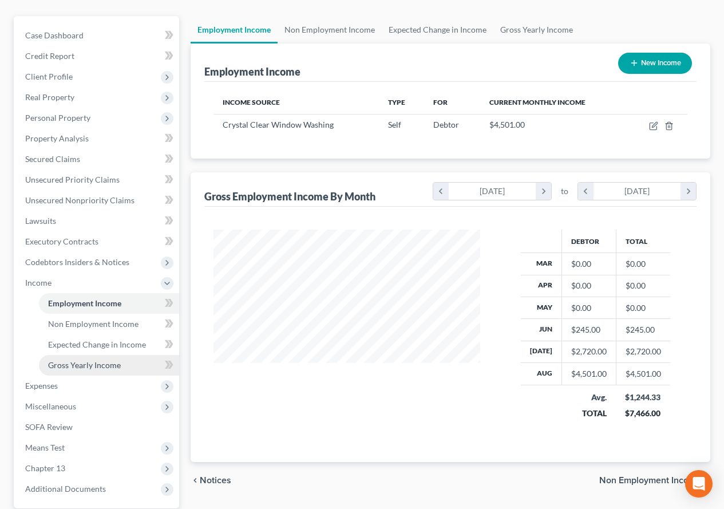
click at [82, 364] on span "Gross Yearly Income" at bounding box center [84, 365] width 73 height 10
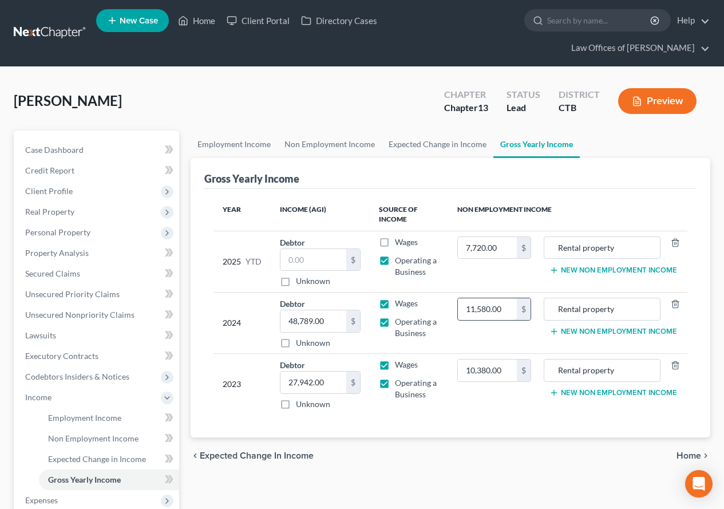
click at [467, 310] on input "11,580.00" at bounding box center [487, 309] width 59 height 22
type input "10,380.00"
click at [395, 383] on label "Operating a Business" at bounding box center [417, 388] width 45 height 23
click at [400, 383] on input "Operating a Business" at bounding box center [403, 380] width 7 height 7
checkbox input "false"
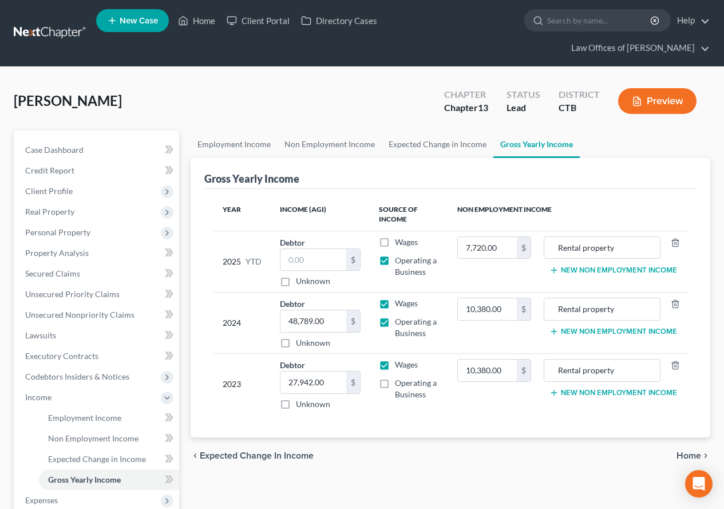
click at [395, 323] on label "Operating a Business" at bounding box center [417, 327] width 45 height 23
click at [400, 323] on input "Operating a Business" at bounding box center [403, 319] width 7 height 7
checkbox input "false"
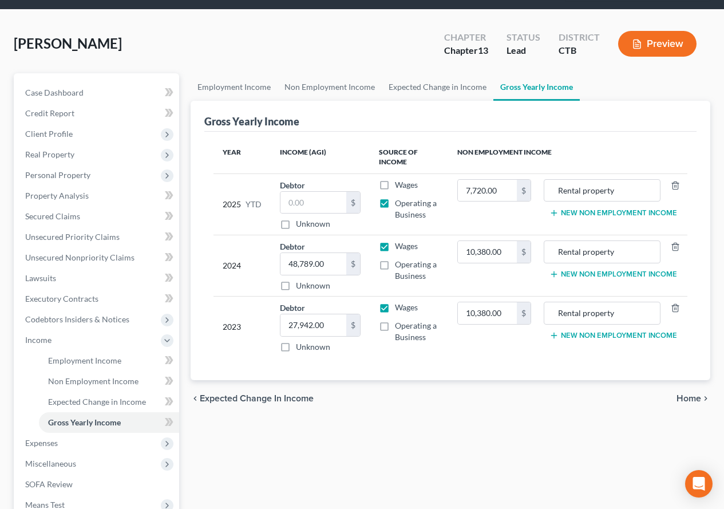
click at [584, 213] on button "New Non Employment Income" at bounding box center [613, 212] width 128 height 9
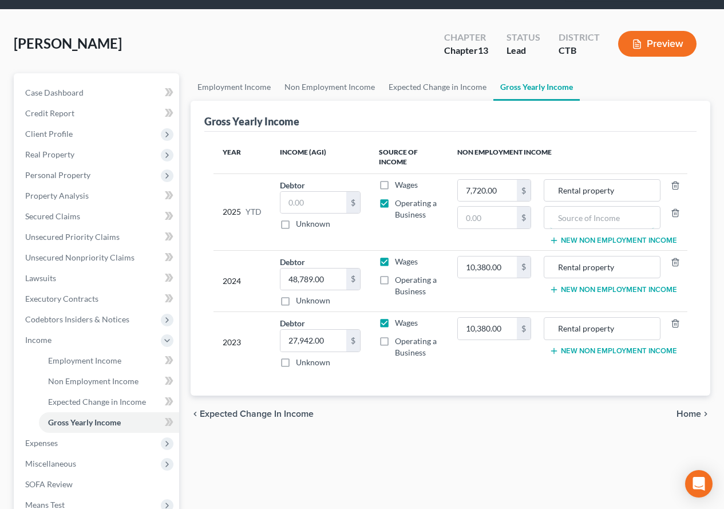
click at [584, 213] on input "text" at bounding box center [602, 218] width 104 height 22
type input "AFLAC"
click at [596, 239] on button "New Non Employment Income" at bounding box center [613, 240] width 128 height 9
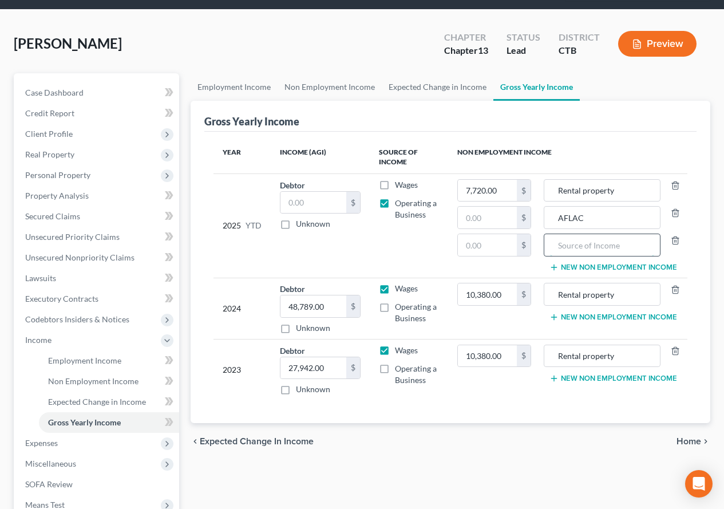
click at [596, 244] on input "text" at bounding box center [602, 245] width 104 height 22
type input "Unemployment Compensation"
click at [613, 224] on input "AFLAC" at bounding box center [602, 218] width 104 height 22
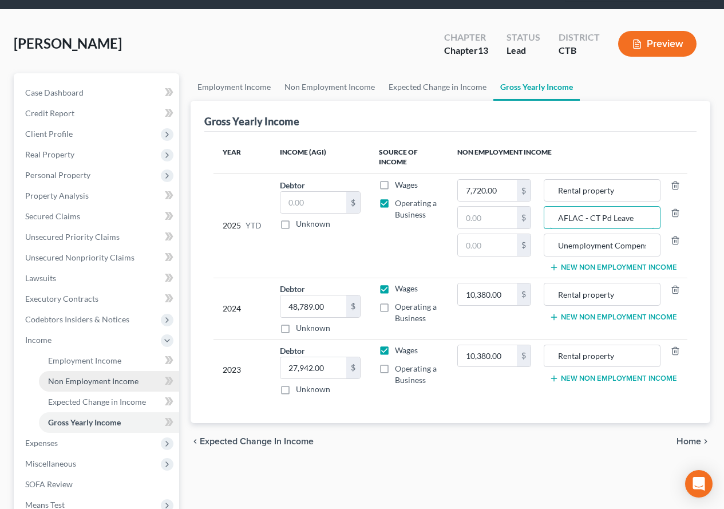
type input "AFLAC - CT Pd Leave"
click at [67, 378] on span "Non Employment Income" at bounding box center [93, 381] width 90 height 10
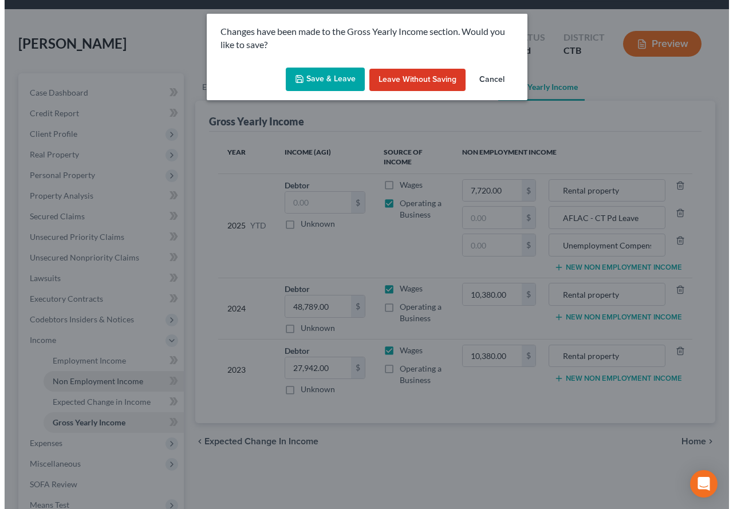
scroll to position [32, 0]
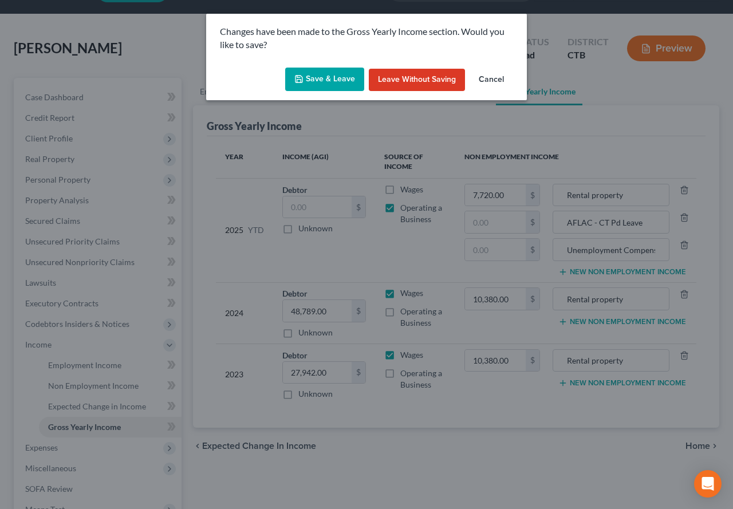
click at [301, 80] on polyline "button" at bounding box center [299, 81] width 4 height 3
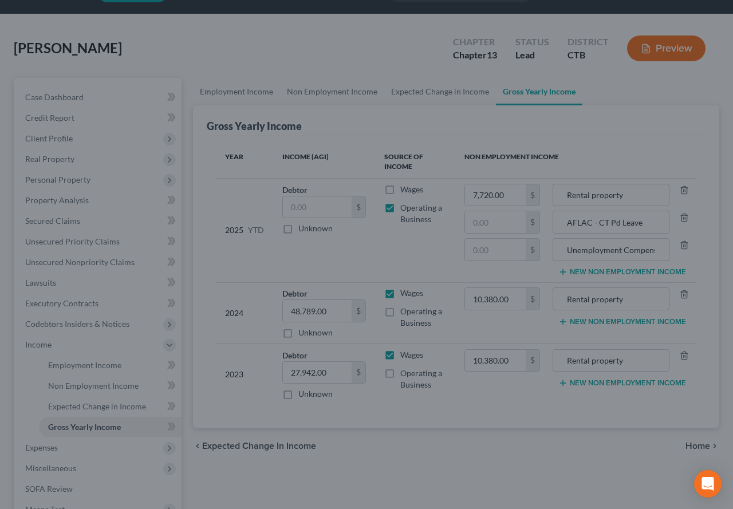
type input "AFLAC - CT Pd Leave"
type input "7,720.00"
type input "Rental property"
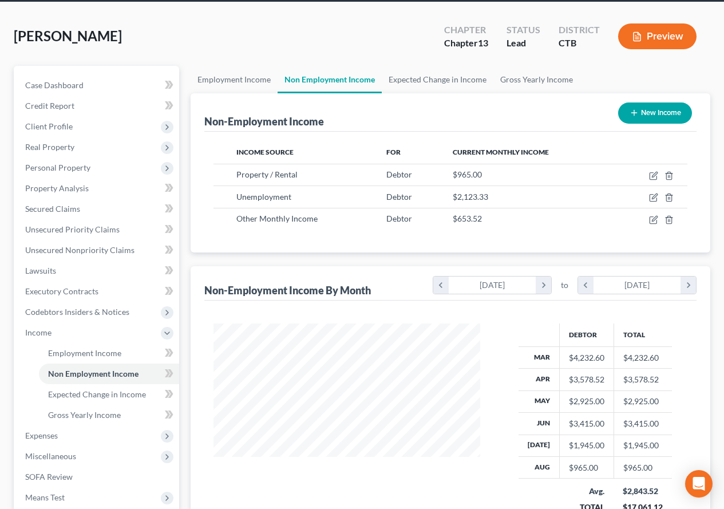
scroll to position [114, 0]
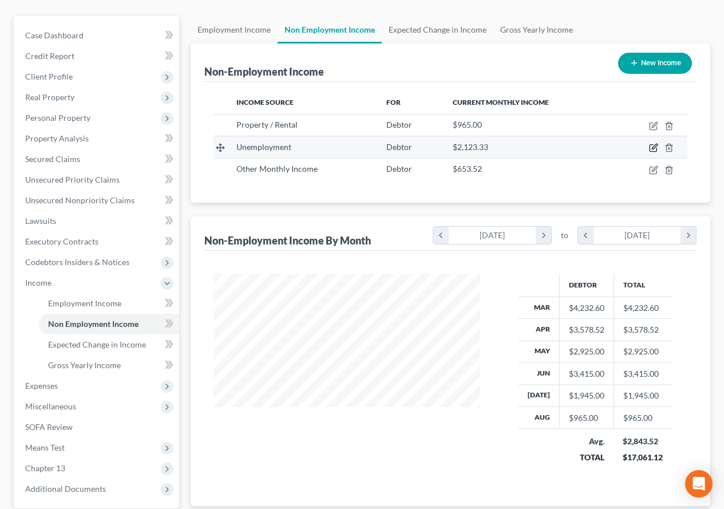
click at [651, 151] on icon "button" at bounding box center [653, 147] width 9 height 9
select select "0"
select select "3"
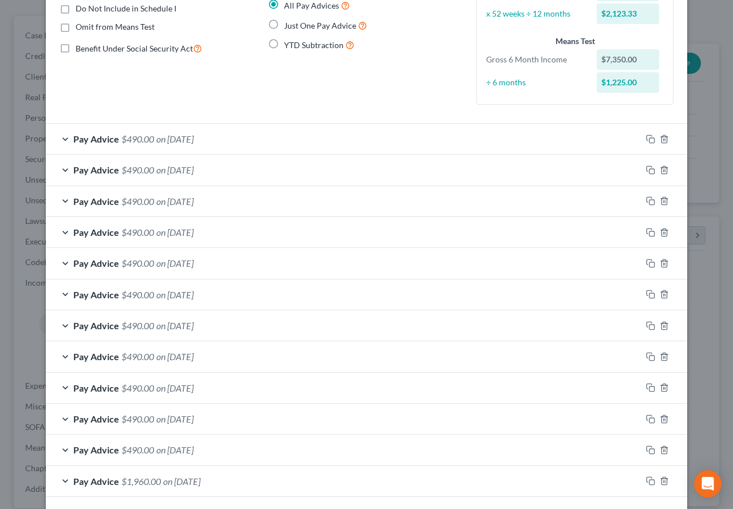
scroll to position [165, 0]
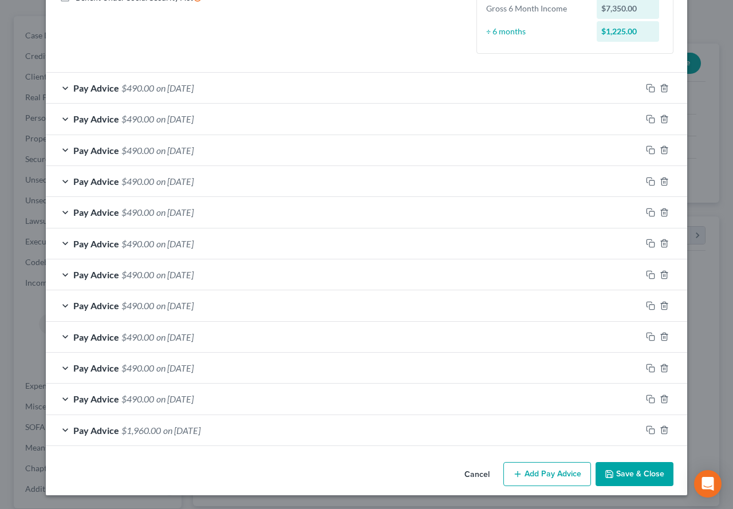
click at [59, 183] on div "Pay Advice $490.00 on 06/23/2025" at bounding box center [343, 181] width 595 height 30
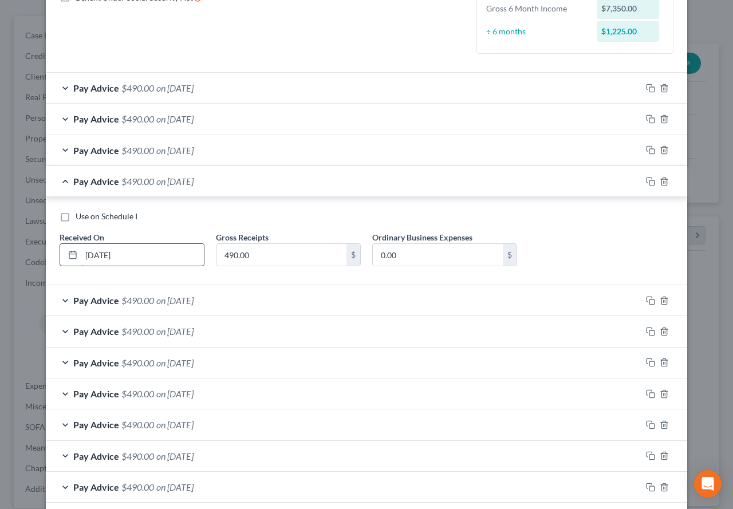
click at [98, 258] on input "06/23/2025" at bounding box center [142, 255] width 122 height 22
type input "06/24/2025"
click at [60, 152] on div "Pay Advice $490.00 on 06/30/2025" at bounding box center [343, 150] width 595 height 30
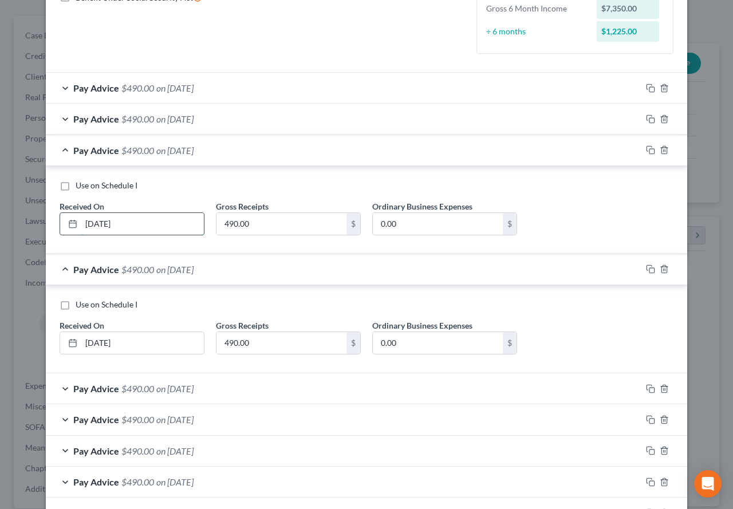
drag, startPoint x: 104, startPoint y: 224, endPoint x: 73, endPoint y: 224, distance: 30.3
click at [73, 224] on div "[DATE]" at bounding box center [132, 223] width 145 height 23
type input "07/01/2025"
click at [61, 118] on div "Pay Advice $490.00 on 07/07/2025" at bounding box center [343, 119] width 595 height 30
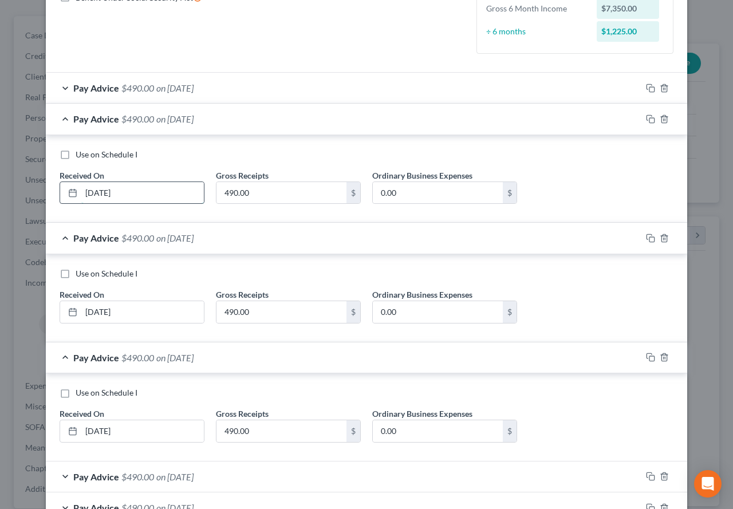
click at [100, 192] on input "07/07/2025" at bounding box center [142, 193] width 122 height 22
type input "07/08/2025"
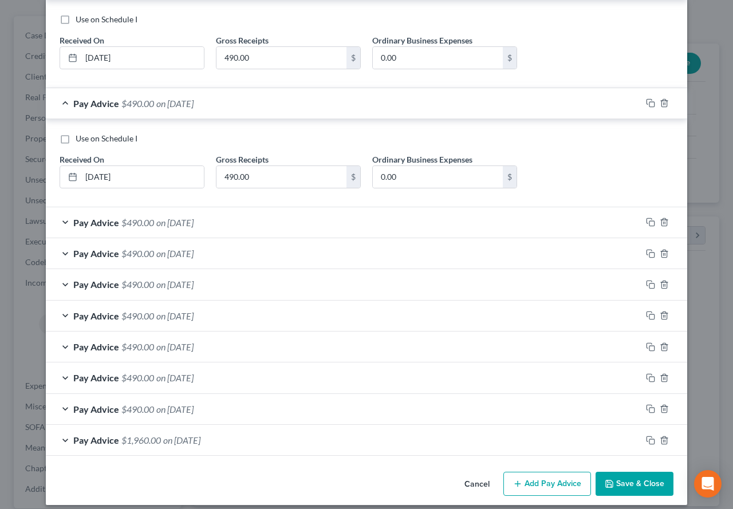
scroll to position [429, 0]
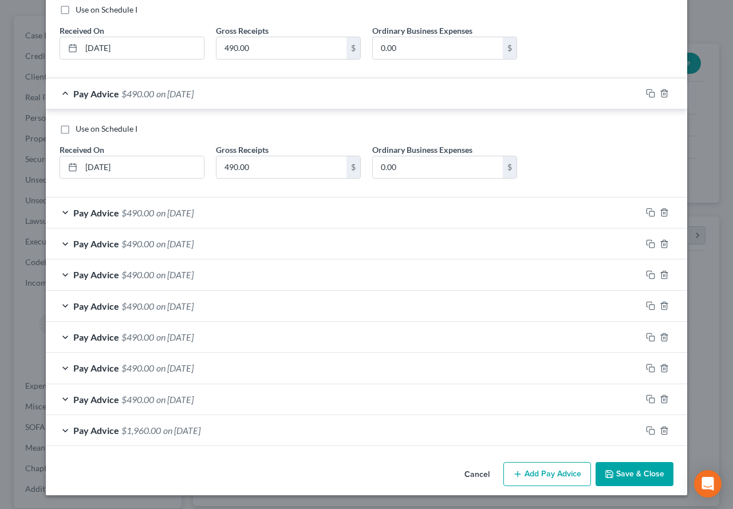
click at [532, 479] on button "Add Pay Advice" at bounding box center [547, 474] width 88 height 24
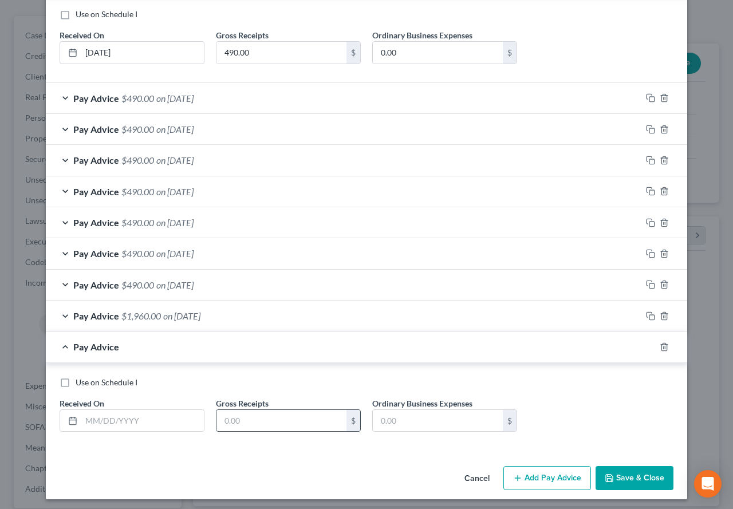
scroll to position [548, 0]
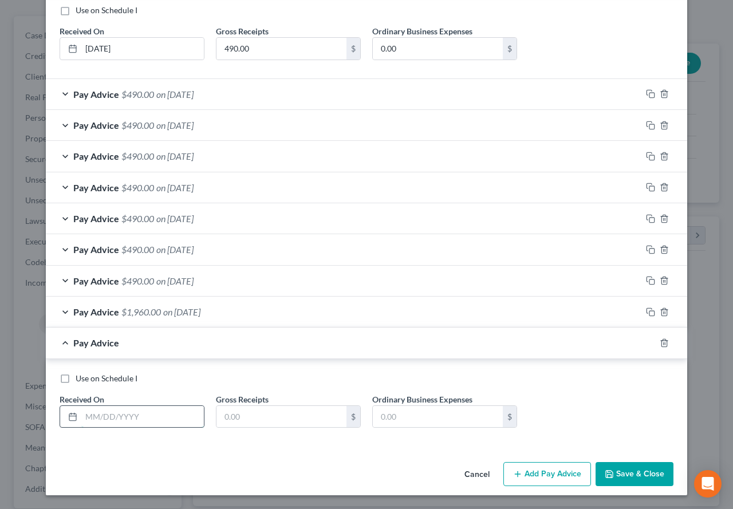
click at [118, 417] on input "text" at bounding box center [142, 417] width 122 height 22
type input "08/20/2025"
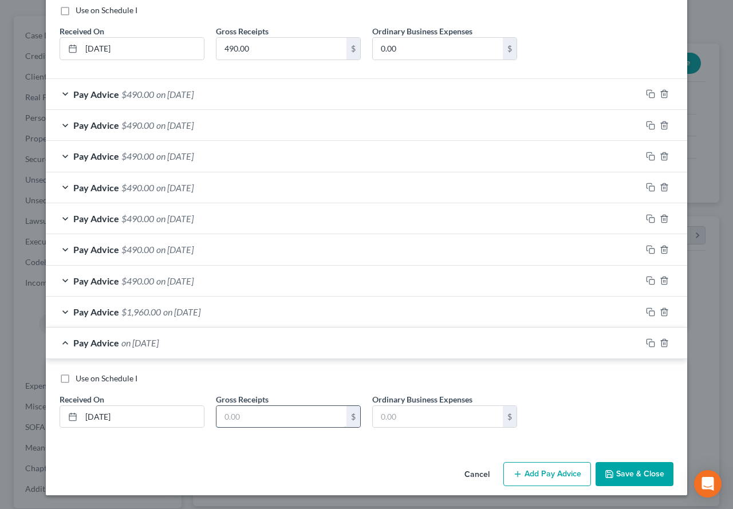
click at [225, 416] on input "text" at bounding box center [281, 417] width 130 height 22
type input "370.00"
click at [633, 478] on button "Save & Close" at bounding box center [634, 474] width 78 height 24
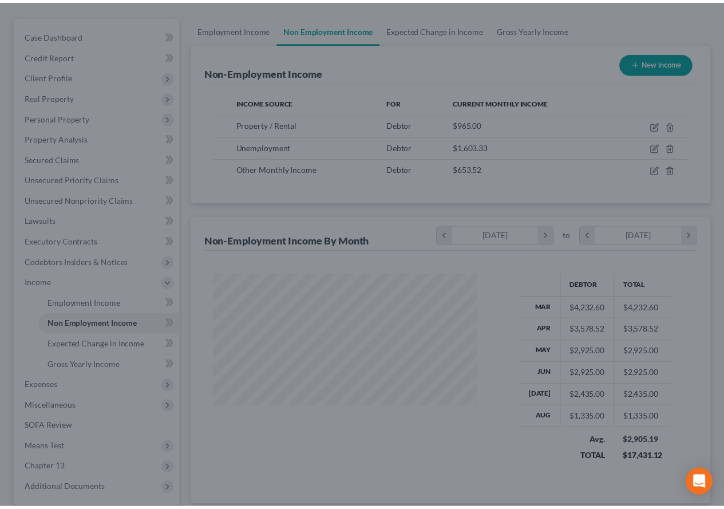
scroll to position [572164, 572079]
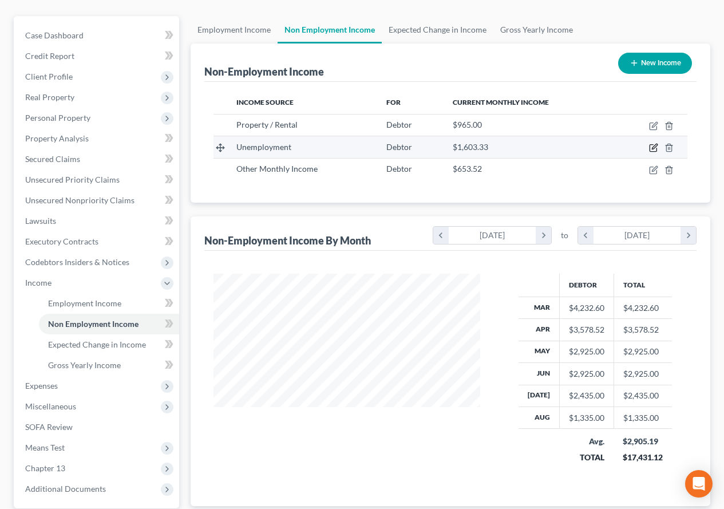
click at [654, 147] on icon "button" at bounding box center [654, 146] width 5 height 5
select select "0"
select select "3"
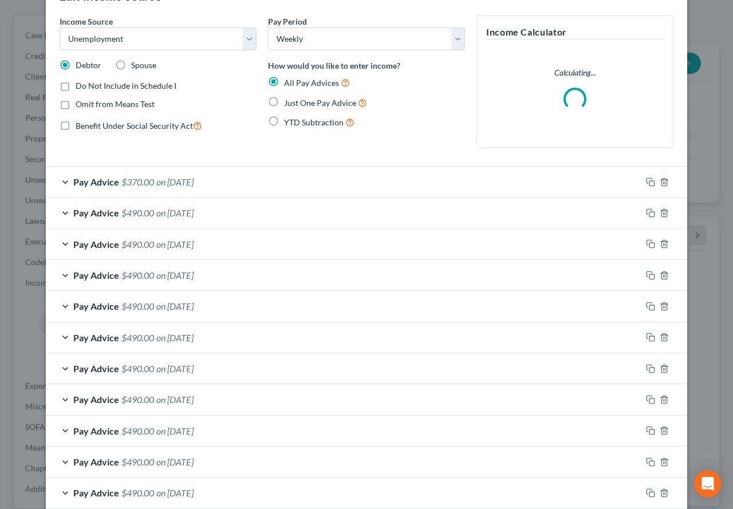
scroll to position [57, 0]
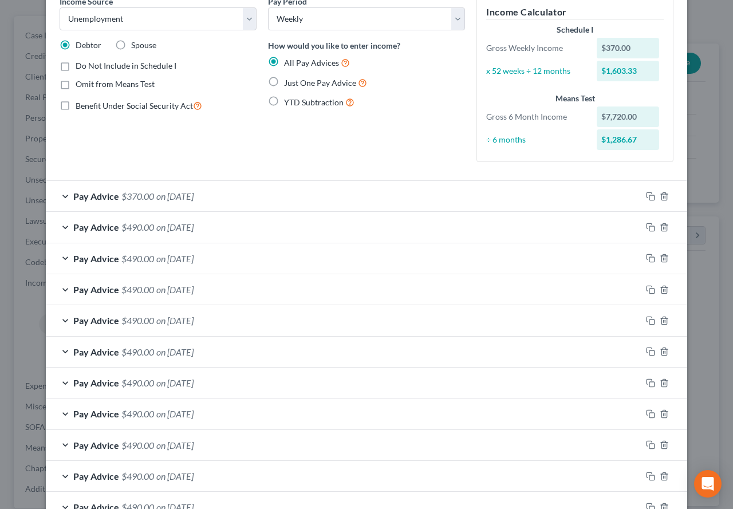
click at [61, 227] on div "Pay Advice $490.00 on 07/14/2025" at bounding box center [343, 227] width 595 height 30
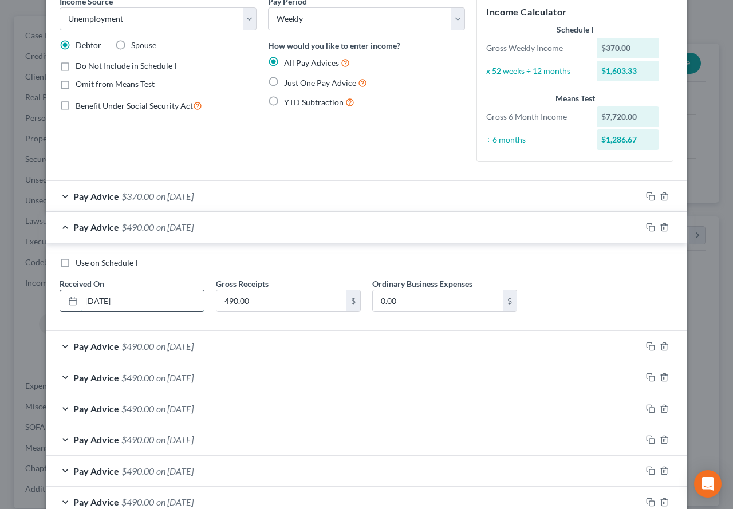
click at [99, 299] on input "07/14/2025" at bounding box center [142, 301] width 122 height 22
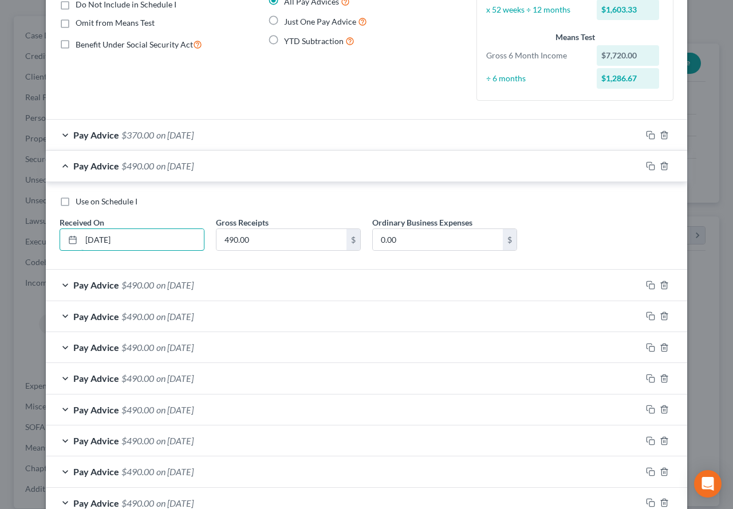
scroll to position [172, 0]
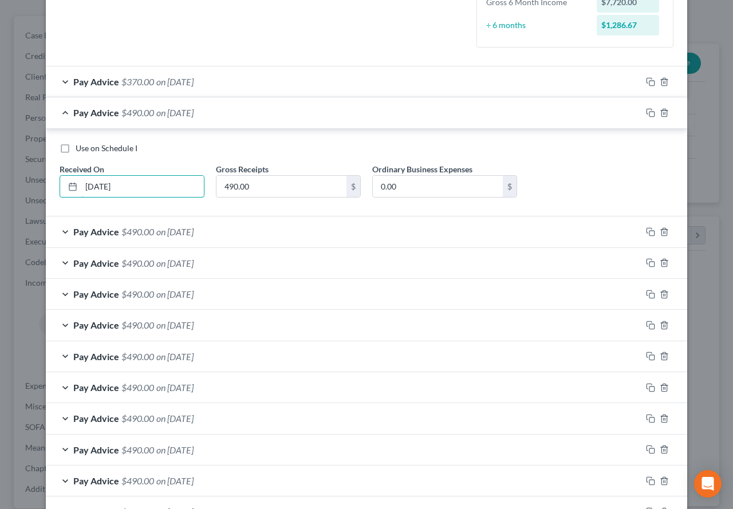
type input "07/15/2025"
click at [61, 326] on div "Pay Advice $490.00 on 06/17/2025" at bounding box center [343, 325] width 595 height 30
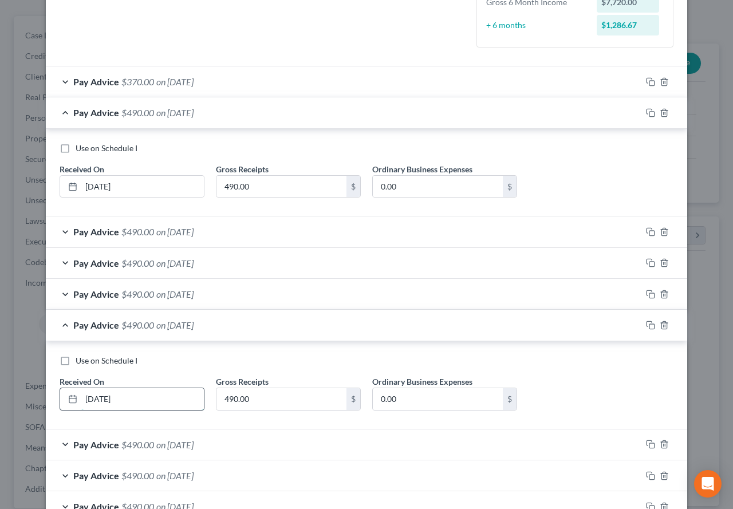
drag, startPoint x: 93, startPoint y: 399, endPoint x: 101, endPoint y: 398, distance: 8.1
click at [101, 398] on input "06/17/2025" at bounding box center [142, 399] width 122 height 22
type input "06/20/2025"
click at [554, 359] on div "Use on Schedule I" at bounding box center [367, 360] width 614 height 11
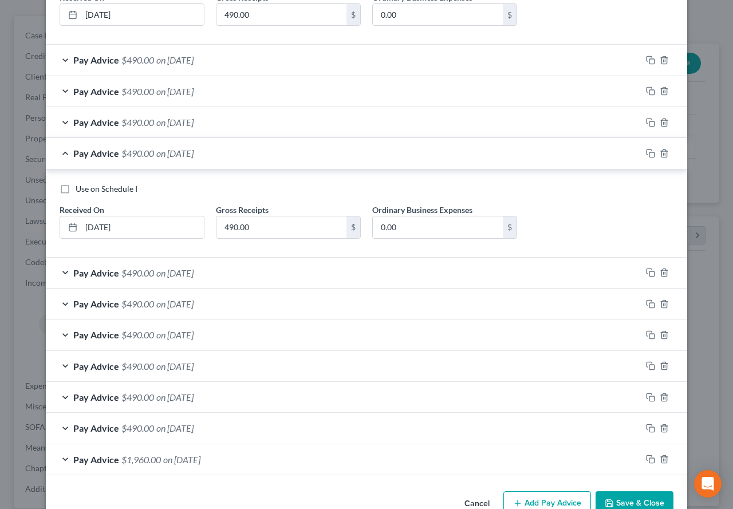
scroll to position [372, 0]
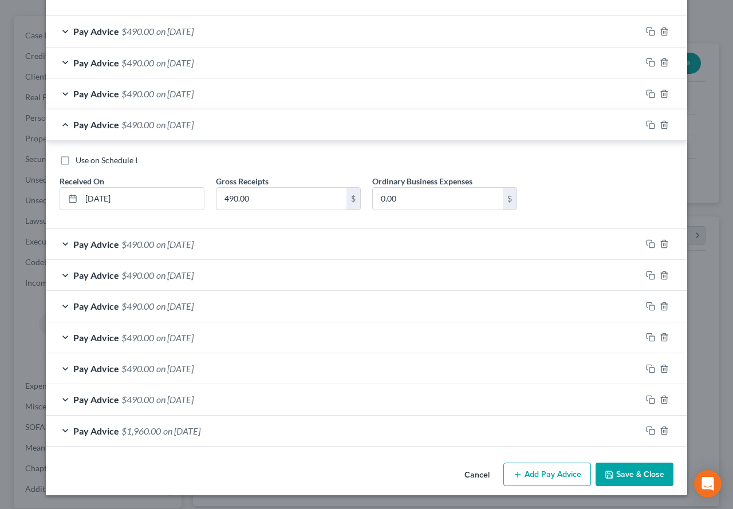
click at [623, 477] on button "Save & Close" at bounding box center [634, 474] width 78 height 24
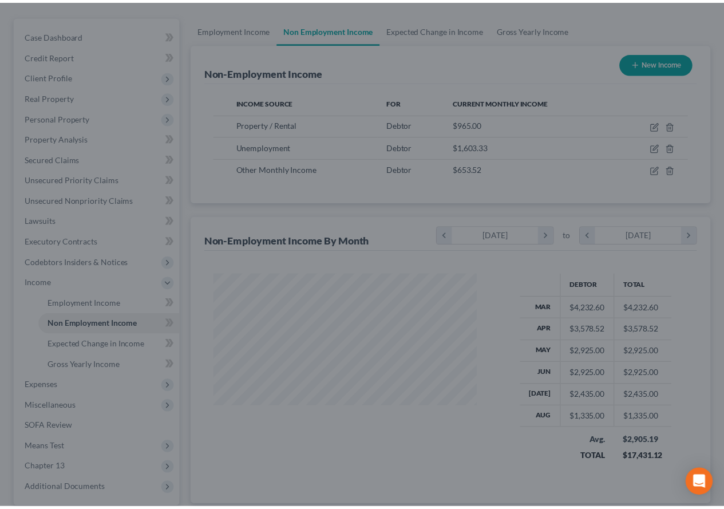
scroll to position [572164, 572079]
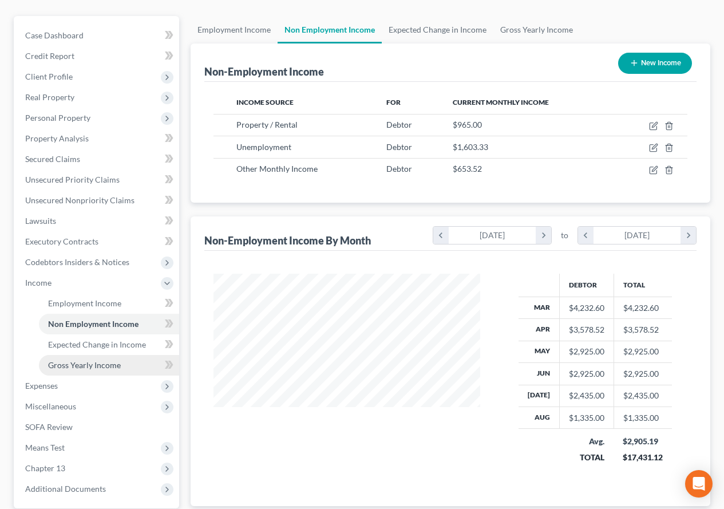
click at [95, 366] on span "Gross Yearly Income" at bounding box center [84, 365] width 73 height 10
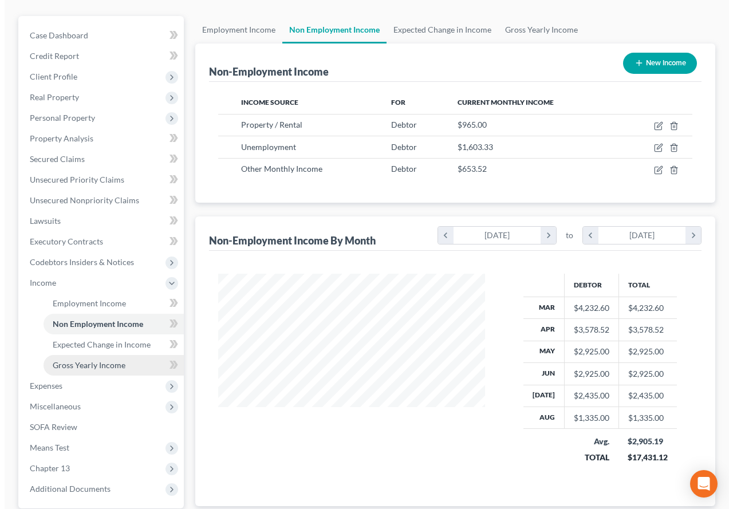
scroll to position [205, 294]
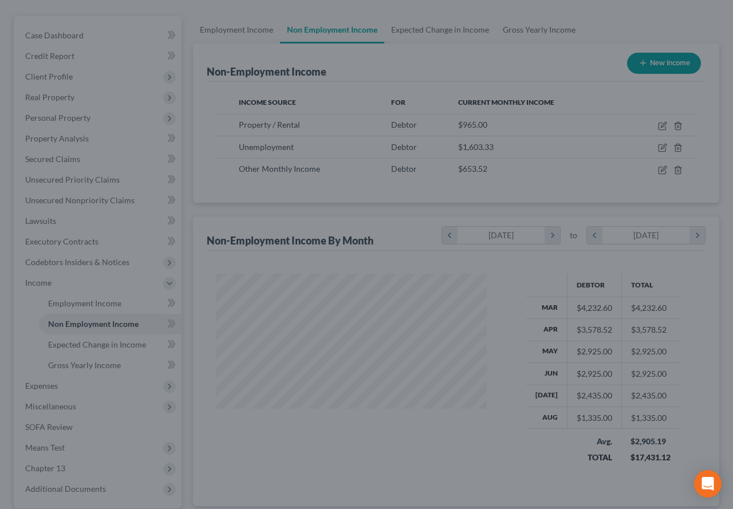
click at [366, 75] on div at bounding box center [366, 254] width 733 height 509
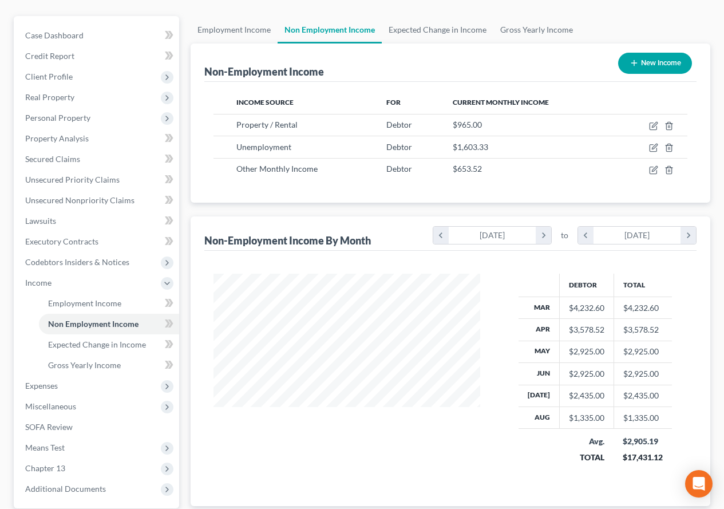
scroll to position [205, 290]
click at [90, 363] on span "Gross Yearly Income" at bounding box center [84, 365] width 73 height 10
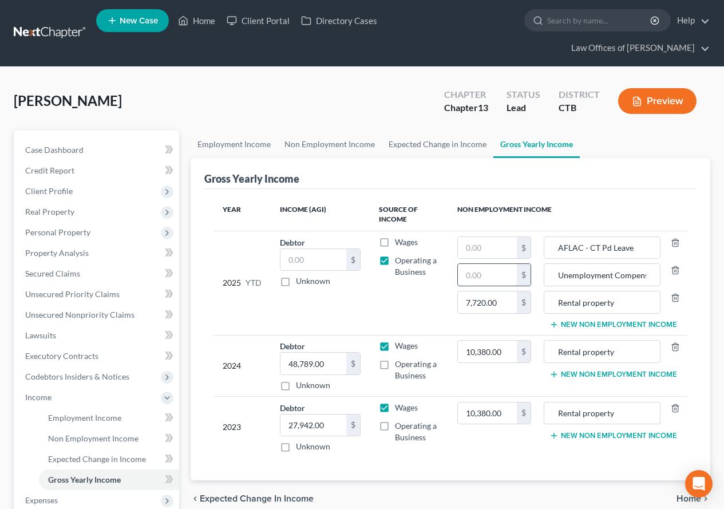
click at [499, 272] on input "text" at bounding box center [487, 275] width 59 height 22
type input "7,720.00"
click at [503, 307] on input "7,720.00" at bounding box center [487, 302] width 59 height 22
type input "7,420.00"
click at [473, 250] on input "text" at bounding box center [487, 248] width 59 height 22
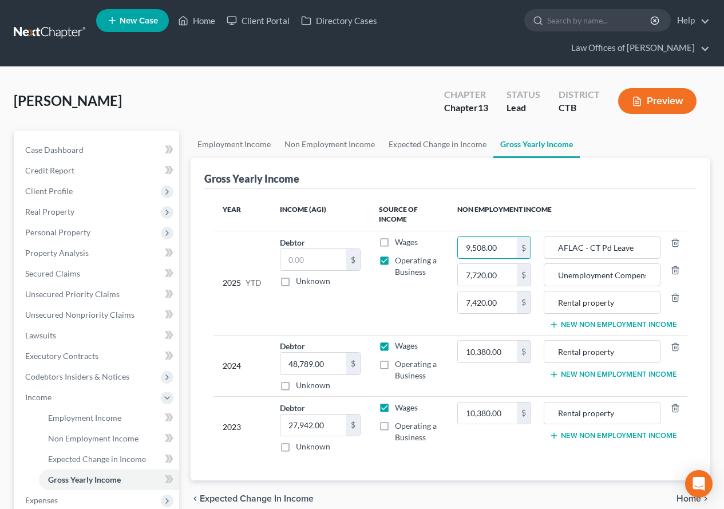
type input "9,508.00"
click at [596, 189] on div "Year Income (AGI) Source of Income Non Employment Income 2025 YTD Debtor $ Unkn…" at bounding box center [450, 334] width 492 height 291
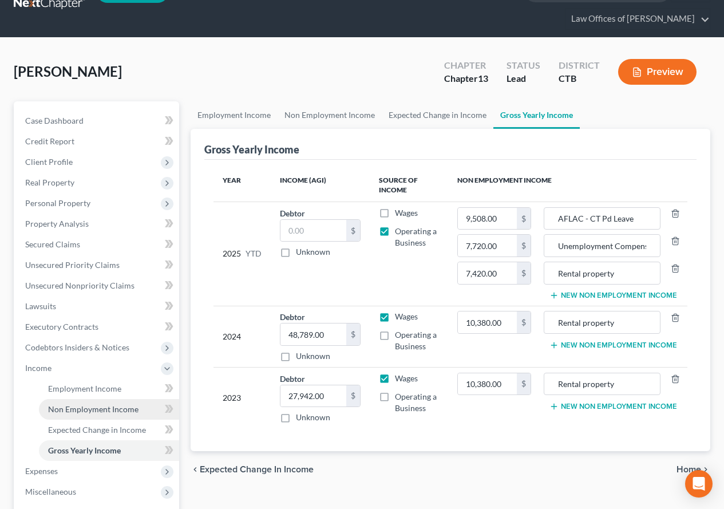
scroll to position [57, 0]
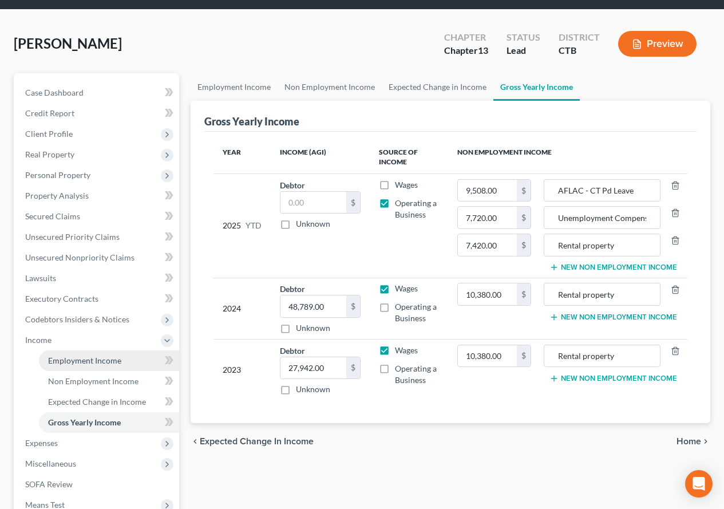
click at [80, 361] on span "Employment Income" at bounding box center [84, 360] width 73 height 10
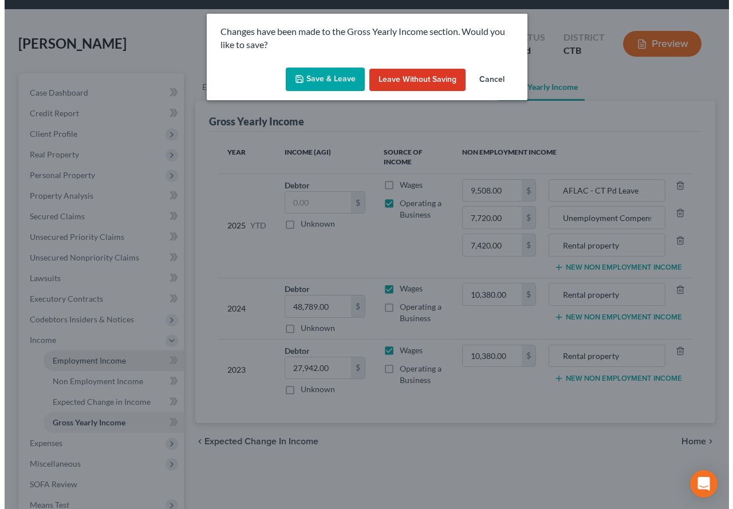
scroll to position [32, 0]
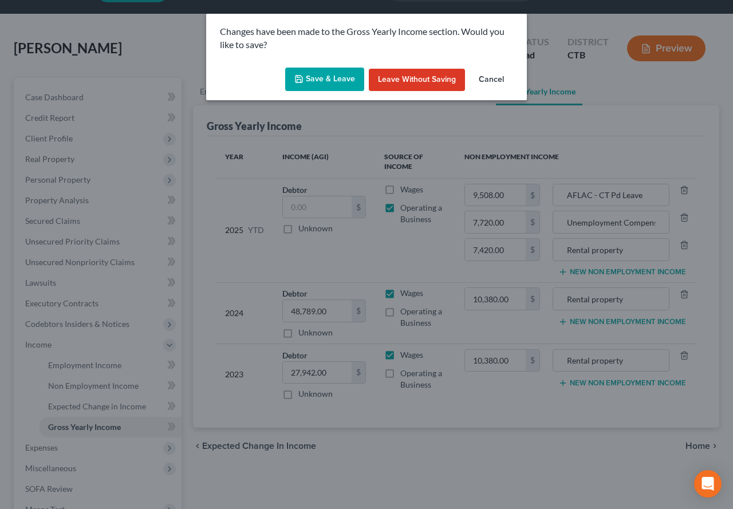
click at [330, 86] on button "Save & Leave" at bounding box center [324, 80] width 79 height 24
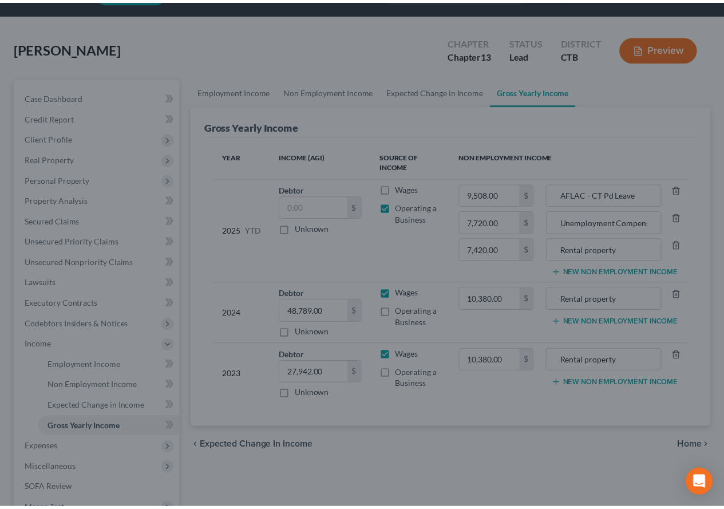
scroll to position [42, 0]
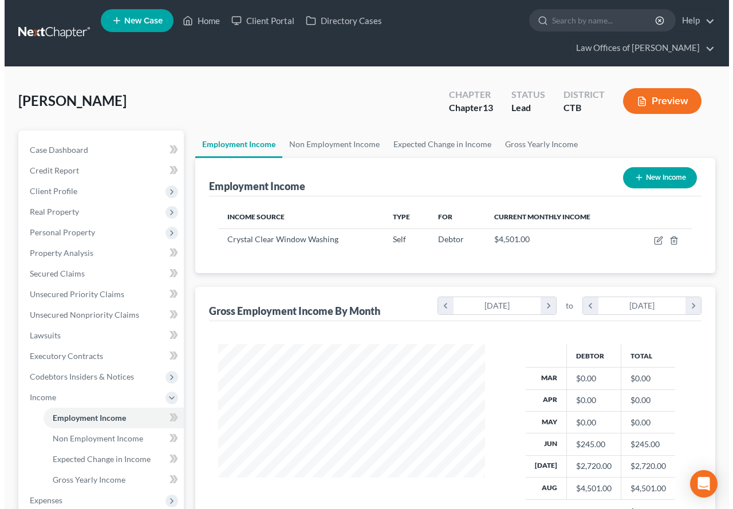
scroll to position [205, 290]
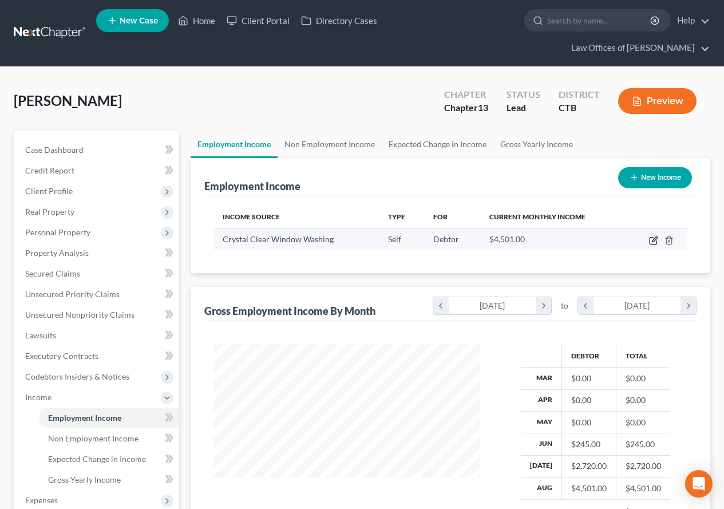
click at [651, 242] on icon "button" at bounding box center [653, 240] width 9 height 9
select select "1"
select select "0"
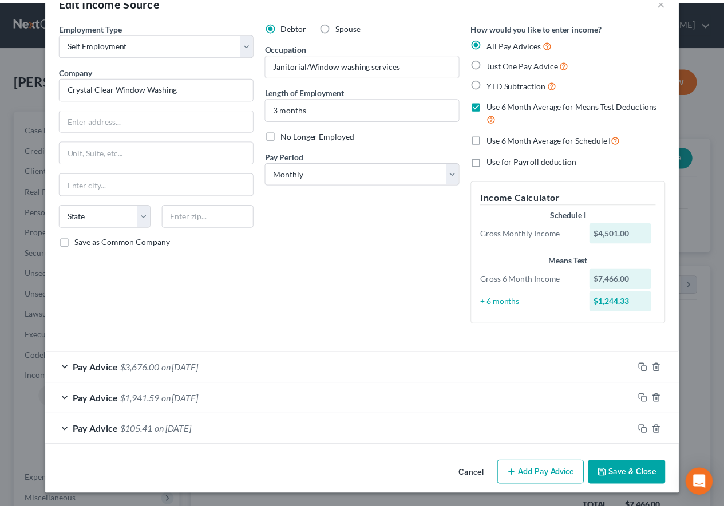
scroll to position [0, 0]
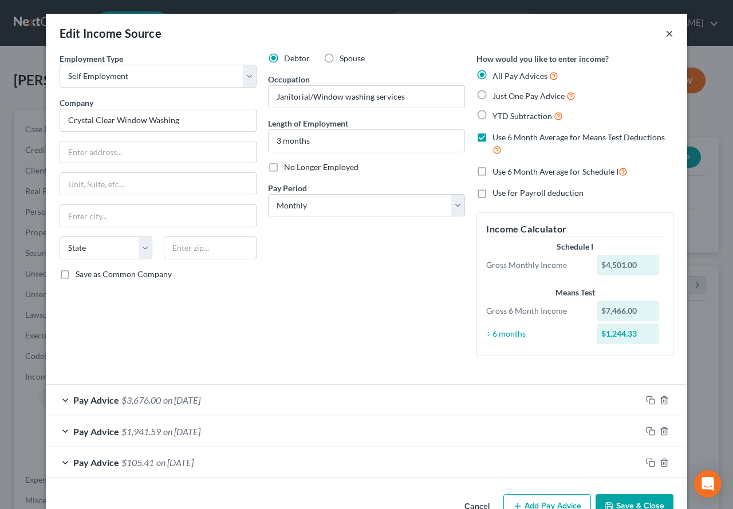
click at [667, 32] on button "×" at bounding box center [669, 33] width 8 height 14
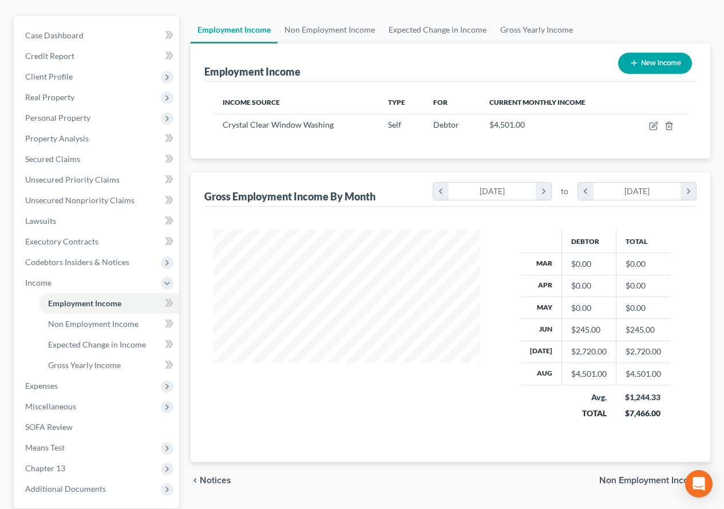
scroll to position [172, 0]
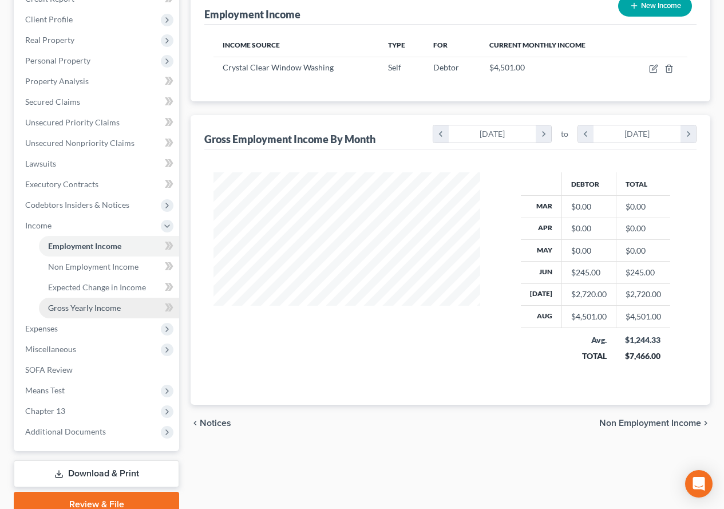
click at [92, 305] on span "Gross Yearly Income" at bounding box center [84, 308] width 73 height 10
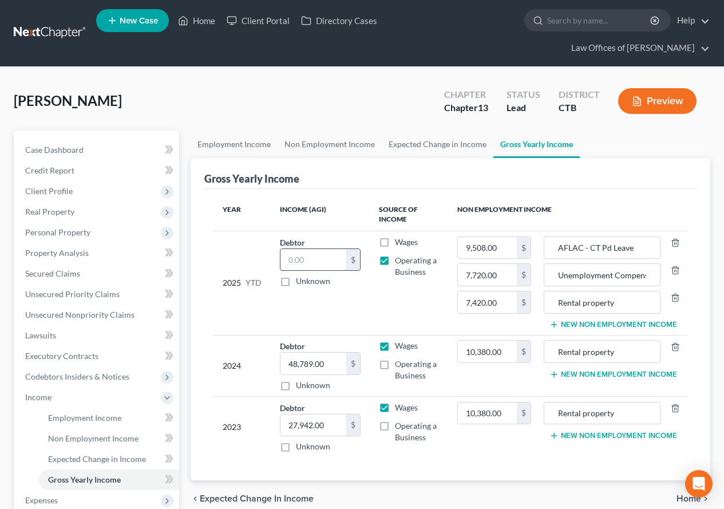
click at [332, 260] on input "text" at bounding box center [312, 260] width 65 height 22
type input "5,722.00"
click at [369, 297] on td "Debtor 5,722.00 $ Unknown Balance Undetermined 5,722.00 $ Unknown" at bounding box center [320, 283] width 98 height 104
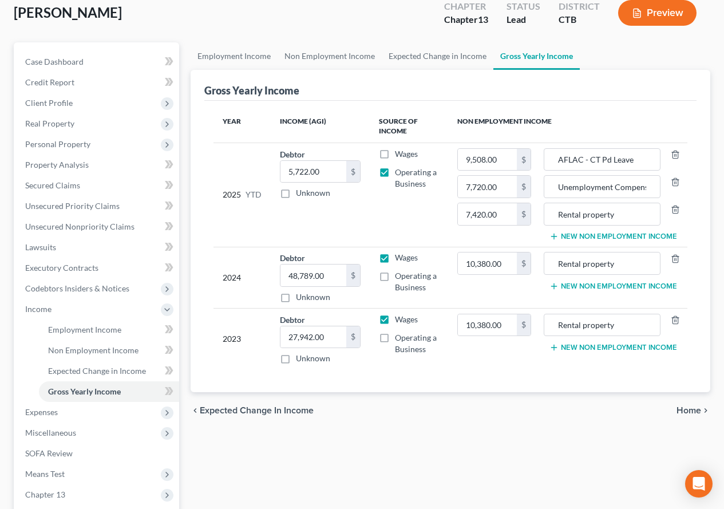
scroll to position [114, 0]
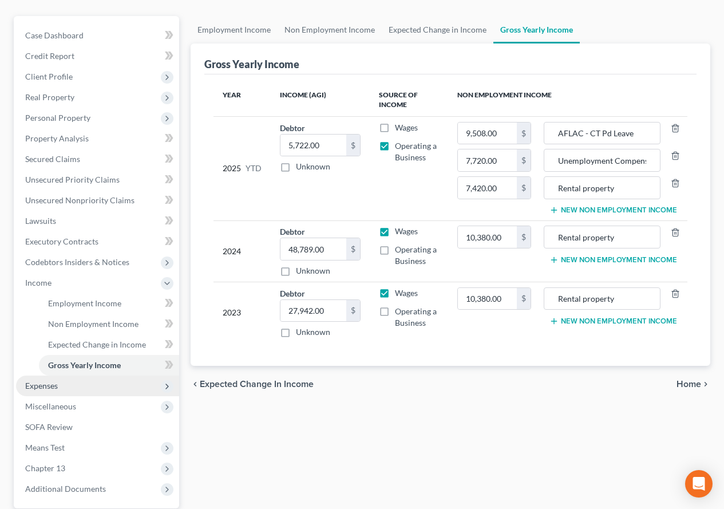
click at [39, 387] on span "Expenses" at bounding box center [41, 386] width 33 height 10
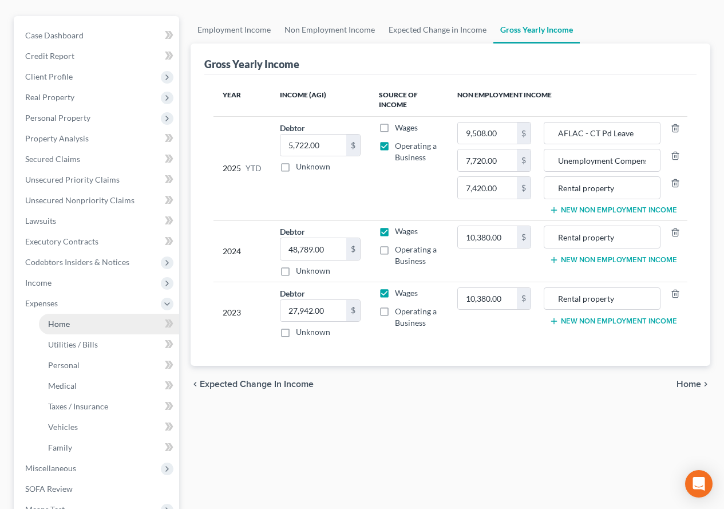
click at [61, 323] on span "Home" at bounding box center [59, 324] width 22 height 10
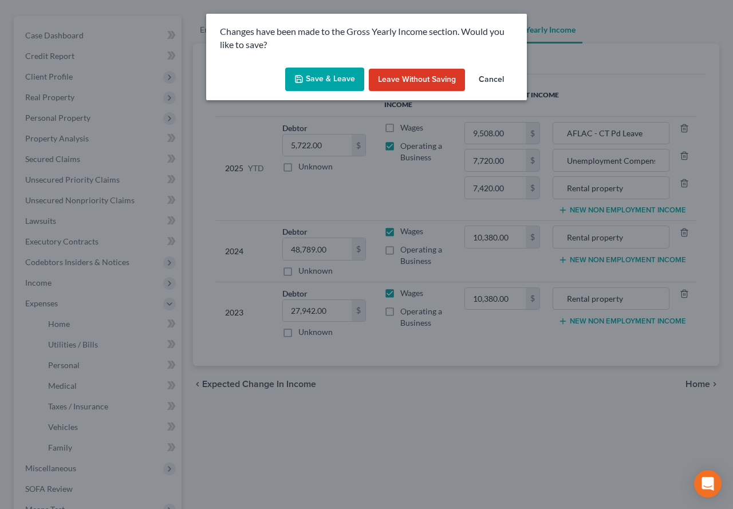
click at [333, 74] on button "Save & Leave" at bounding box center [324, 80] width 79 height 24
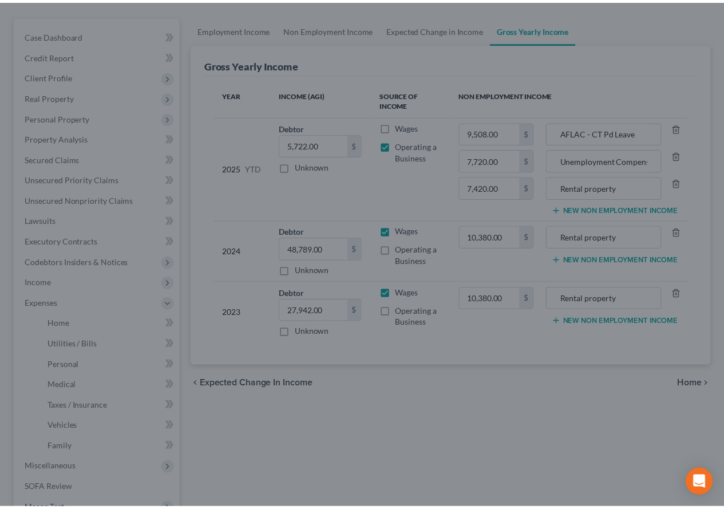
scroll to position [114, 0]
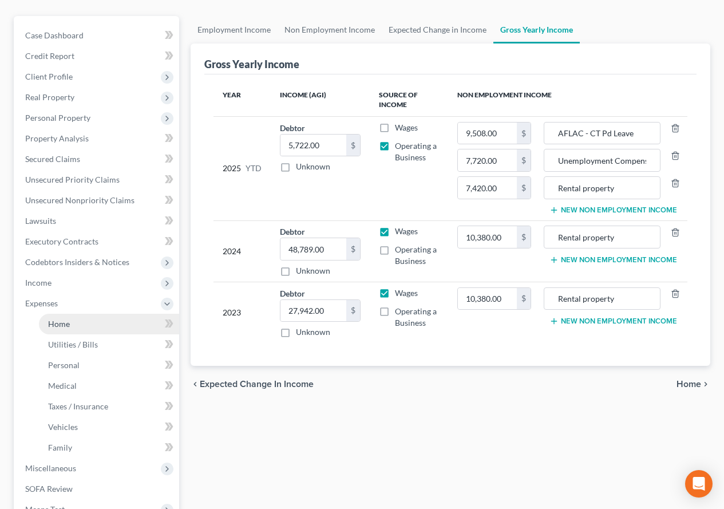
click at [59, 319] on span "Home" at bounding box center [59, 324] width 22 height 10
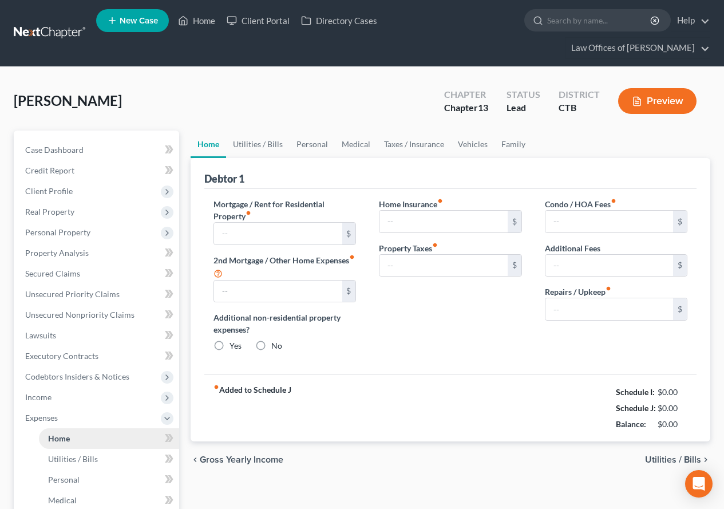
type input "1,290.00"
type input "25.22"
radio input "true"
type input "0.00"
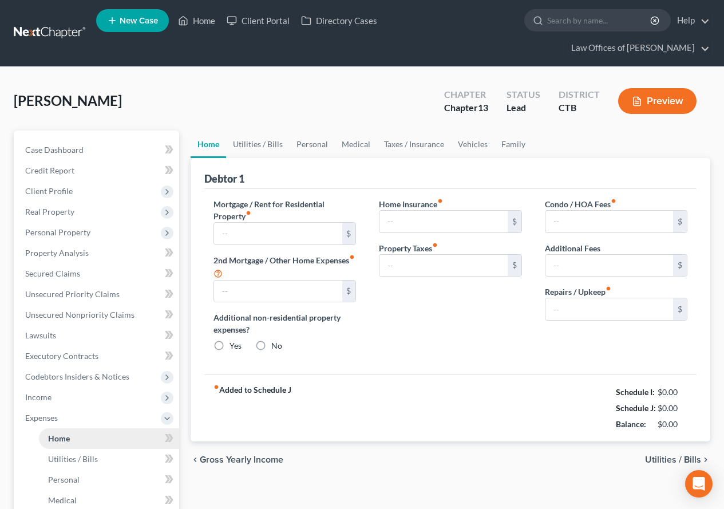
type input "0.00"
type input "50.00"
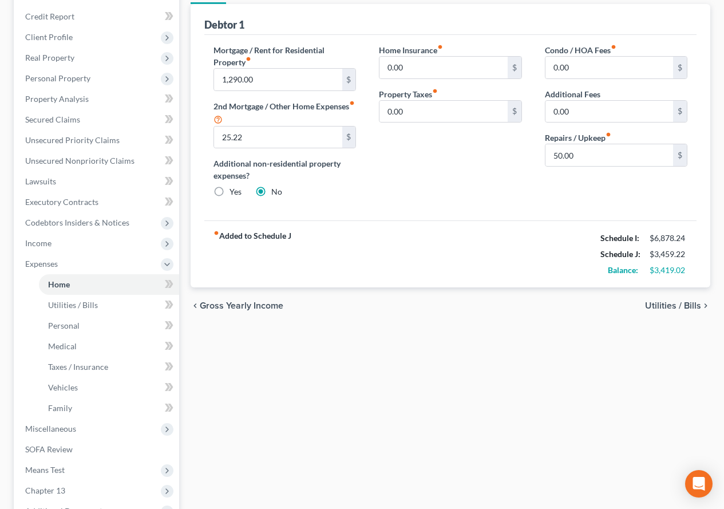
scroll to position [172, 0]
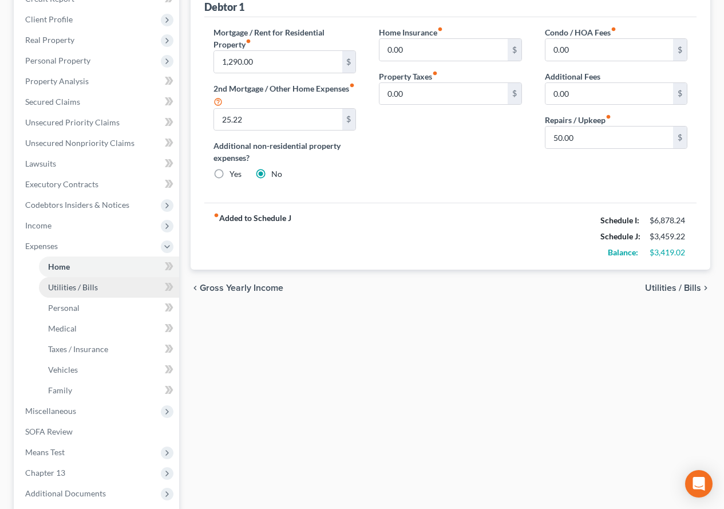
click at [79, 291] on span "Utilities / Bills" at bounding box center [73, 287] width 50 height 10
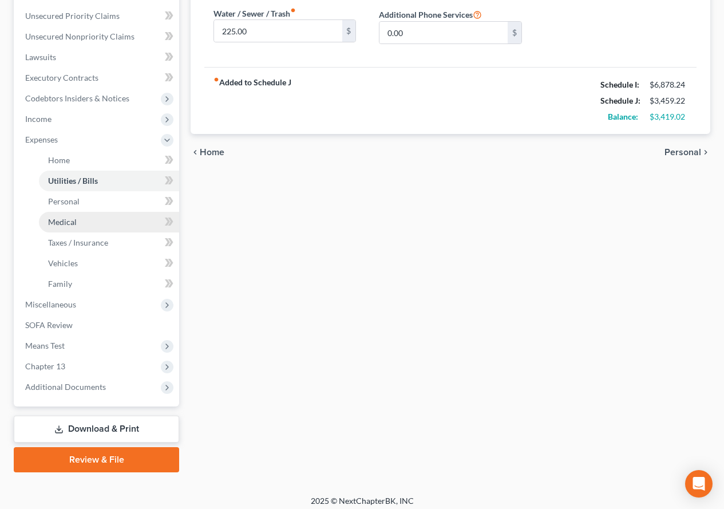
scroll to position [285, 0]
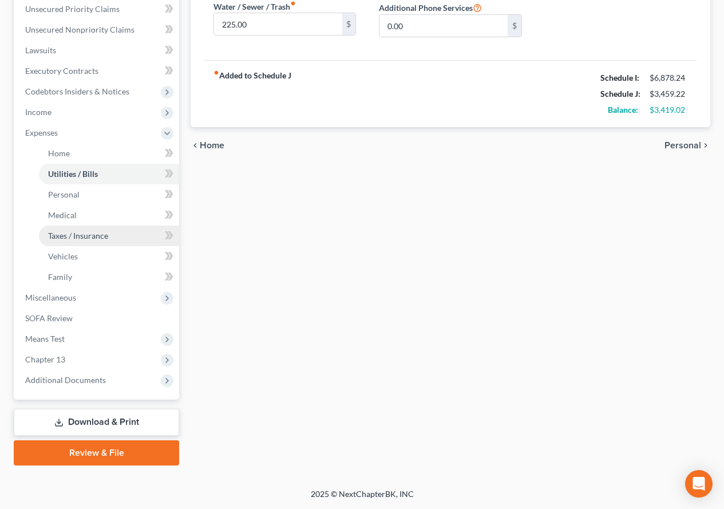
click at [72, 239] on span "Taxes / Insurance" at bounding box center [78, 236] width 60 height 10
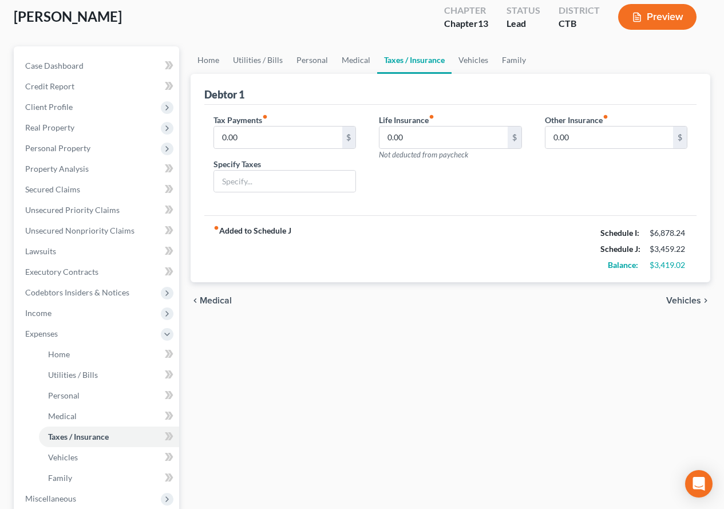
scroll to position [114, 0]
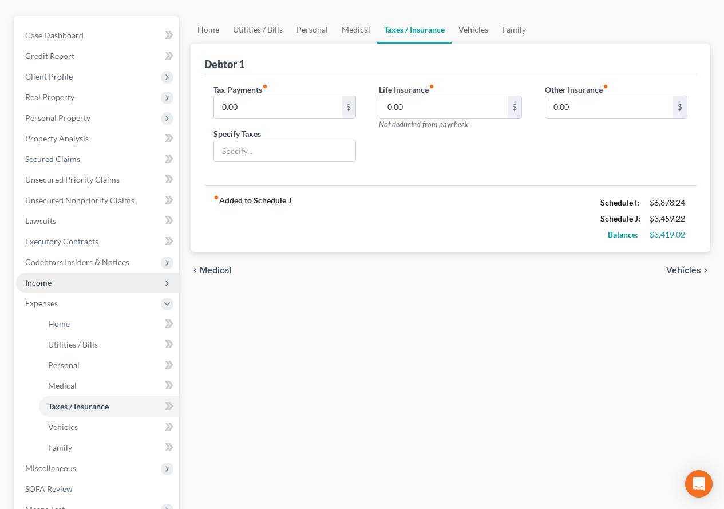
click at [30, 284] on span "Income" at bounding box center [38, 283] width 26 height 10
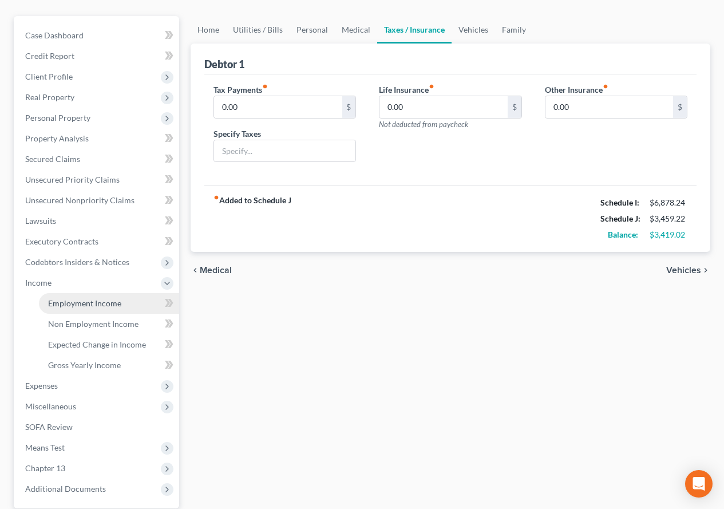
click at [77, 305] on span "Employment Income" at bounding box center [84, 303] width 73 height 10
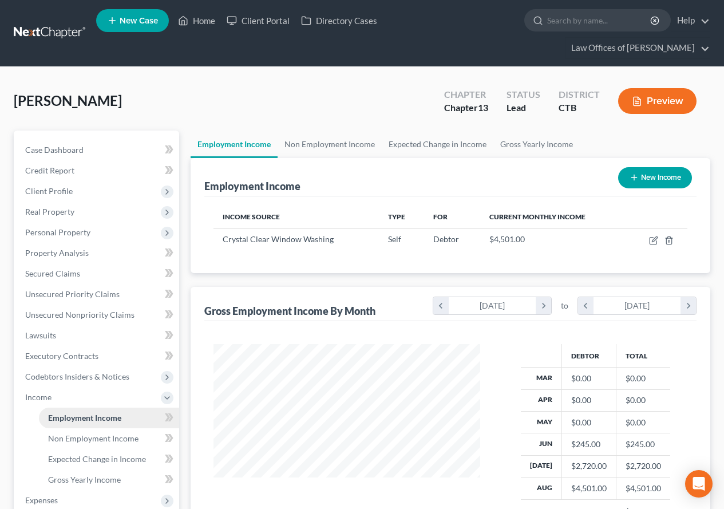
scroll to position [205, 290]
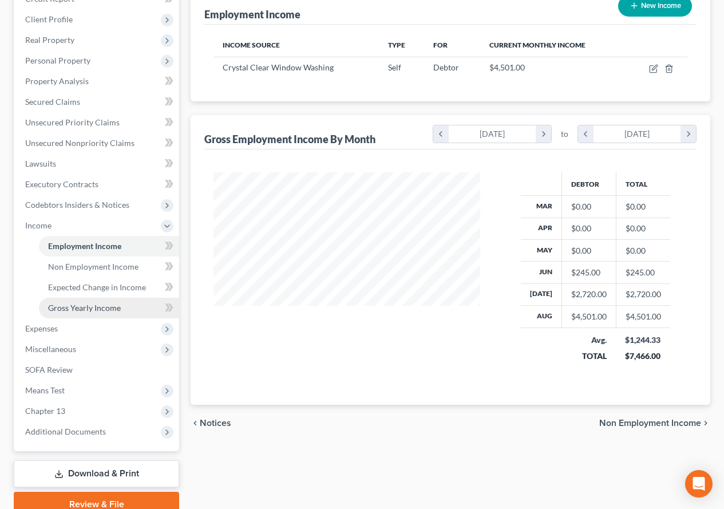
click at [80, 306] on span "Gross Yearly Income" at bounding box center [84, 308] width 73 height 10
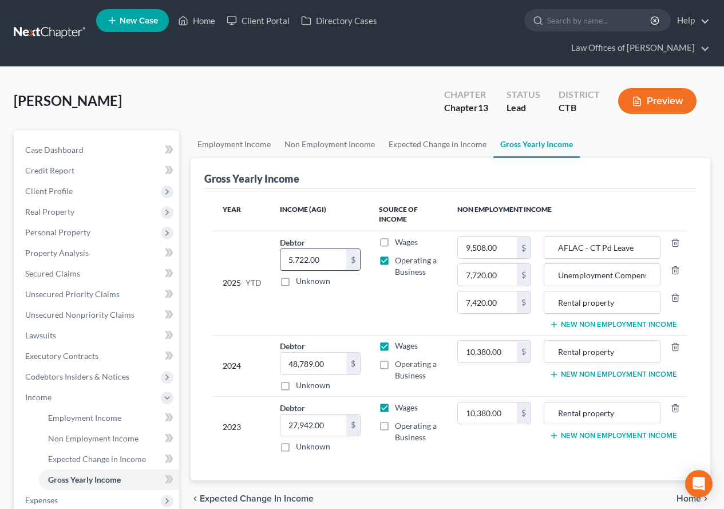
click at [328, 257] on input "5,722.00" at bounding box center [312, 260] width 65 height 22
type input "6,642.00"
click at [375, 309] on td "Wages Operating a Business" at bounding box center [409, 283] width 79 height 104
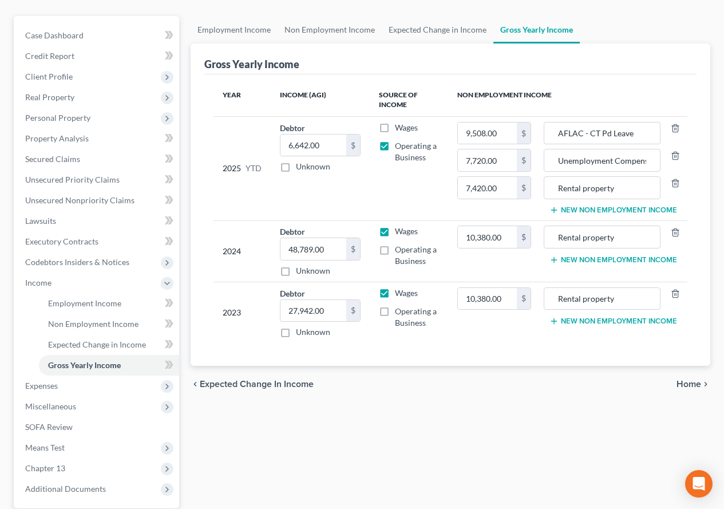
scroll to position [172, 0]
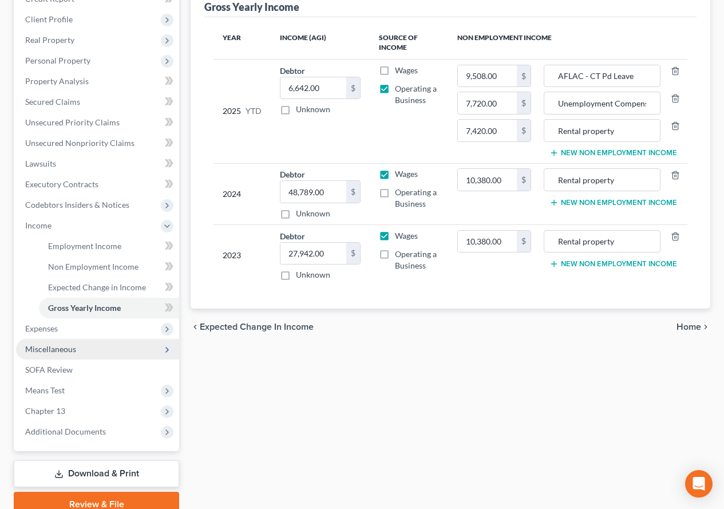
click at [53, 347] on span "Miscellaneous" at bounding box center [50, 349] width 51 height 10
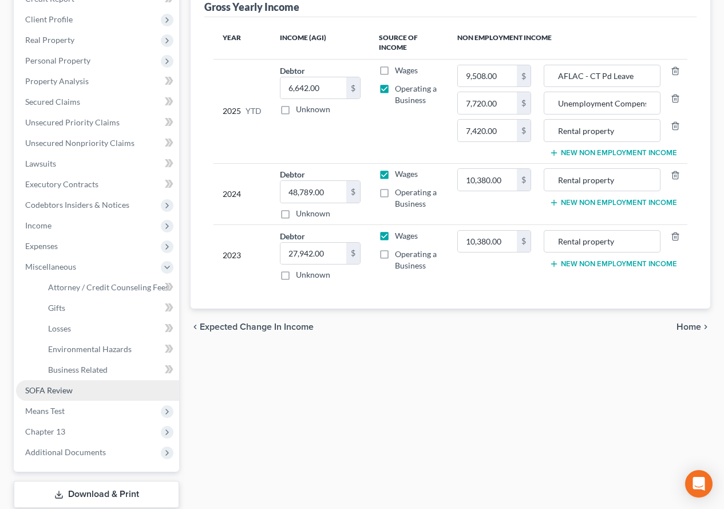
click at [48, 394] on span "SOFA Review" at bounding box center [49, 390] width 48 height 10
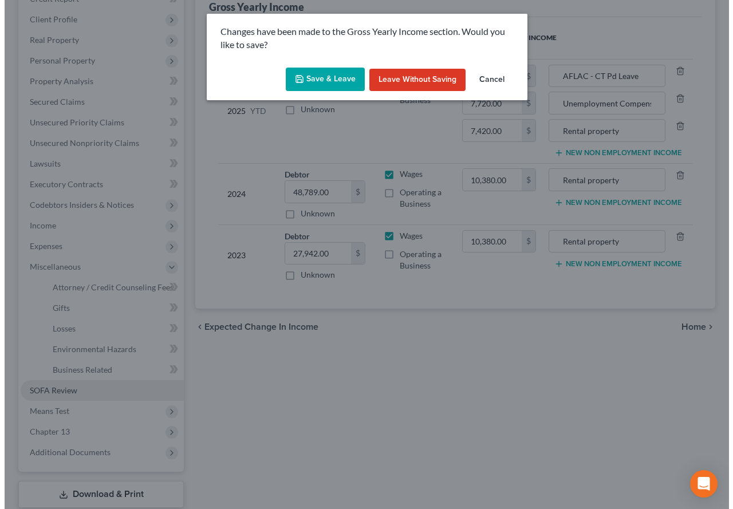
scroll to position [151, 0]
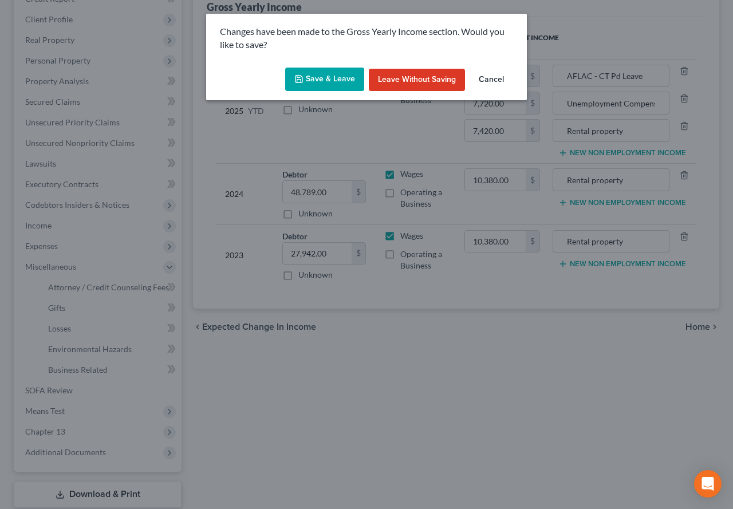
click at [336, 84] on button "Save & Leave" at bounding box center [324, 80] width 79 height 24
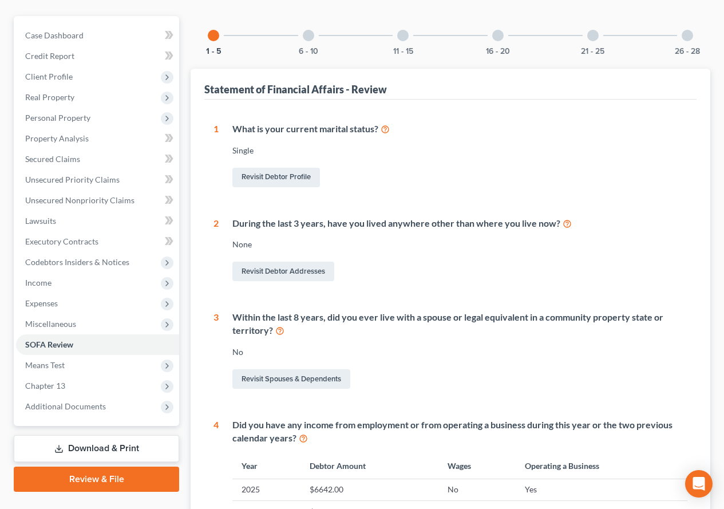
scroll to position [172, 0]
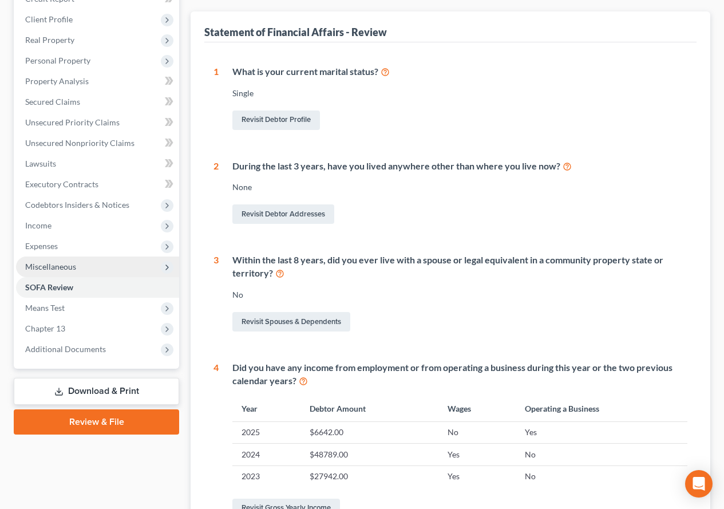
click at [73, 270] on span "Miscellaneous" at bounding box center [50, 267] width 51 height 10
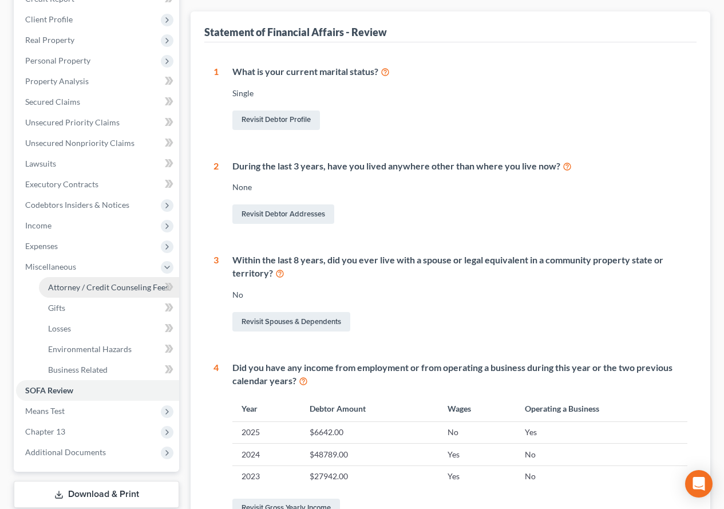
click at [82, 284] on span "Attorney / Credit Counseling Fees" at bounding box center [108, 287] width 121 height 10
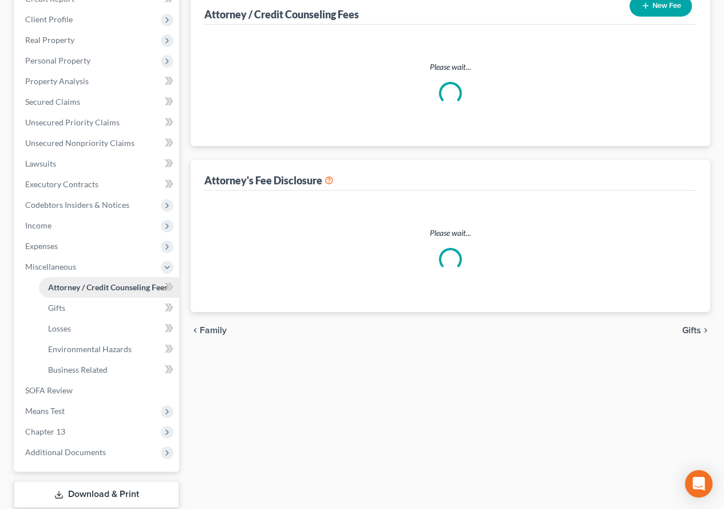
scroll to position [5, 0]
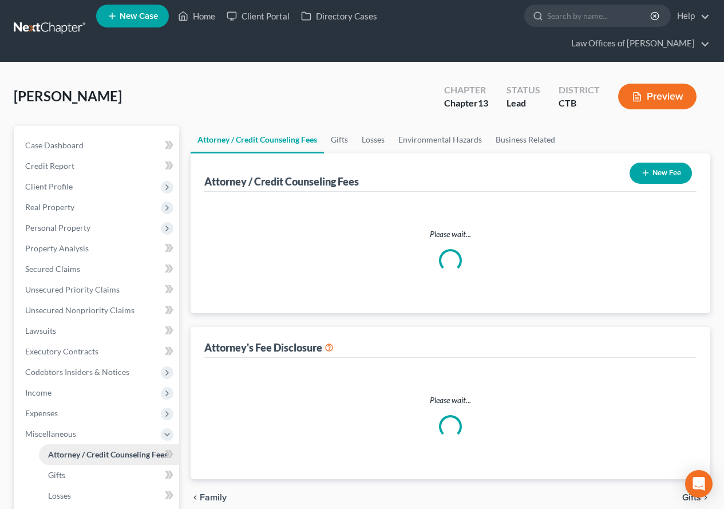
select select "0"
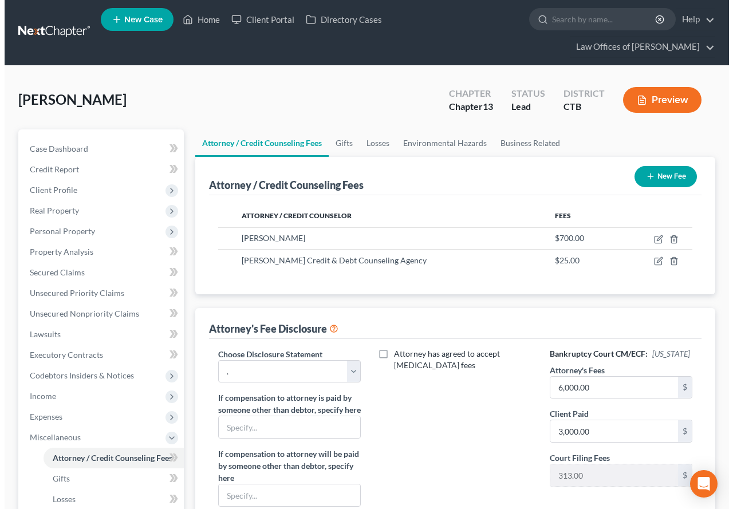
scroll to position [0, 0]
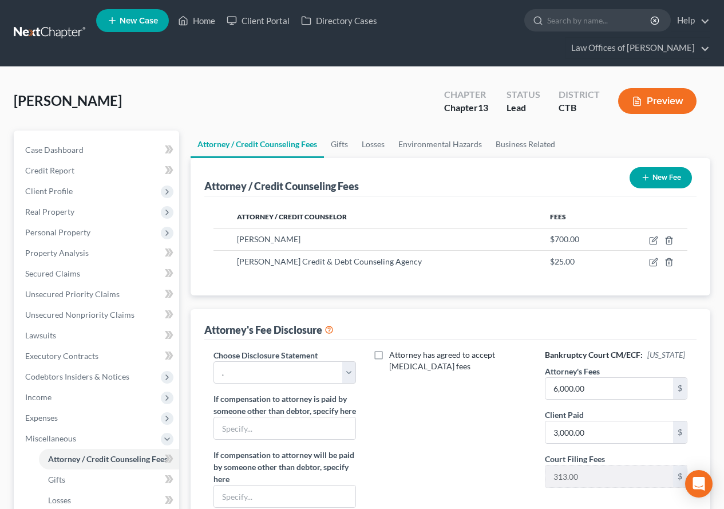
click at [667, 107] on button "Preview" at bounding box center [657, 101] width 78 height 26
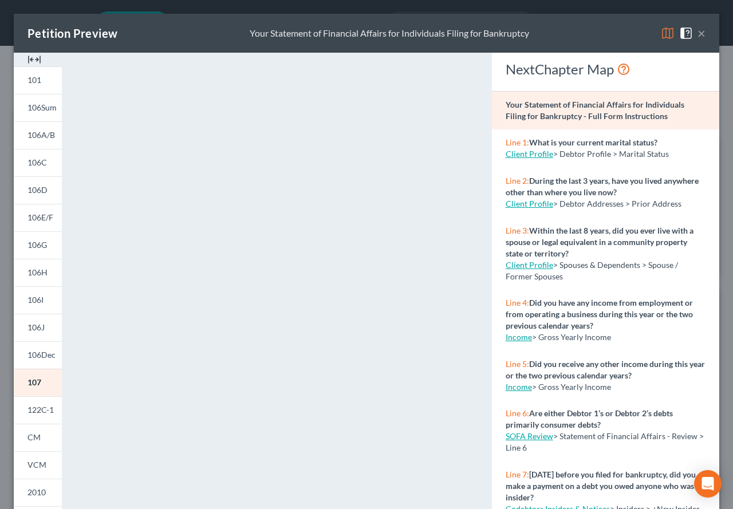
click at [661, 33] on img at bounding box center [668, 33] width 14 height 14
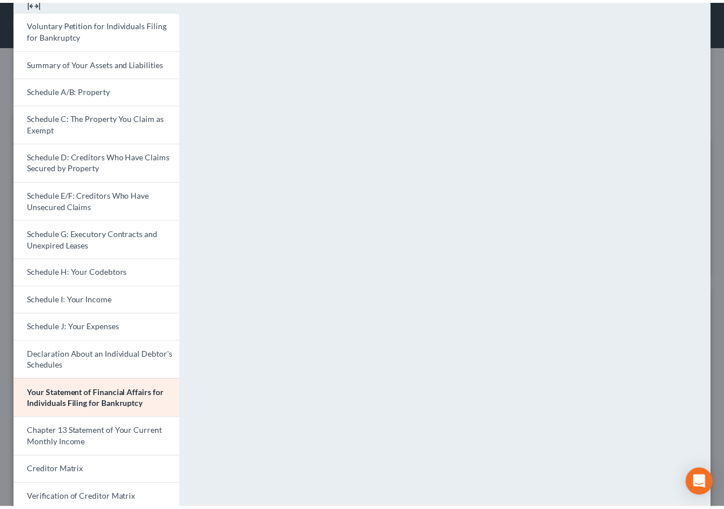
scroll to position [150, 0]
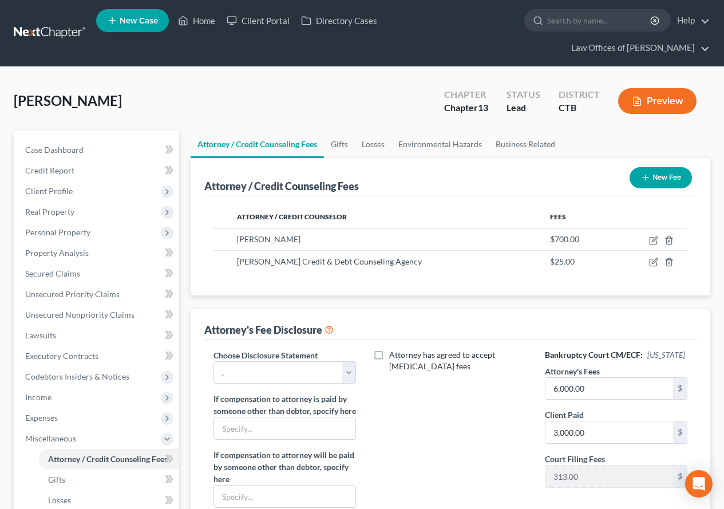
drag, startPoint x: 726, startPoint y: 173, endPoint x: 712, endPoint y: 350, distance: 176.8
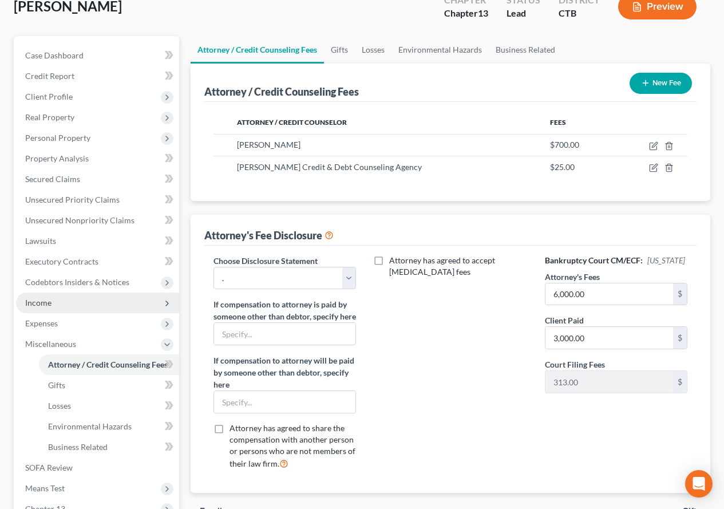
scroll to position [114, 0]
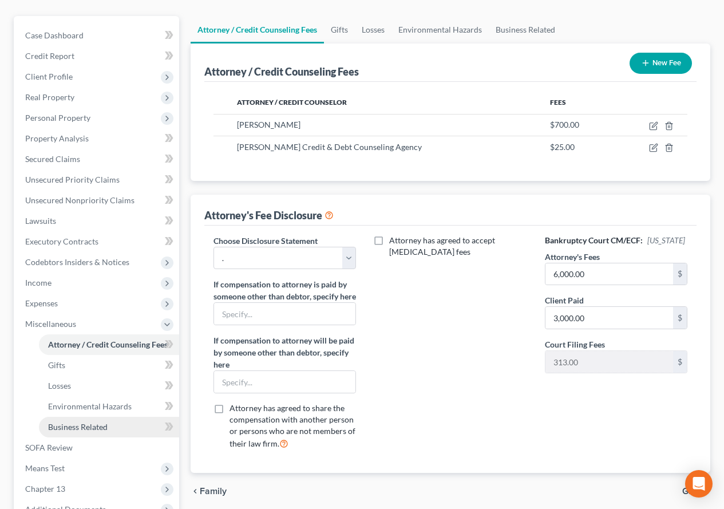
click at [83, 430] on span "Business Related" at bounding box center [78, 427] width 60 height 10
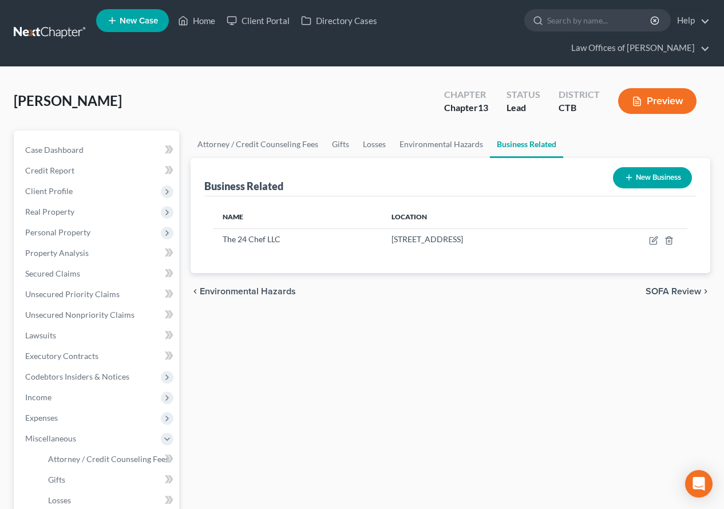
click at [641, 180] on button "New Business" at bounding box center [652, 177] width 79 height 21
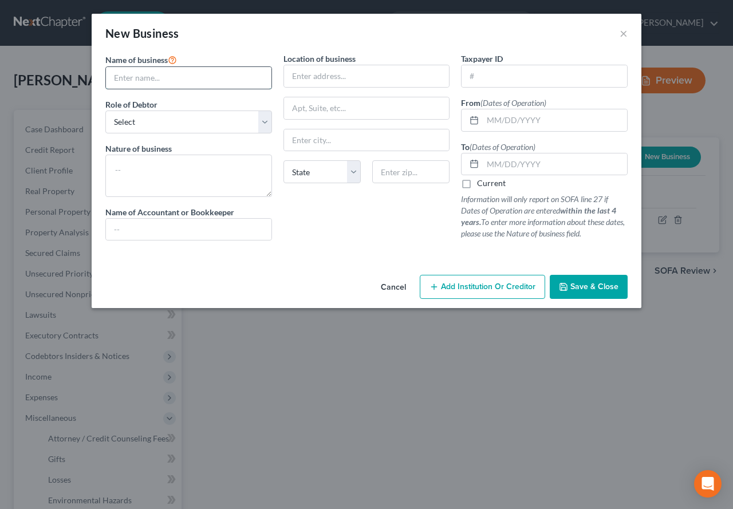
click at [215, 77] on input "text" at bounding box center [188, 78] width 165 height 22
type input "Crystal Clear Window Washing"
click at [157, 176] on textarea at bounding box center [188, 176] width 167 height 42
type textarea "w"
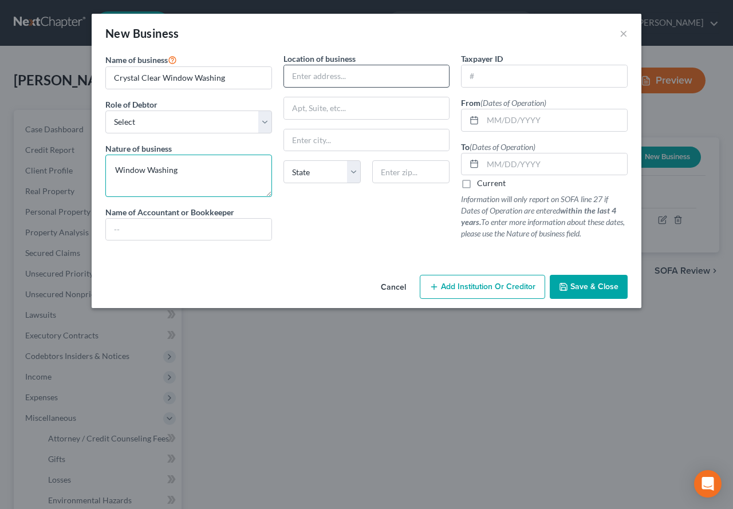
type textarea "Window Washing"
click at [295, 80] on input "text" at bounding box center [366, 76] width 165 height 22
paste input "83 Hill St #85"
type input "83 Hill St #85"
click at [402, 176] on input "text" at bounding box center [410, 171] width 77 height 23
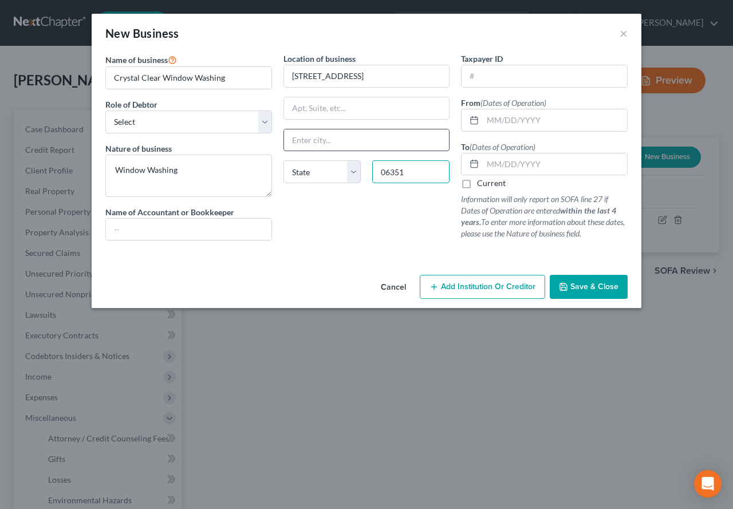
type input "06351"
type input "Jewett City"
select select "6"
click at [379, 141] on input "Jewett City" at bounding box center [366, 140] width 165 height 22
click at [477, 185] on label "Current" at bounding box center [491, 182] width 29 height 11
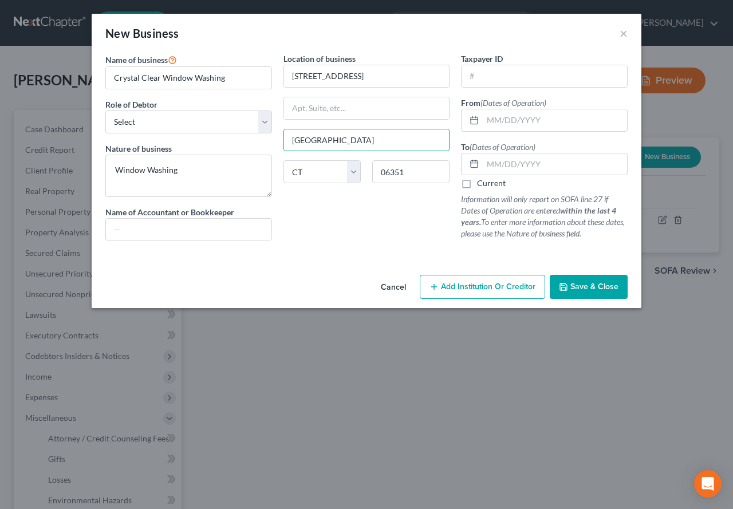
click at [481, 185] on input "Current" at bounding box center [484, 180] width 7 height 7
checkbox input "true"
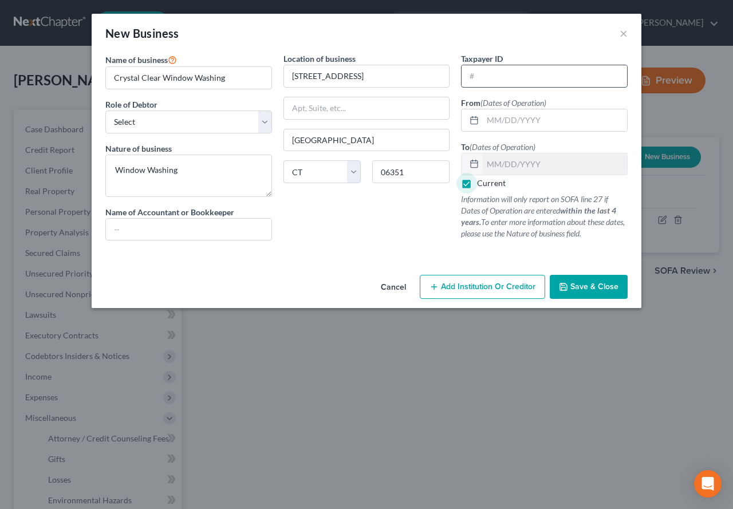
click at [500, 82] on input "text" at bounding box center [543, 76] width 165 height 22
type input "39-2758398"
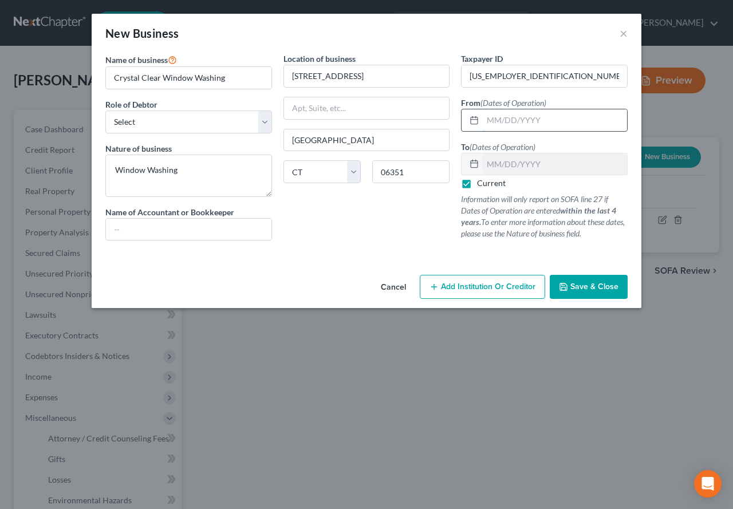
click at [489, 122] on input "text" at bounding box center [555, 120] width 144 height 22
type input "06/01/2025"
click at [267, 128] on select "Select A member of a limited liability company (LLC) or limited liability partn…" at bounding box center [188, 121] width 167 height 23
select select "sole_proprietor"
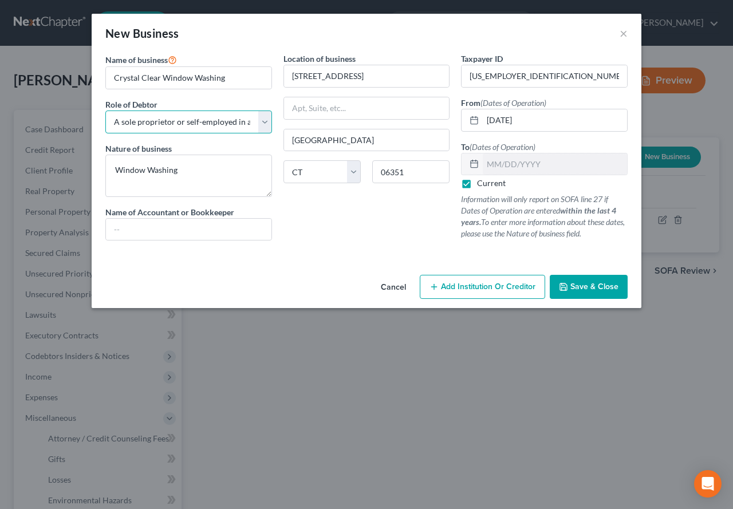
click at [105, 110] on select "Select A member of a limited liability company (LLC) or limited liability partn…" at bounding box center [188, 121] width 167 height 23
click at [579, 288] on span "Save & Close" at bounding box center [594, 287] width 48 height 10
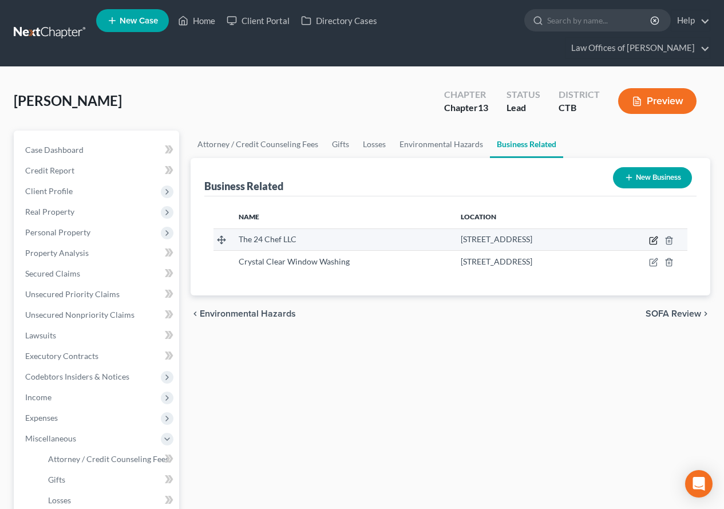
click at [652, 240] on icon "button" at bounding box center [653, 240] width 9 height 9
select select "member"
select select "6"
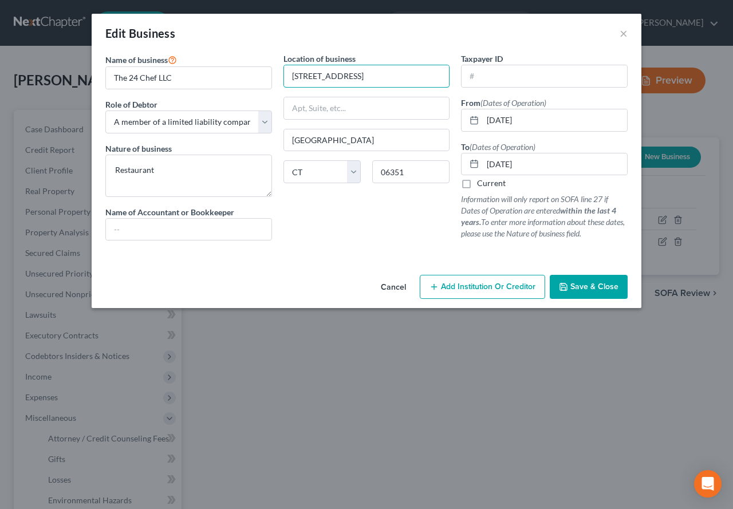
drag, startPoint x: 329, startPoint y: 77, endPoint x: 281, endPoint y: 77, distance: 48.1
click at [281, 77] on div "Location of business 83 Hill St Jewett City State AL AK AR AZ CA CO CT DE DC FL…" at bounding box center [367, 151] width 178 height 197
paste input "#85"
type input "83 Hill St #85"
click at [309, 228] on div "Location of business 83 Hill St #85 Jewett City State AL AK AR AZ CA CO CT DE D…" at bounding box center [367, 151] width 178 height 197
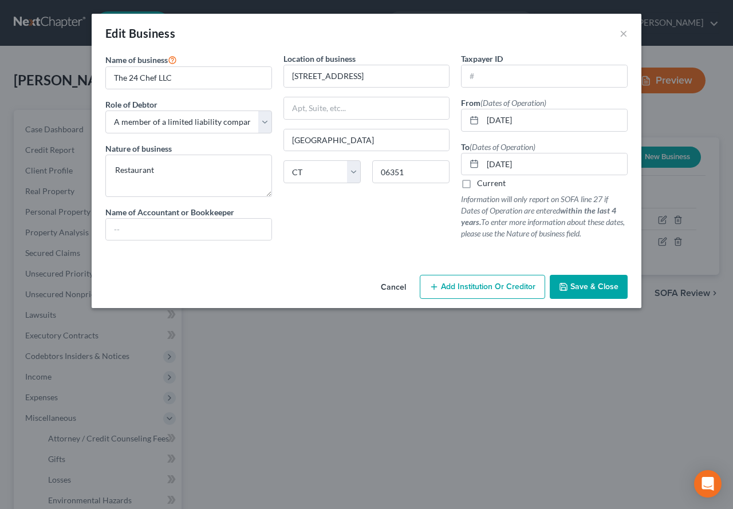
click at [574, 288] on span "Save & Close" at bounding box center [594, 287] width 48 height 10
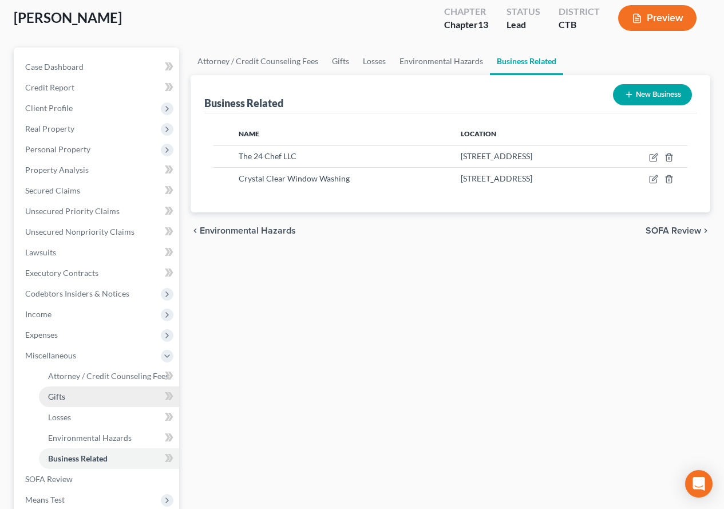
scroll to position [57, 0]
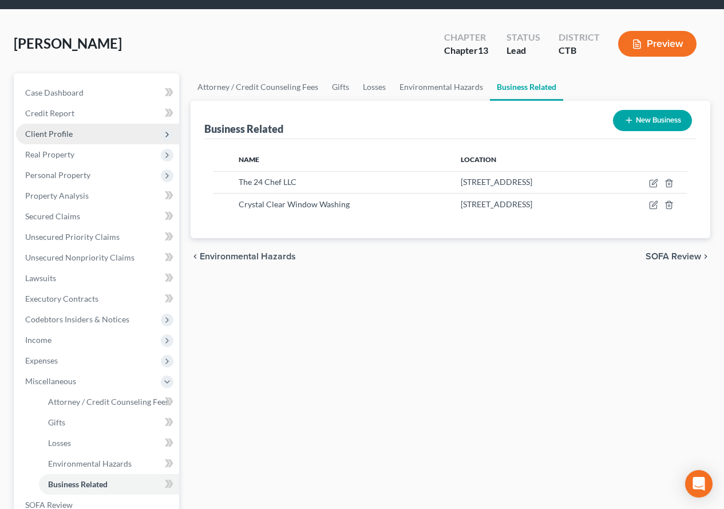
click at [38, 138] on span "Client Profile" at bounding box center [49, 134] width 48 height 10
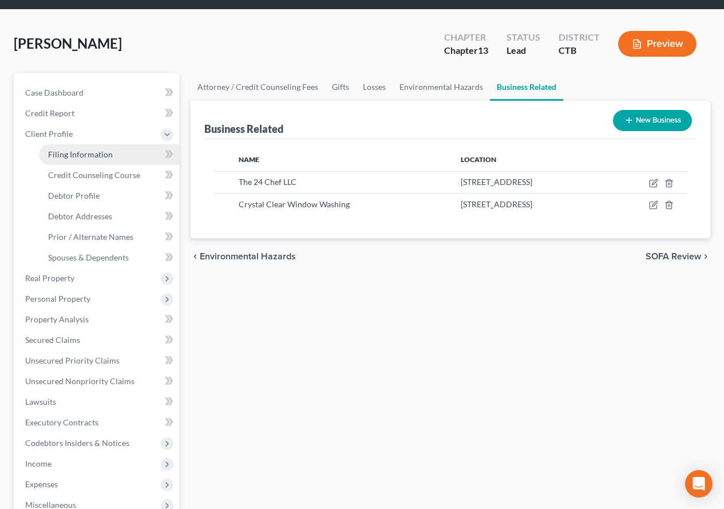
click at [53, 149] on span "Filing Information" at bounding box center [80, 154] width 65 height 10
select select "1"
select select "0"
select select "3"
select select "12"
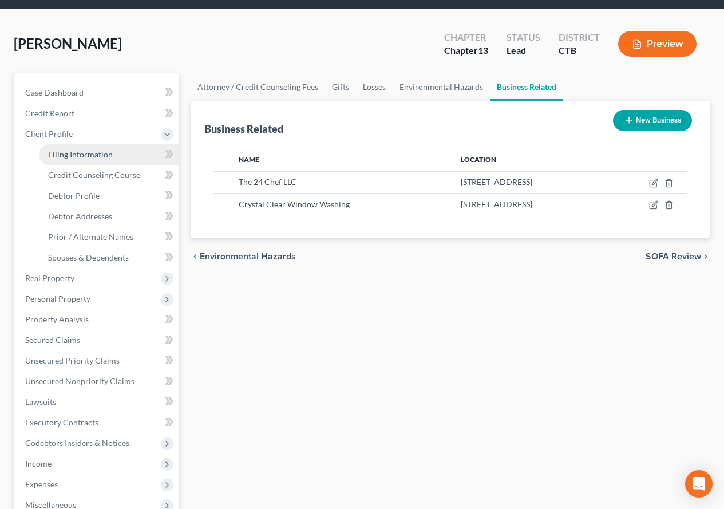
select select "0"
select select "6"
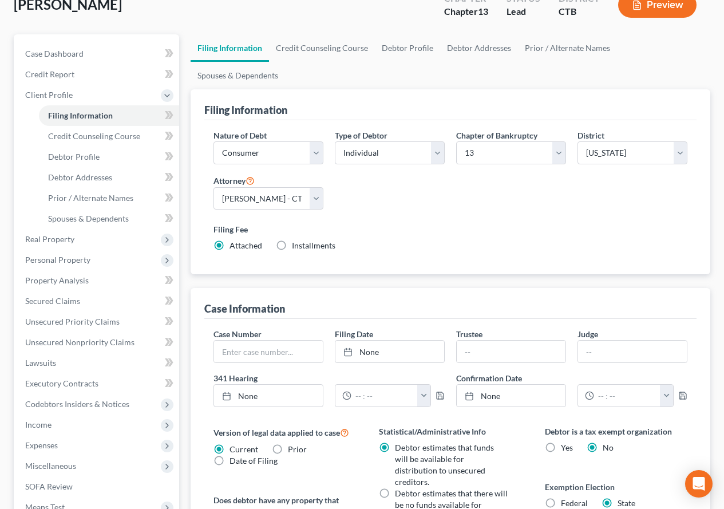
scroll to position [95, 0]
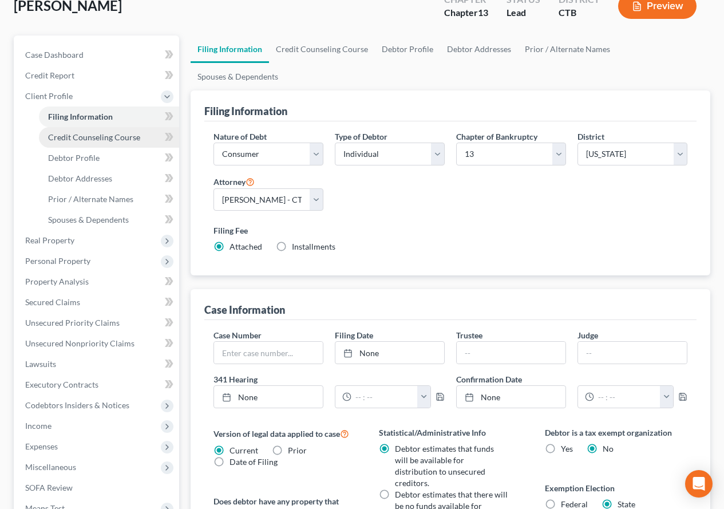
click at [80, 139] on span "Credit Counseling Course" at bounding box center [94, 137] width 92 height 10
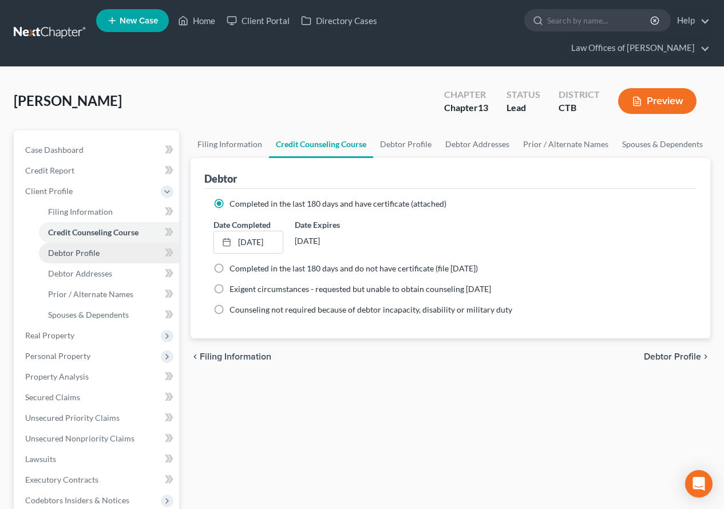
click at [80, 256] on span "Debtor Profile" at bounding box center [74, 253] width 52 height 10
select select "0"
select select "2"
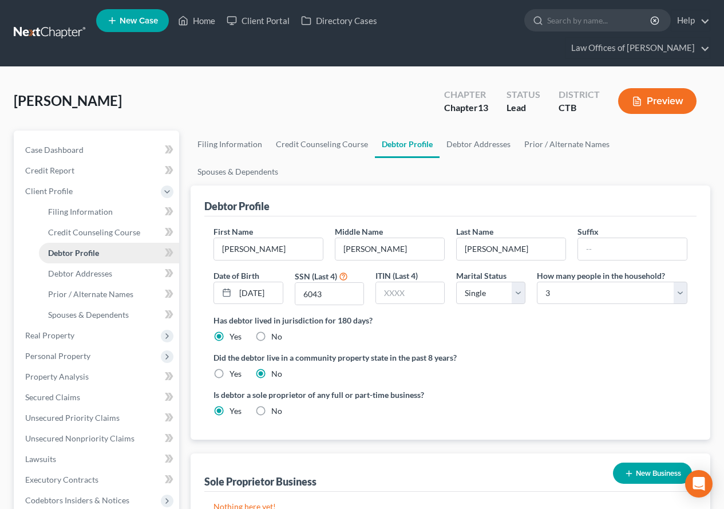
radio input "true"
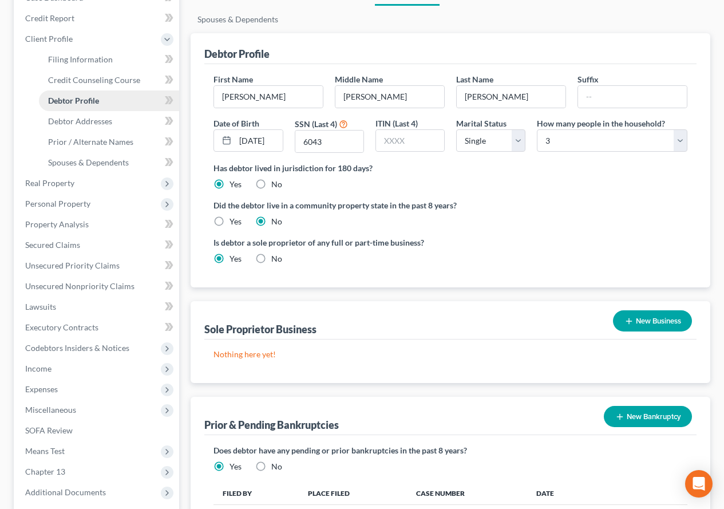
scroll to position [114, 0]
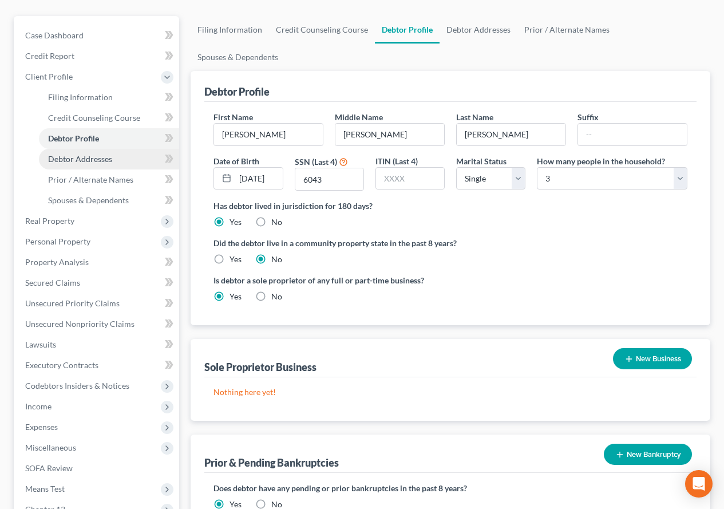
click at [61, 157] on span "Debtor Addresses" at bounding box center [80, 159] width 64 height 10
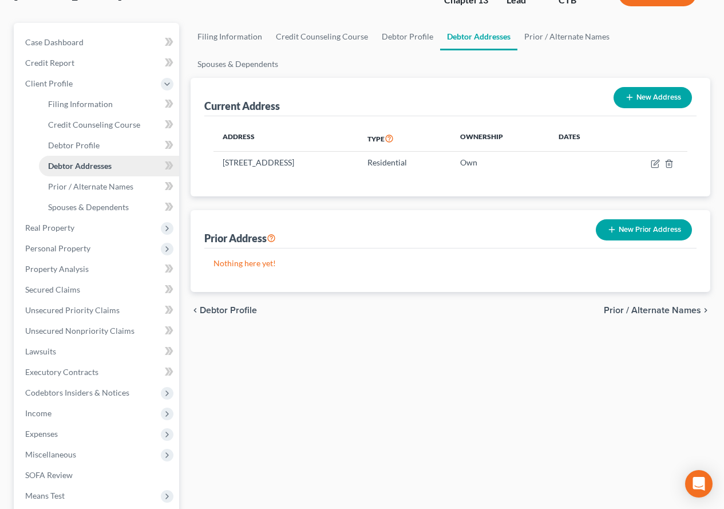
scroll to position [114, 0]
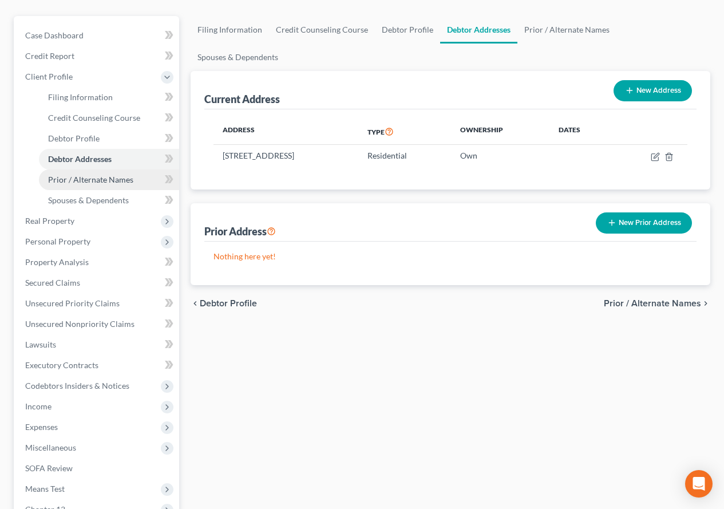
click at [68, 180] on span "Prior / Alternate Names" at bounding box center [90, 180] width 85 height 10
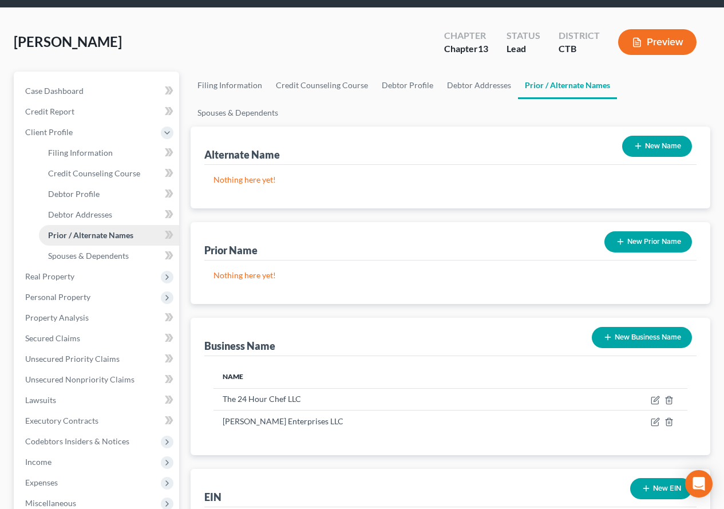
scroll to position [114, 0]
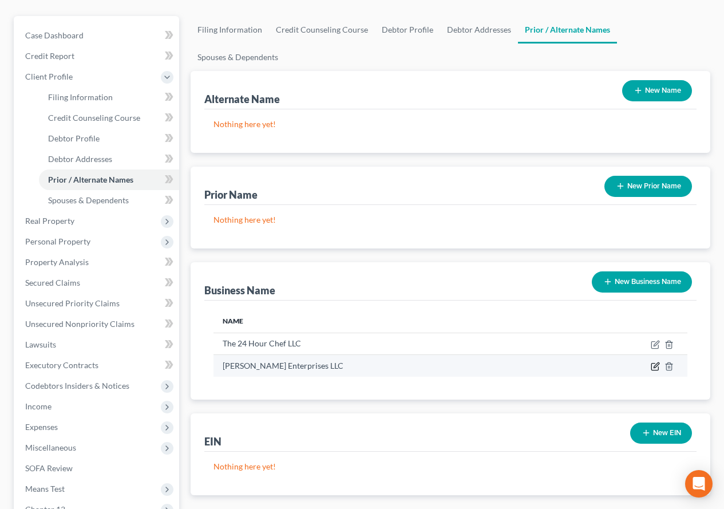
click at [654, 362] on icon "button" at bounding box center [655, 366] width 9 height 9
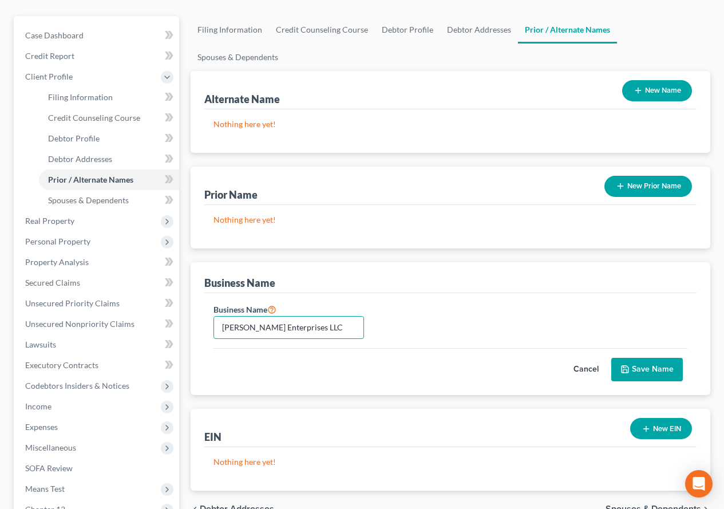
drag, startPoint x: 341, startPoint y: 303, endPoint x: 210, endPoint y: 292, distance: 131.5
click at [210, 302] on div "Business Name Glen Shepard Enterprises LLC" at bounding box center [289, 320] width 162 height 37
type input "Crystal Clear Window Washing"
click at [666, 358] on button "Save Name" at bounding box center [647, 370] width 72 height 24
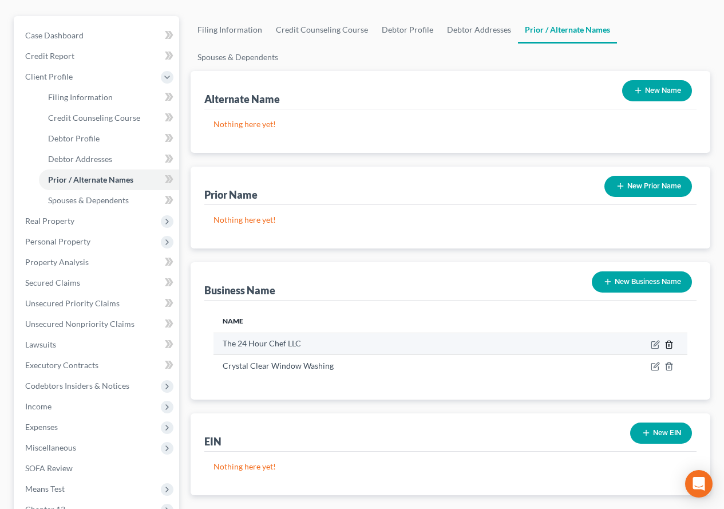
click at [670, 344] on line "button" at bounding box center [670, 345] width 0 height 2
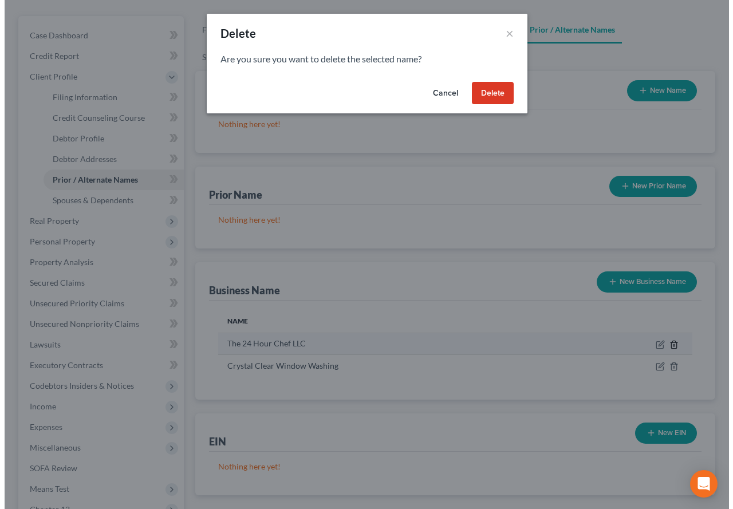
scroll to position [94, 0]
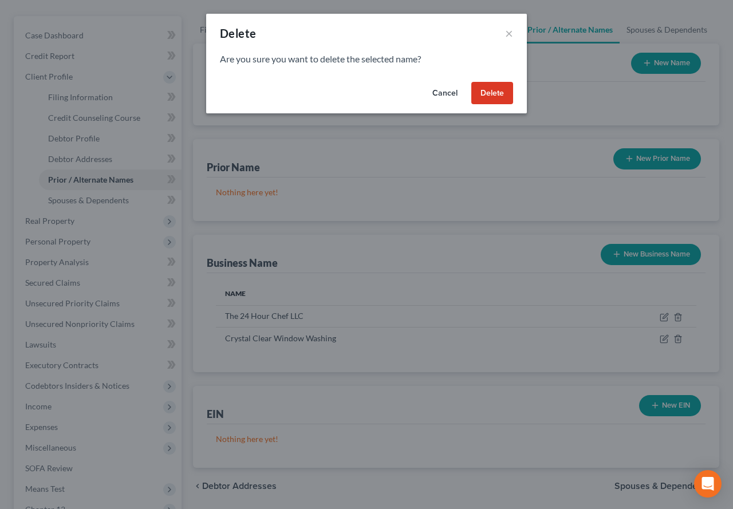
click at [484, 87] on button "Delete" at bounding box center [492, 93] width 42 height 23
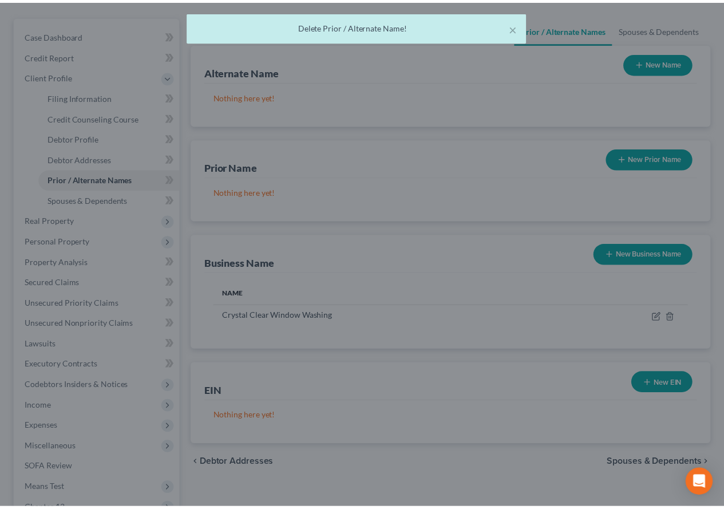
scroll to position [114, 0]
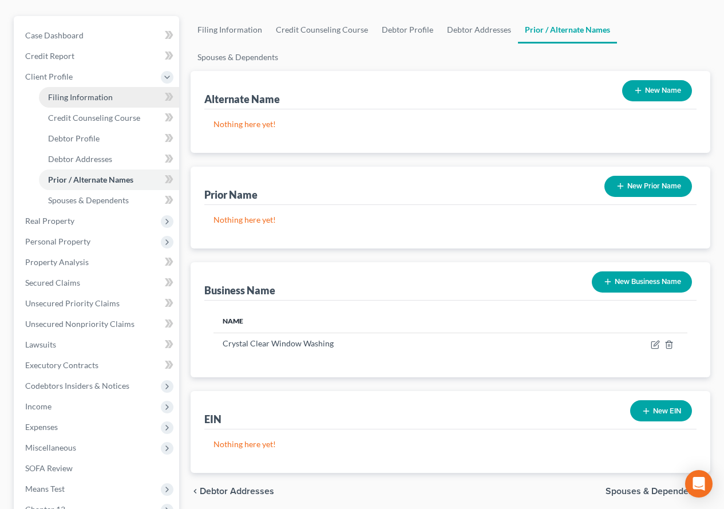
click at [63, 94] on span "Filing Information" at bounding box center [80, 97] width 65 height 10
select select "1"
select select "0"
select select "3"
select select "12"
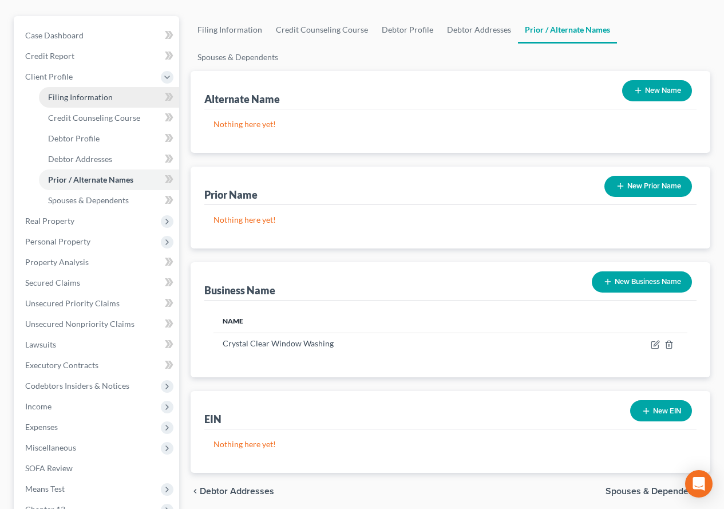
select select "0"
select select "6"
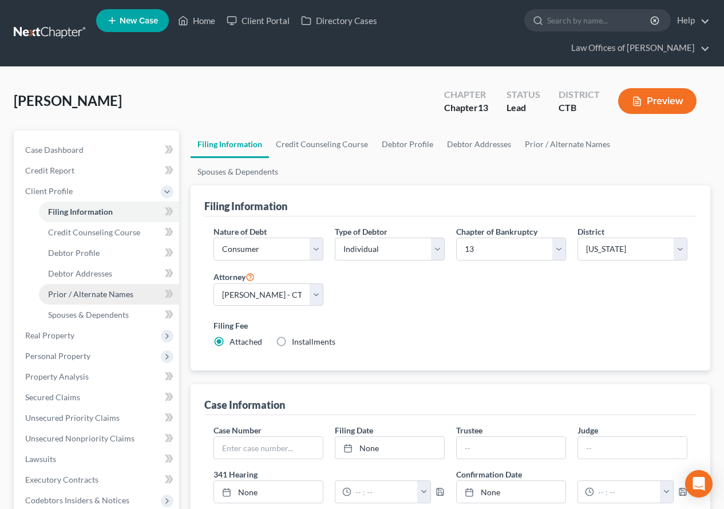
click at [80, 296] on span "Prior / Alternate Names" at bounding box center [90, 294] width 85 height 10
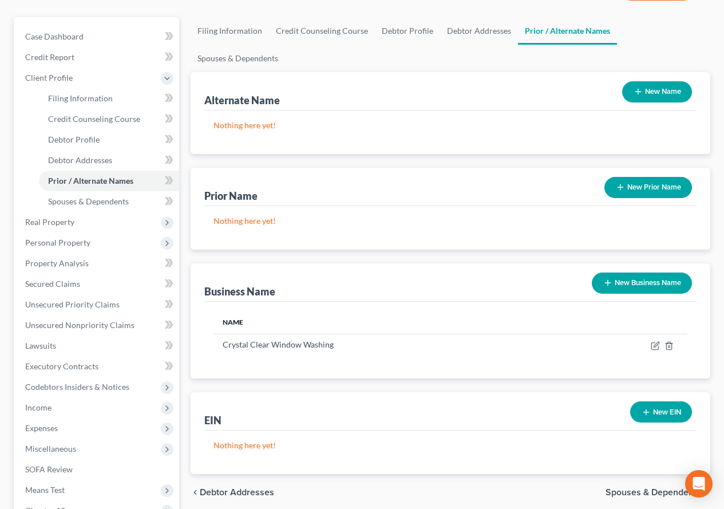
scroll to position [114, 0]
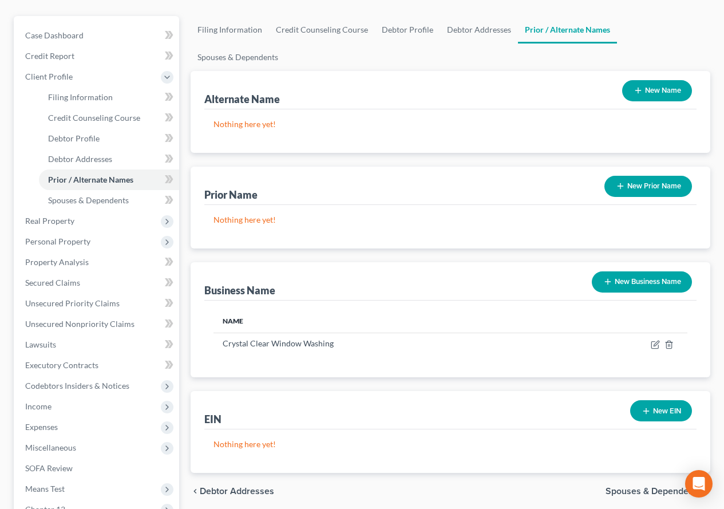
click at [634, 271] on button "New Business Name" at bounding box center [642, 281] width 100 height 21
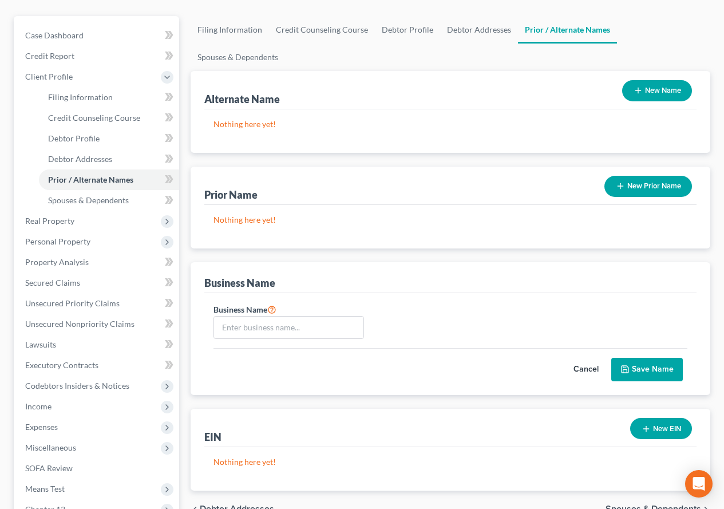
click at [579, 358] on button "Cancel" at bounding box center [586, 369] width 50 height 23
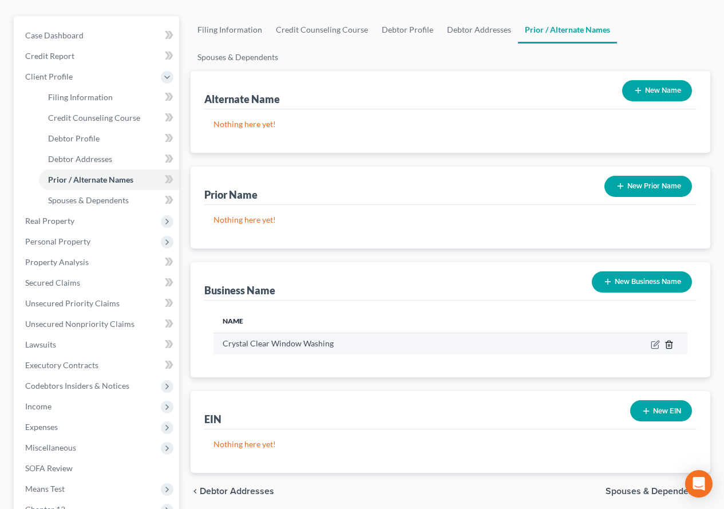
click at [671, 341] on icon "button" at bounding box center [668, 344] width 5 height 7
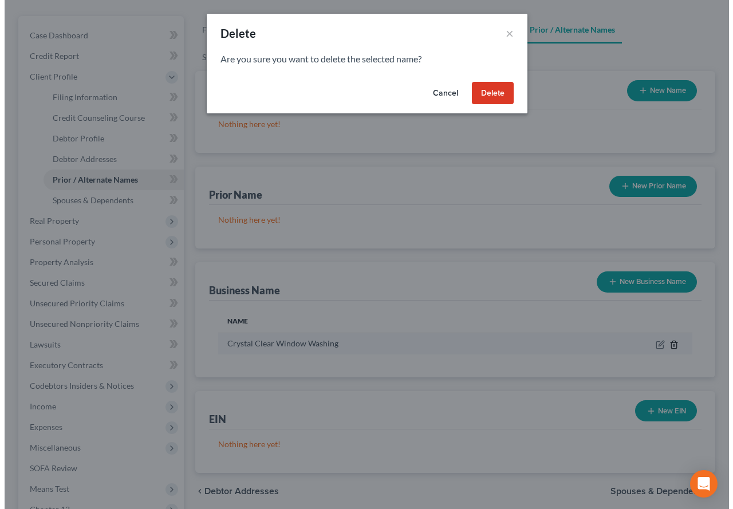
scroll to position [94, 0]
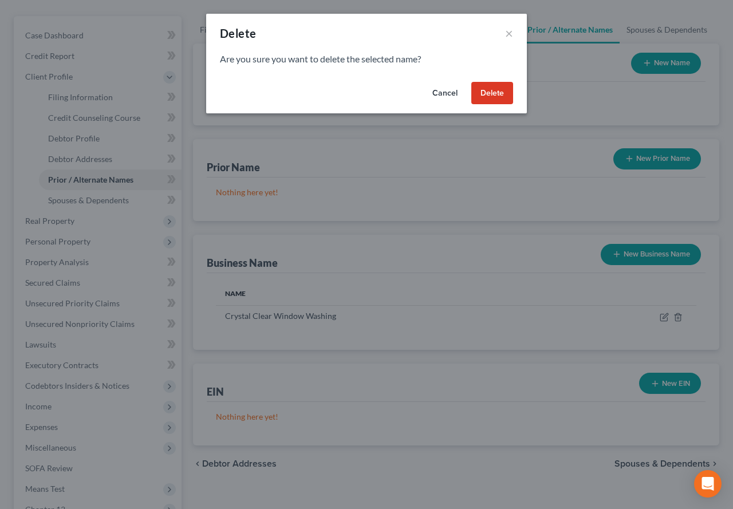
click at [488, 91] on button "Delete" at bounding box center [492, 93] width 42 height 23
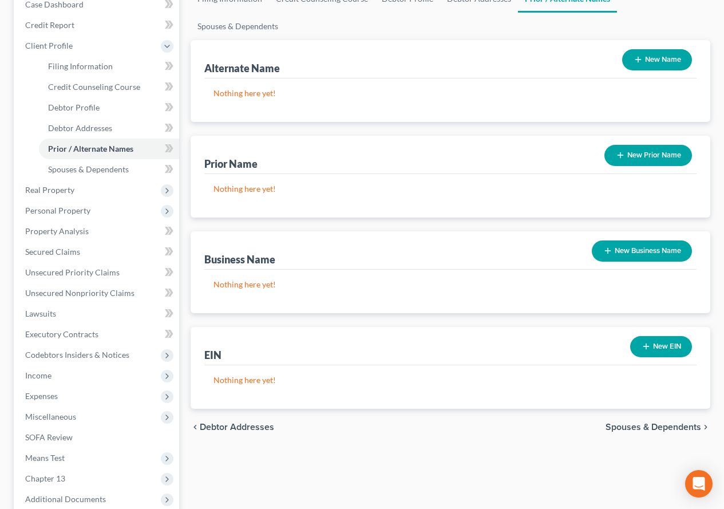
scroll to position [172, 0]
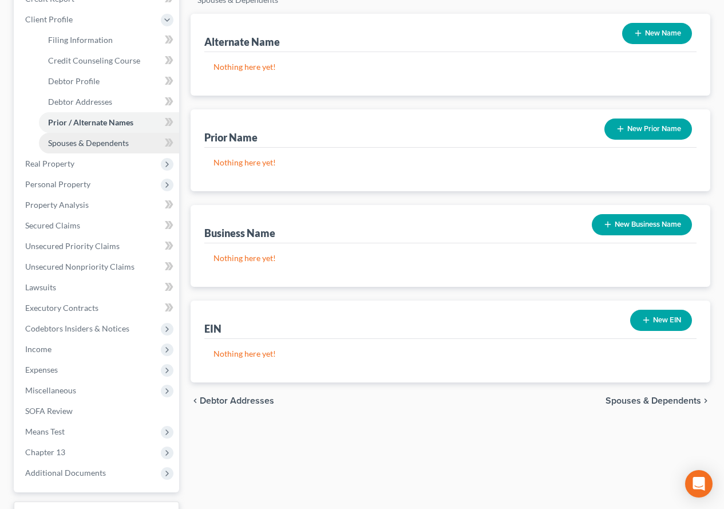
click at [95, 144] on span "Spouses & Dependents" at bounding box center [88, 143] width 81 height 10
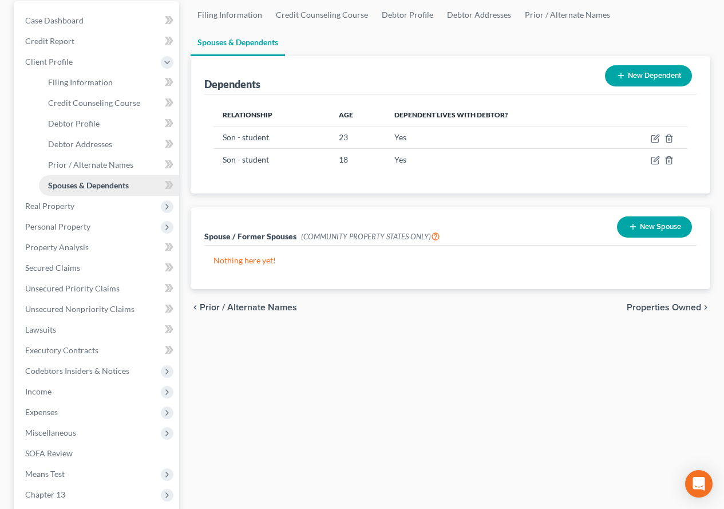
scroll to position [172, 0]
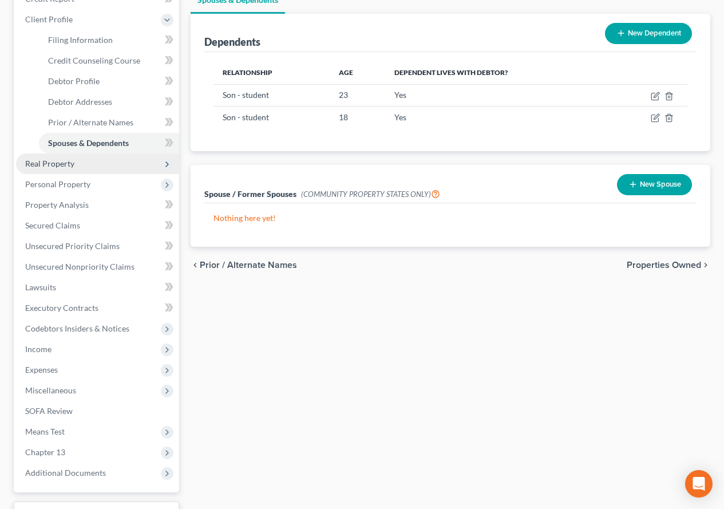
click at [39, 164] on span "Real Property" at bounding box center [49, 164] width 49 height 10
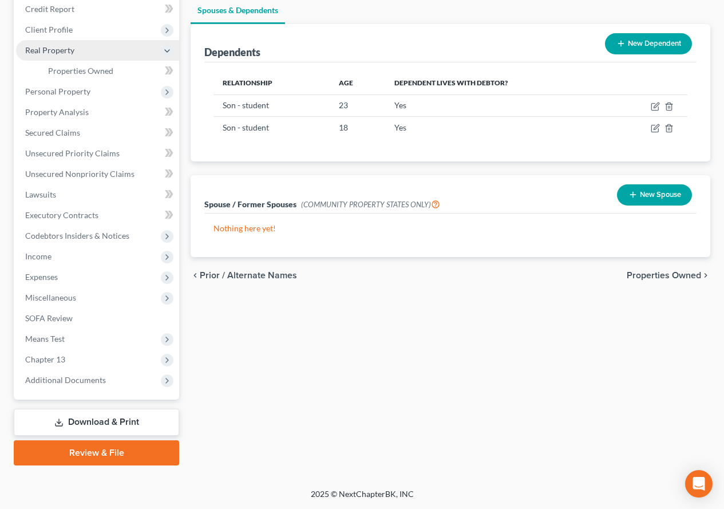
scroll to position [161, 0]
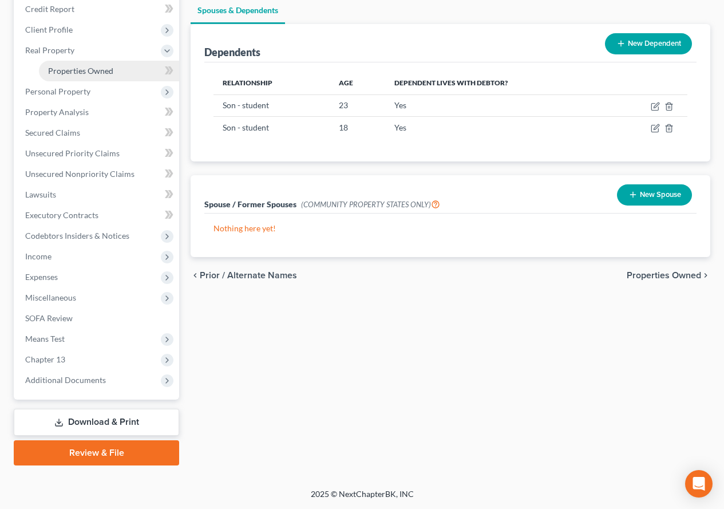
click at [69, 73] on span "Properties Owned" at bounding box center [80, 71] width 65 height 10
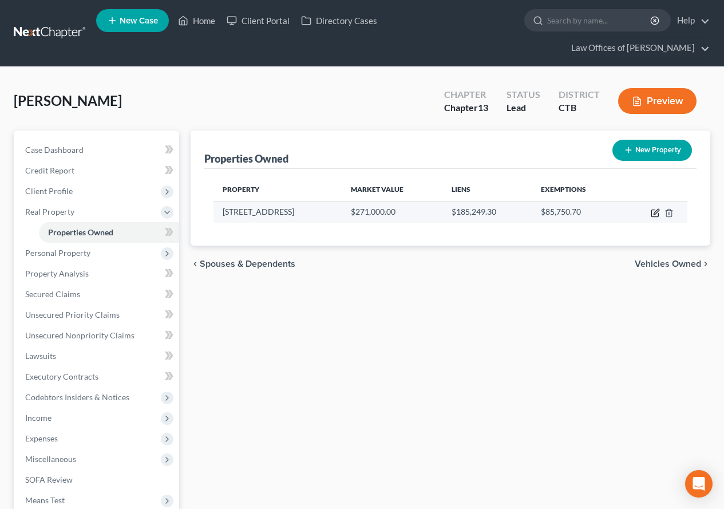
click at [653, 210] on icon "button" at bounding box center [654, 213] width 7 height 7
select select "6"
select select "0"
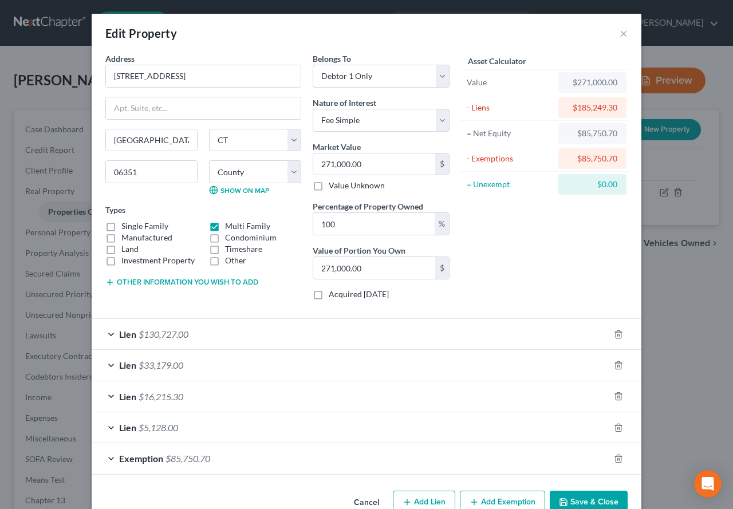
scroll to position [28, 0]
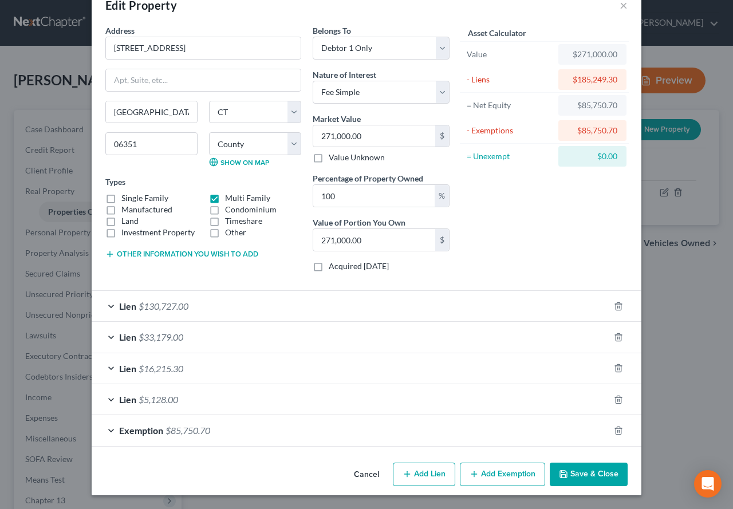
click at [105, 337] on div "Lien $33,179.00" at bounding box center [350, 337] width 517 height 30
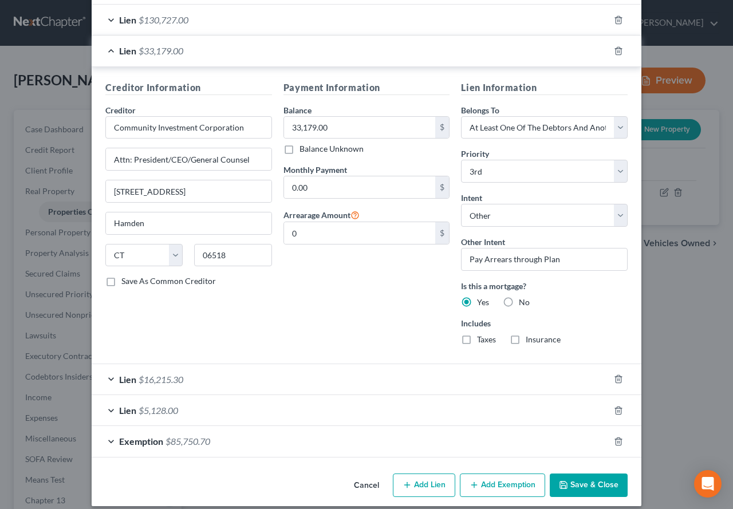
scroll to position [325, 0]
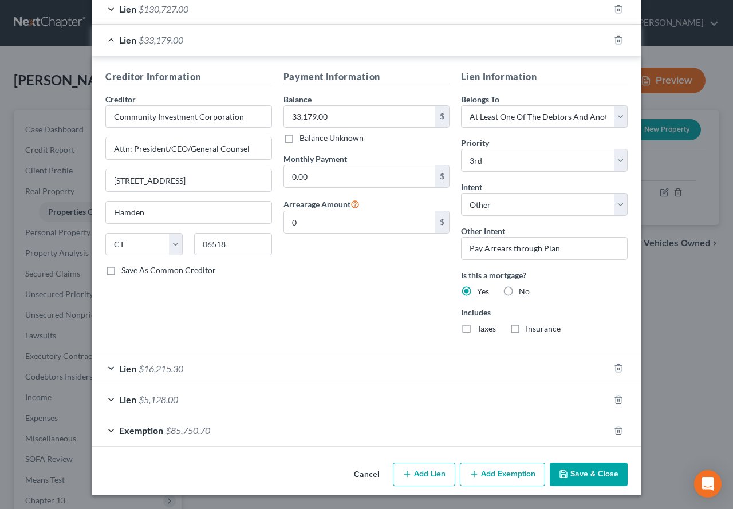
click at [106, 367] on div "Lien $16,215.30" at bounding box center [350, 368] width 517 height 30
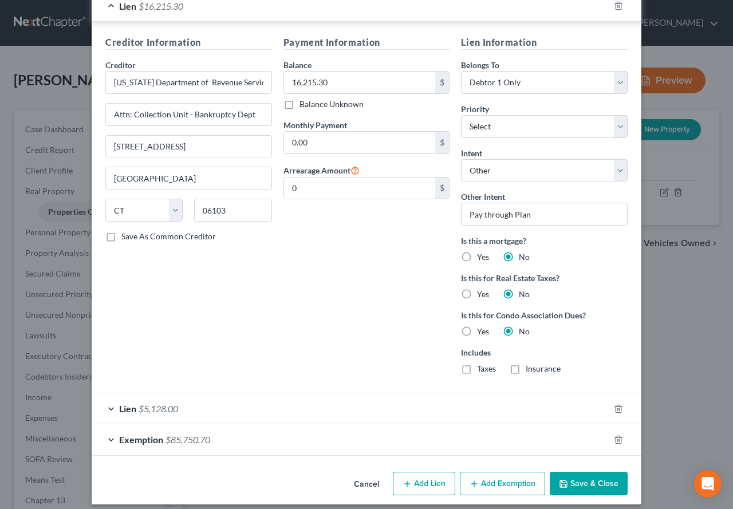
scroll to position [697, 0]
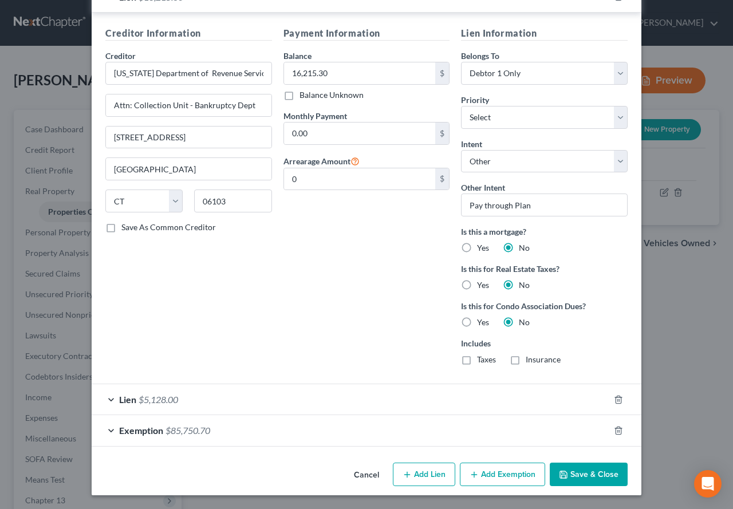
click at [105, 399] on div "Lien $5,128.00" at bounding box center [350, 399] width 517 height 30
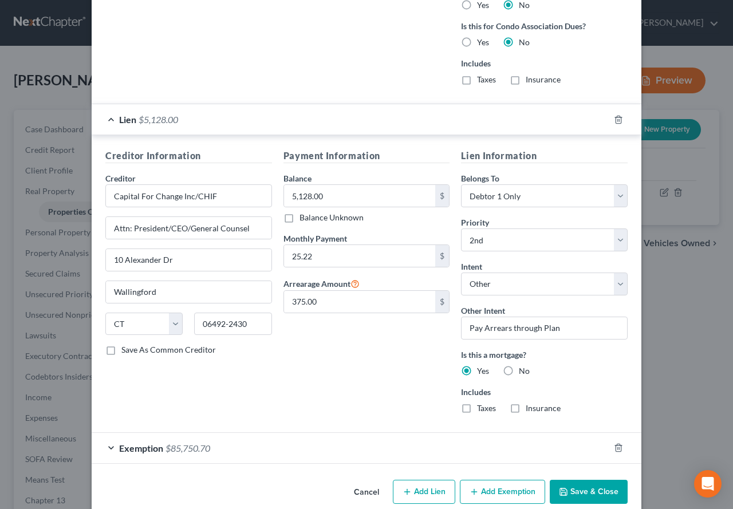
scroll to position [994, 0]
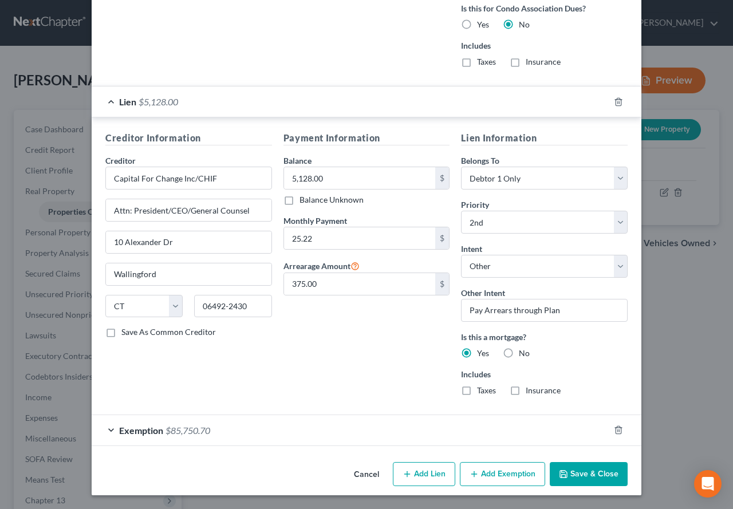
click at [106, 428] on div "Exemption $85,750.70" at bounding box center [350, 430] width 517 height 30
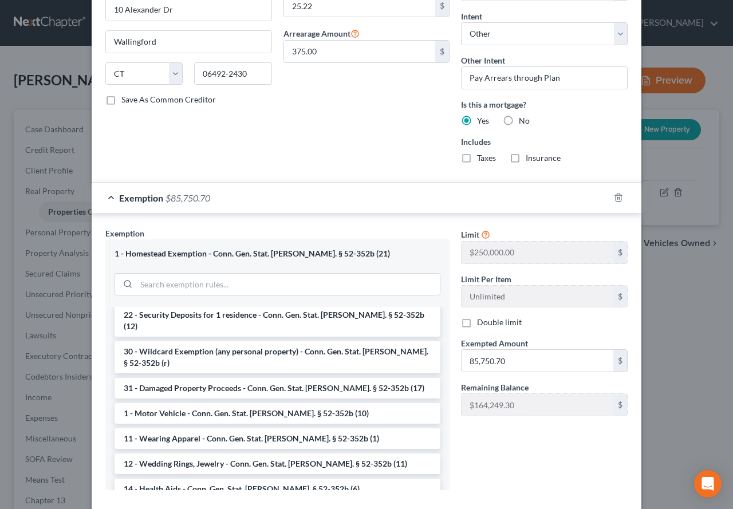
scroll to position [1273, 0]
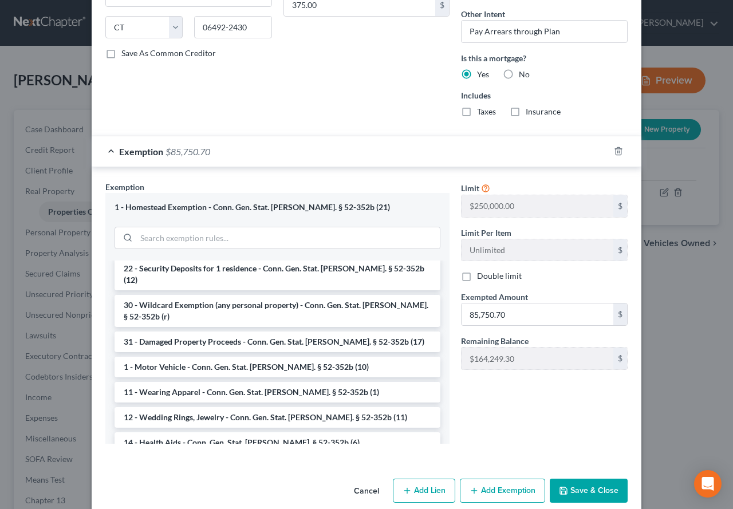
click at [572, 492] on button "Save & Close" at bounding box center [588, 491] width 78 height 24
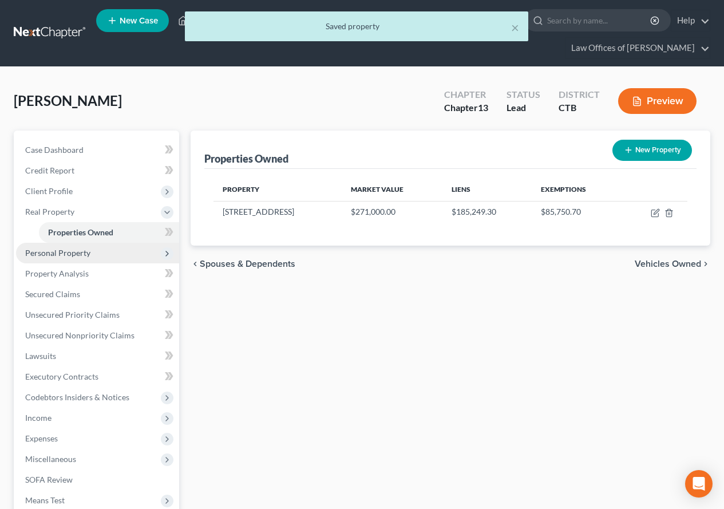
click at [69, 253] on span "Personal Property" at bounding box center [57, 253] width 65 height 10
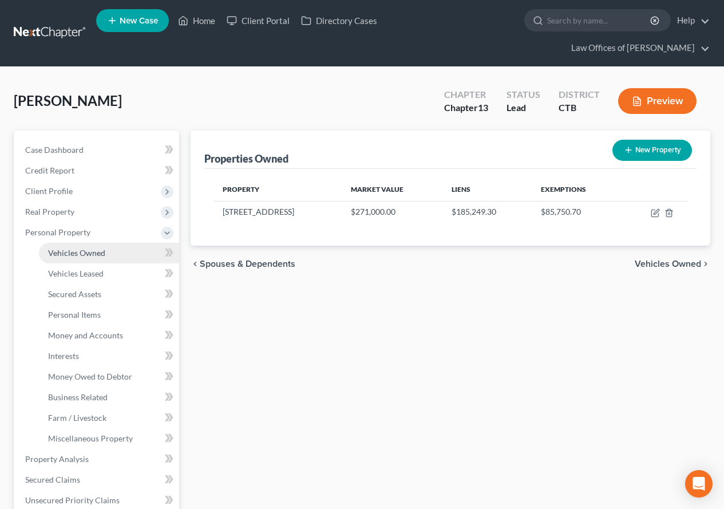
click at [82, 257] on span "Vehicles Owned" at bounding box center [76, 253] width 57 height 10
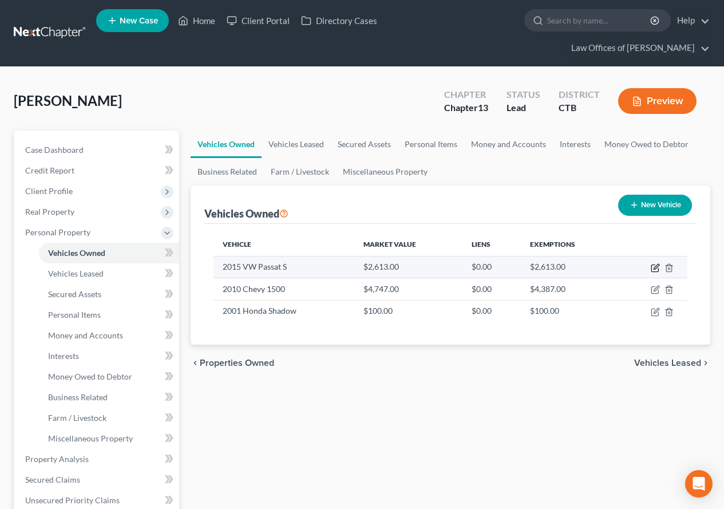
click at [654, 267] on icon "button" at bounding box center [656, 266] width 5 height 5
select select "0"
select select "11"
select select "3"
select select "0"
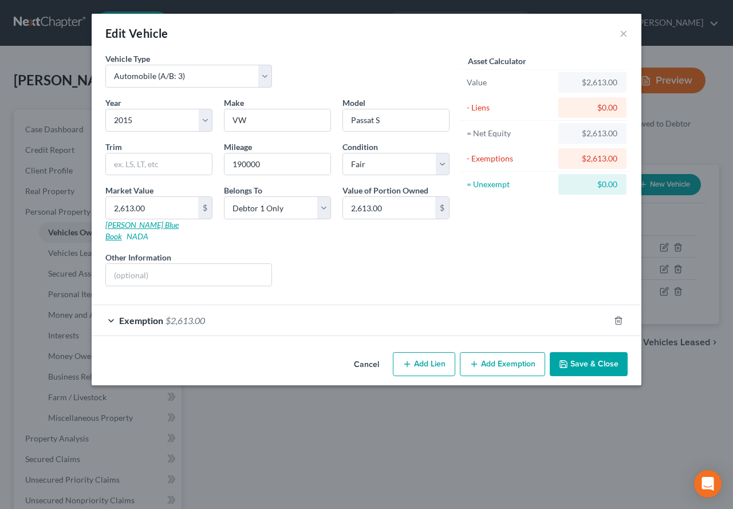
click at [126, 226] on link "Kelly Blue Book" at bounding box center [141, 230] width 73 height 21
click at [122, 224] on link "Kelly Blue Book" at bounding box center [141, 230] width 73 height 21
click at [156, 209] on input "2,613.00" at bounding box center [152, 208] width 92 height 22
type input "2"
type input "2.00"
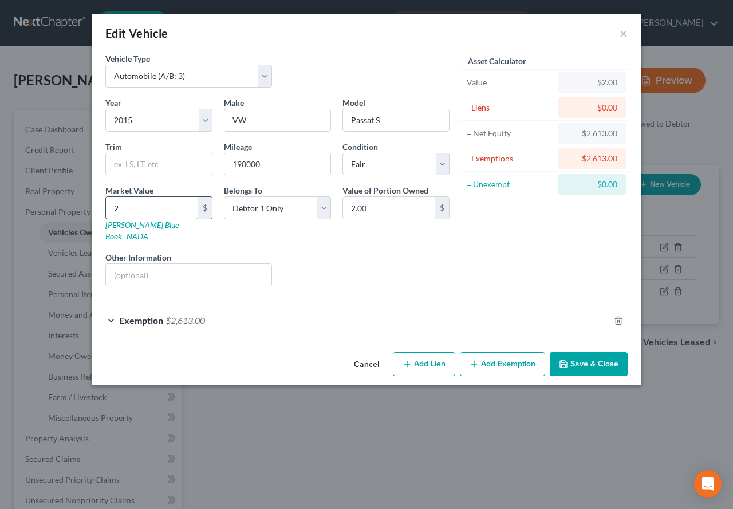
type input "26"
type input "26.00"
type input "260"
type input "260.00"
type input "2607"
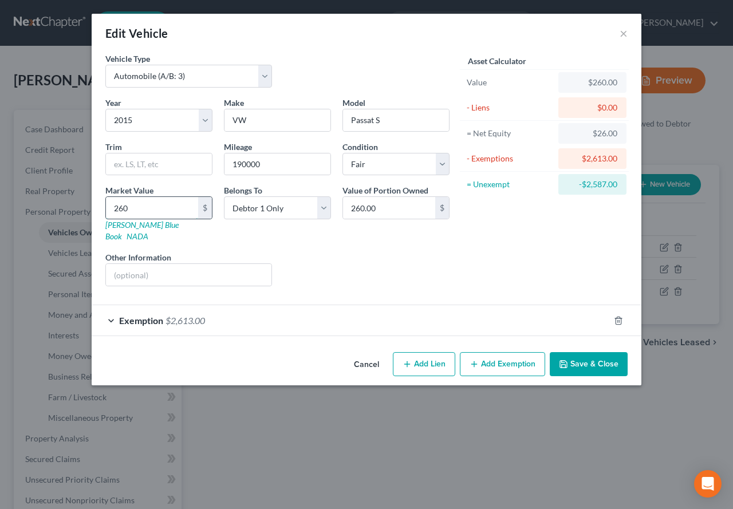
type input "2,607.00"
click at [111, 310] on div "Exemption $2,613.00" at bounding box center [350, 320] width 517 height 30
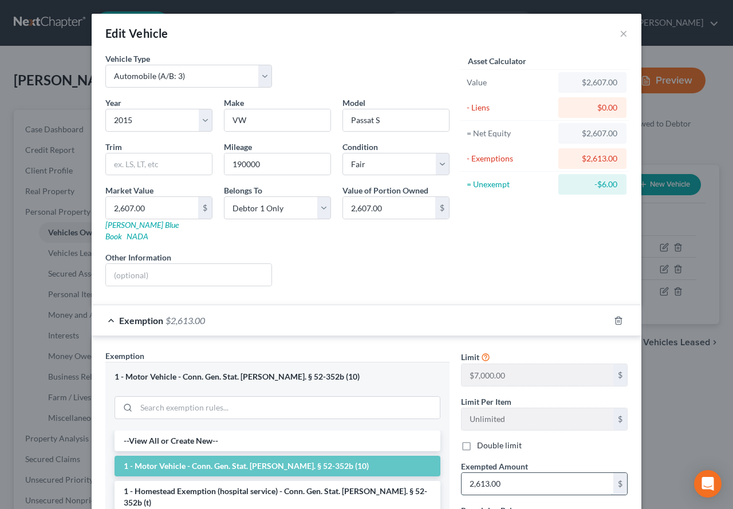
click at [505, 473] on input "2,613.00" at bounding box center [537, 484] width 152 height 22
type input "2,607.00"
click at [556, 228] on div "Asset Calculator Value $2,607.00 - Liens $0.00 = Net Equity $2,607.00 - Exempti…" at bounding box center [544, 174] width 178 height 243
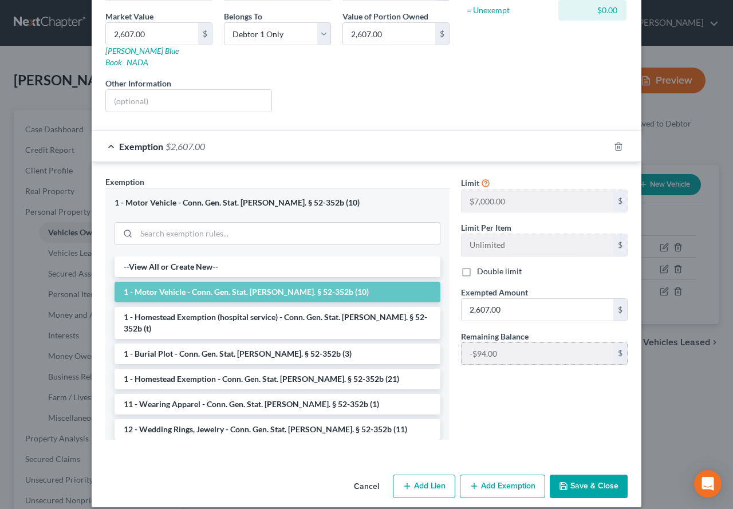
scroll to position [175, 0]
click at [571, 476] on button "Save & Close" at bounding box center [588, 486] width 78 height 24
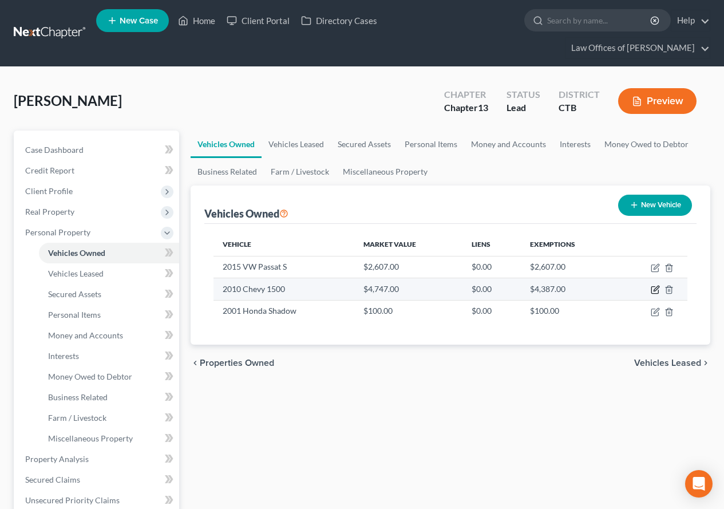
click at [652, 288] on icon "button" at bounding box center [654, 290] width 7 height 7
select select "0"
select select "16"
select select "3"
select select "0"
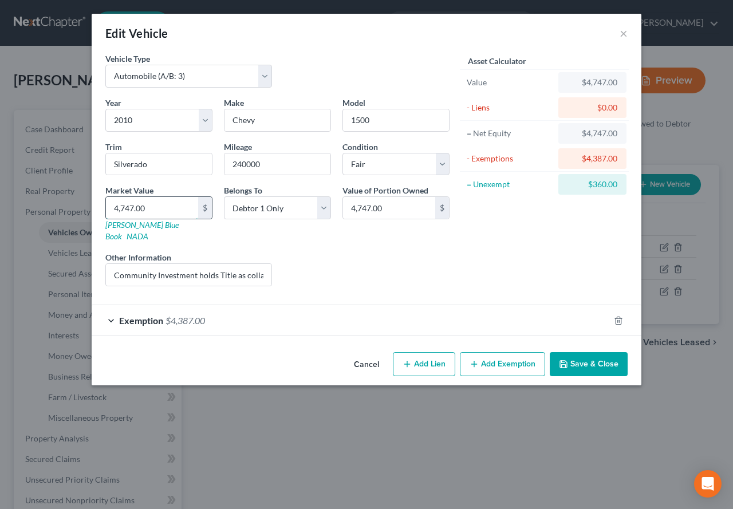
click at [126, 208] on input "4,747.00" at bounding box center [152, 208] width 92 height 22
type input "4"
type input "4.00"
type input "47"
type input "47.00"
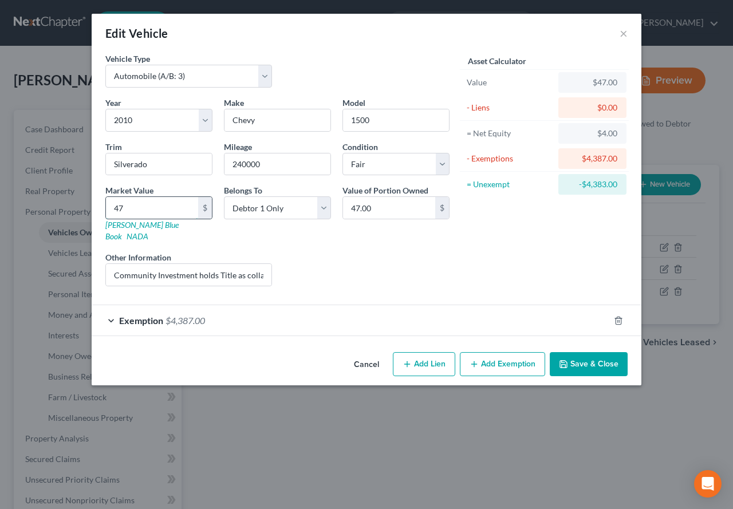
type input "475"
type input "475.00"
type input "4754"
type input "4,754.00"
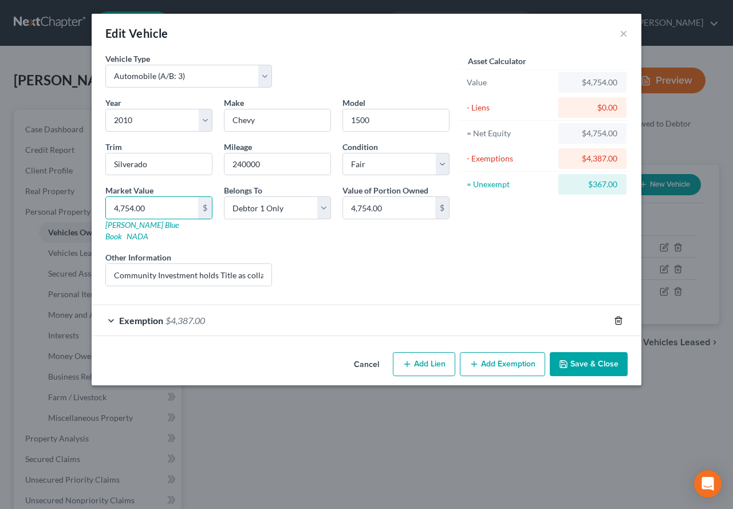
click at [622, 316] on icon "button" at bounding box center [618, 320] width 9 height 9
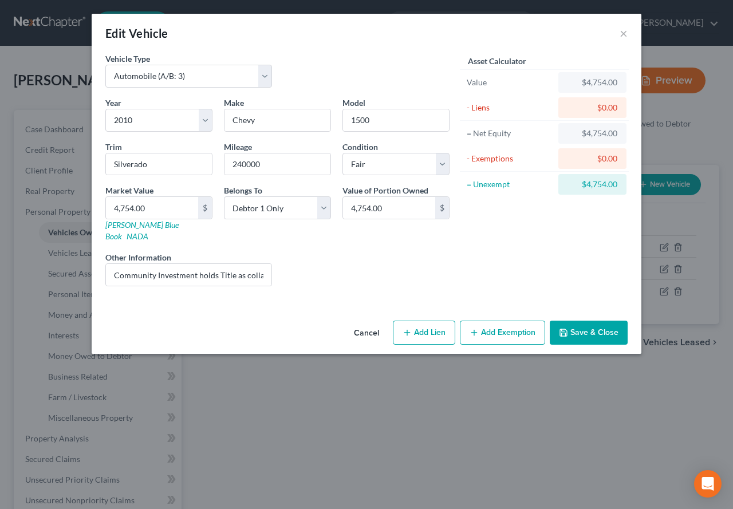
click at [541, 222] on div "Asset Calculator Value $4,754.00 - Liens $0.00 = Net Equity $4,754.00 - Exempti…" at bounding box center [544, 174] width 178 height 243
click at [492, 326] on button "Add Exemption" at bounding box center [502, 333] width 85 height 24
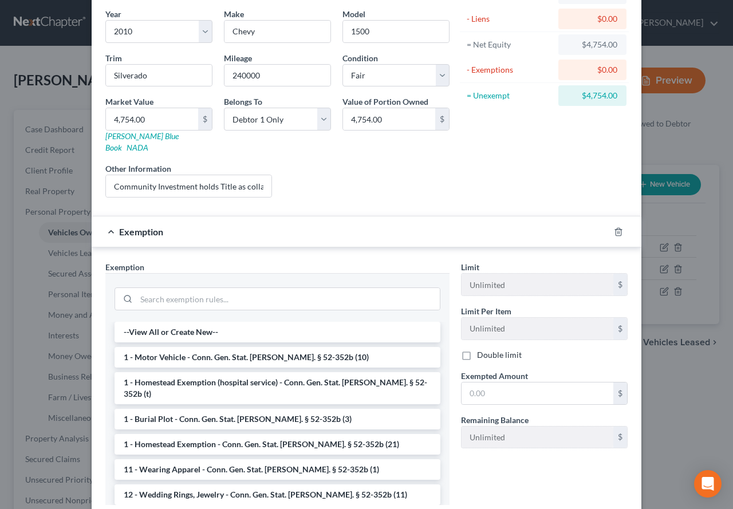
scroll to position [114, 0]
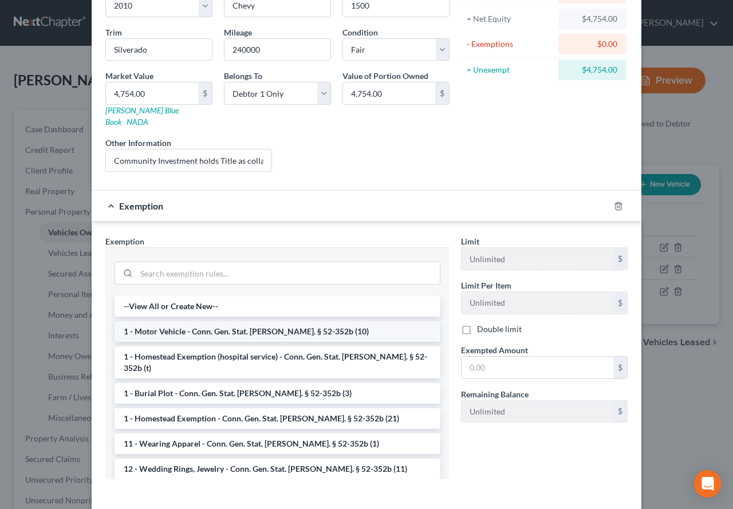
click at [187, 324] on li "1 - Motor Vehicle - Conn. Gen. Stat. [PERSON_NAME]. § 52-352b (10)" at bounding box center [277, 331] width 326 height 21
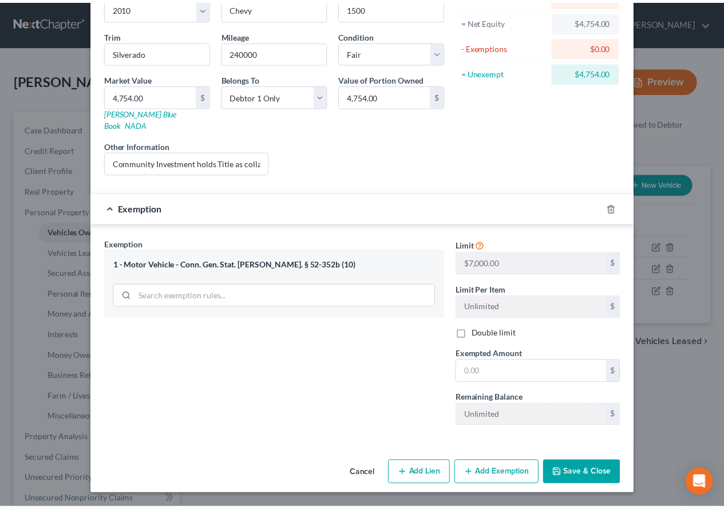
scroll to position [100, 0]
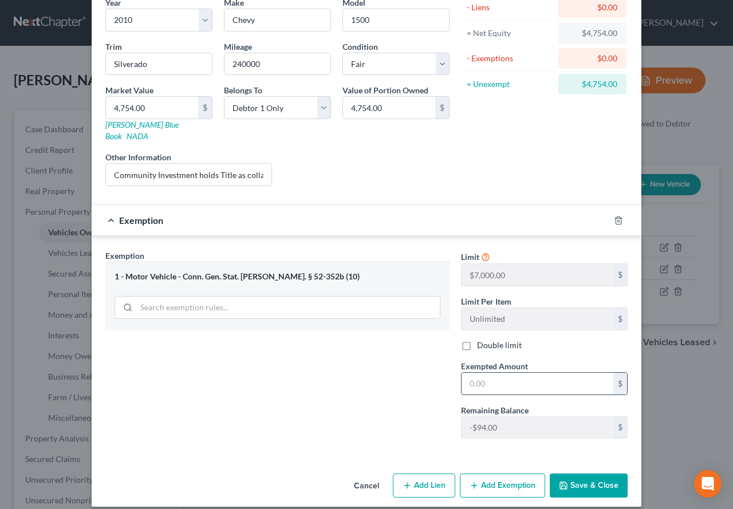
click at [521, 373] on input "text" at bounding box center [537, 384] width 152 height 22
type input "4,754.00"
click at [585, 476] on button "Save & Close" at bounding box center [588, 485] width 78 height 24
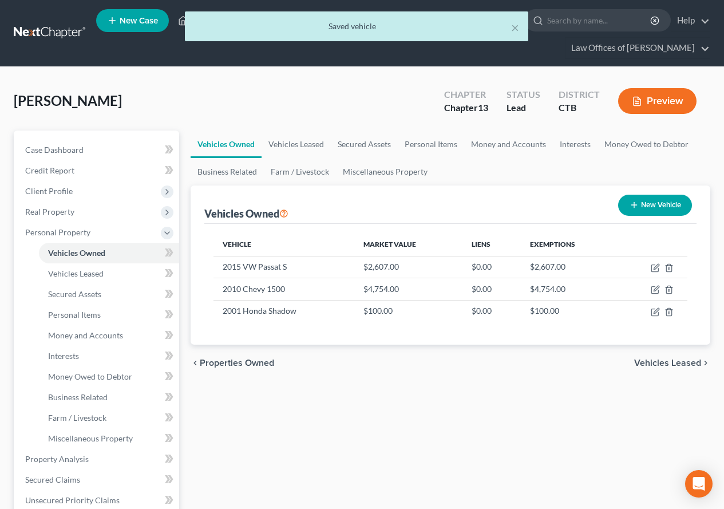
click at [410, 378] on div "chevron_left Properties Owned Vehicles Leased chevron_right" at bounding box center [451, 363] width 520 height 37
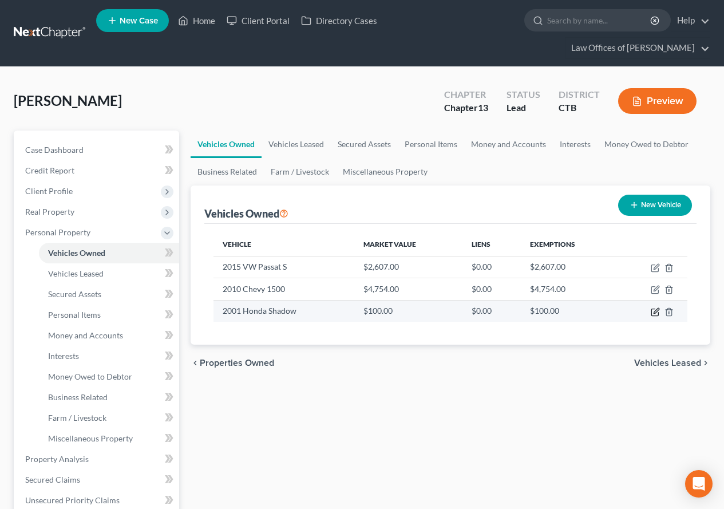
click at [654, 311] on icon "button" at bounding box center [656, 310] width 5 height 5
select select "0"
select select "25"
select select "0"
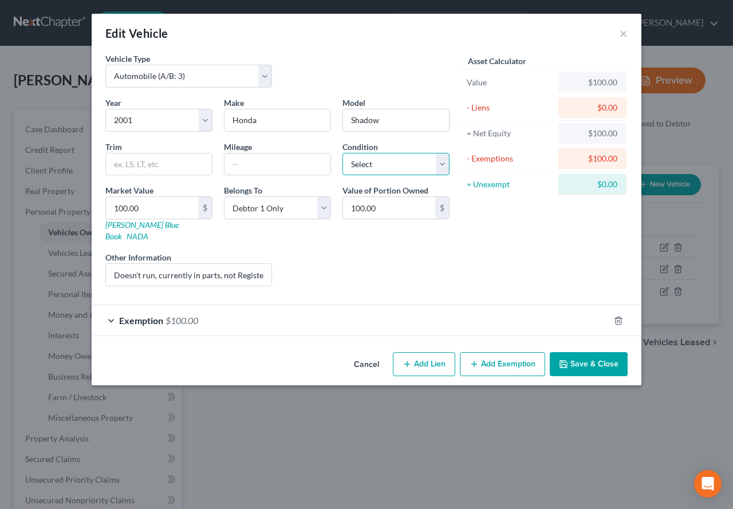
click at [441, 163] on select "Select Excellent Very Good Good Fair Poor" at bounding box center [395, 164] width 107 height 23
select select "4"
click at [342, 153] on select "Select Excellent Very Good Good Fair Poor" at bounding box center [395, 164] width 107 height 23
click at [579, 355] on button "Save & Close" at bounding box center [588, 364] width 78 height 24
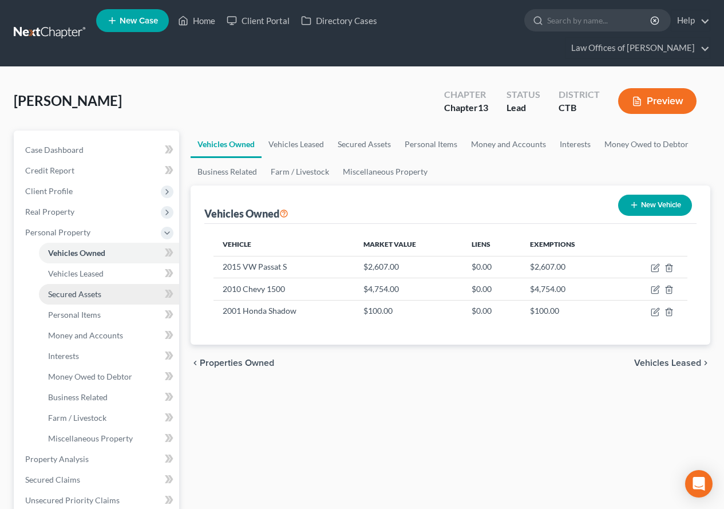
click at [62, 291] on span "Secured Assets" at bounding box center [74, 294] width 53 height 10
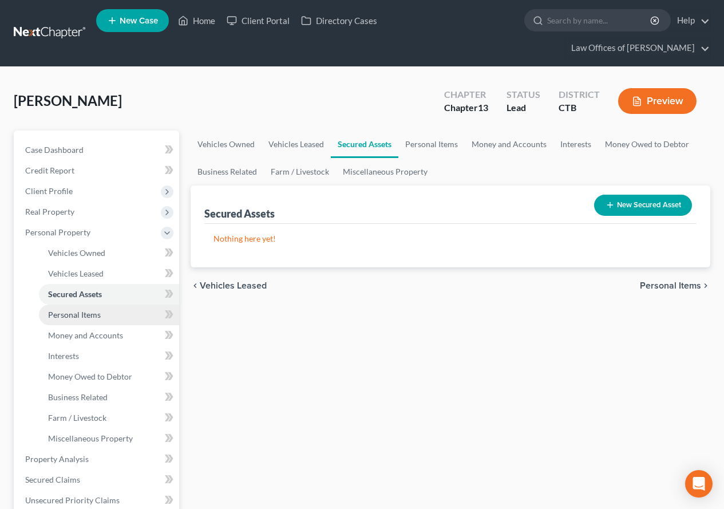
click at [66, 314] on span "Personal Items" at bounding box center [74, 315] width 53 height 10
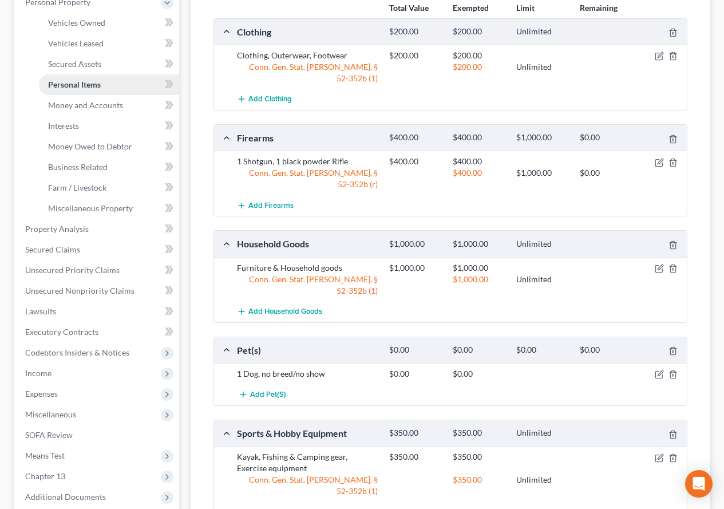
scroll to position [229, 0]
click at [80, 108] on span "Money and Accounts" at bounding box center [85, 106] width 75 height 10
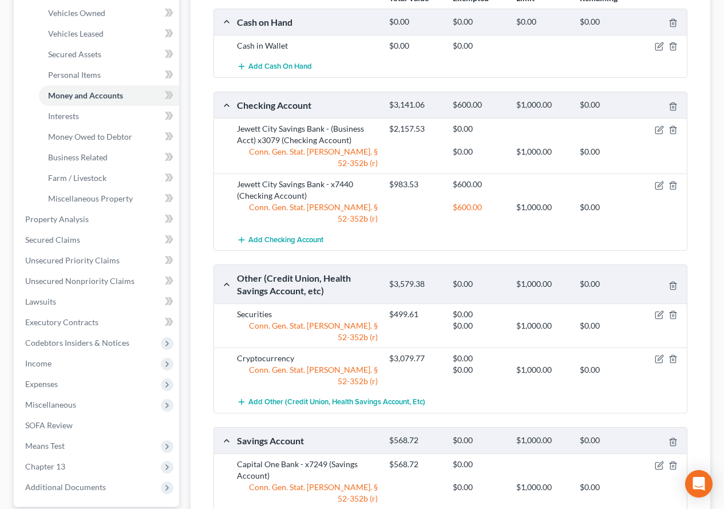
scroll to position [172, 0]
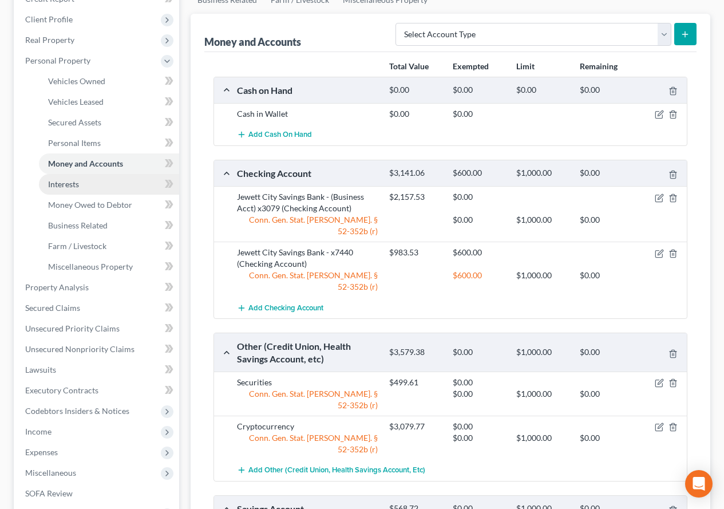
click at [66, 184] on span "Interests" at bounding box center [63, 184] width 31 height 10
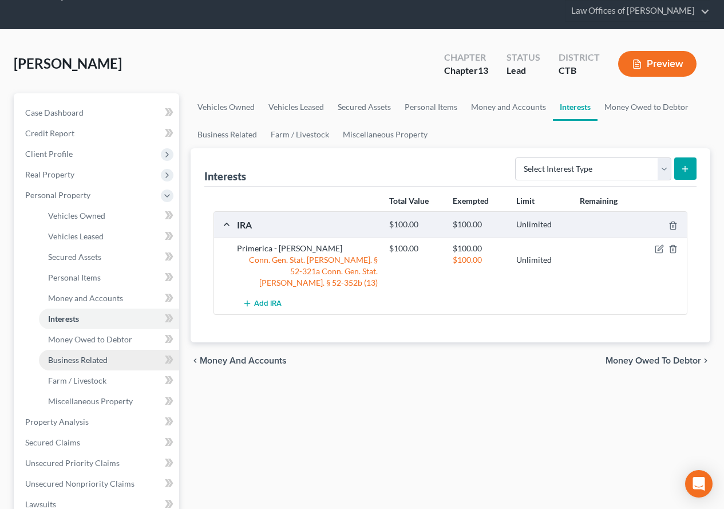
scroll to position [57, 0]
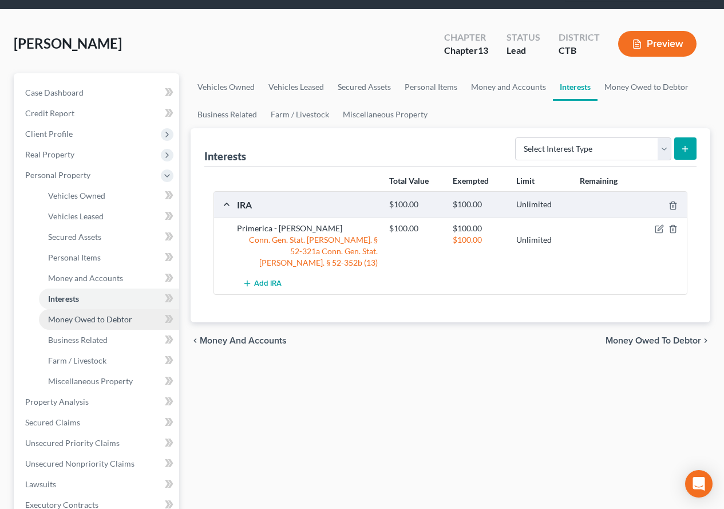
click at [79, 322] on span "Money Owed to Debtor" at bounding box center [90, 319] width 84 height 10
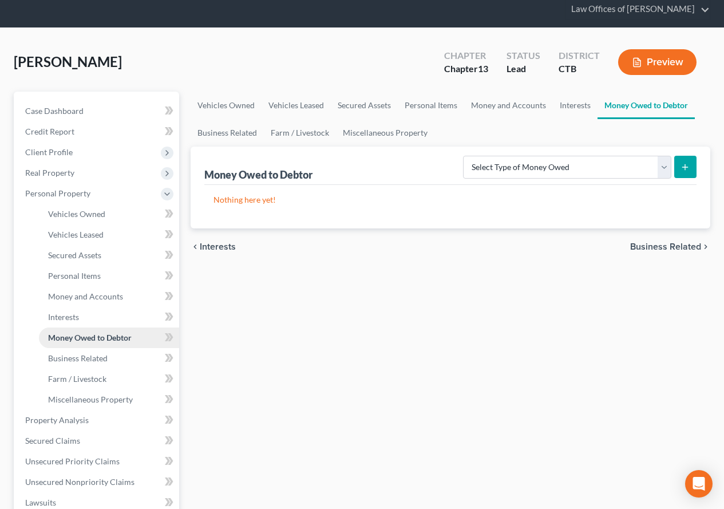
scroll to position [114, 0]
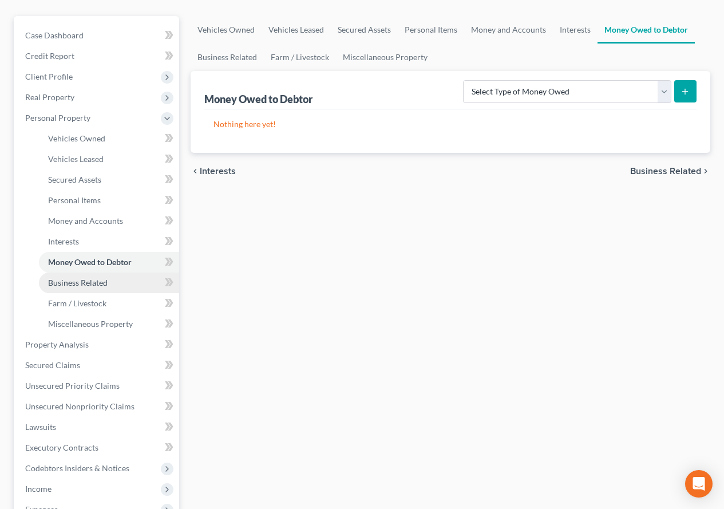
click at [67, 280] on span "Business Related" at bounding box center [78, 283] width 60 height 10
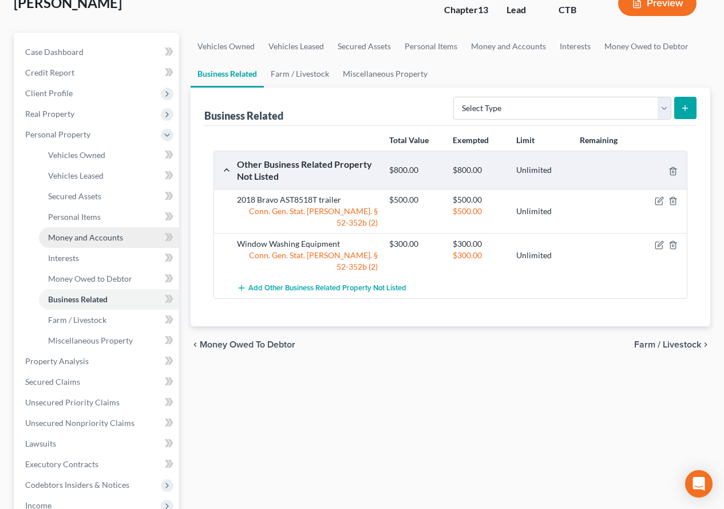
scroll to position [114, 0]
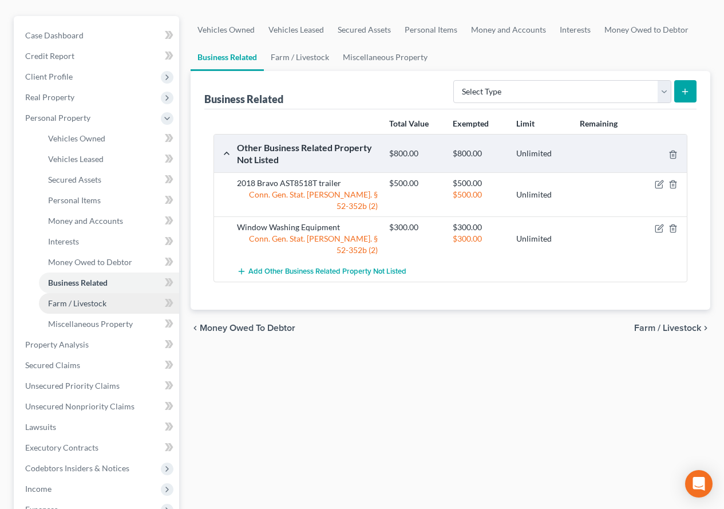
click at [63, 307] on span "Farm / Livestock" at bounding box center [77, 303] width 58 height 10
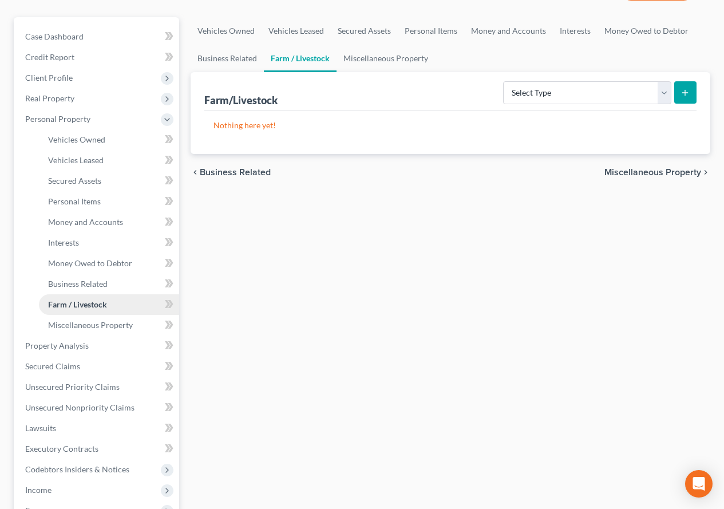
scroll to position [114, 0]
click at [70, 327] on span "Miscellaneous Property" at bounding box center [90, 324] width 85 height 10
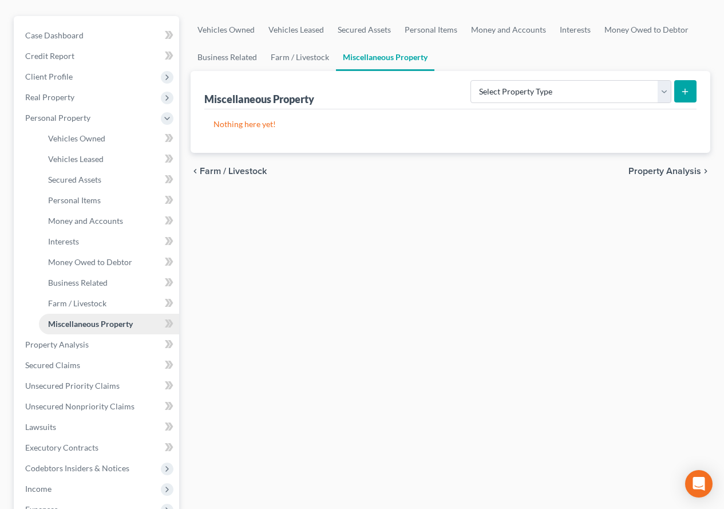
scroll to position [172, 0]
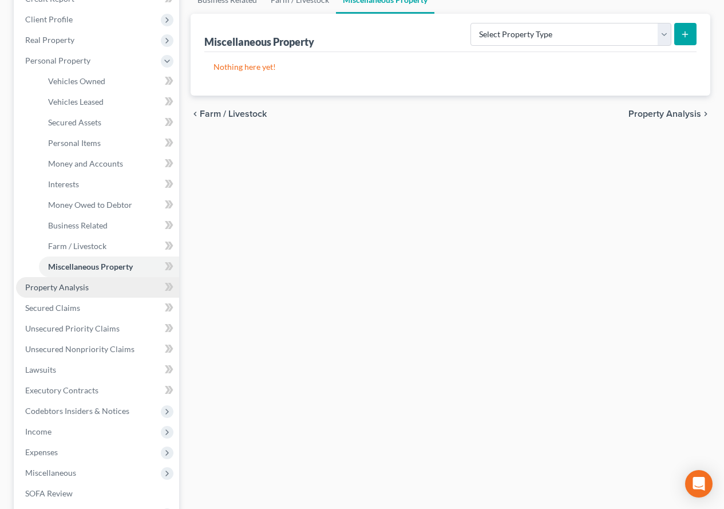
click at [72, 291] on span "Property Analysis" at bounding box center [57, 287] width 64 height 10
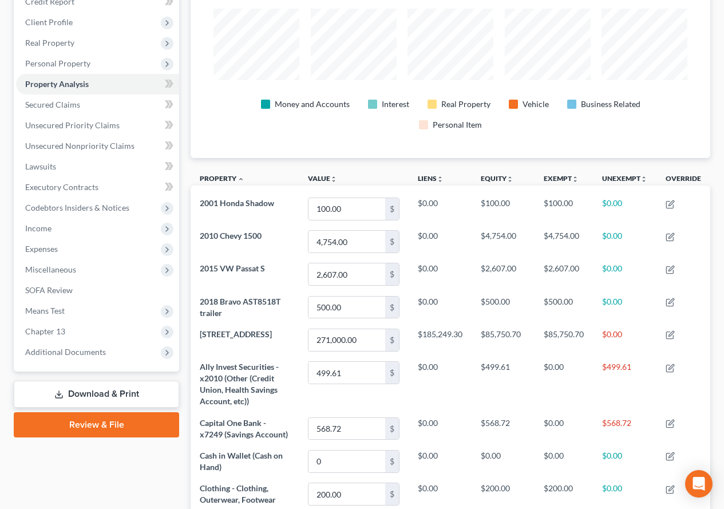
scroll to position [148, 0]
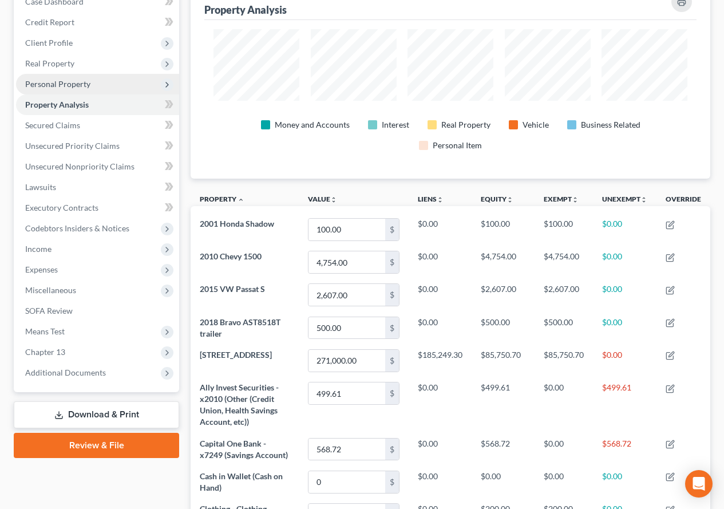
click at [33, 86] on span "Personal Property" at bounding box center [57, 84] width 65 height 10
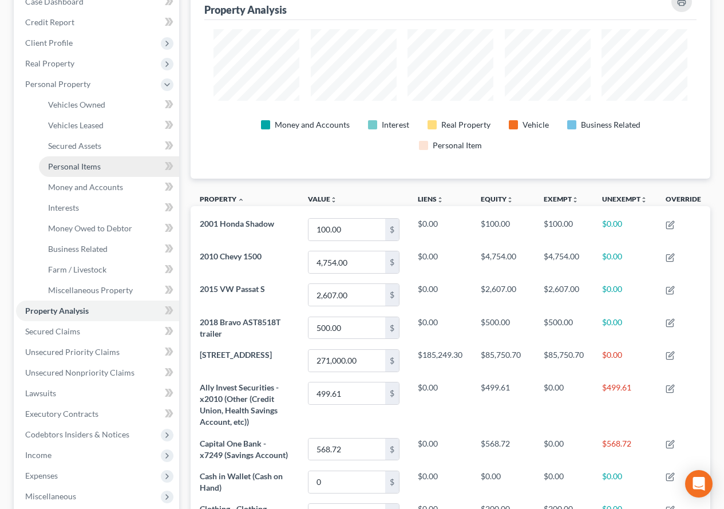
click at [67, 167] on span "Personal Items" at bounding box center [74, 166] width 53 height 10
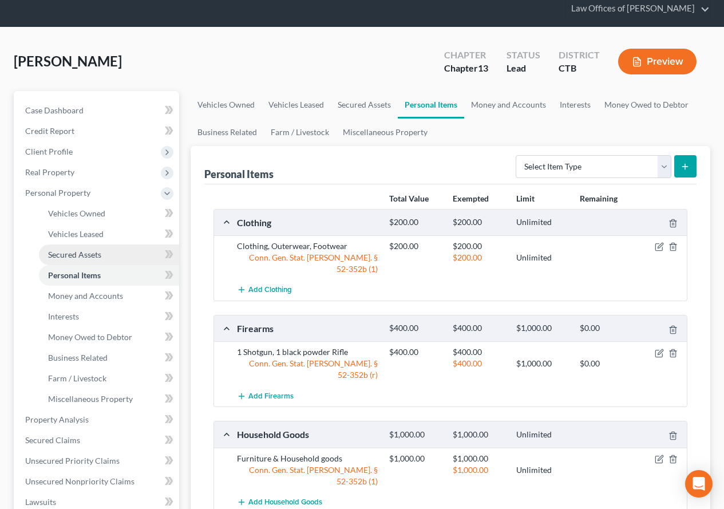
scroll to position [114, 0]
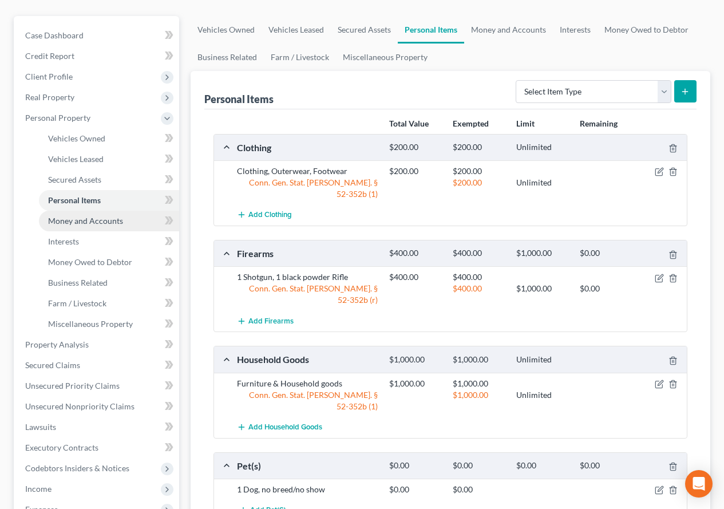
click at [101, 220] on span "Money and Accounts" at bounding box center [85, 221] width 75 height 10
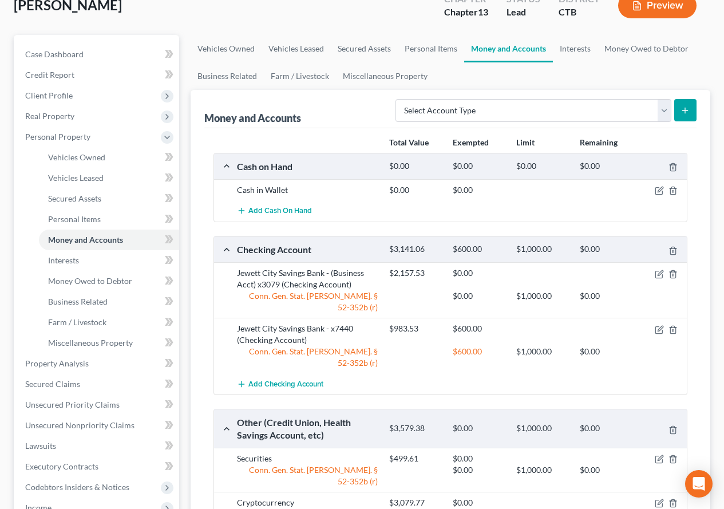
scroll to position [114, 0]
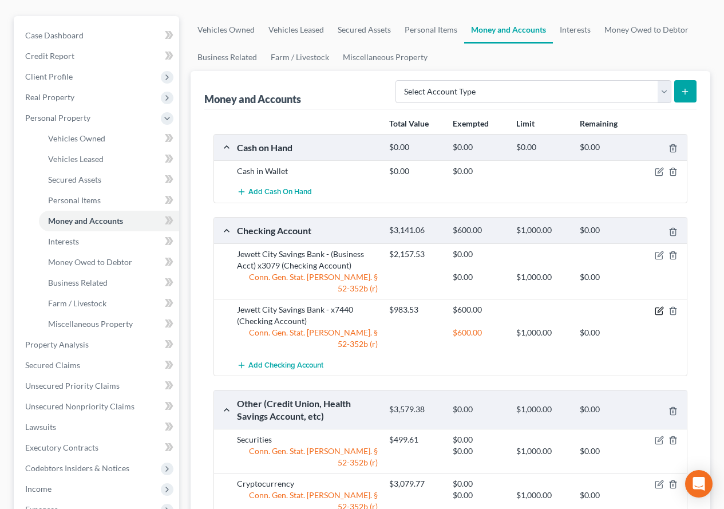
click at [661, 306] on icon "button" at bounding box center [659, 310] width 9 height 9
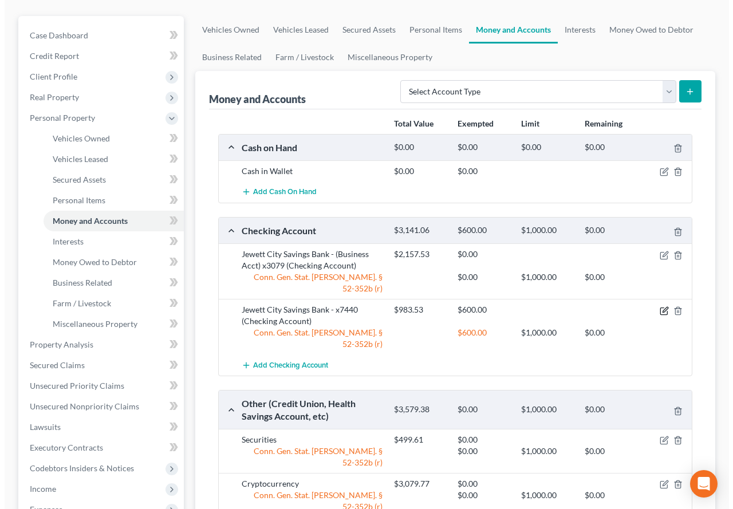
scroll to position [94, 0]
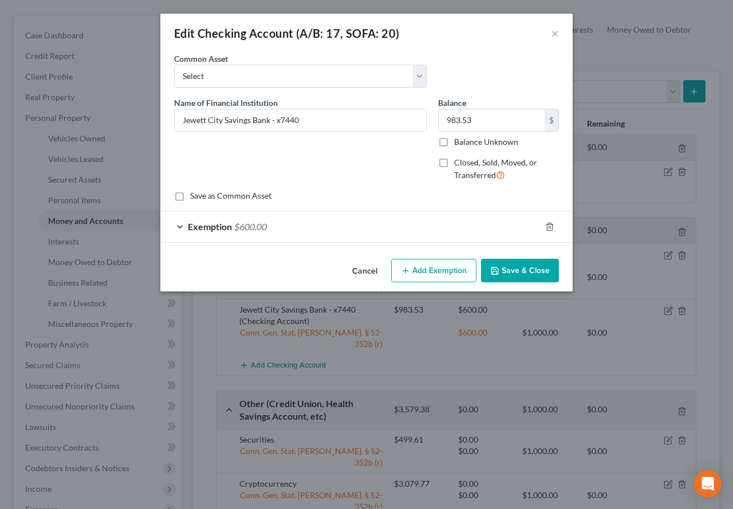
click at [175, 228] on div "Exemption $600.00" at bounding box center [350, 226] width 380 height 30
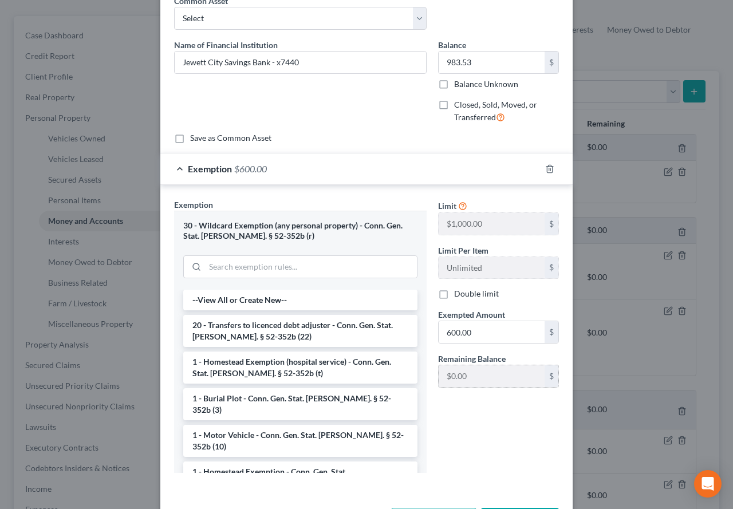
scroll to position [103, 0]
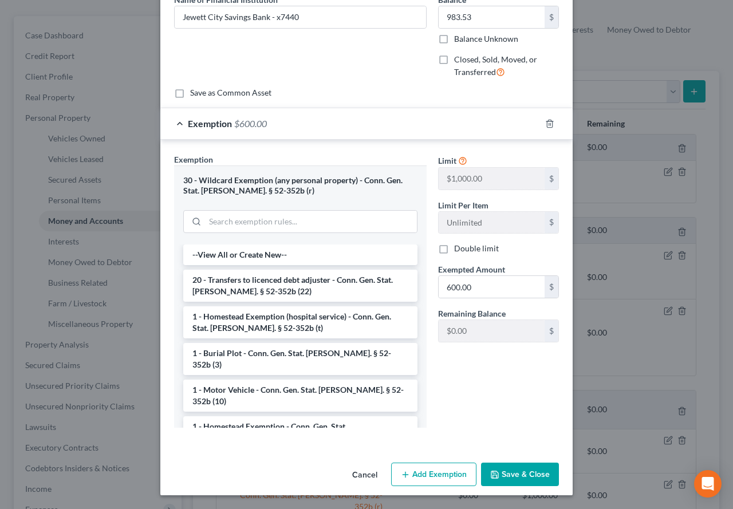
click at [520, 474] on button "Save & Close" at bounding box center [520, 474] width 78 height 24
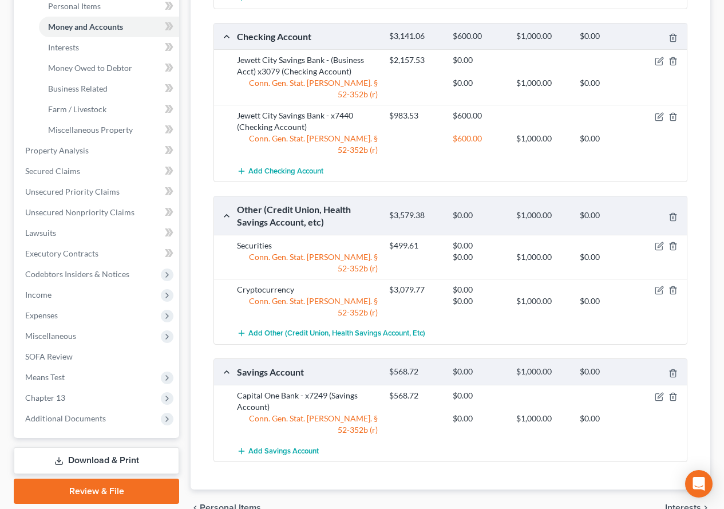
scroll to position [343, 0]
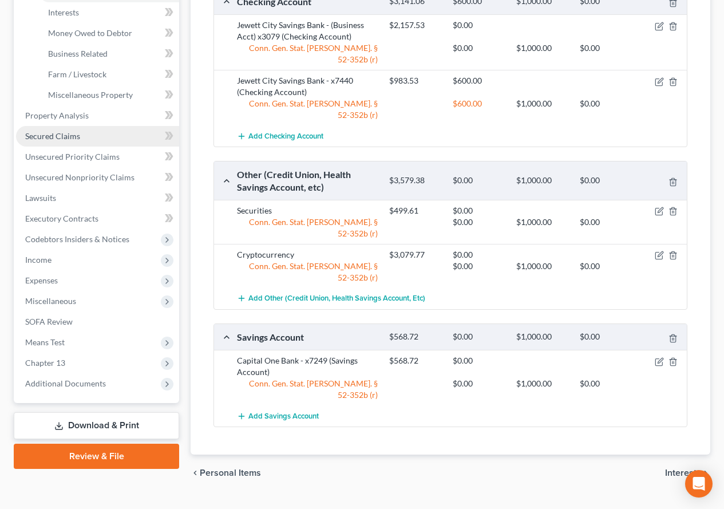
click at [53, 137] on span "Secured Claims" at bounding box center [52, 136] width 55 height 10
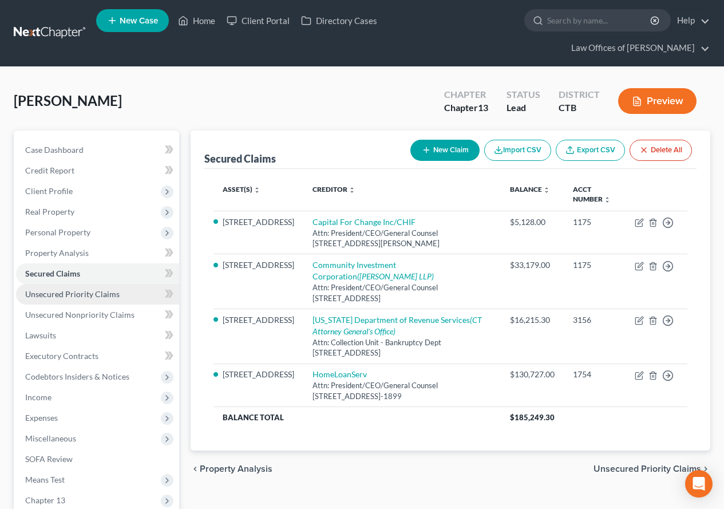
click at [69, 297] on span "Unsecured Priority Claims" at bounding box center [72, 294] width 94 height 10
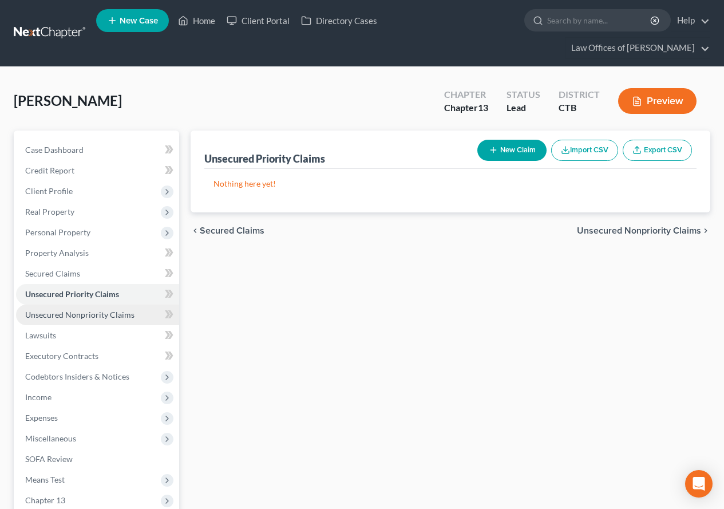
click at [75, 315] on span "Unsecured Nonpriority Claims" at bounding box center [79, 315] width 109 height 10
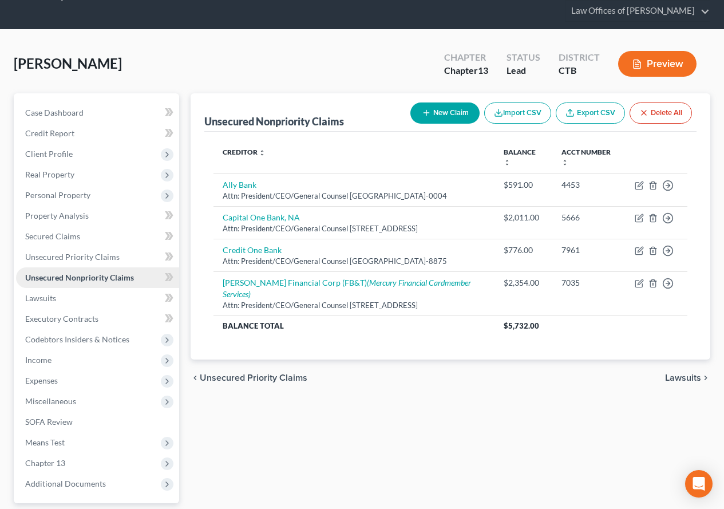
scroll to position [57, 0]
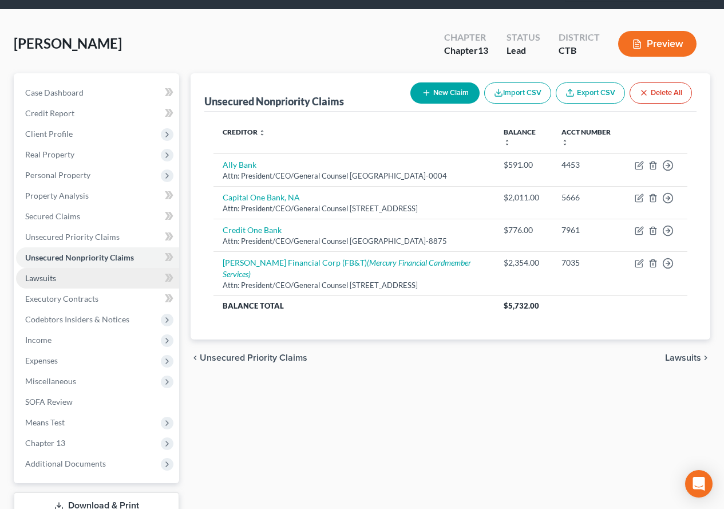
click at [45, 282] on span "Lawsuits" at bounding box center [40, 278] width 31 height 10
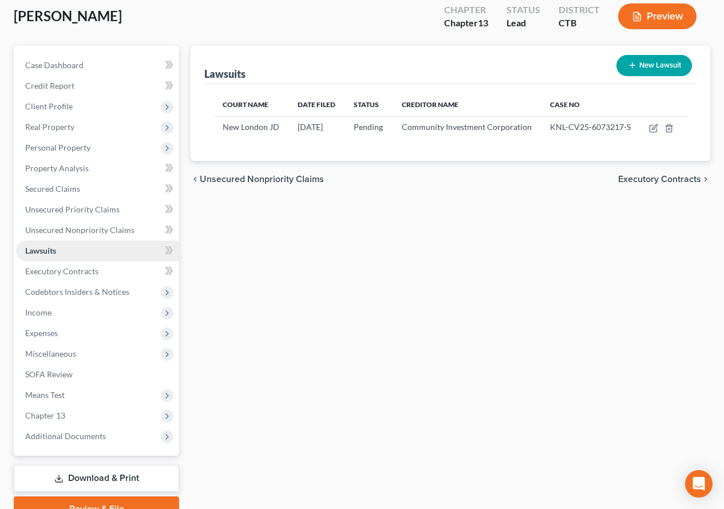
scroll to position [114, 0]
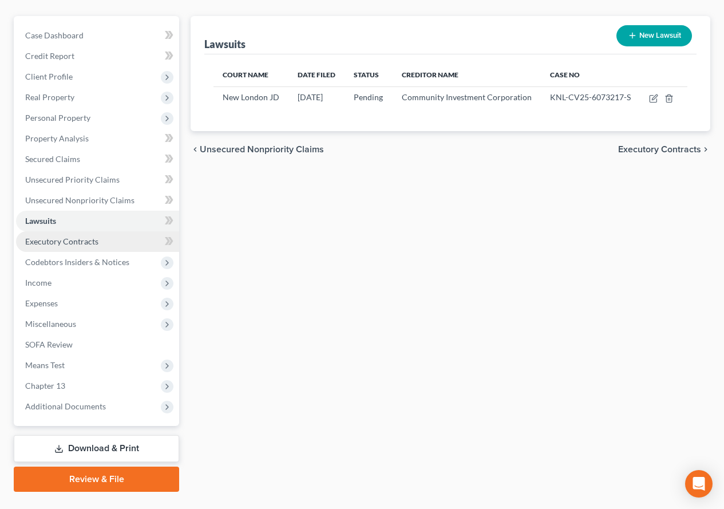
click at [51, 243] on span "Executory Contracts" at bounding box center [61, 241] width 73 height 10
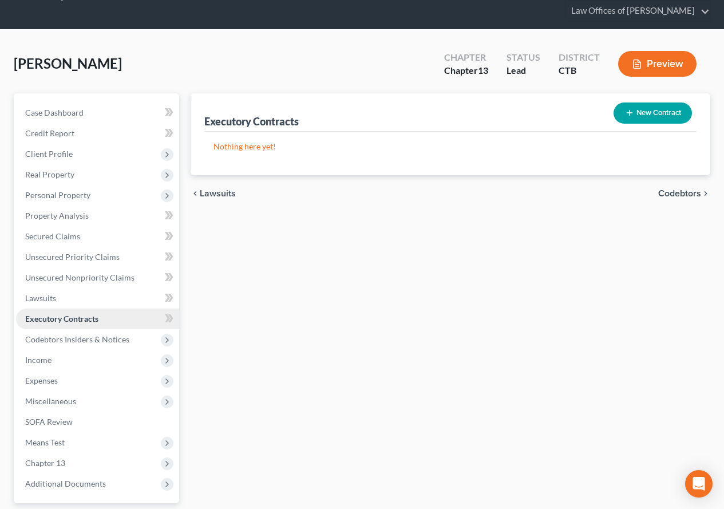
scroll to position [114, 0]
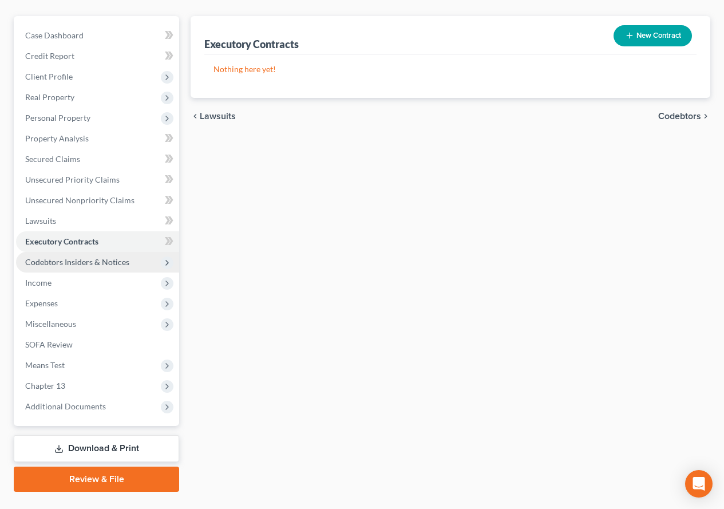
click at [51, 264] on span "Codebtors Insiders & Notices" at bounding box center [77, 262] width 104 height 10
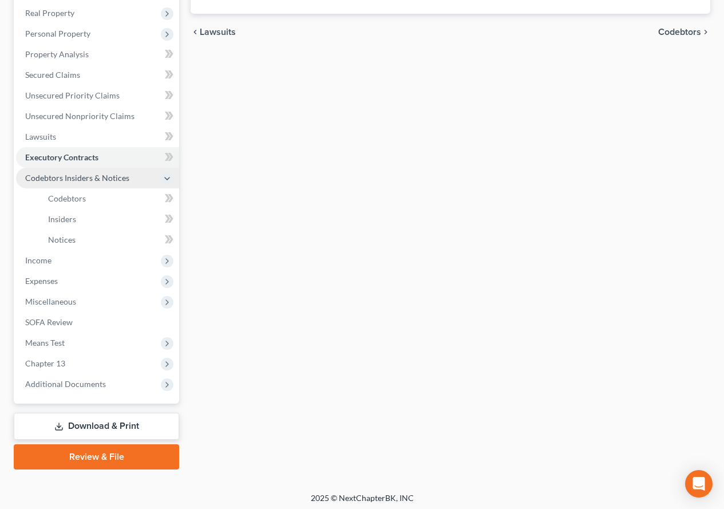
scroll to position [203, 0]
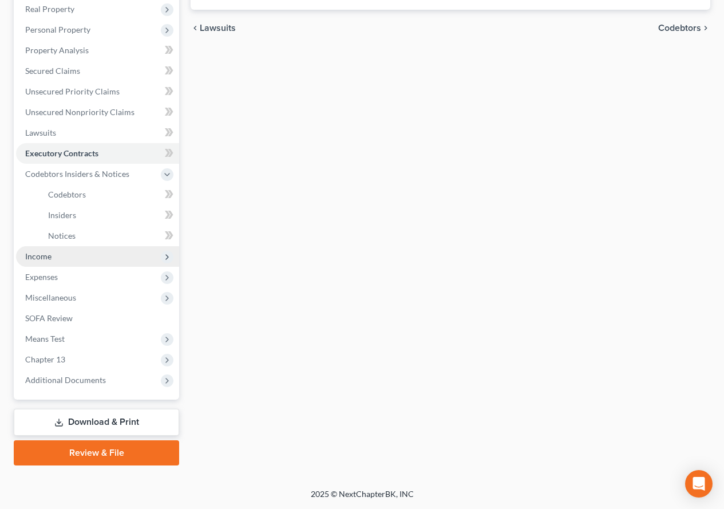
click at [41, 258] on span "Income" at bounding box center [38, 256] width 26 height 10
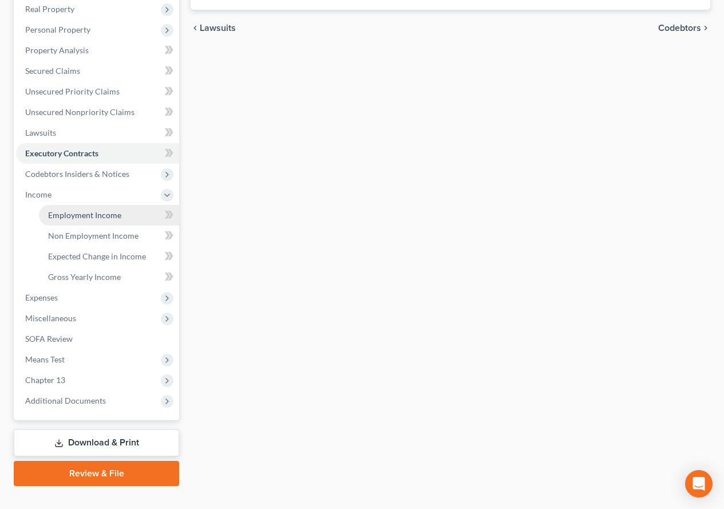
click at [73, 219] on span "Employment Income" at bounding box center [84, 215] width 73 height 10
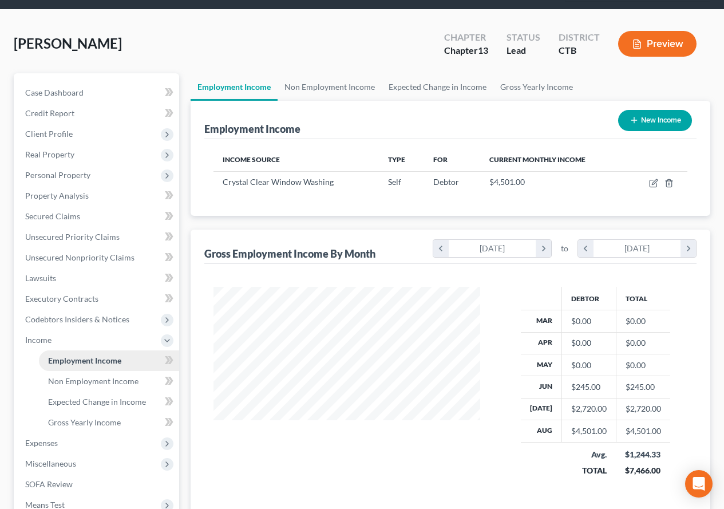
scroll to position [114, 0]
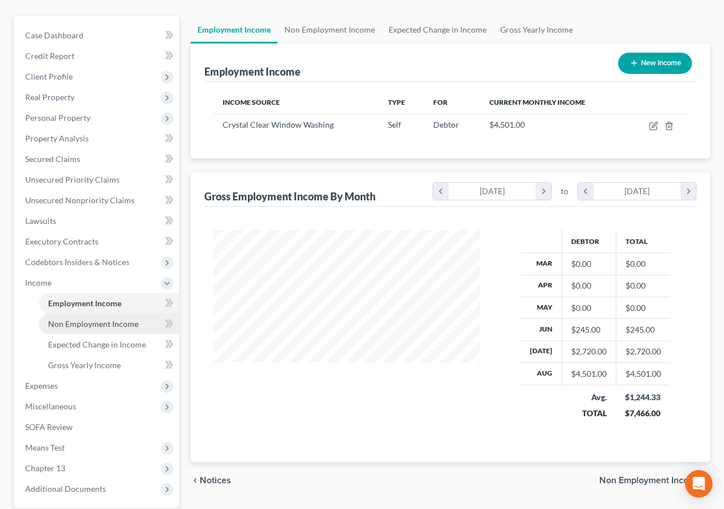
click at [72, 326] on span "Non Employment Income" at bounding box center [93, 324] width 90 height 10
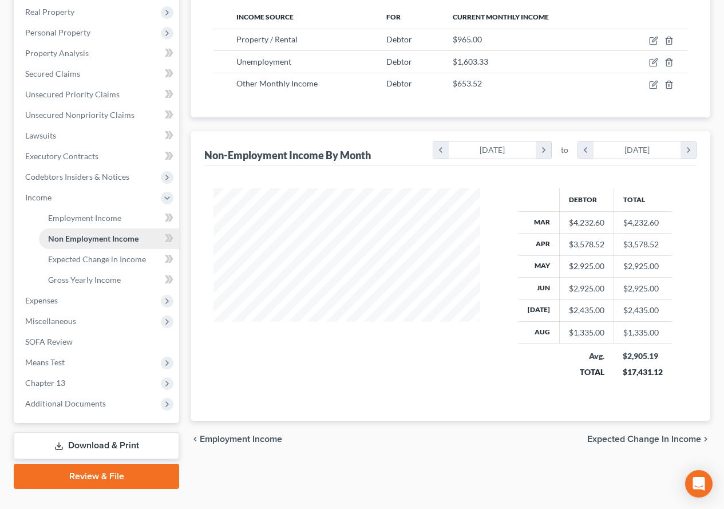
scroll to position [223, 0]
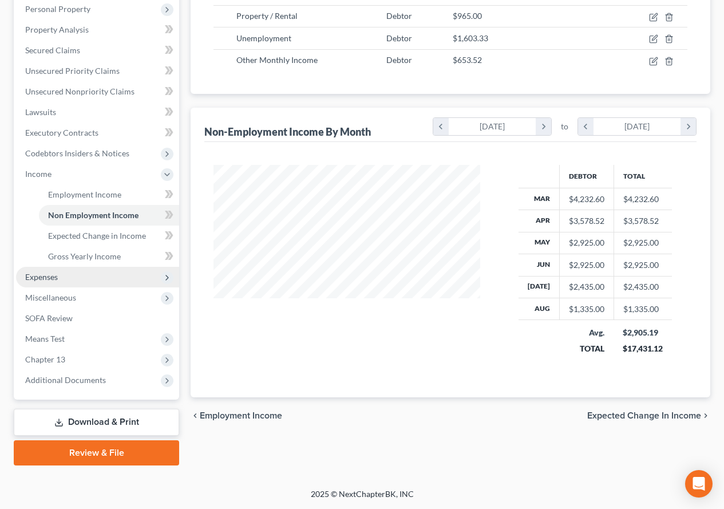
click at [31, 279] on span "Expenses" at bounding box center [41, 277] width 33 height 10
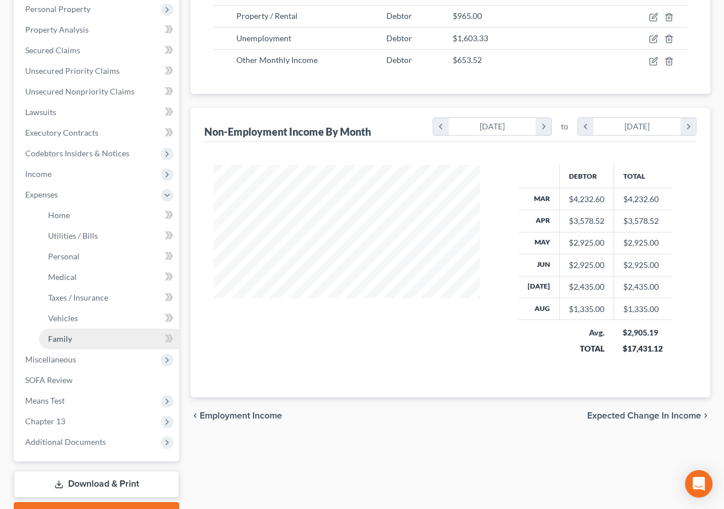
click at [49, 340] on span "Family" at bounding box center [60, 339] width 24 height 10
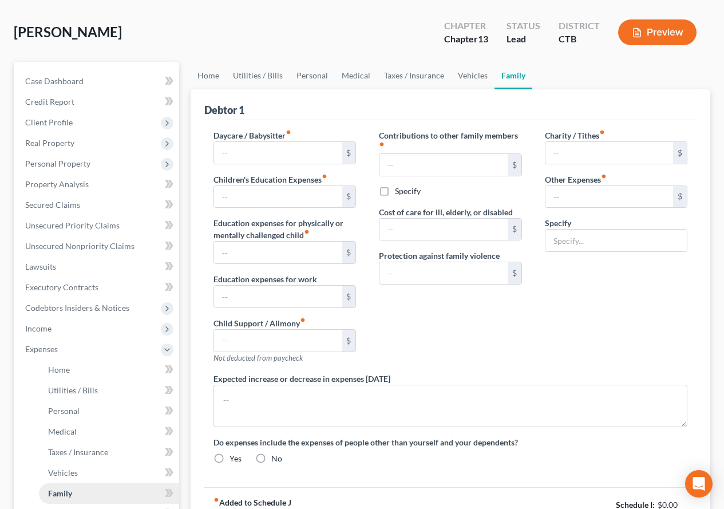
scroll to position [5, 0]
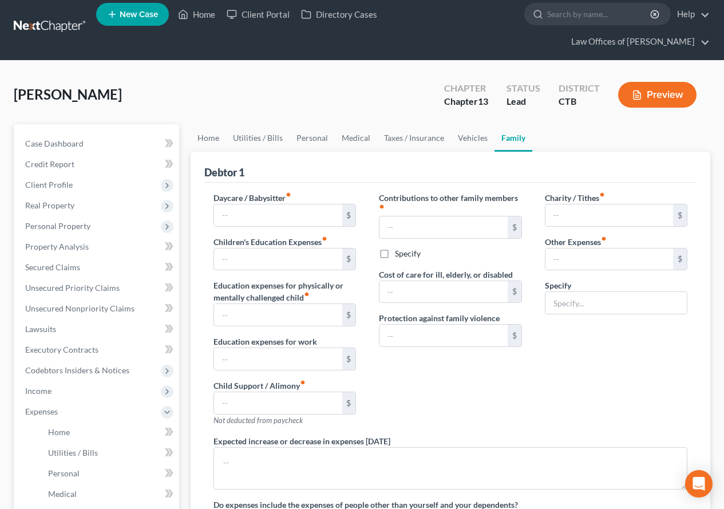
type input "0.00"
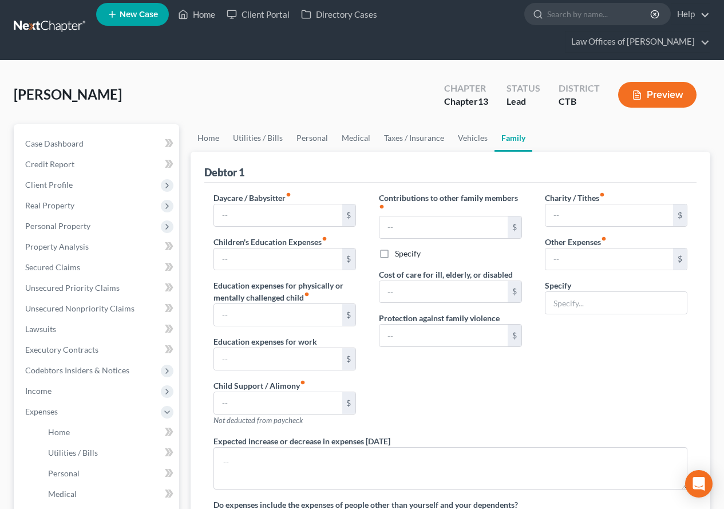
type input "0.00"
type input "100.00"
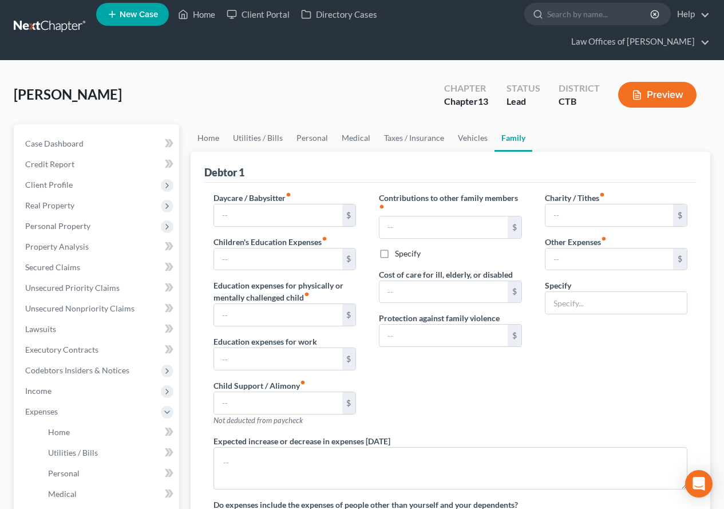
type input "Pet Expenses"
radio input "true"
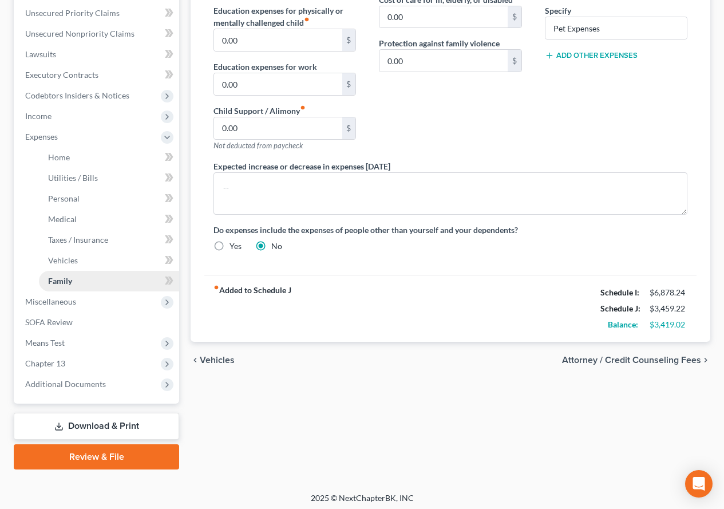
scroll to position [285, 0]
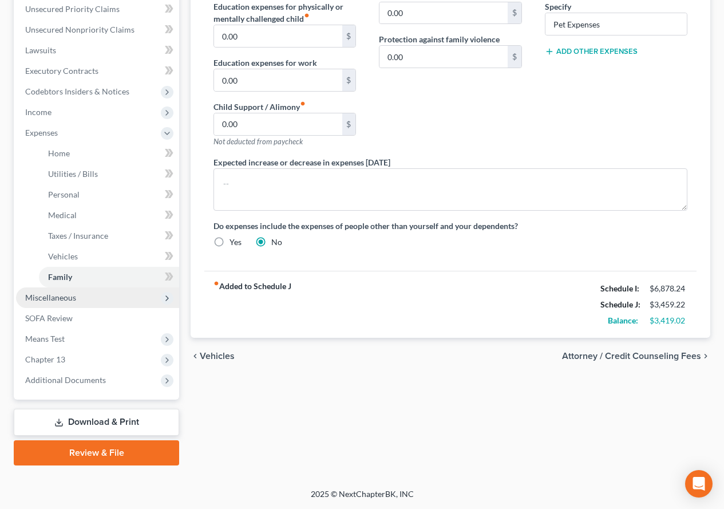
click at [35, 298] on span "Miscellaneous" at bounding box center [50, 297] width 51 height 10
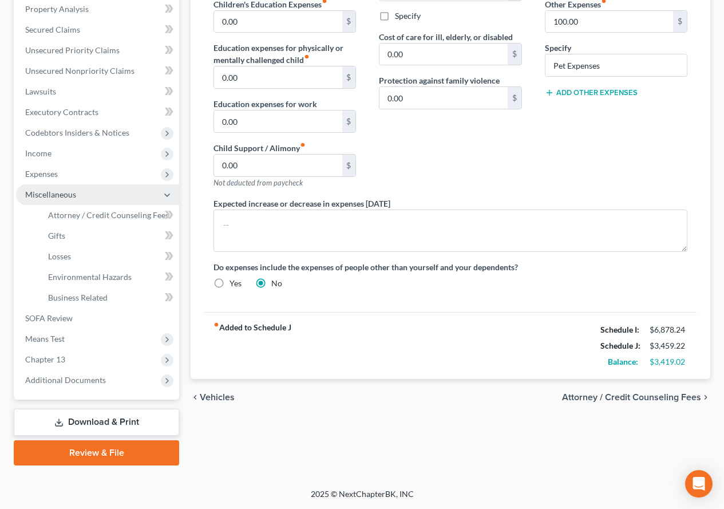
scroll to position [244, 0]
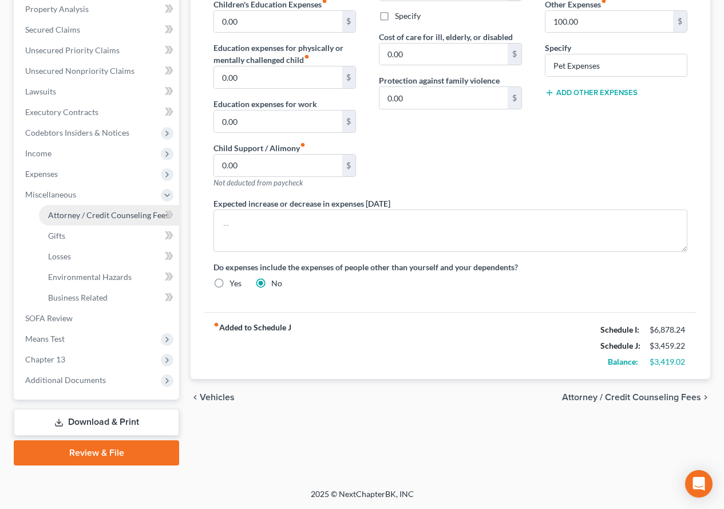
click at [91, 217] on span "Attorney / Credit Counseling Fees" at bounding box center [108, 215] width 121 height 10
select select "0"
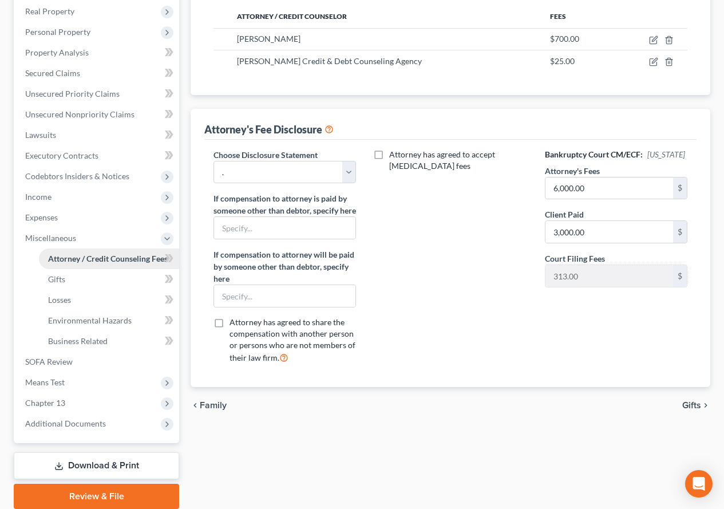
scroll to position [229, 0]
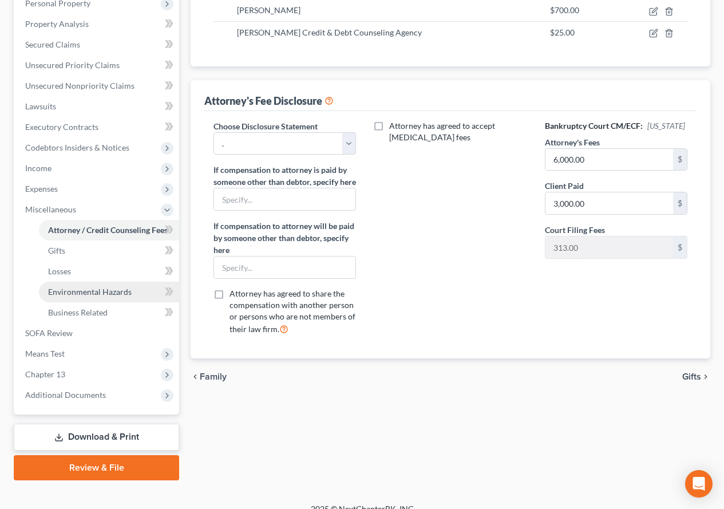
click at [50, 293] on span "Environmental Hazards" at bounding box center [90, 292] width 84 height 10
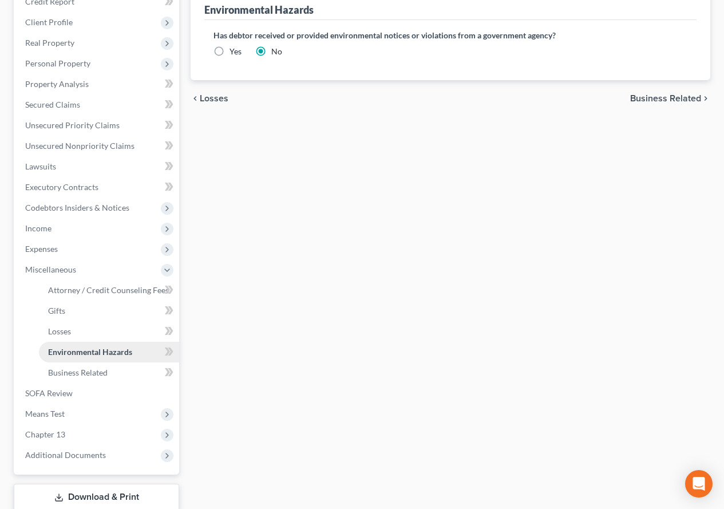
scroll to position [172, 0]
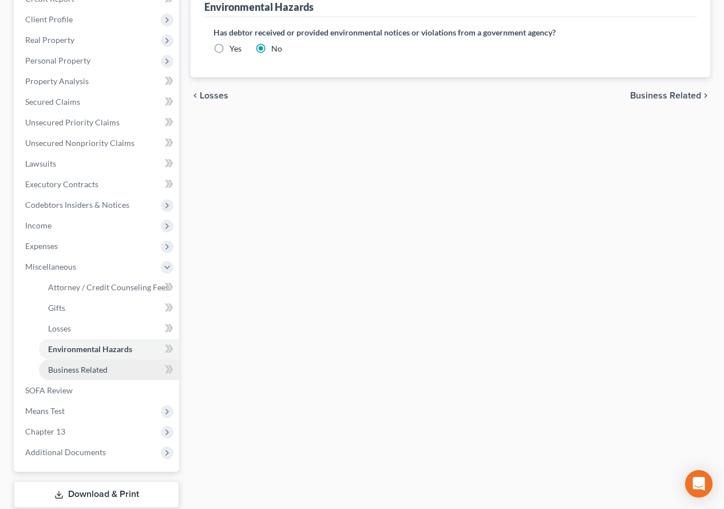
click at [69, 370] on span "Business Related" at bounding box center [78, 370] width 60 height 10
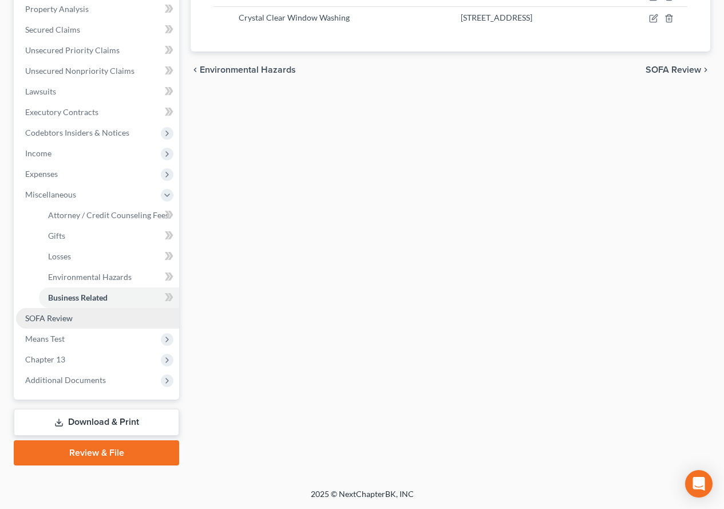
click at [49, 316] on span "SOFA Review" at bounding box center [49, 318] width 48 height 10
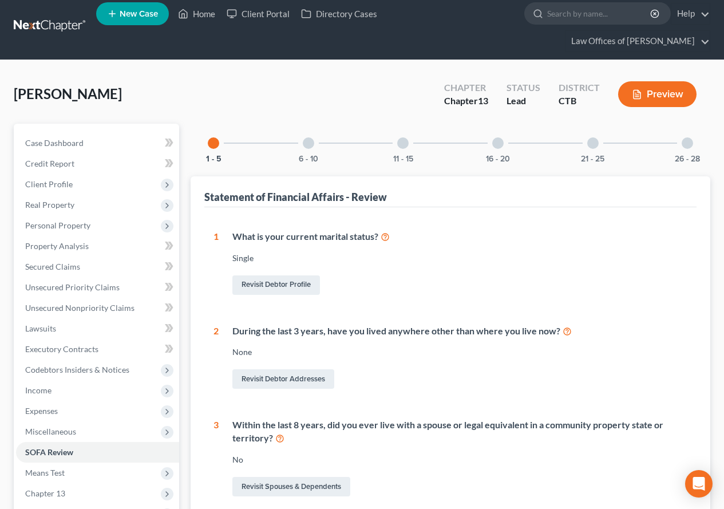
click at [308, 143] on div at bounding box center [308, 142] width 11 height 11
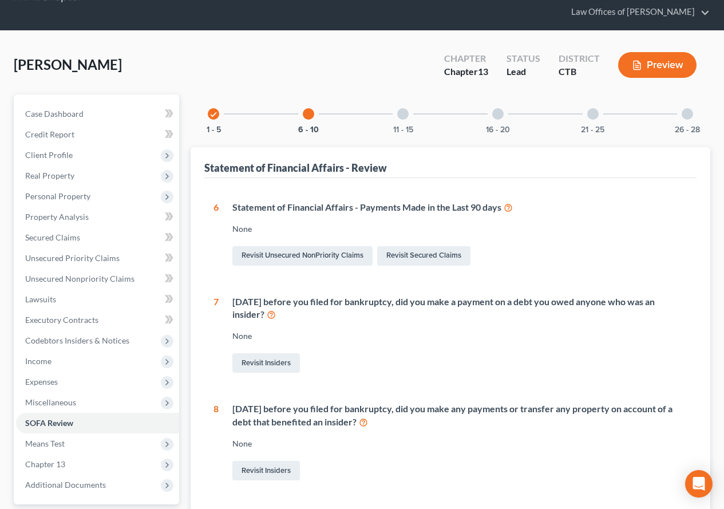
scroll to position [26, 0]
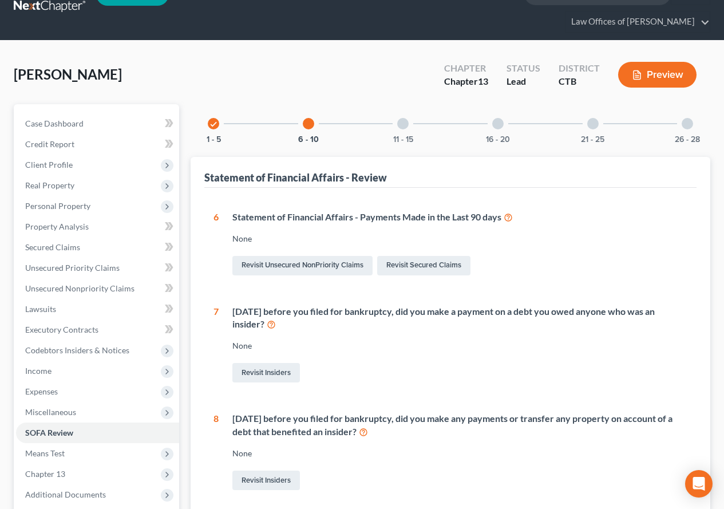
click at [402, 124] on div at bounding box center [402, 123] width 11 height 11
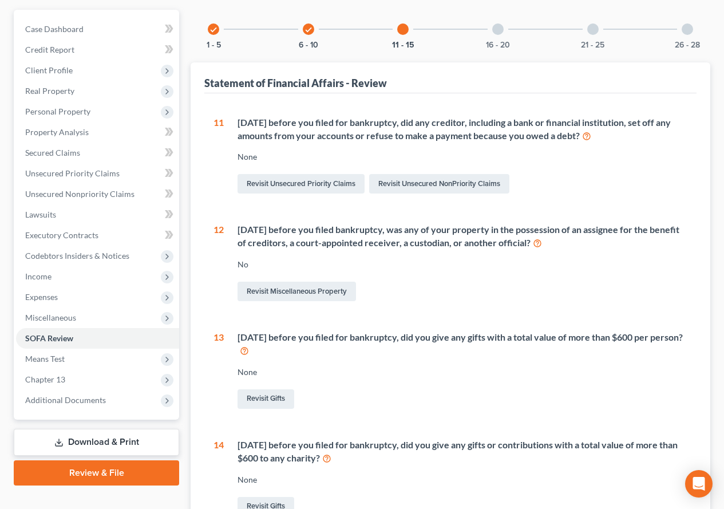
scroll to position [141, 0]
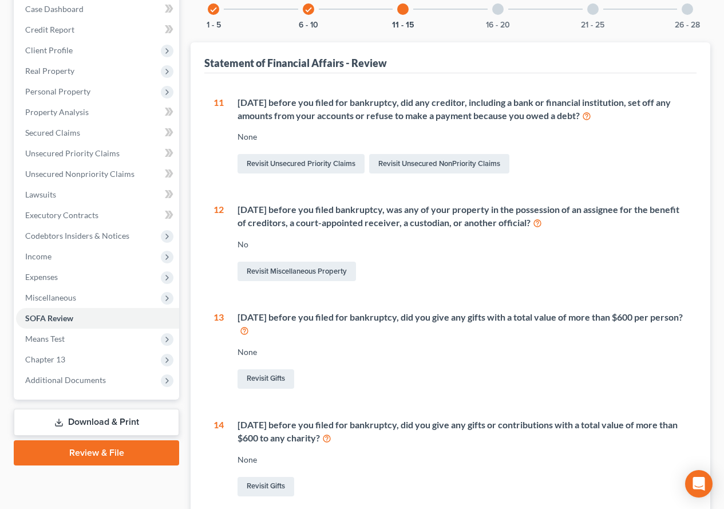
click at [542, 222] on icon at bounding box center [537, 222] width 9 height 11
click at [52, 94] on span "Personal Property" at bounding box center [57, 91] width 65 height 10
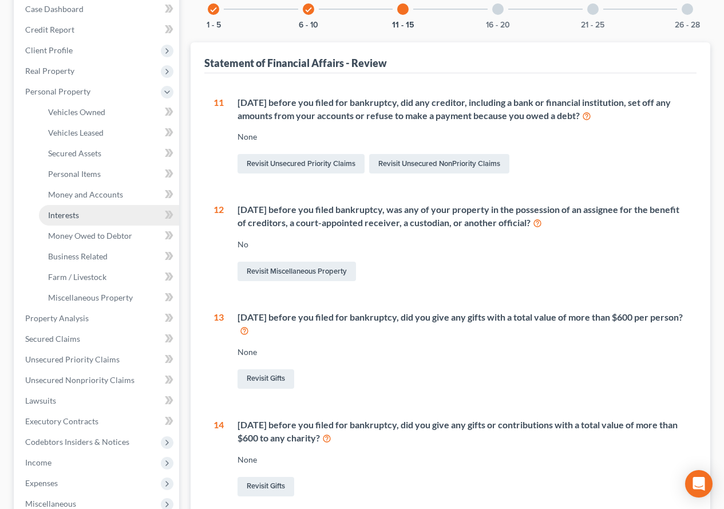
click at [62, 216] on span "Interests" at bounding box center [63, 215] width 31 height 10
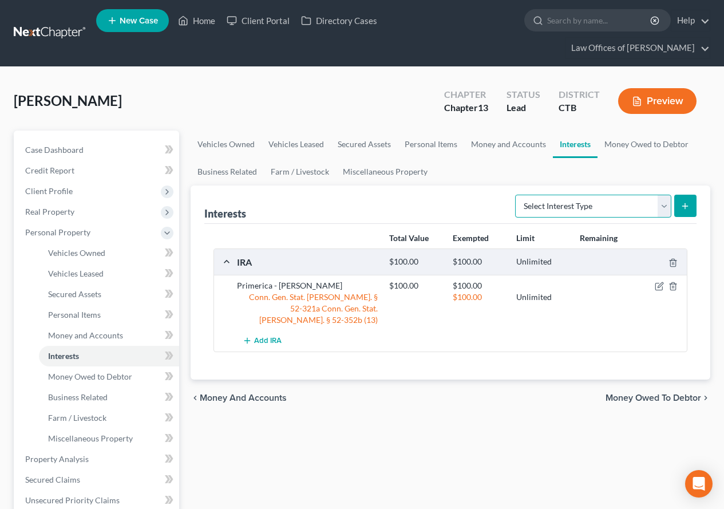
click at [667, 207] on select "Select Interest Type 401K (A/B: 21) Annuity (A/B: 23) Bond (A/B: 18) Education …" at bounding box center [593, 206] width 156 height 23
click at [365, 172] on link "Miscellaneous Property" at bounding box center [385, 171] width 98 height 27
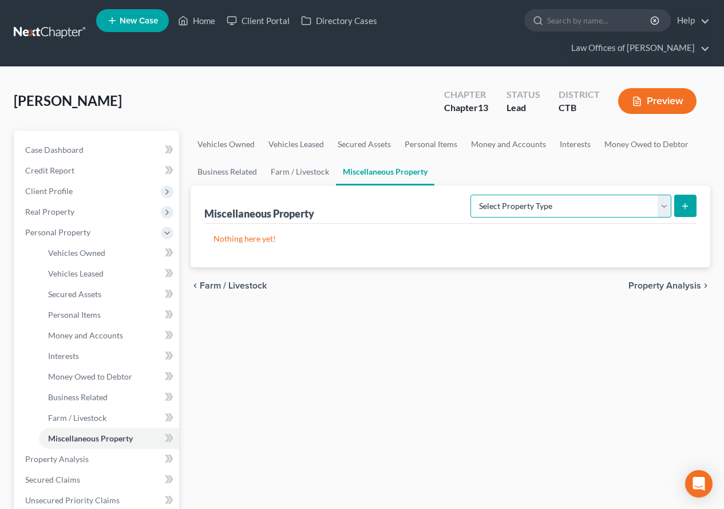
click at [663, 208] on select "Select Property Type Assigned for Creditor Benefit Within 1 Year (SOFA: 12) Hol…" at bounding box center [570, 206] width 201 height 23
select select "holding_for_another"
click at [470, 195] on select "Select Property Type Assigned for Creditor Benefit Within 1 Year (SOFA: 12) Hol…" at bounding box center [570, 206] width 201 height 23
click at [690, 206] on button "submit" at bounding box center [685, 206] width 22 height 22
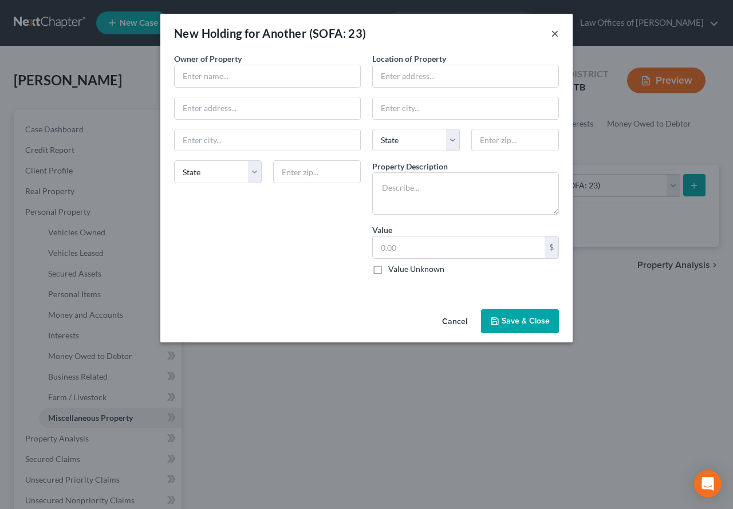
click at [552, 35] on button "×" at bounding box center [555, 33] width 8 height 14
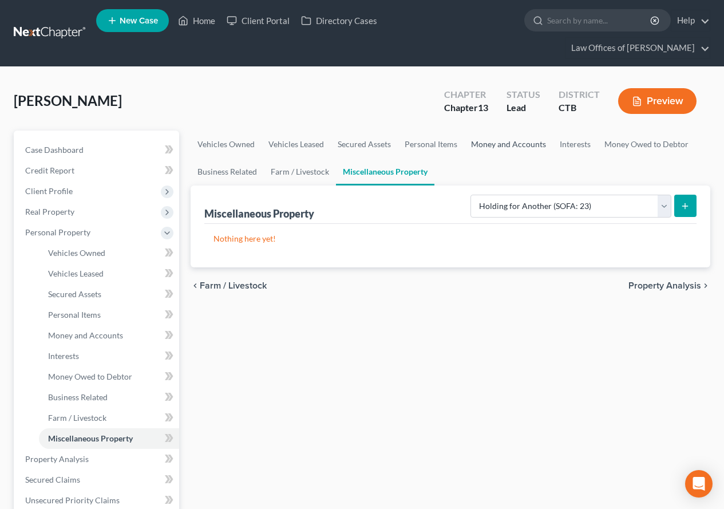
click at [503, 147] on link "Money and Accounts" at bounding box center [508, 144] width 89 height 27
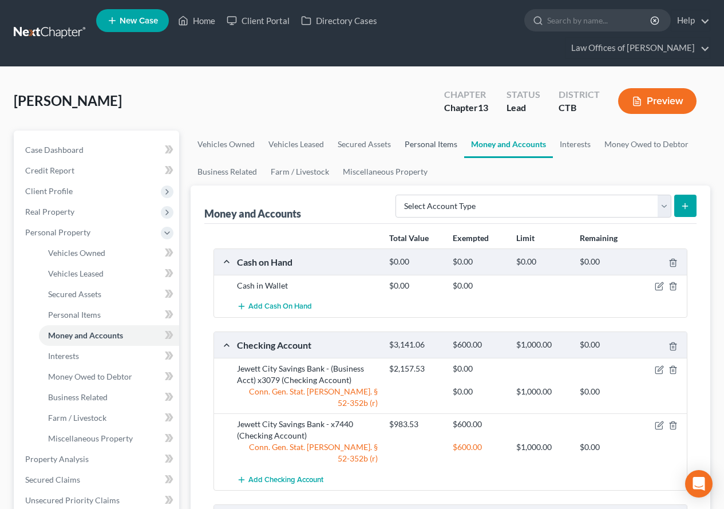
click at [418, 143] on link "Personal Items" at bounding box center [431, 144] width 66 height 27
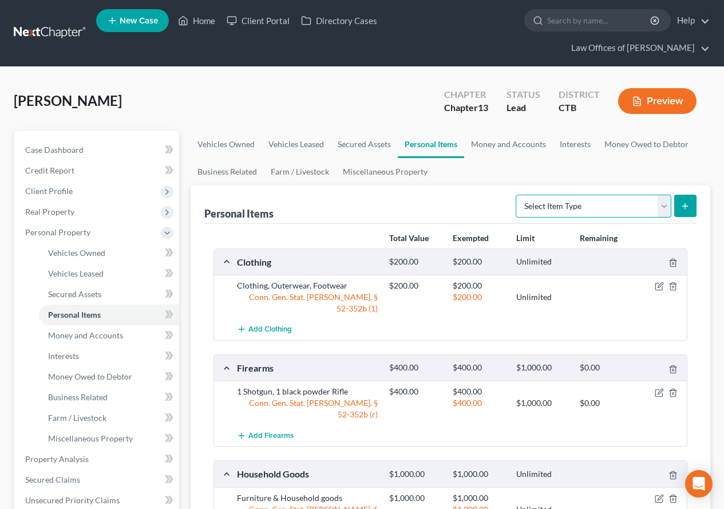
click at [664, 204] on select "Select Item Type Clothing (A/B: 11) Collectibles Of Value (A/B: 8) Electronics …" at bounding box center [594, 206] width 156 height 23
click at [371, 175] on link "Miscellaneous Property" at bounding box center [385, 171] width 98 height 27
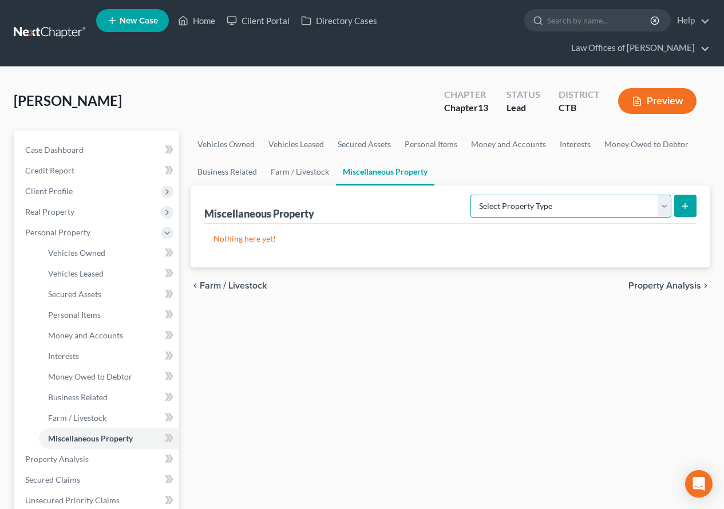
click at [667, 208] on select "Select Property Type Assigned for Creditor Benefit Within 1 Year (SOFA: 12) Hol…" at bounding box center [570, 206] width 201 height 23
select select "assigned_for_creditor_benefit"
click at [470, 195] on select "Select Property Type Assigned for Creditor Benefit Within 1 Year (SOFA: 12) Hol…" at bounding box center [570, 206] width 201 height 23
click at [683, 208] on icon "submit" at bounding box center [685, 205] width 9 height 9
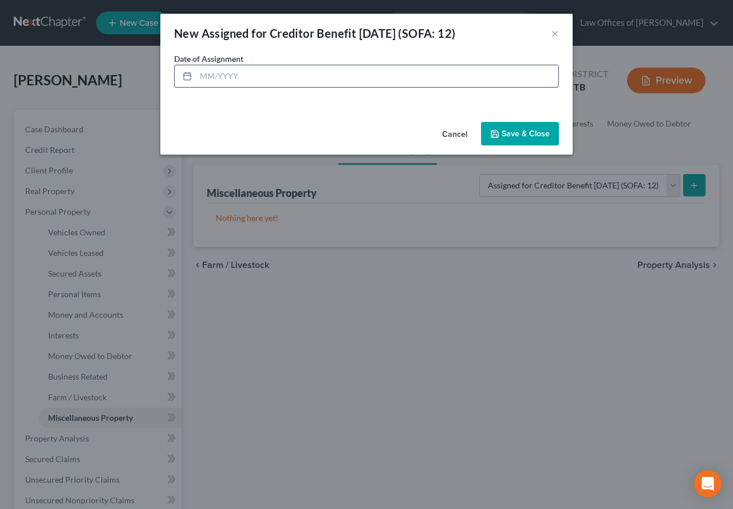
click at [252, 70] on input "text" at bounding box center [377, 76] width 362 height 22
type input "09/2024"
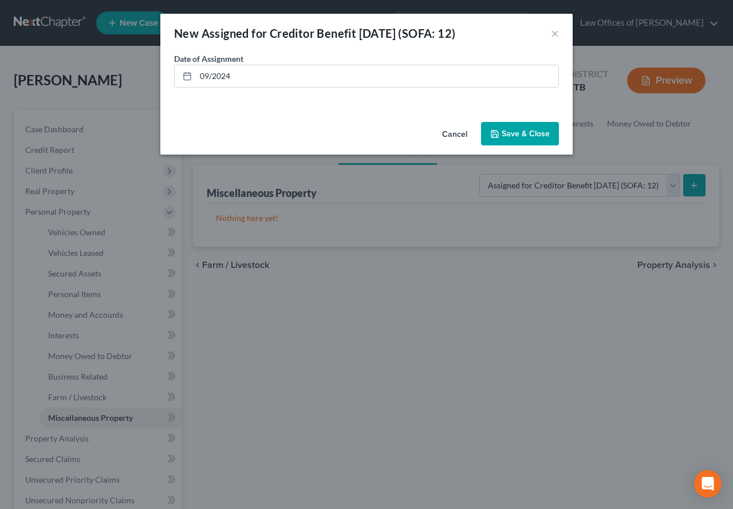
click at [523, 139] on button "Save & Close" at bounding box center [520, 134] width 78 height 24
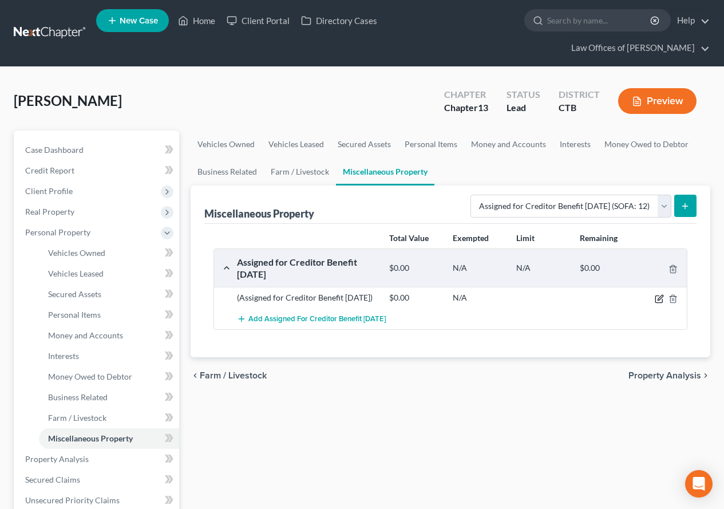
click at [657, 299] on icon "button" at bounding box center [659, 298] width 9 height 9
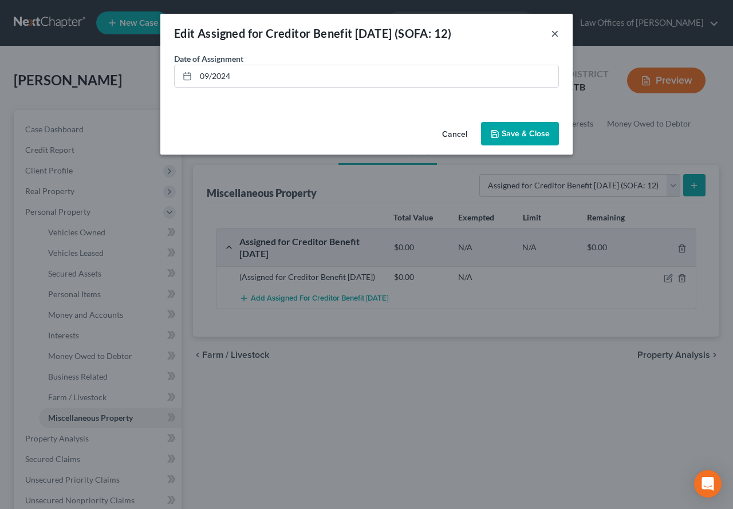
click at [554, 31] on button "×" at bounding box center [555, 33] width 8 height 14
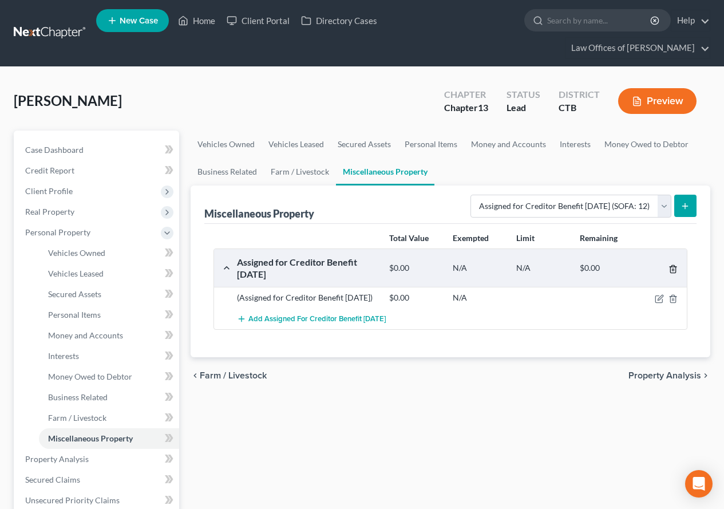
click at [673, 269] on line "button" at bounding box center [673, 269] width 0 height 2
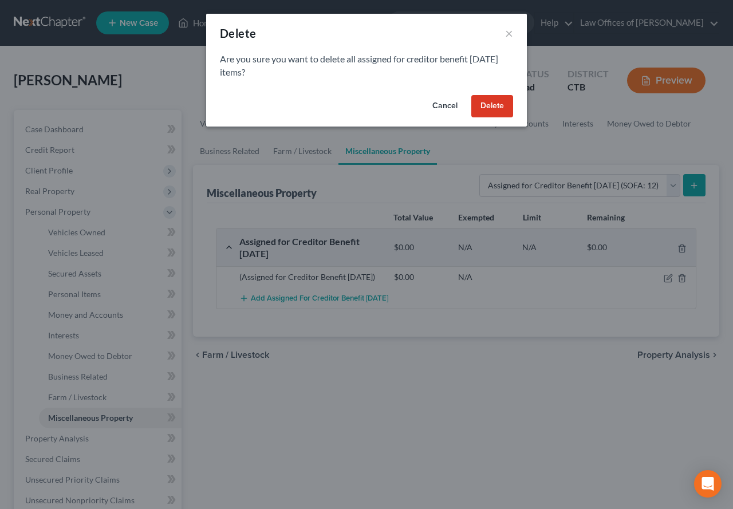
click at [491, 101] on button "Delete" at bounding box center [492, 106] width 42 height 23
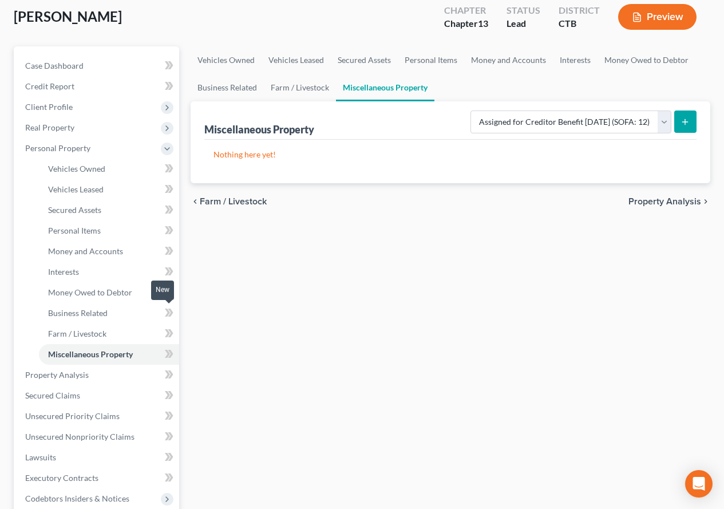
scroll to position [114, 0]
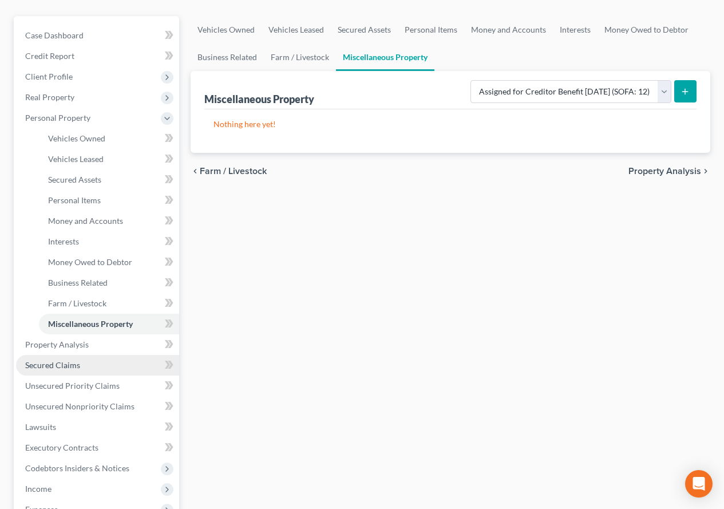
click at [73, 369] on span "Secured Claims" at bounding box center [52, 365] width 55 height 10
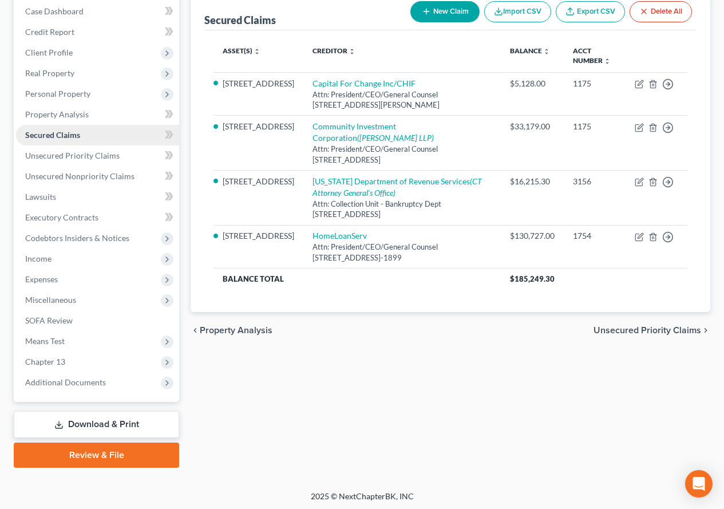
scroll to position [141, 0]
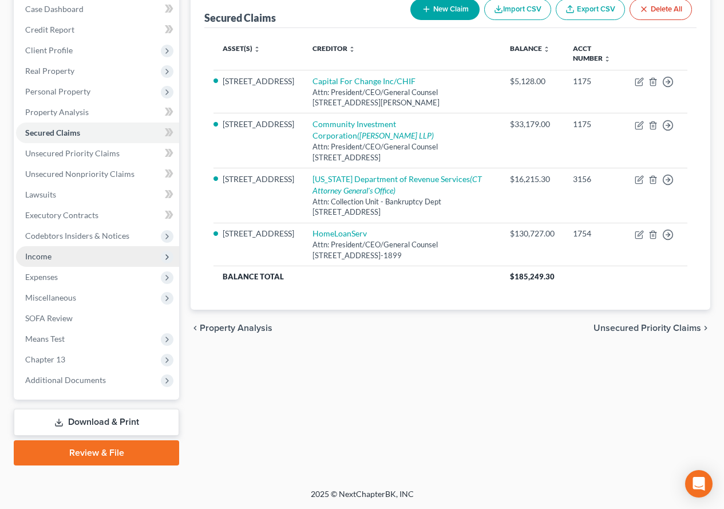
click at [31, 262] on span "Income" at bounding box center [97, 256] width 163 height 21
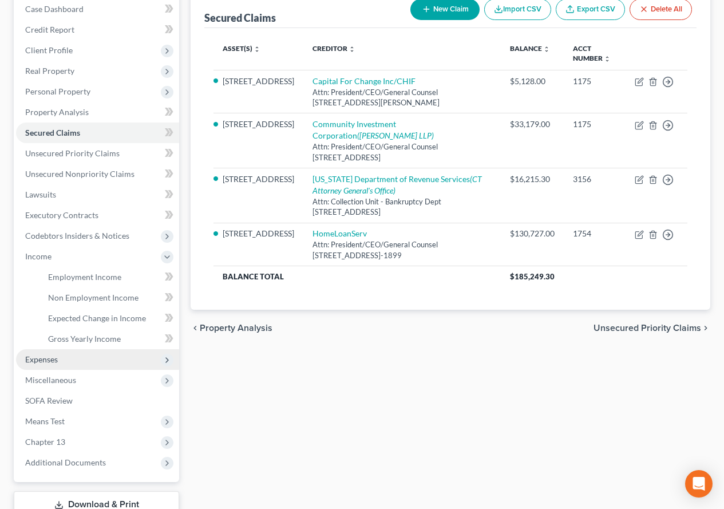
click at [47, 362] on span "Expenses" at bounding box center [41, 359] width 33 height 10
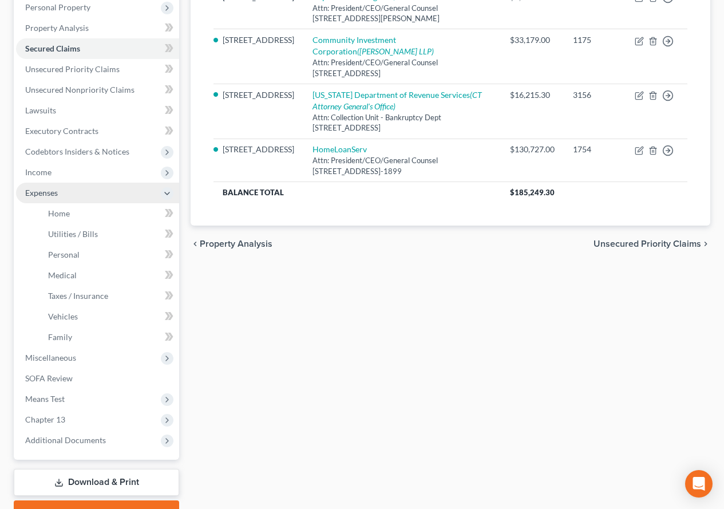
scroll to position [255, 0]
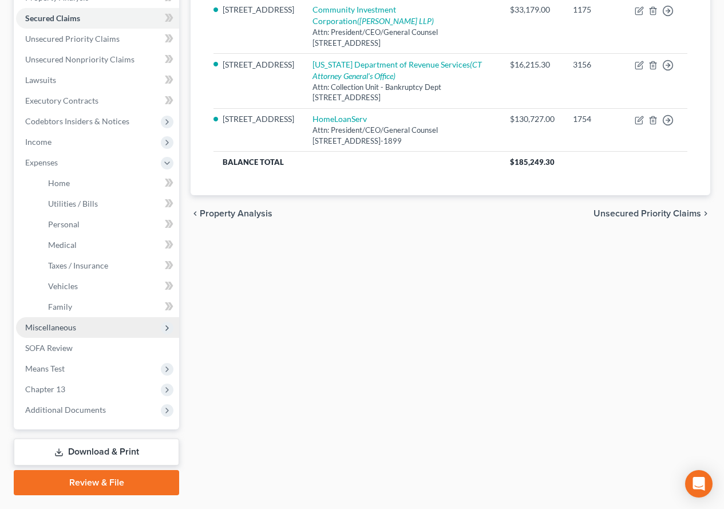
click at [52, 329] on span "Miscellaneous" at bounding box center [50, 327] width 51 height 10
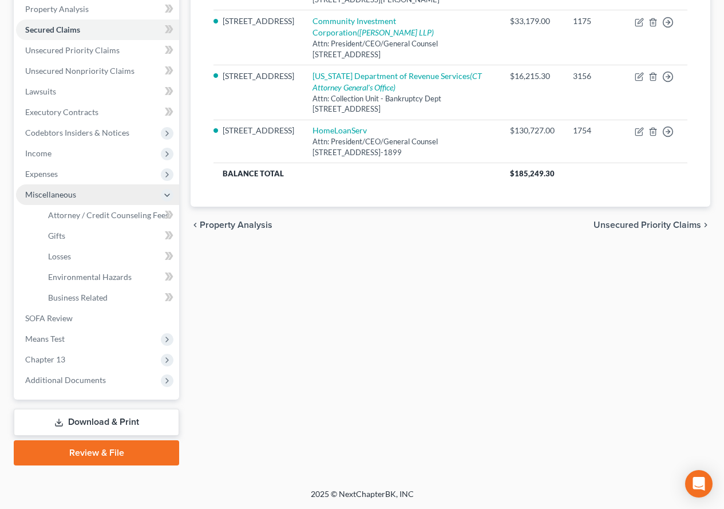
scroll to position [244, 0]
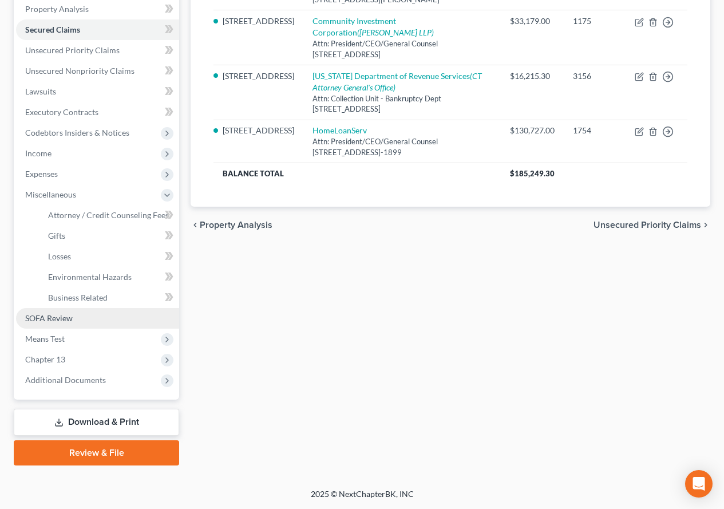
click at [61, 319] on span "SOFA Review" at bounding box center [49, 318] width 48 height 10
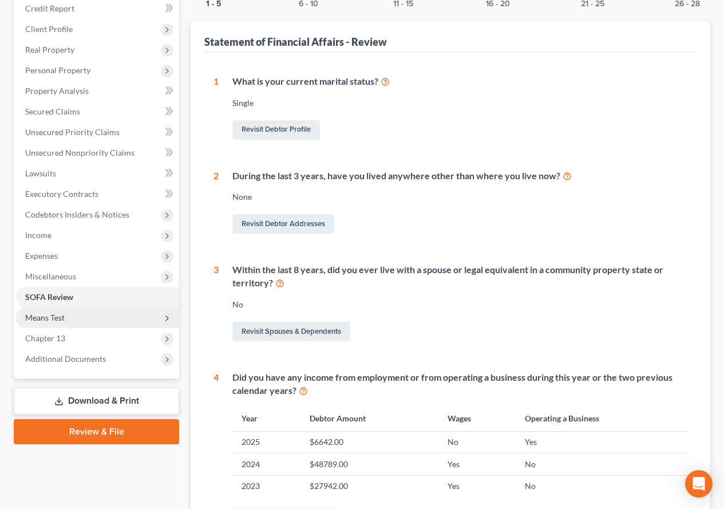
scroll to position [64, 0]
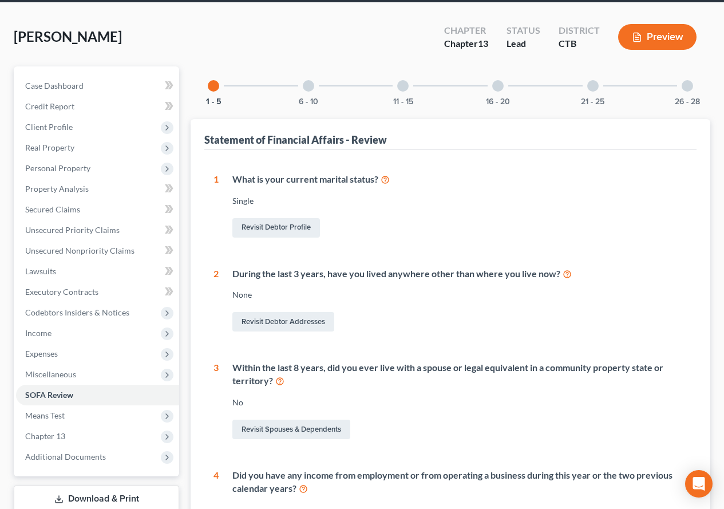
click at [313, 91] on div "6 - 10" at bounding box center [308, 85] width 39 height 39
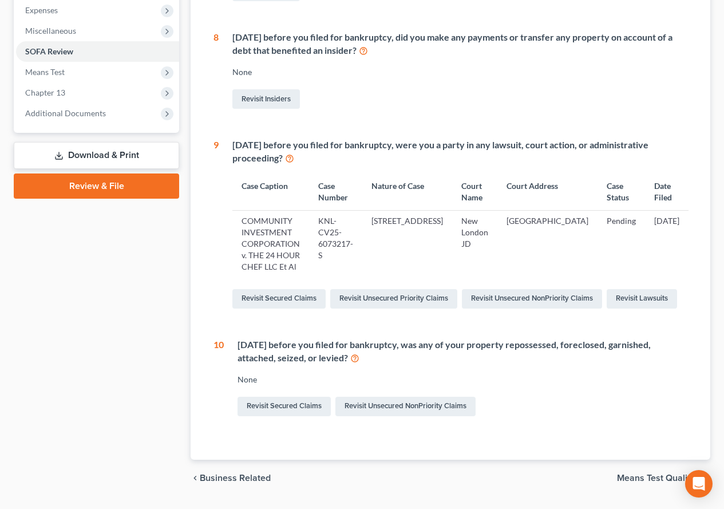
scroll to position [427, 0]
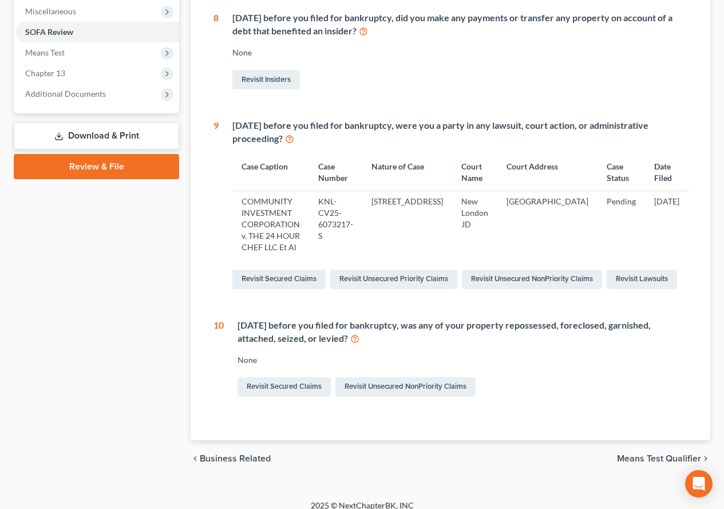
click at [355, 333] on icon at bounding box center [354, 338] width 9 height 11
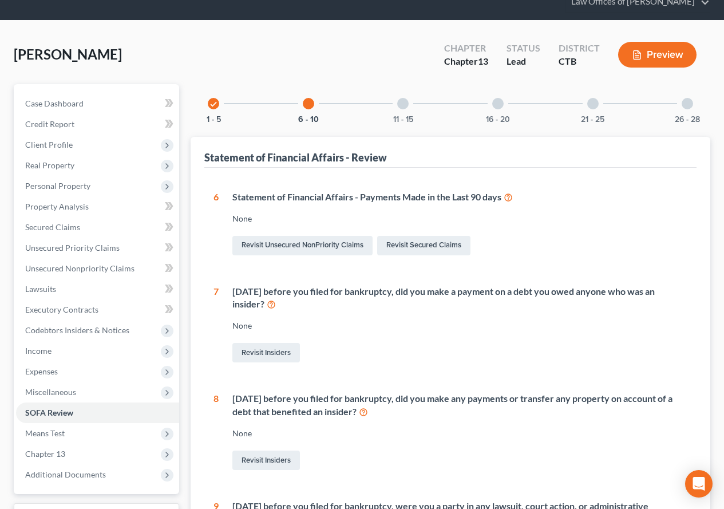
scroll to position [38, 0]
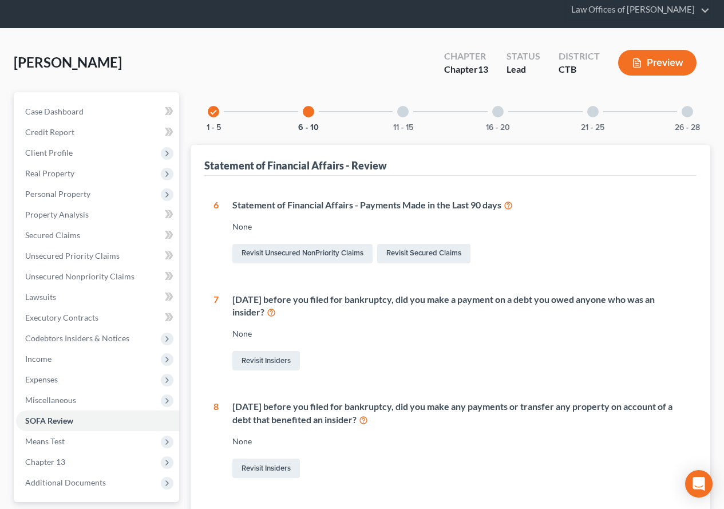
click at [401, 110] on div at bounding box center [402, 111] width 11 height 11
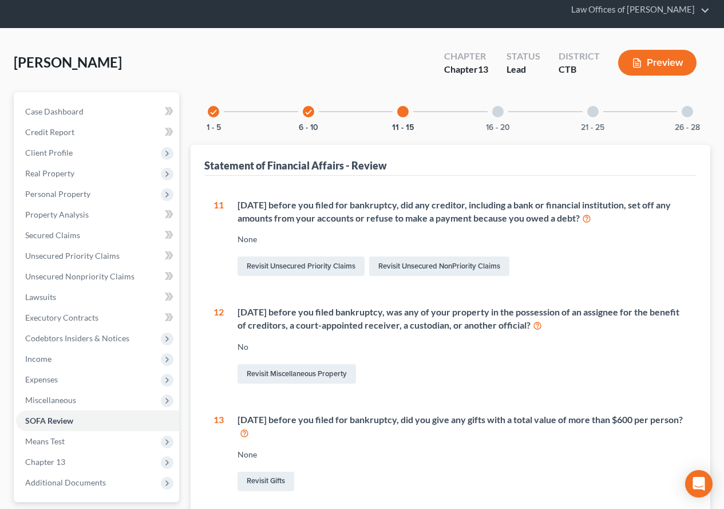
click at [499, 113] on div at bounding box center [497, 111] width 11 height 11
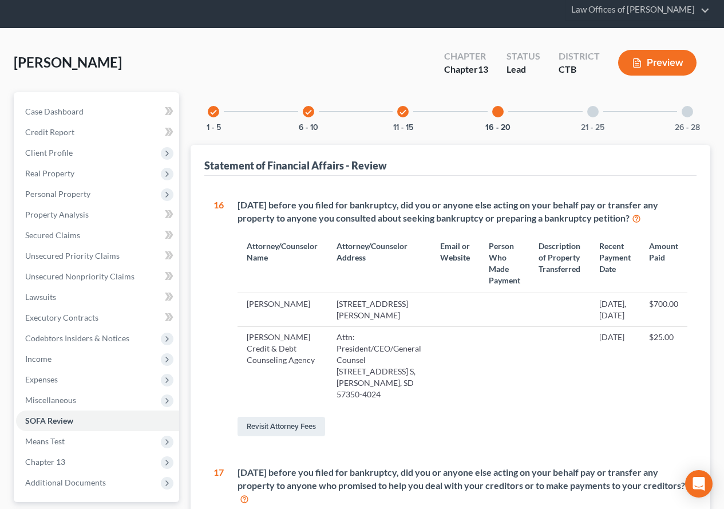
click at [590, 112] on div at bounding box center [592, 111] width 11 height 11
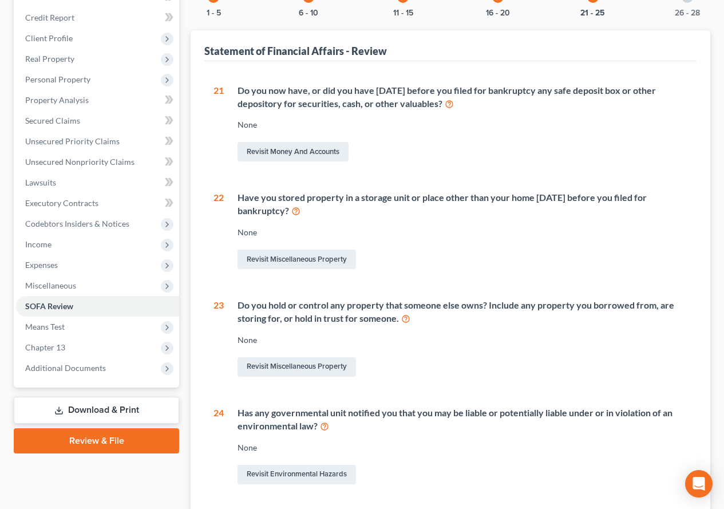
scroll to position [0, 0]
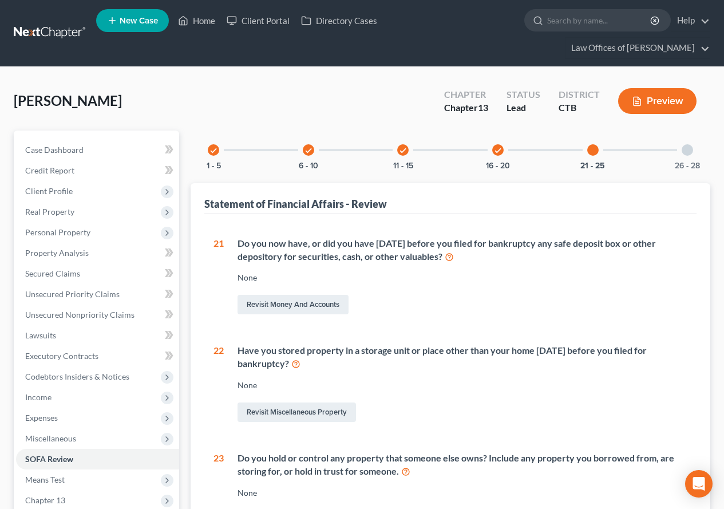
click at [686, 148] on div at bounding box center [687, 149] width 11 height 11
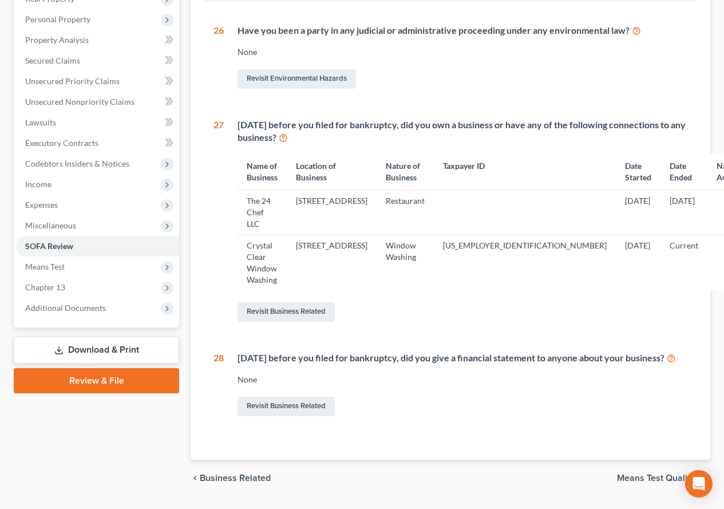
scroll to position [229, 0]
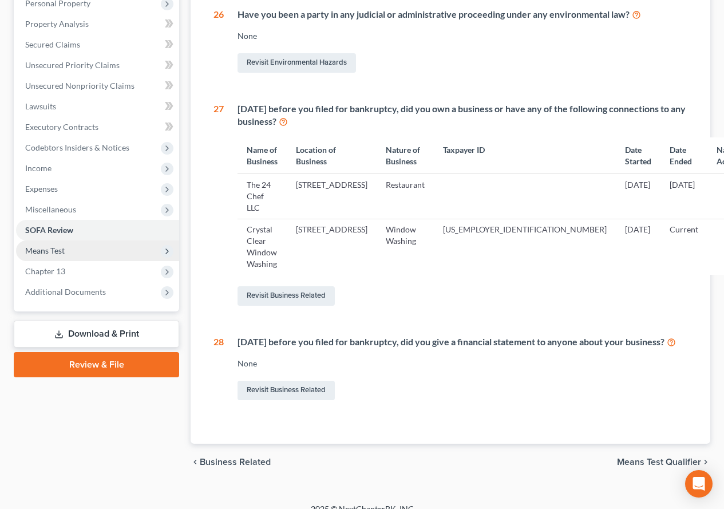
click at [48, 251] on span "Means Test" at bounding box center [44, 251] width 39 height 10
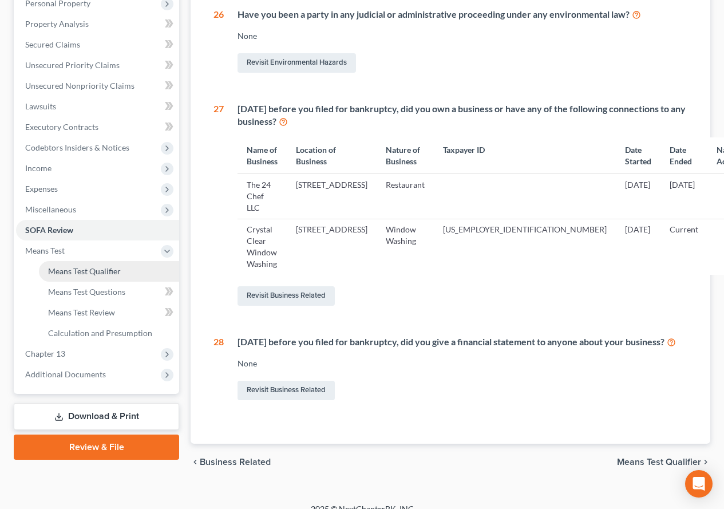
click at [63, 272] on span "Means Test Qualifier" at bounding box center [84, 271] width 73 height 10
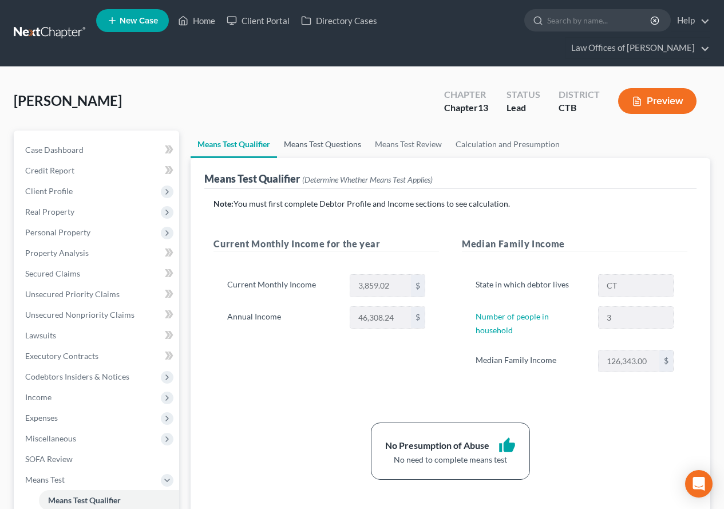
click at [310, 147] on link "Means Test Questions" at bounding box center [322, 144] width 91 height 27
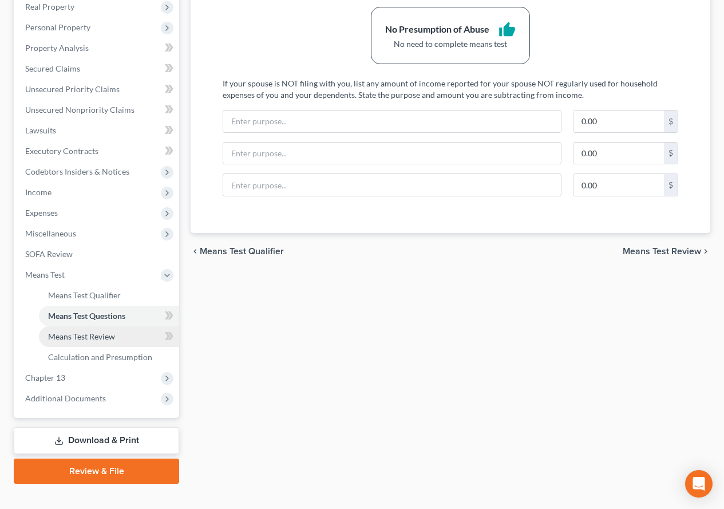
scroll to position [223, 0]
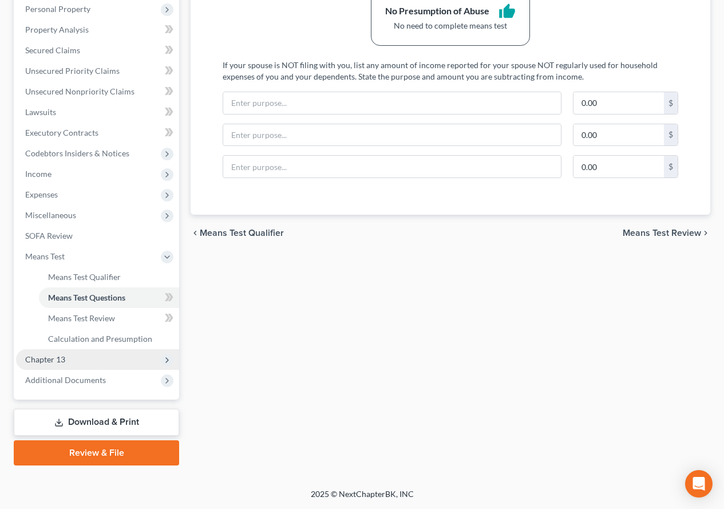
click at [46, 359] on span "Chapter 13" at bounding box center [45, 359] width 40 height 10
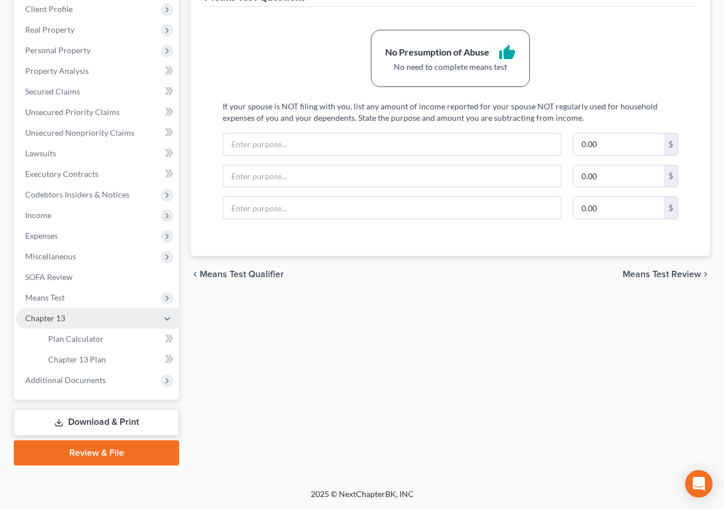
scroll to position [182, 0]
click at [77, 342] on span "Plan Calculator" at bounding box center [76, 339] width 56 height 10
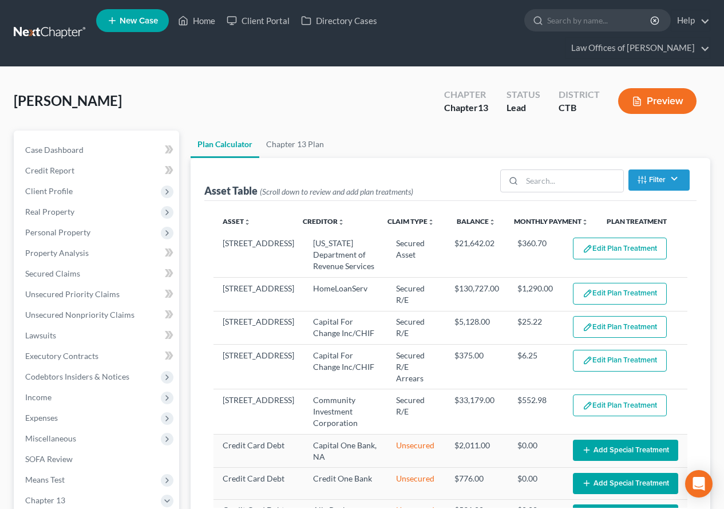
select select "59"
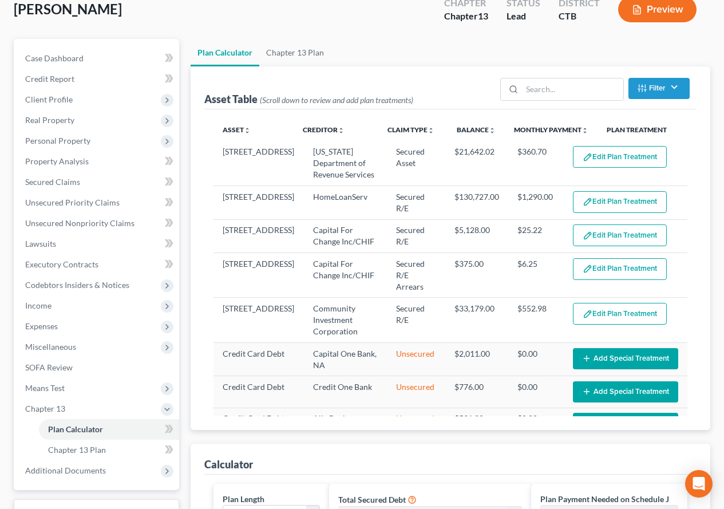
scroll to position [96, 0]
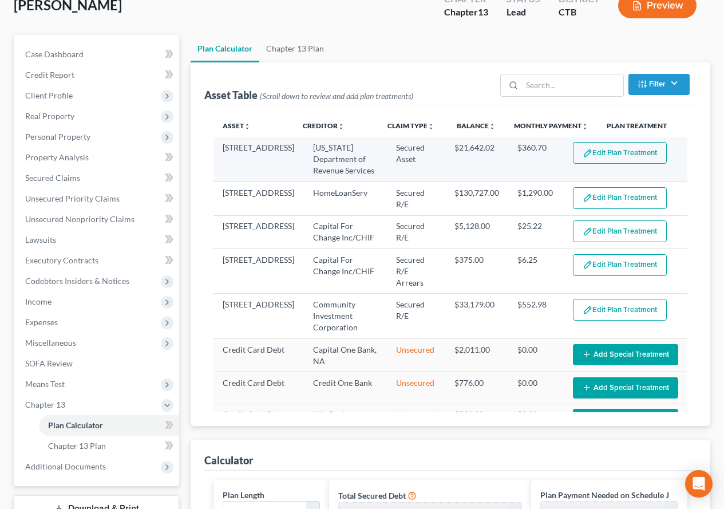
click at [624, 155] on button "Edit Plan Treatment" at bounding box center [620, 153] width 94 height 22
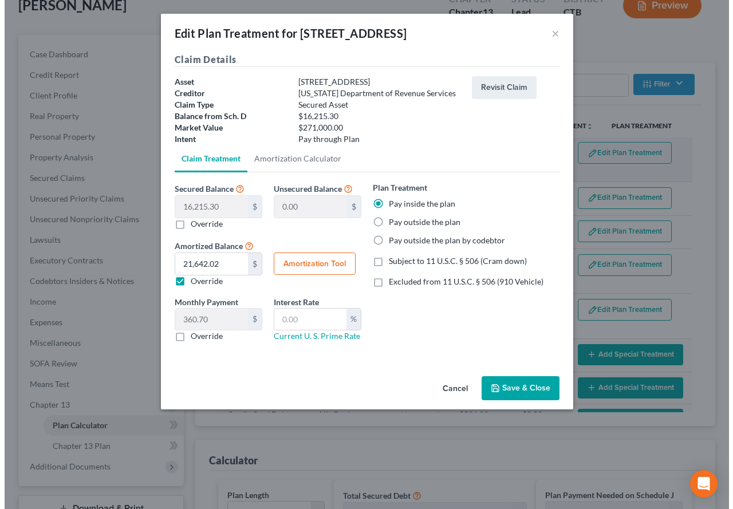
scroll to position [75, 0]
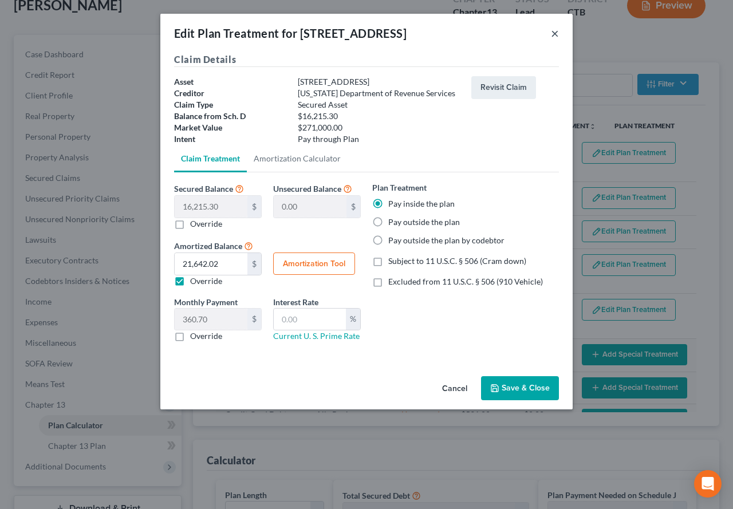
click at [557, 34] on button "×" at bounding box center [555, 33] width 8 height 14
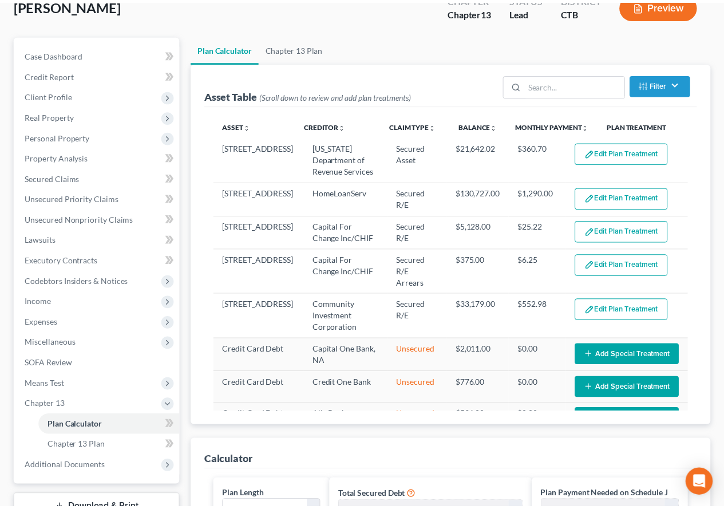
scroll to position [96, 0]
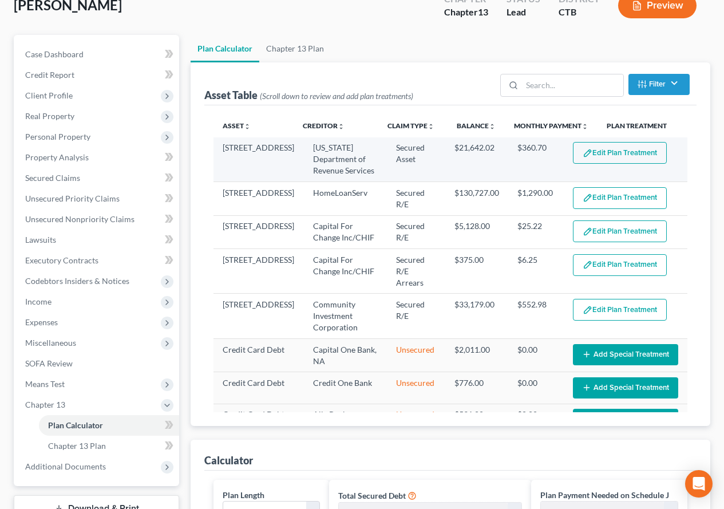
click at [608, 149] on button "Edit Plan Treatment" at bounding box center [620, 153] width 94 height 22
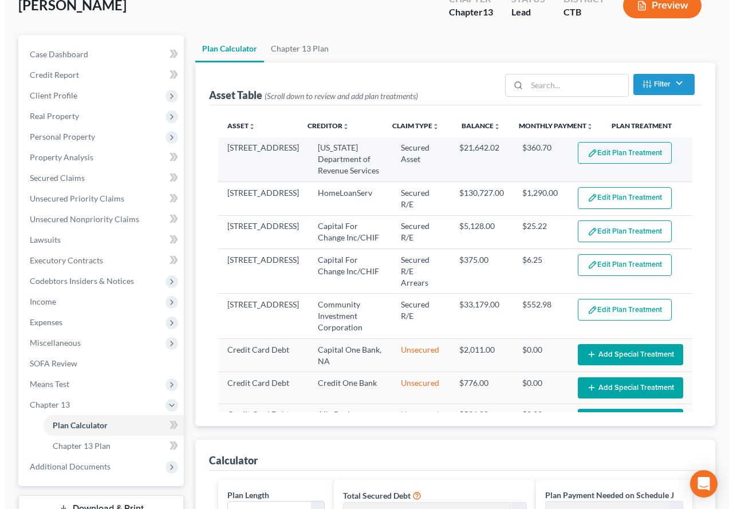
scroll to position [75, 0]
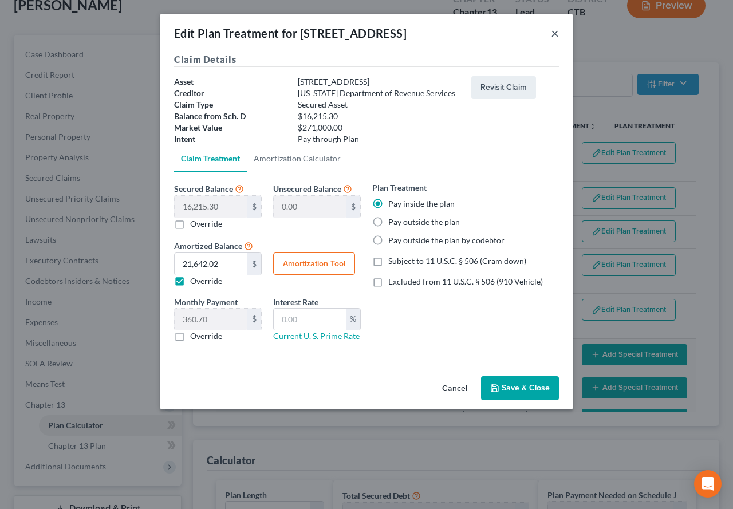
click at [553, 35] on button "×" at bounding box center [555, 33] width 8 height 14
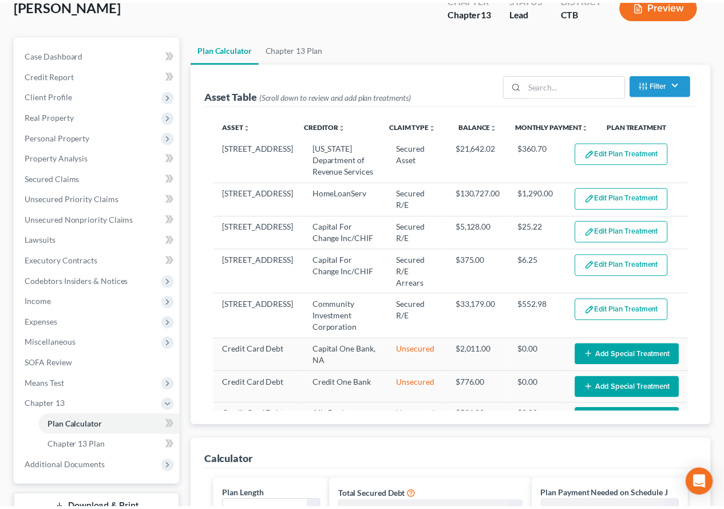
scroll to position [96, 0]
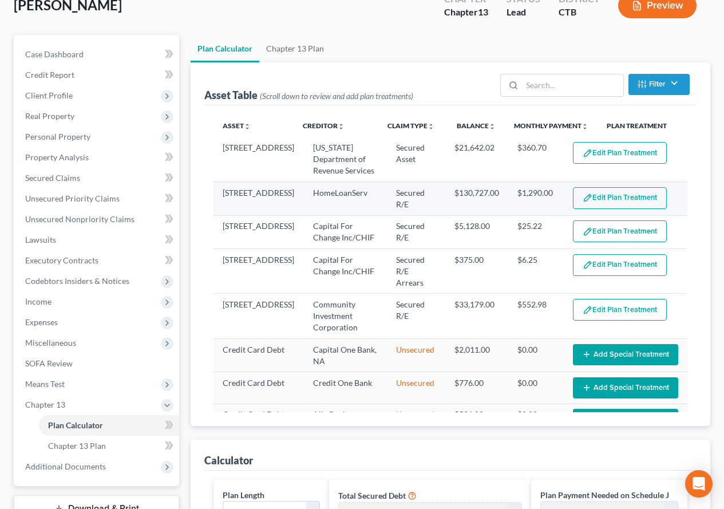
click at [617, 202] on button "Edit Plan Treatment" at bounding box center [620, 198] width 94 height 22
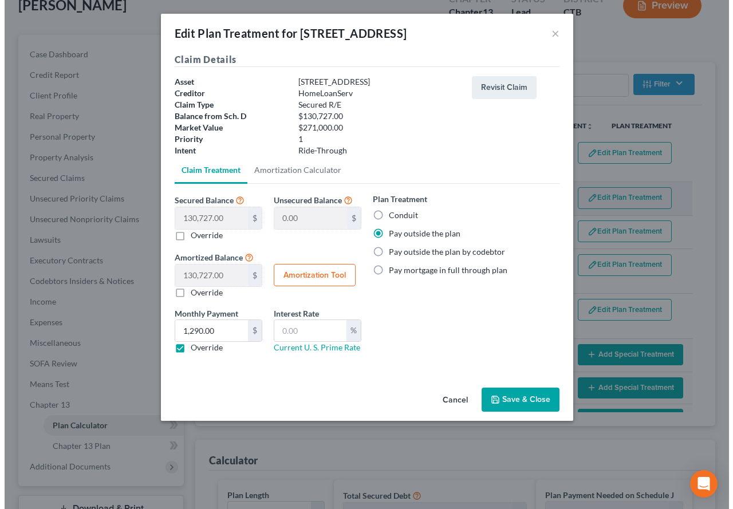
scroll to position [75, 0]
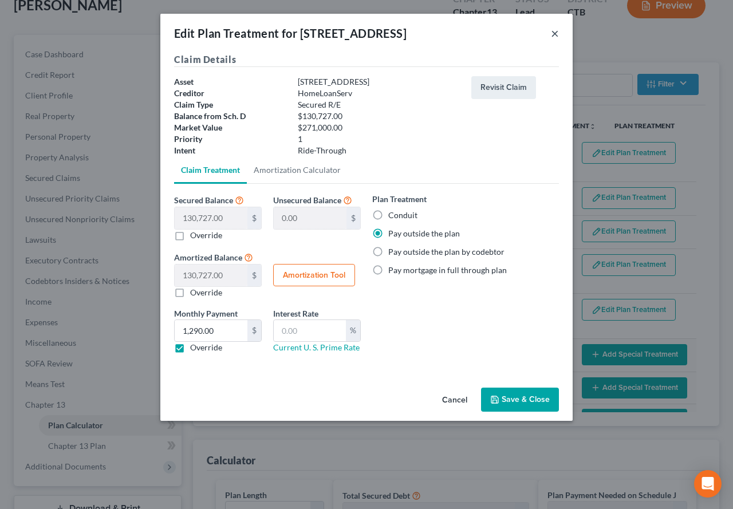
click at [557, 39] on button "×" at bounding box center [555, 33] width 8 height 14
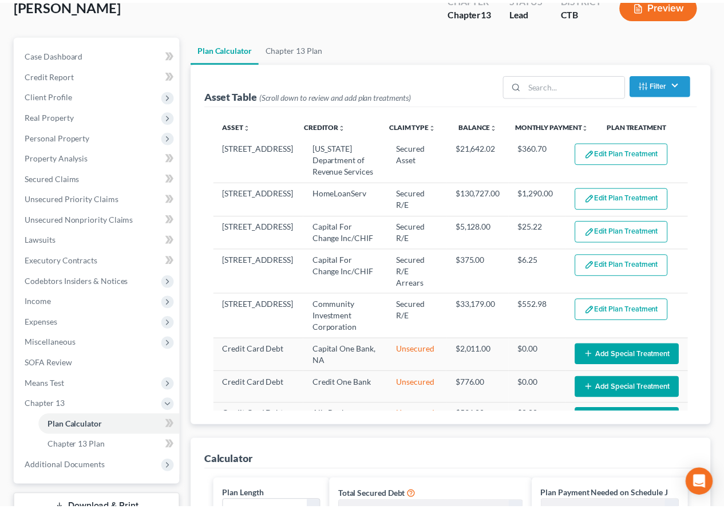
scroll to position [96, 0]
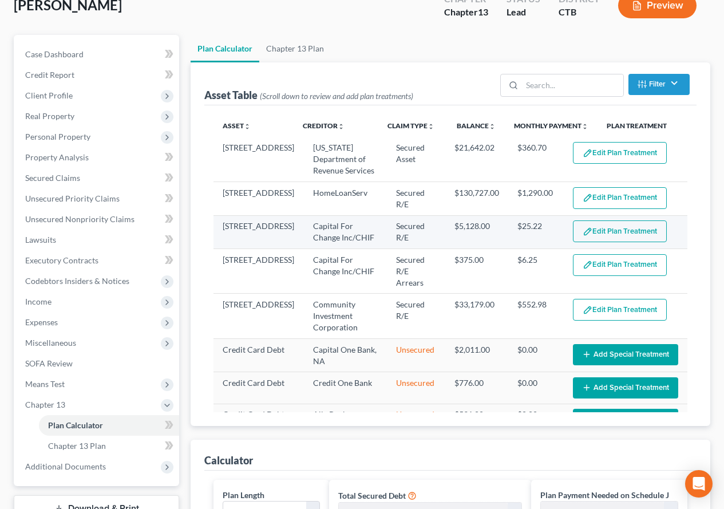
click at [611, 234] on button "Edit Plan Treatment" at bounding box center [620, 231] width 94 height 22
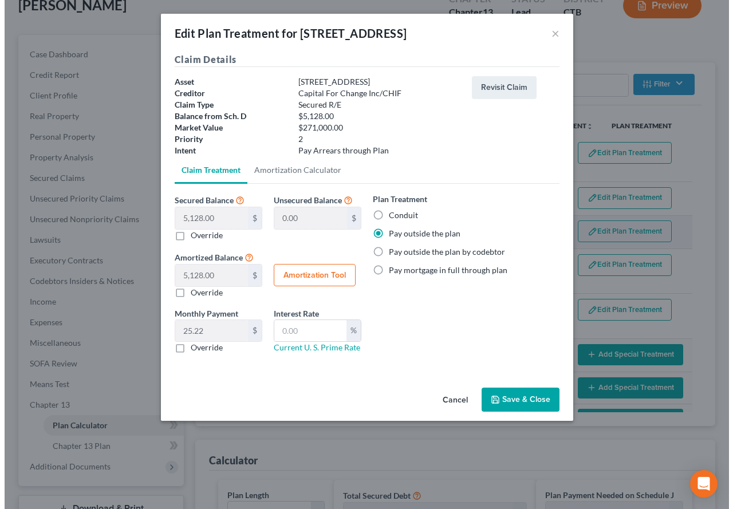
scroll to position [75, 0]
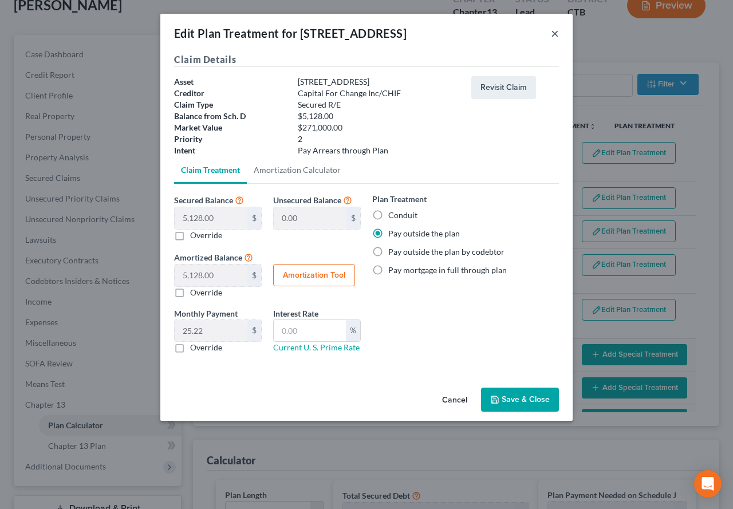
click at [556, 37] on button "×" at bounding box center [555, 33] width 8 height 14
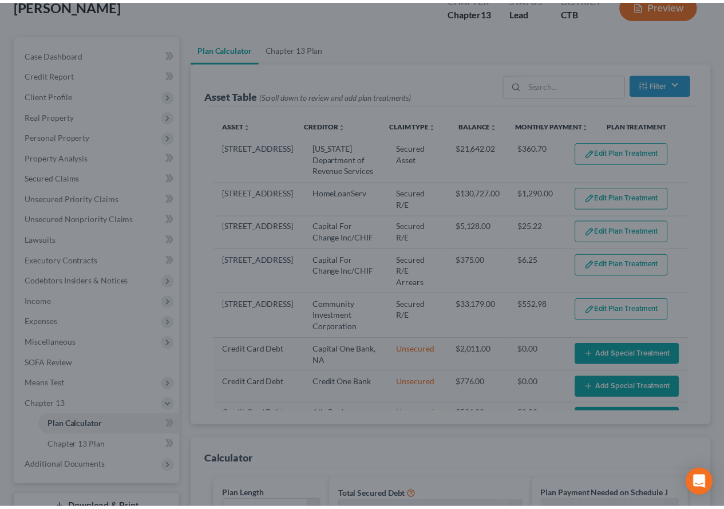
scroll to position [96, 0]
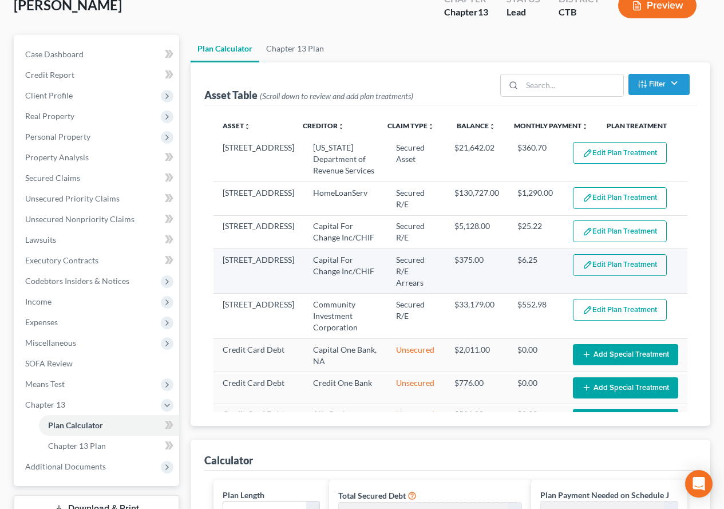
click at [603, 267] on button "Edit Plan Treatment" at bounding box center [620, 265] width 94 height 22
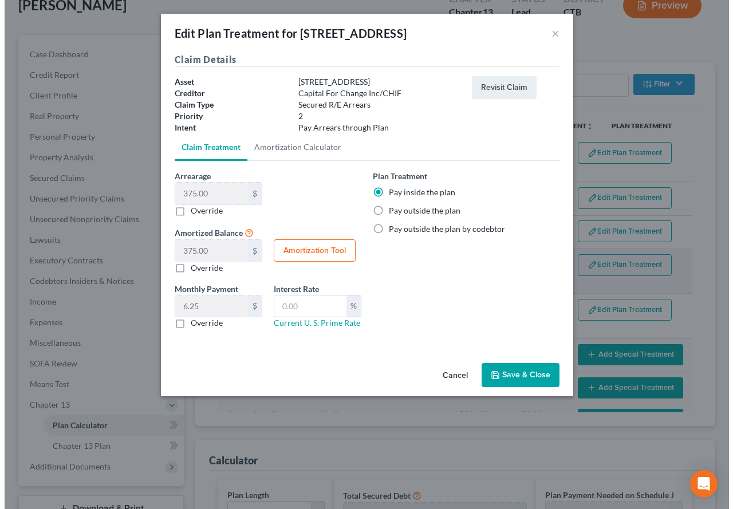
scroll to position [75, 0]
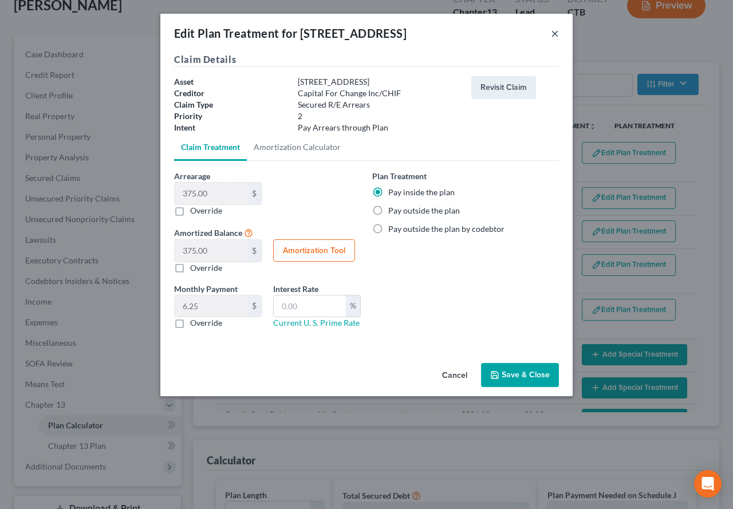
click at [553, 33] on button "×" at bounding box center [555, 33] width 8 height 14
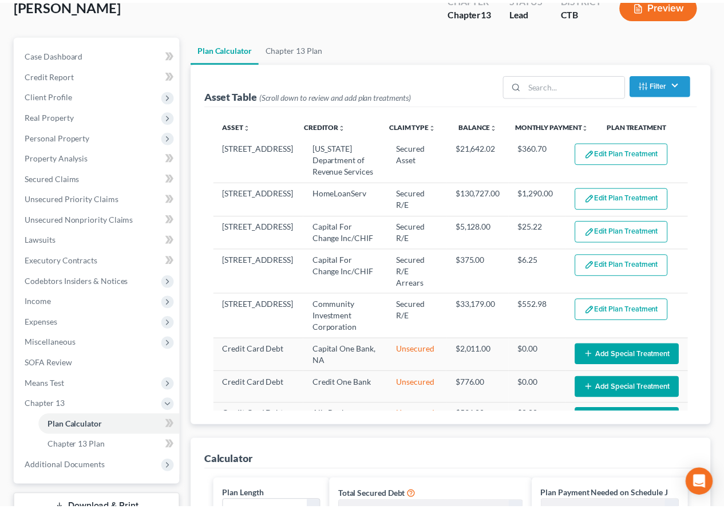
scroll to position [96, 0]
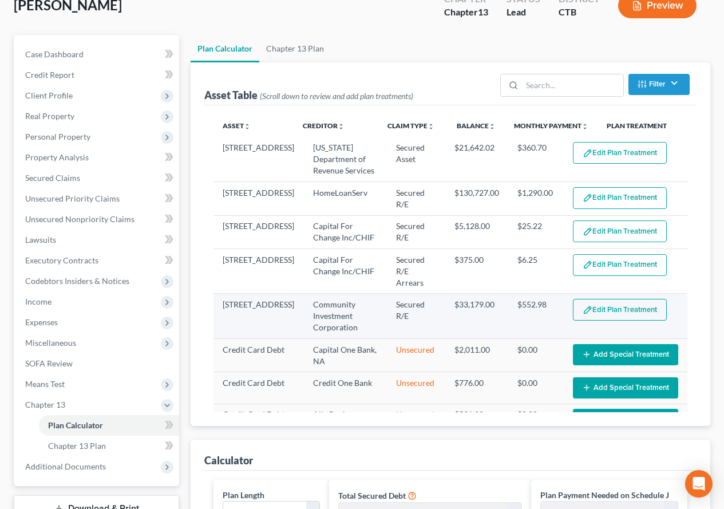
click at [593, 299] on button "Edit Plan Treatment" at bounding box center [620, 310] width 94 height 22
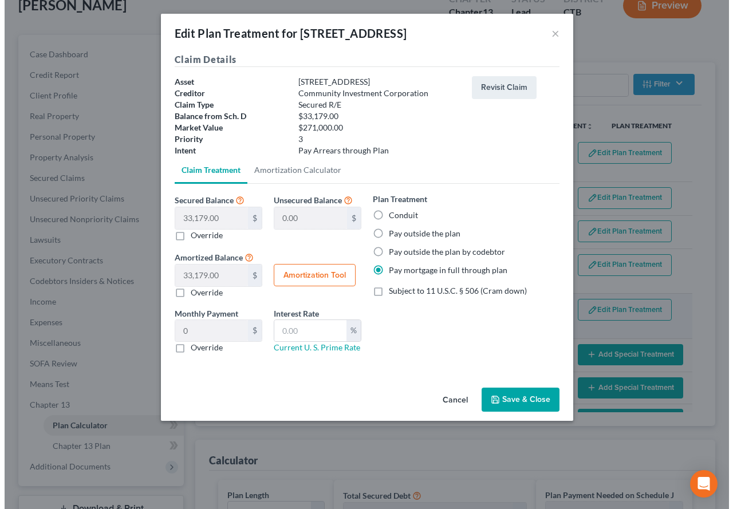
scroll to position [75, 0]
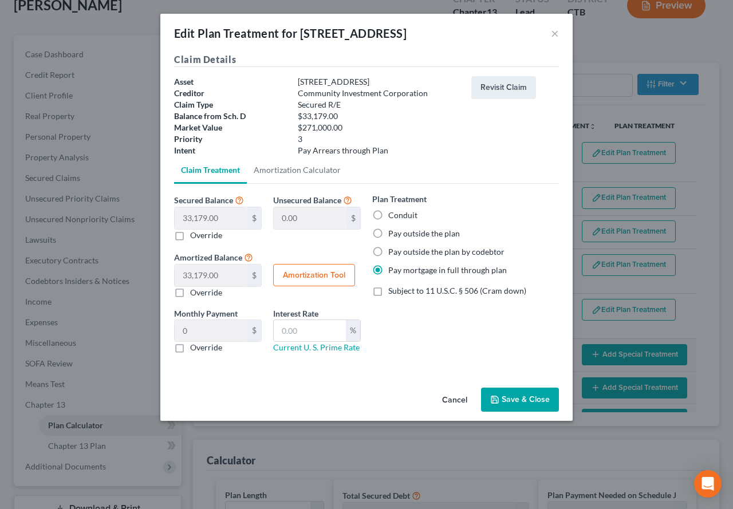
click at [514, 400] on button "Save & Close" at bounding box center [520, 399] width 78 height 24
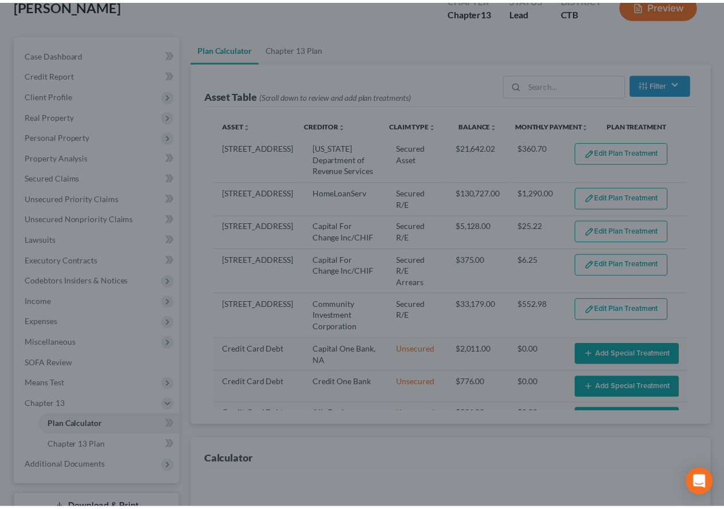
scroll to position [96, 0]
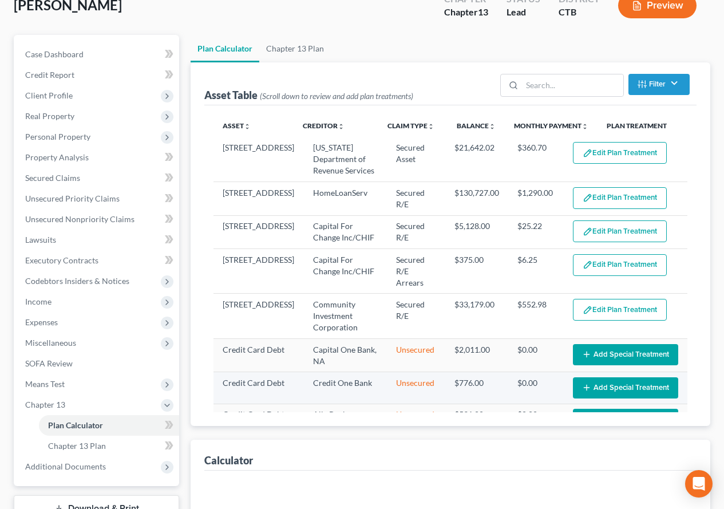
select select "59"
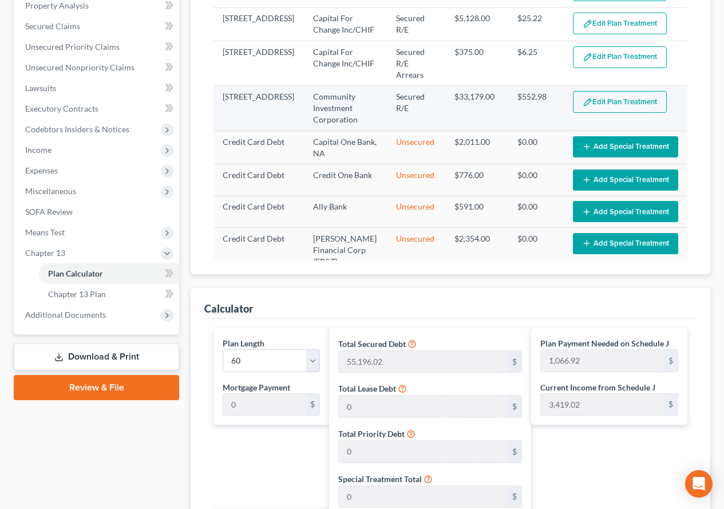
scroll to position [267, 0]
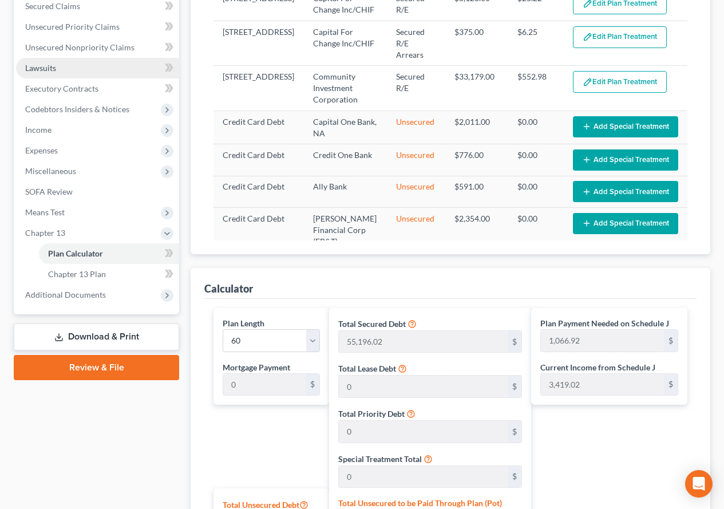
click at [42, 70] on span "Lawsuits" at bounding box center [40, 68] width 31 height 10
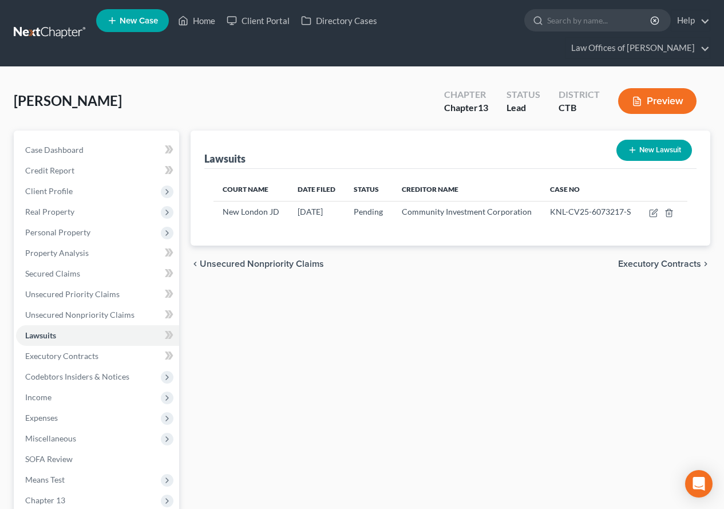
click at [661, 149] on button "New Lawsuit" at bounding box center [654, 150] width 76 height 21
select select "0"
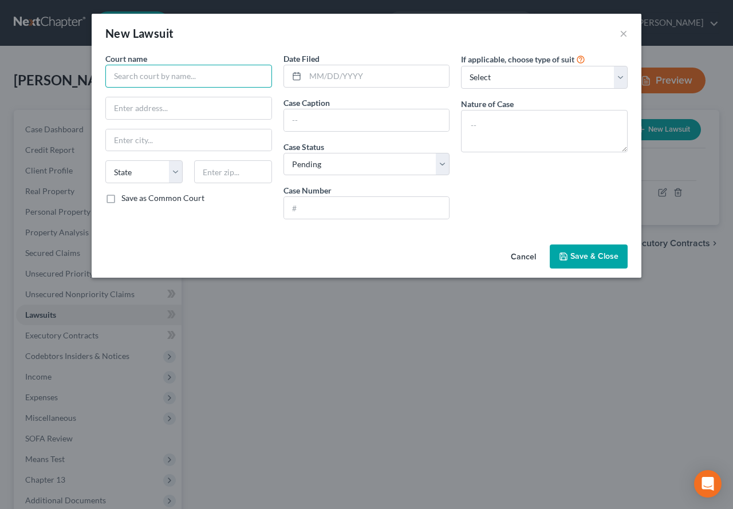
click at [240, 74] on input "text" at bounding box center [188, 76] width 167 height 23
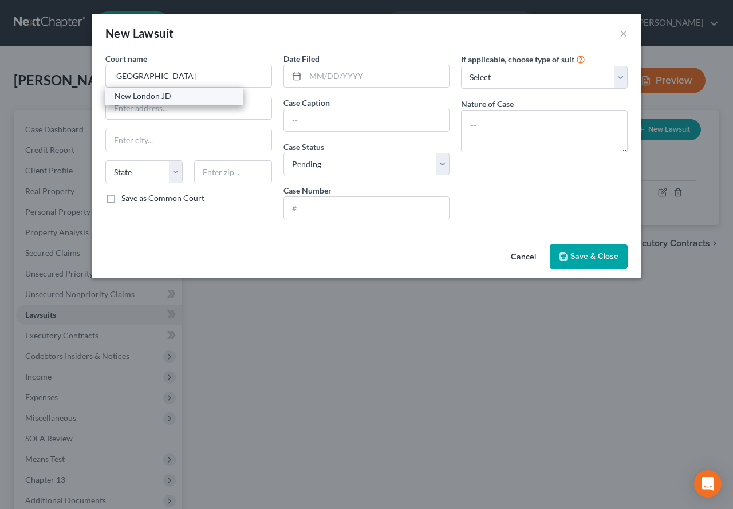
click at [163, 98] on div "New London JD" at bounding box center [173, 95] width 119 height 11
type input "New London JD"
type input "[GEOGRAPHIC_DATA]"
select select "6"
type input "06320"
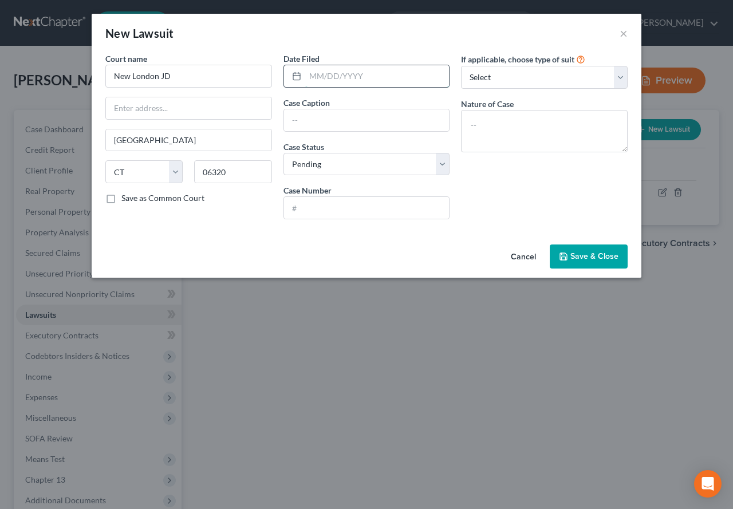
click at [329, 74] on input "text" at bounding box center [377, 76] width 144 height 22
type input "11/09/2021"
click at [623, 33] on button "×" at bounding box center [623, 33] width 8 height 14
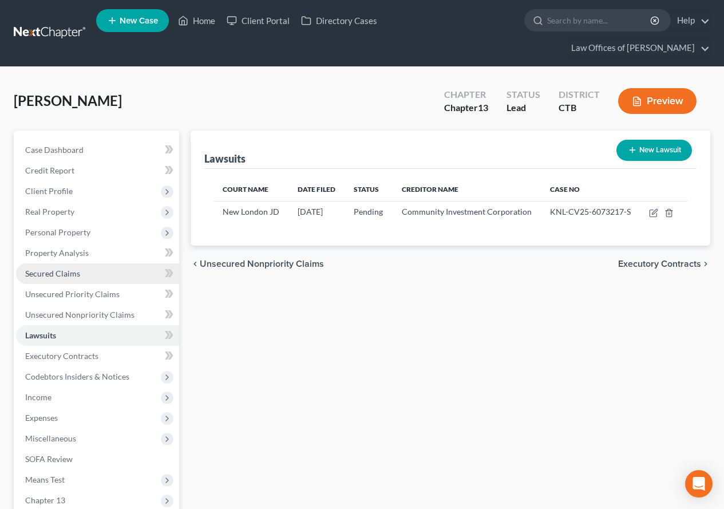
click at [54, 276] on span "Secured Claims" at bounding box center [52, 273] width 55 height 10
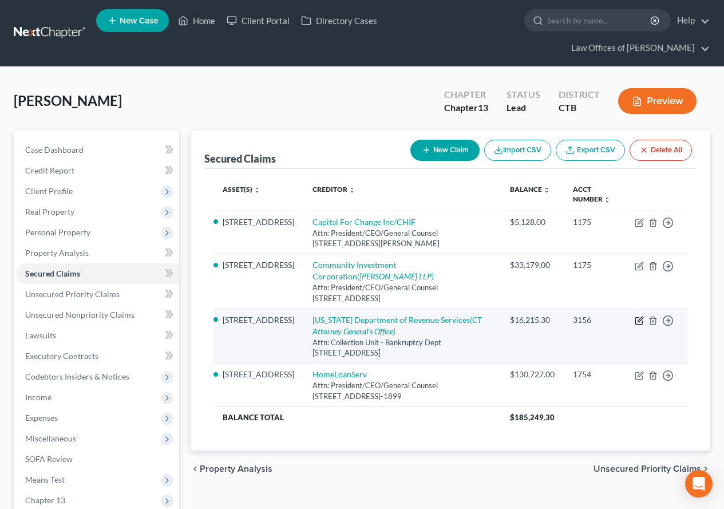
click at [638, 316] on icon "button" at bounding box center [639, 320] width 9 height 9
select select "6"
select select "4"
select select "0"
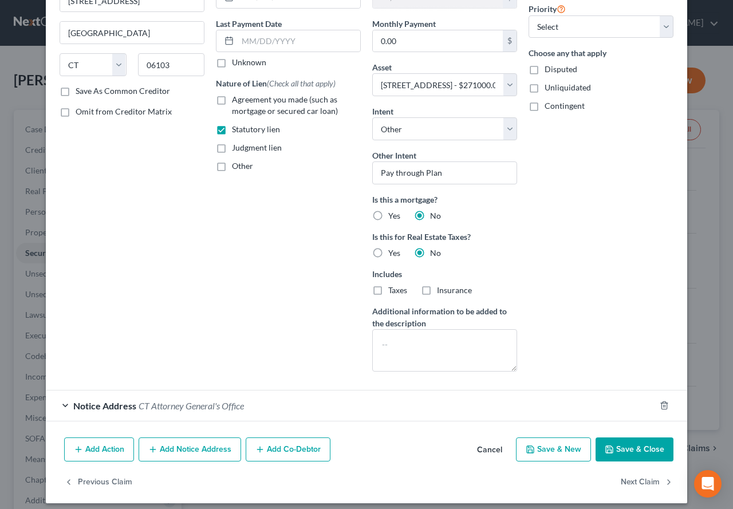
scroll to position [147, 0]
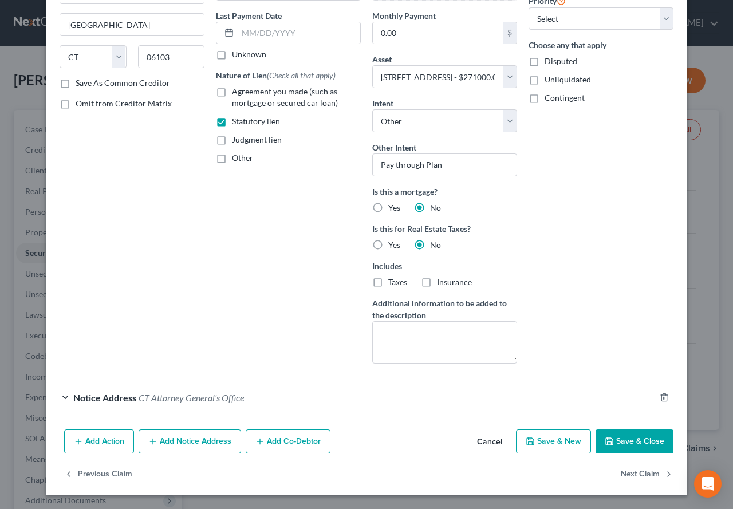
click at [57, 397] on div "Notice Address CT Attorney General's Office" at bounding box center [350, 397] width 609 height 30
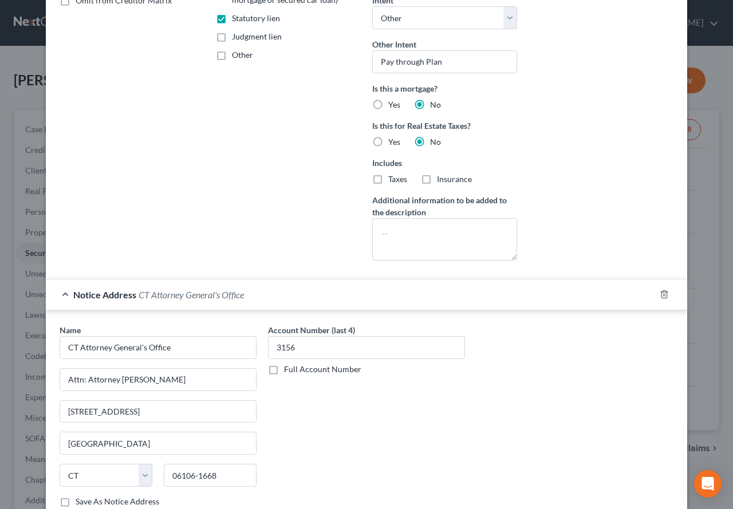
scroll to position [319, 0]
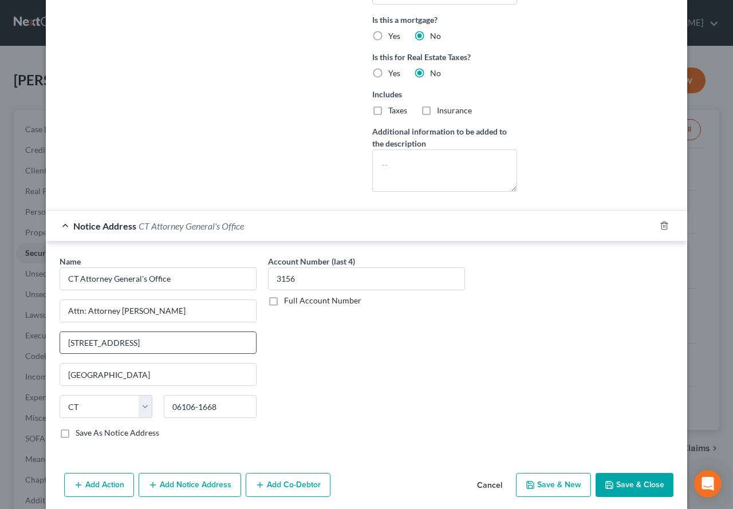
click at [124, 344] on input "165 Capitol Ave, Ste 4000" at bounding box center [158, 343] width 196 height 22
click at [291, 390] on div "Account Number (last 4) 3156 Full Account Number" at bounding box center [366, 351] width 208 height 192
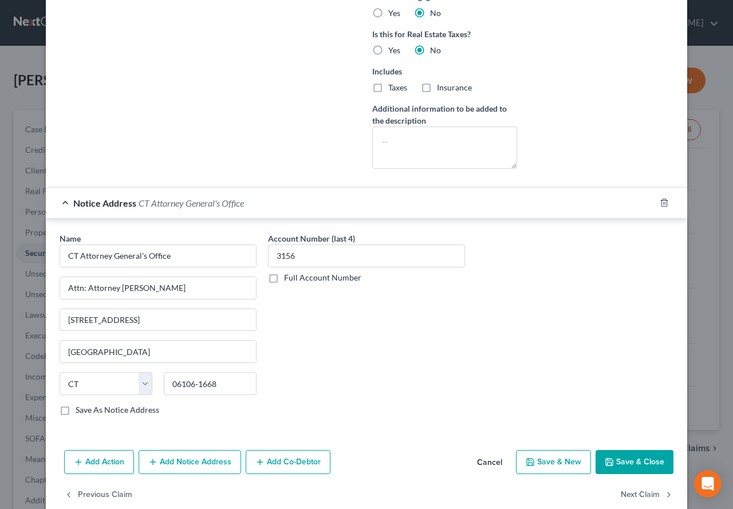
scroll to position [343, 0]
